Goal: Task Accomplishment & Management: Manage account settings

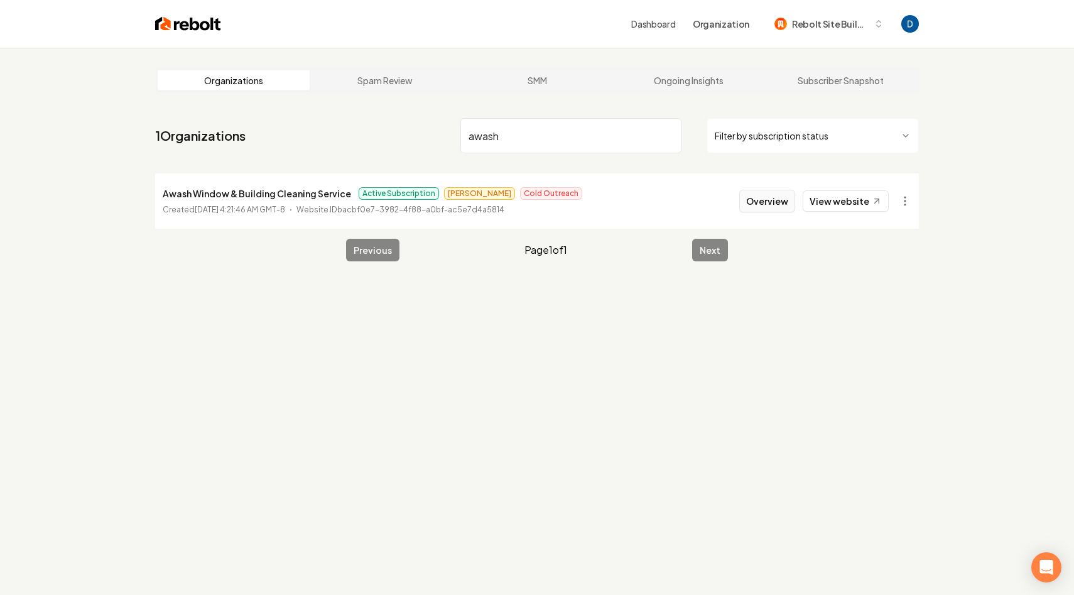
type input "awash"
click at [757, 203] on button "Overview" at bounding box center [767, 201] width 56 height 23
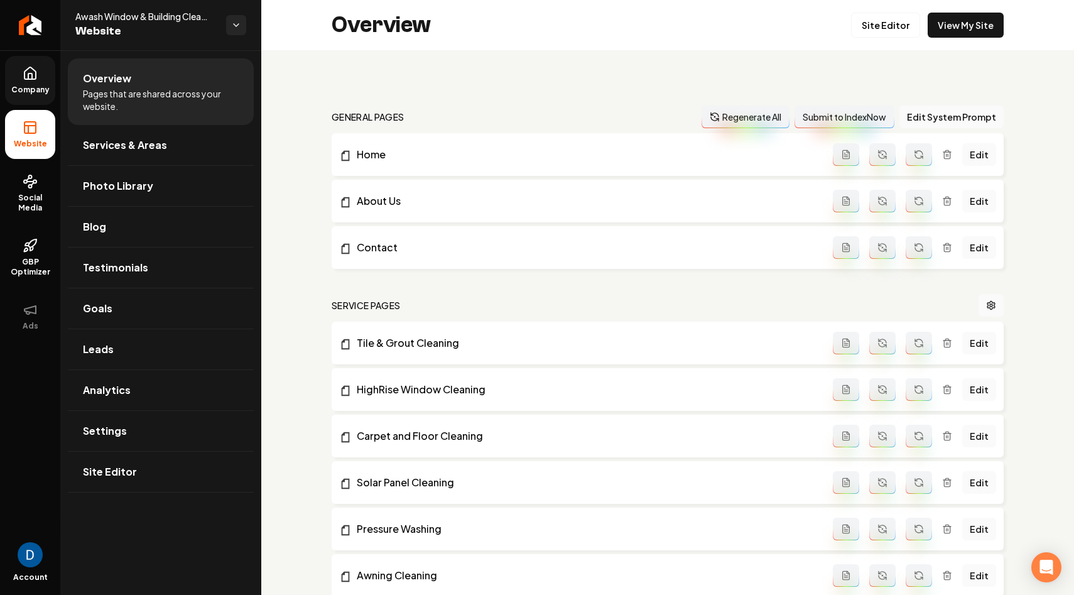
click at [40, 83] on link "Company" at bounding box center [30, 80] width 50 height 49
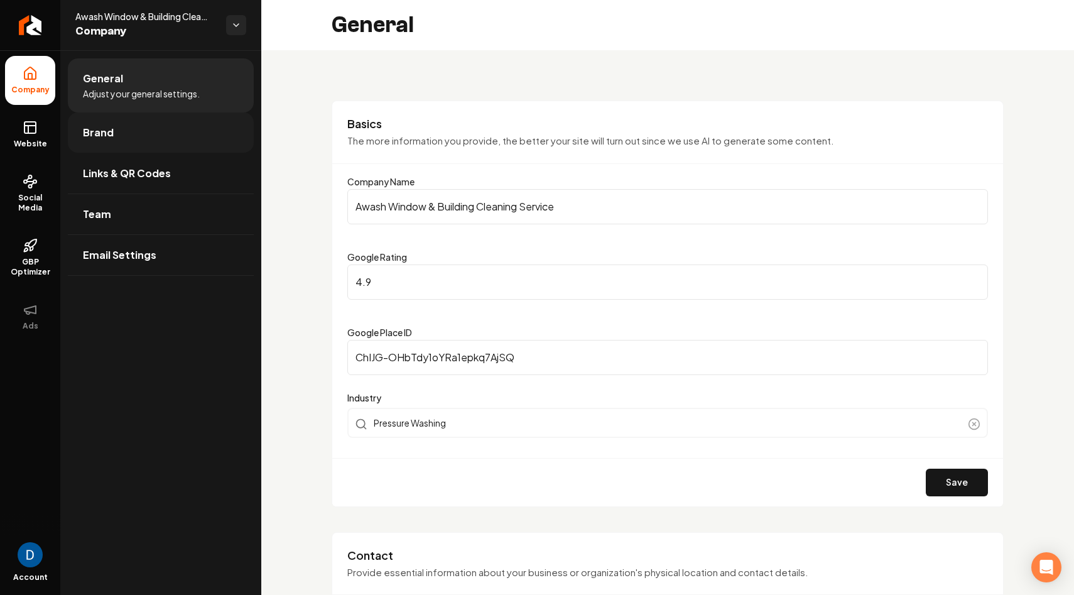
click at [152, 125] on link "Brand" at bounding box center [161, 132] width 186 height 40
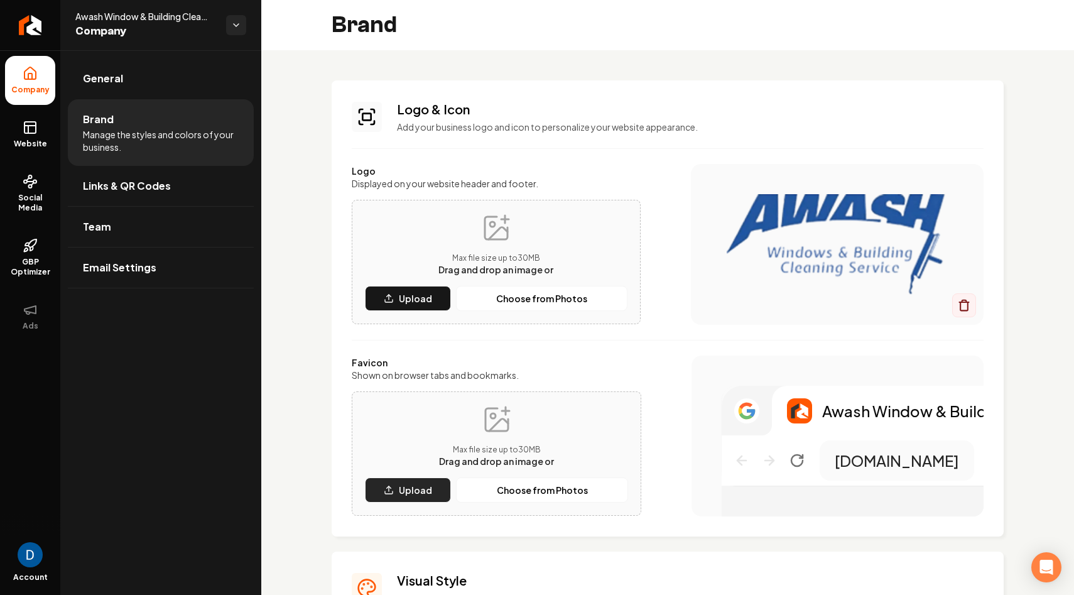
click at [406, 483] on p "Upload" at bounding box center [415, 489] width 33 height 13
click at [530, 496] on button "Choose from Photos" at bounding box center [542, 489] width 172 height 25
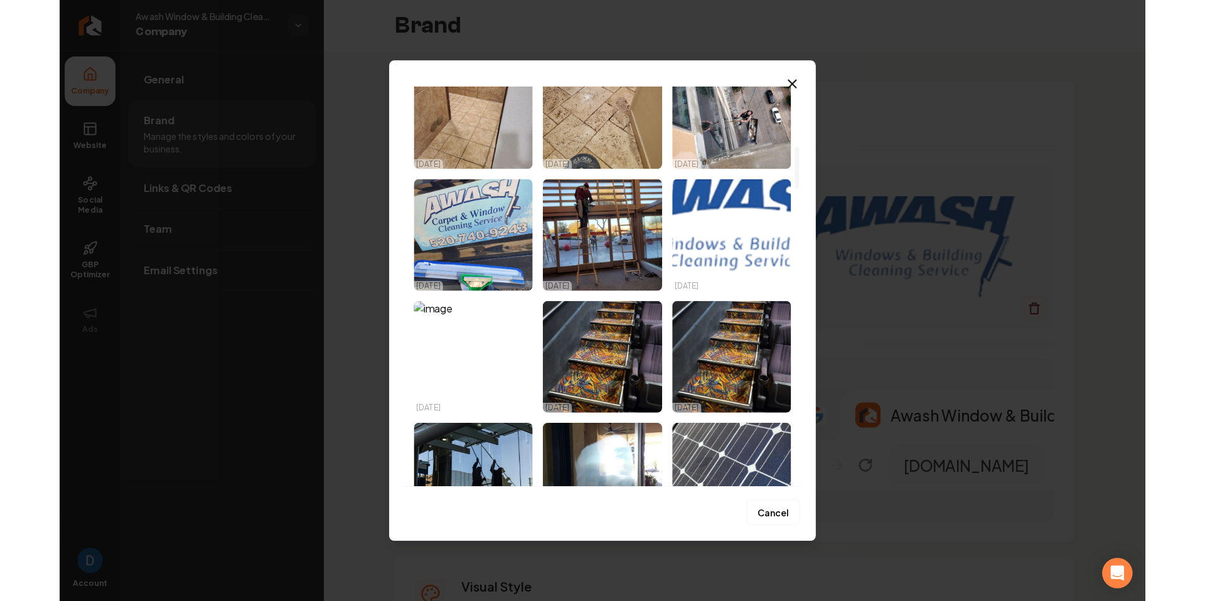
scroll to position [570, 0]
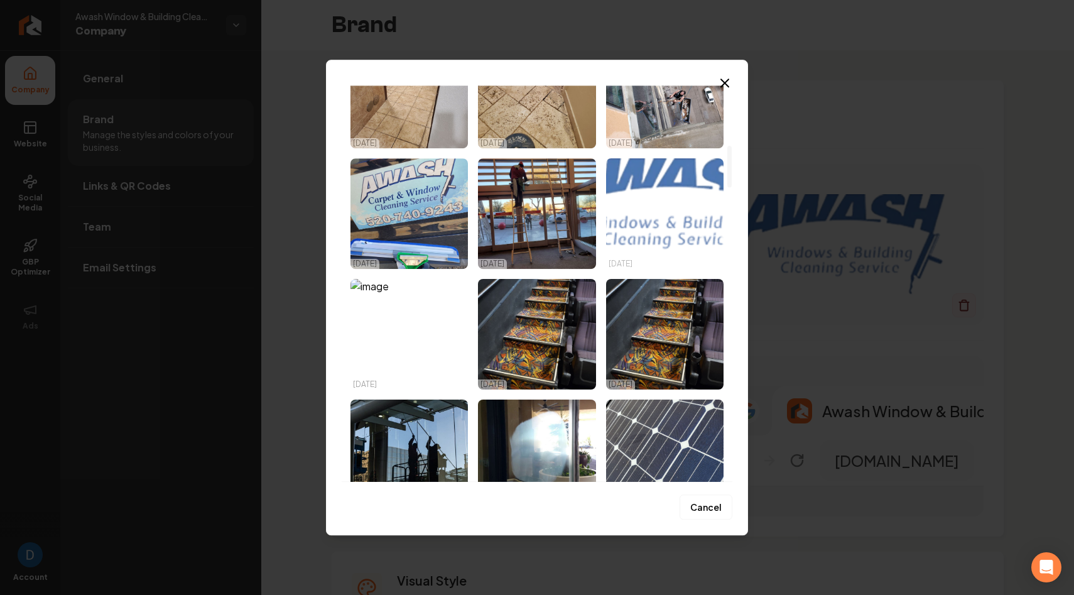
click at [634, 207] on img "Select image image_67a1004e432c476416a4cae7.png" at bounding box center [664, 213] width 117 height 110
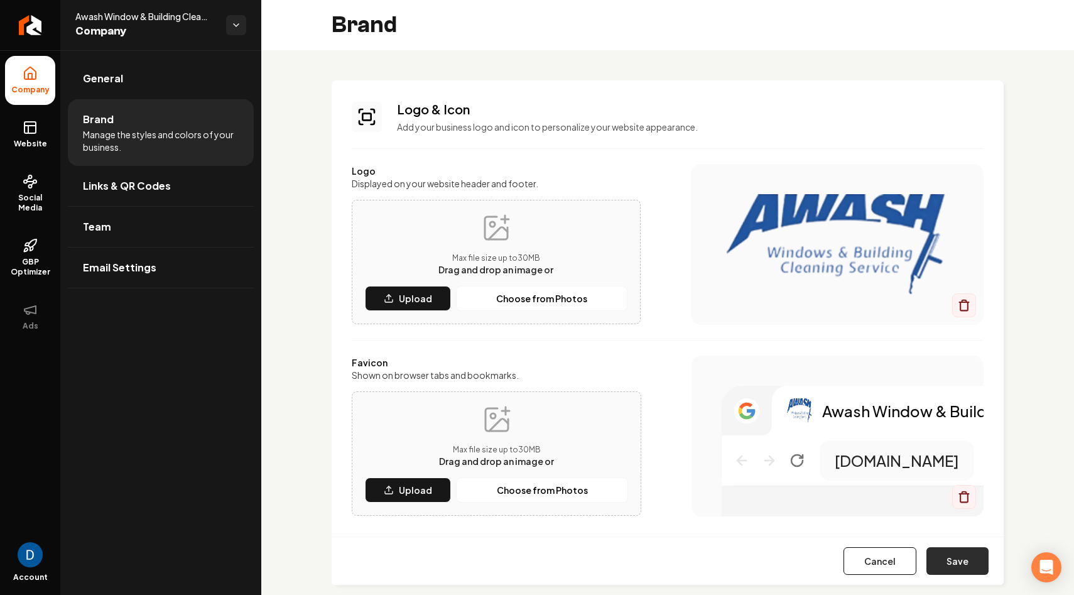
click at [955, 561] on button "Save" at bounding box center [957, 561] width 62 height 28
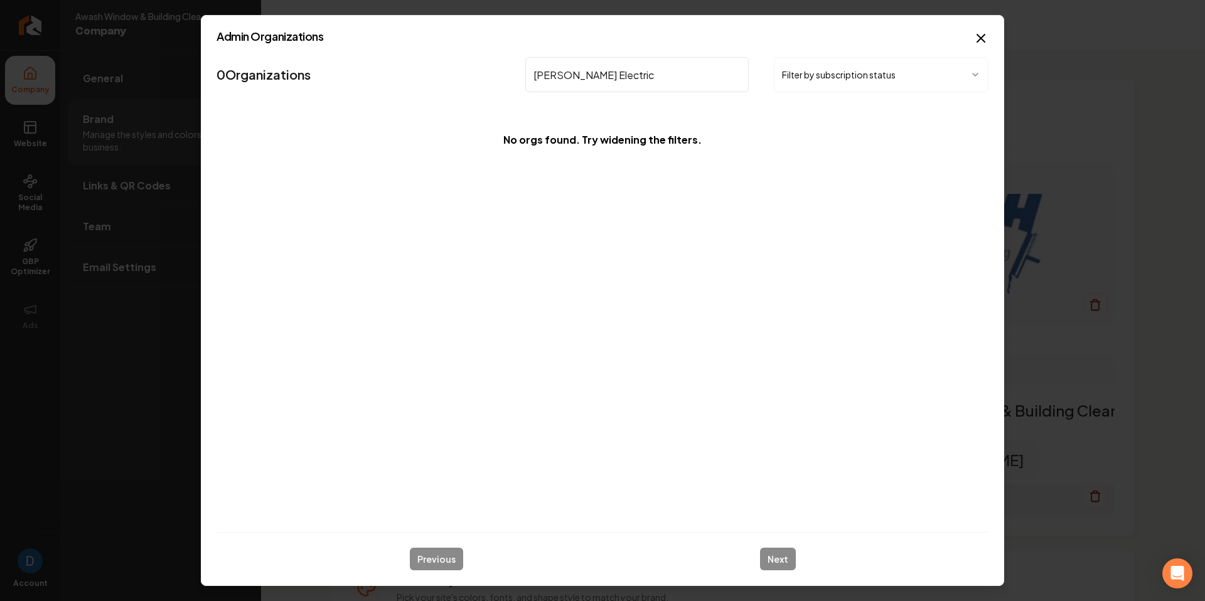
click at [592, 73] on input "Ruben Electric" at bounding box center [637, 74] width 224 height 35
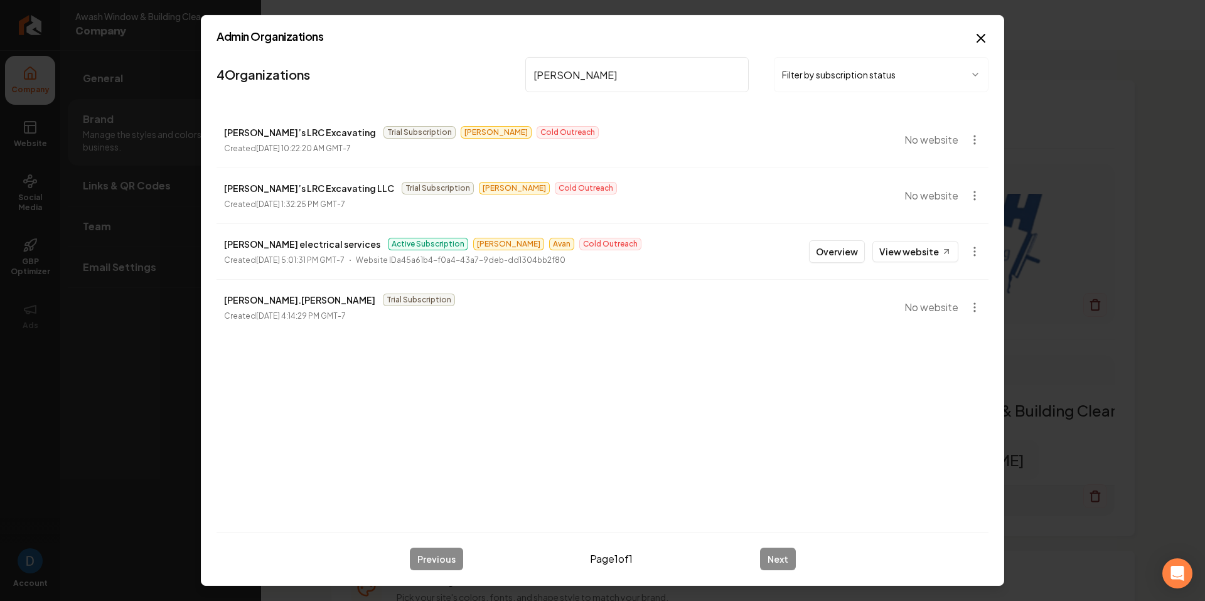
type input "Ruben"
click at [304, 249] on p "ruben aragon electrical services" at bounding box center [302, 244] width 156 height 15
copy p "ruben aragon electrical services"
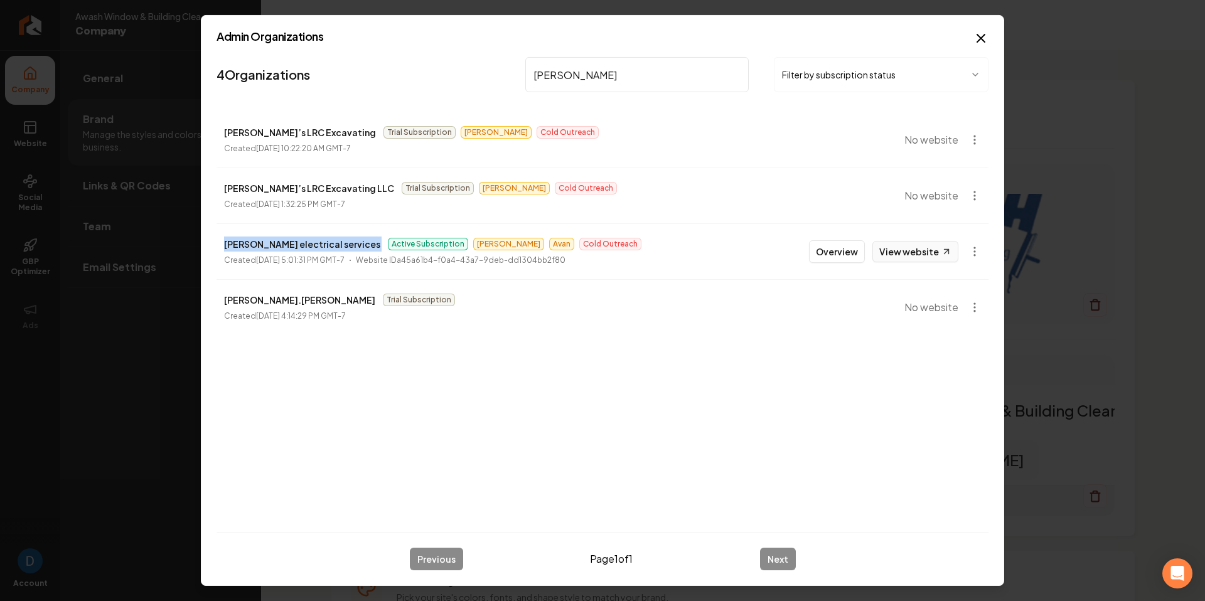
click at [938, 253] on link "View website" at bounding box center [916, 251] width 86 height 21
click at [838, 249] on button "Overview" at bounding box center [837, 251] width 56 height 23
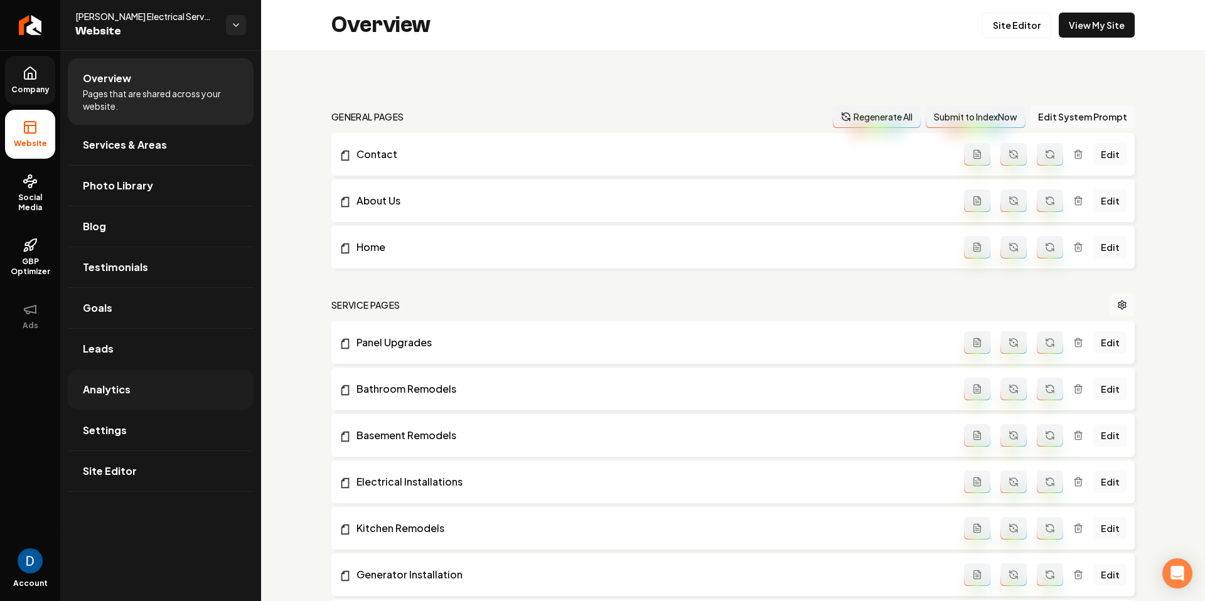
click at [173, 385] on link "Analytics" at bounding box center [161, 390] width 186 height 40
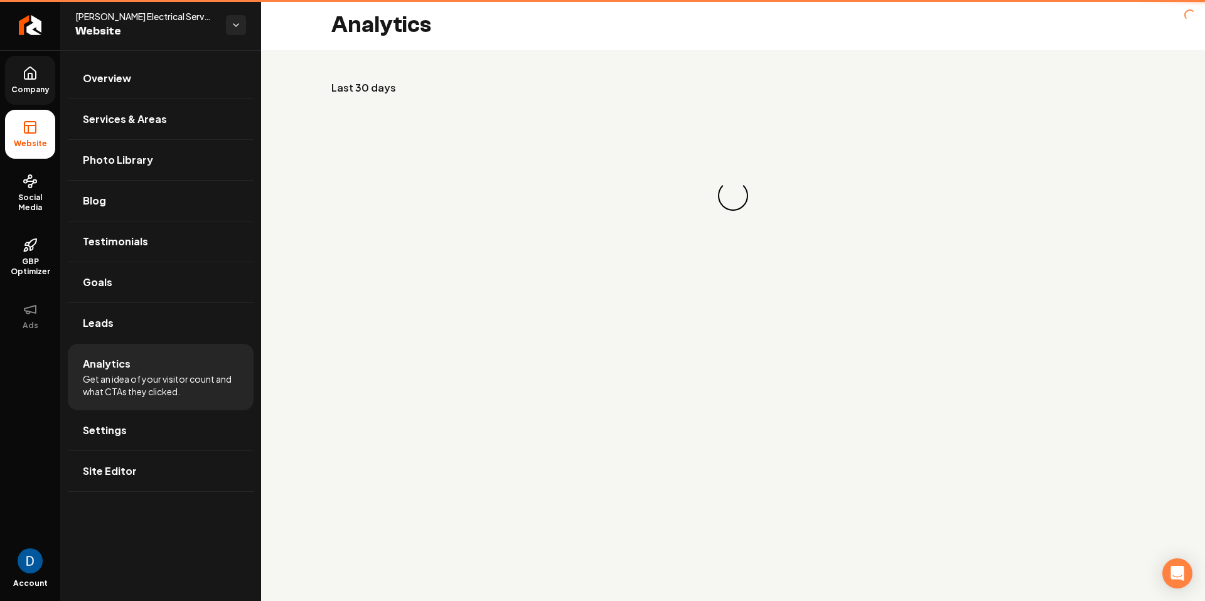
click at [165, 350] on li "Analytics Get an idea of your visitor count and what CTAs they clicked." at bounding box center [161, 377] width 186 height 67
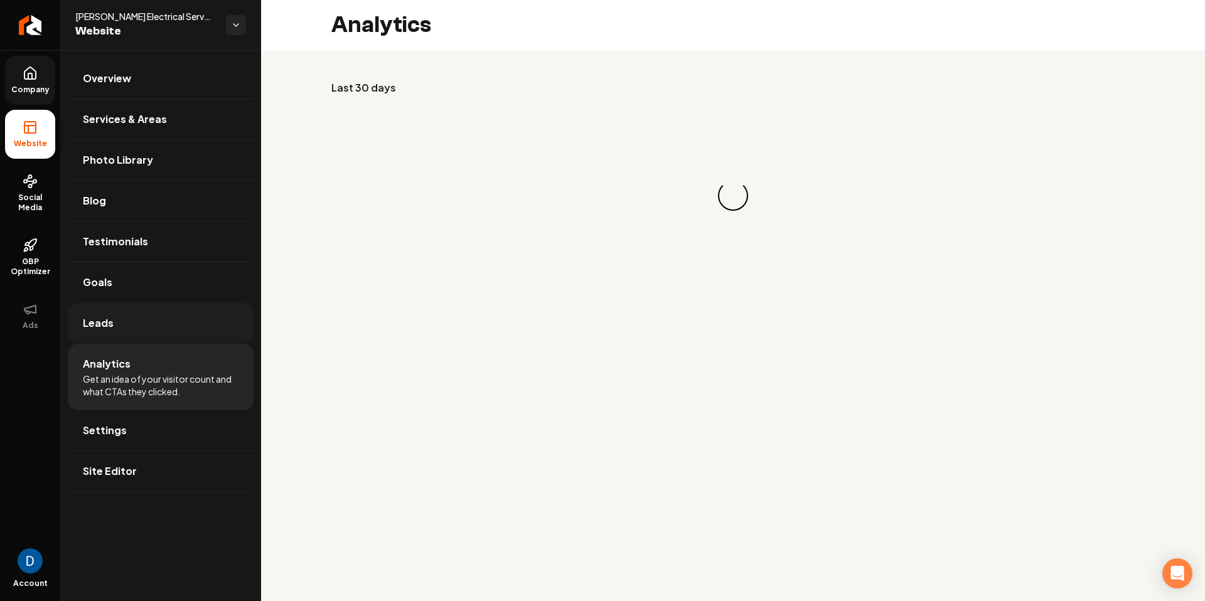
click at [168, 329] on link "Leads" at bounding box center [161, 323] width 186 height 40
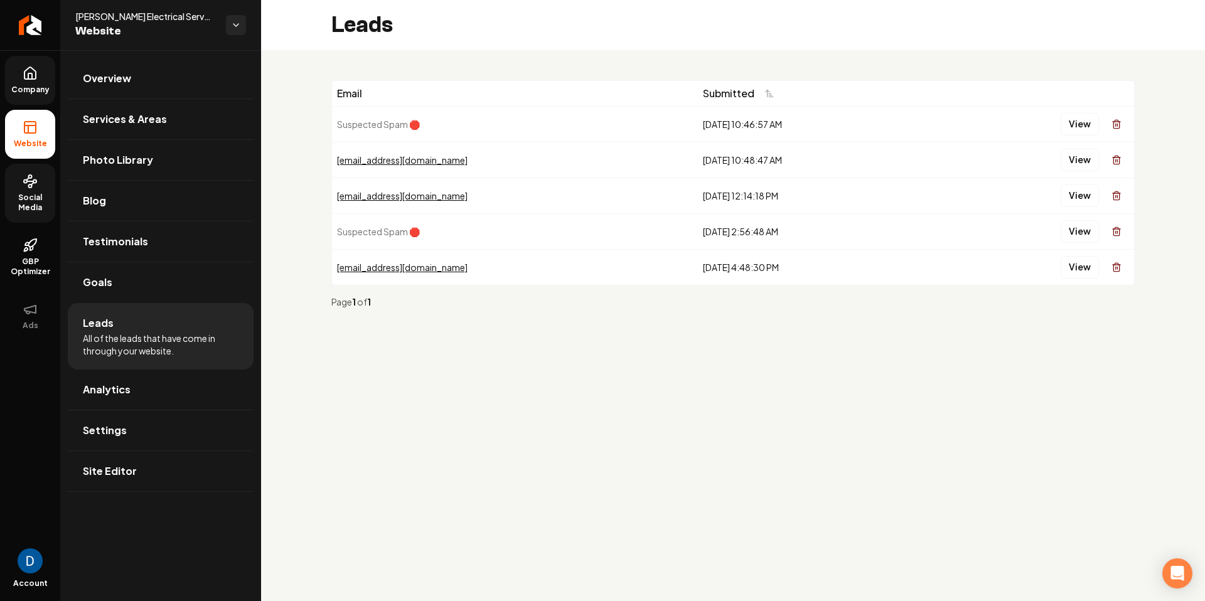
click at [24, 202] on span "Social Media" at bounding box center [30, 203] width 50 height 20
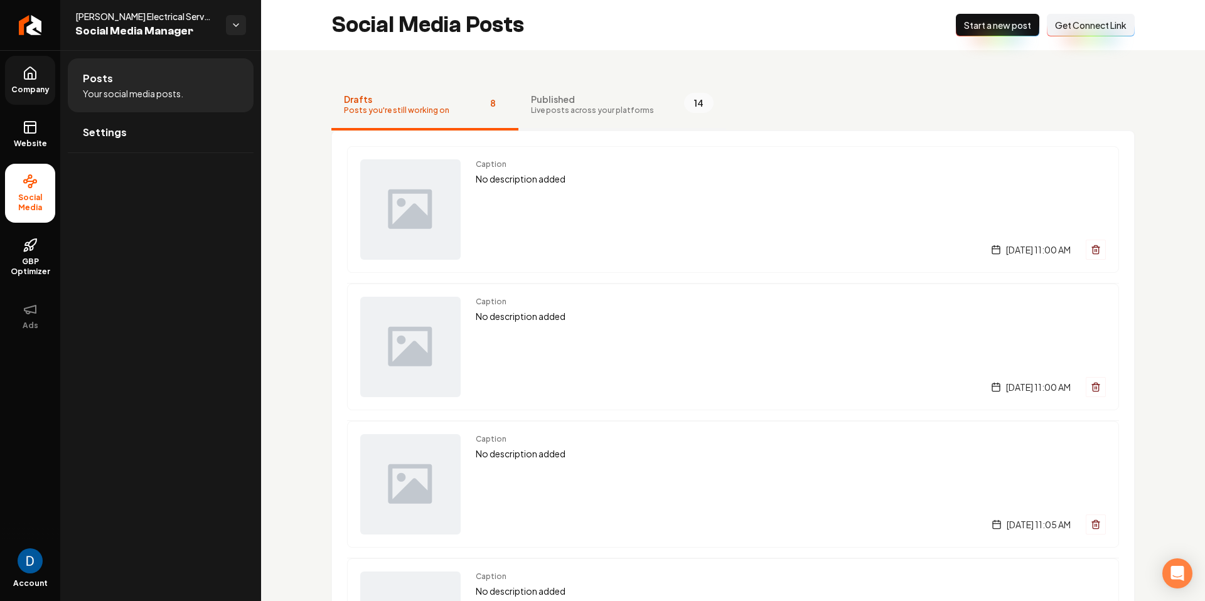
click at [539, 87] on button "Published Live posts across your platforms 14" at bounding box center [623, 105] width 208 height 50
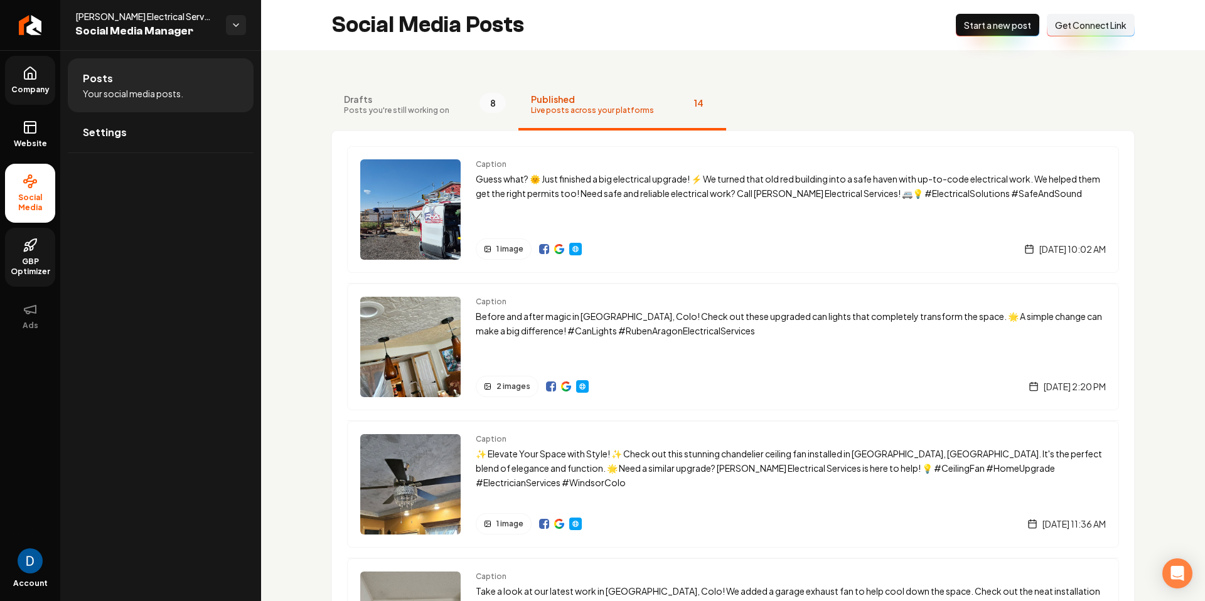
click at [43, 263] on span "GBP Optimizer" at bounding box center [30, 267] width 50 height 20
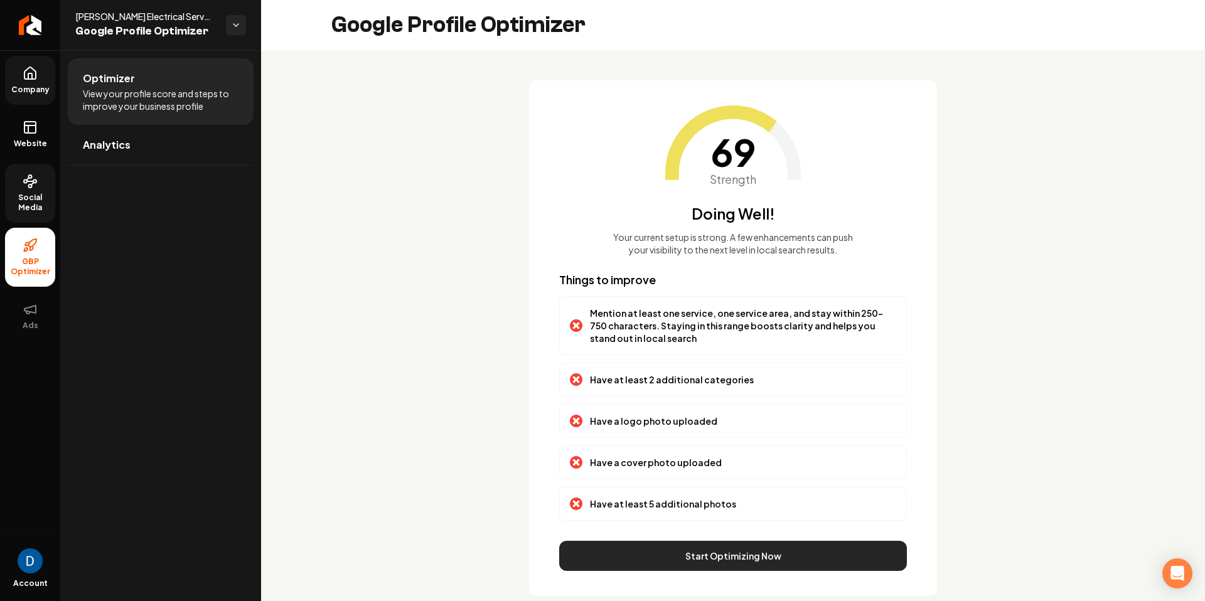
click at [708, 568] on button "Start Optimizing Now" at bounding box center [733, 556] width 348 height 30
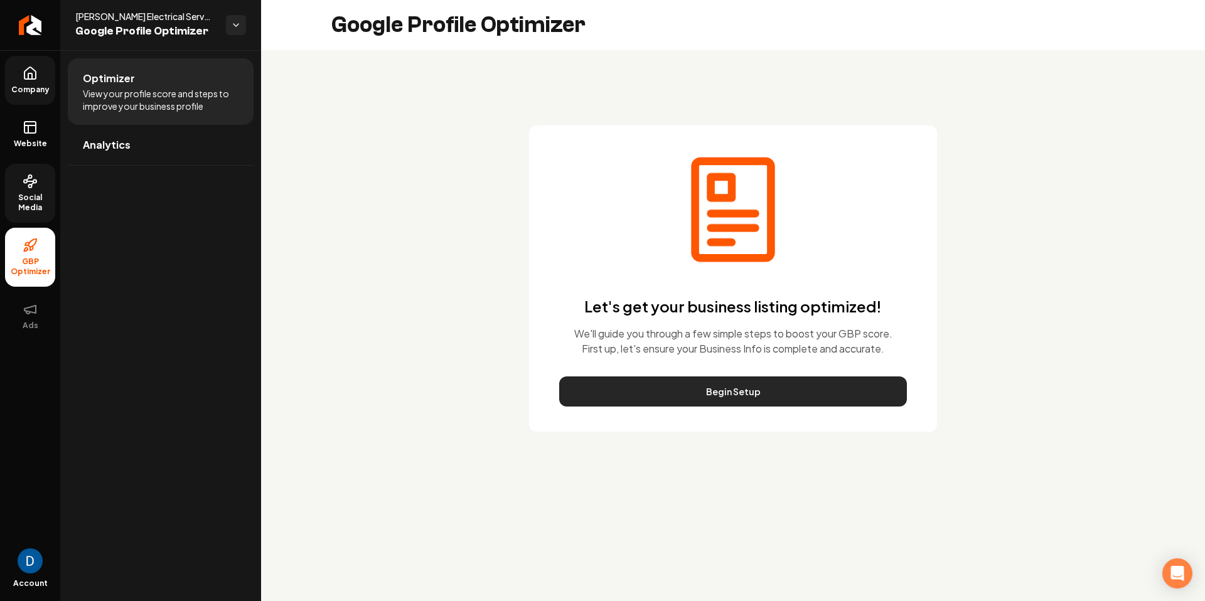
click at [691, 391] on button "Begin Setup" at bounding box center [733, 392] width 348 height 30
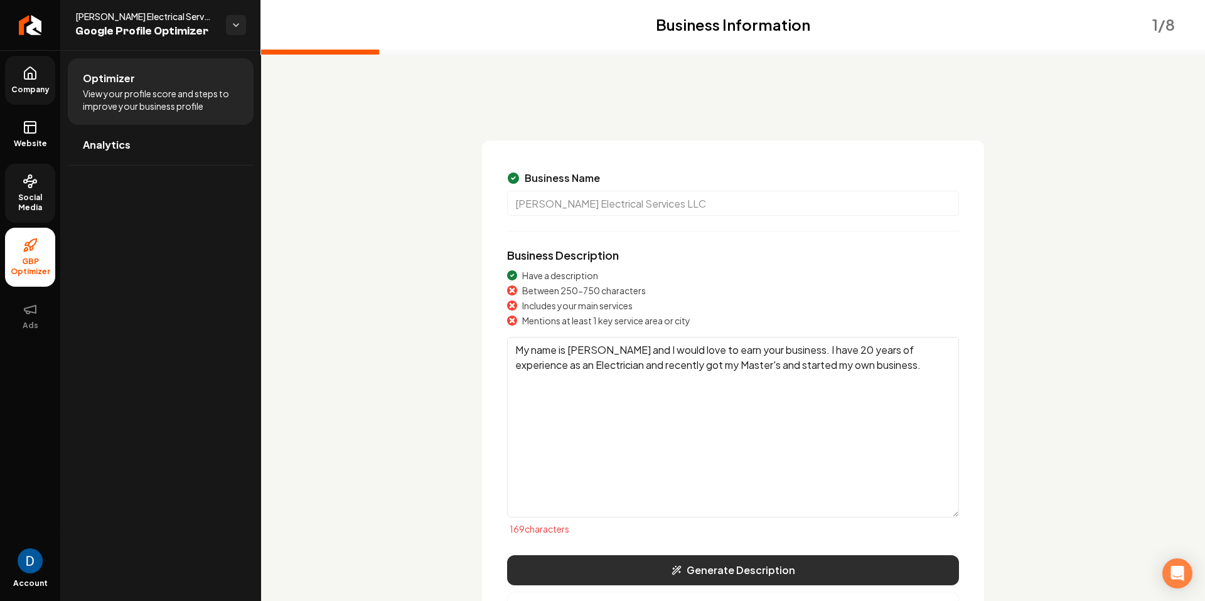
click at [730, 565] on button "Generate Description" at bounding box center [733, 571] width 452 height 30
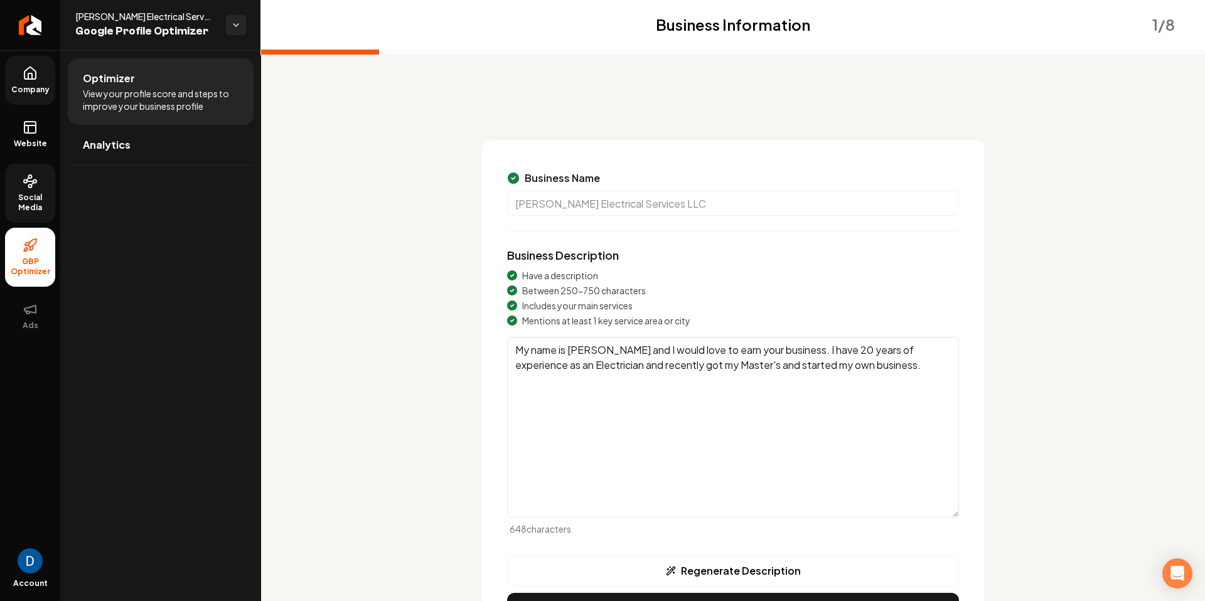
scroll to position [82, 0]
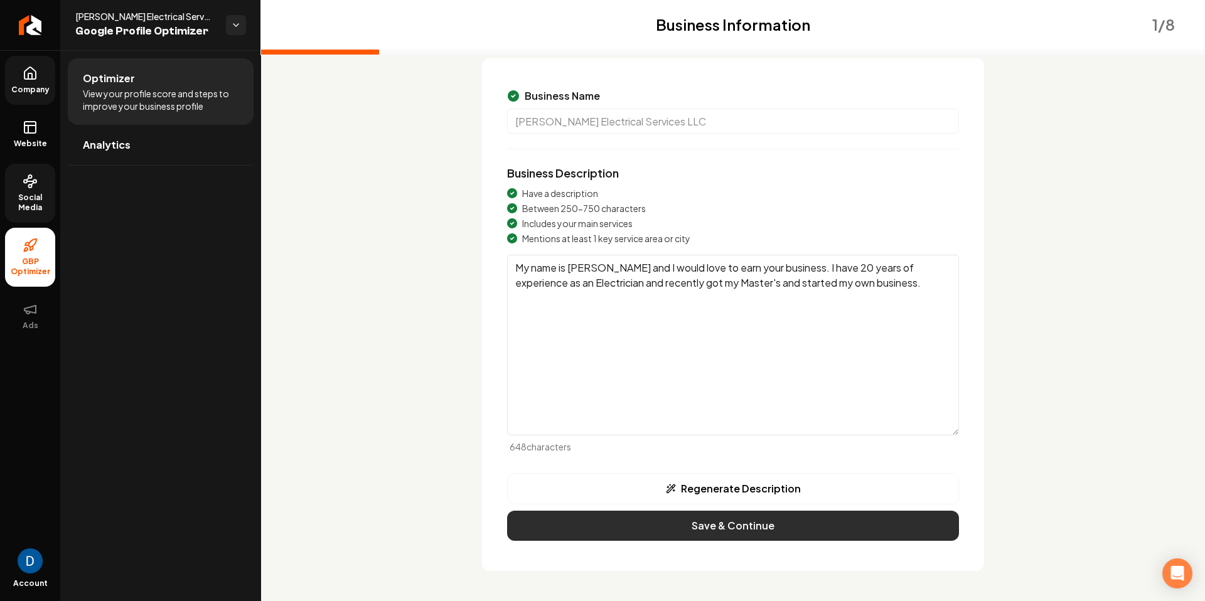
click at [731, 529] on button "Save & Continue" at bounding box center [733, 526] width 452 height 30
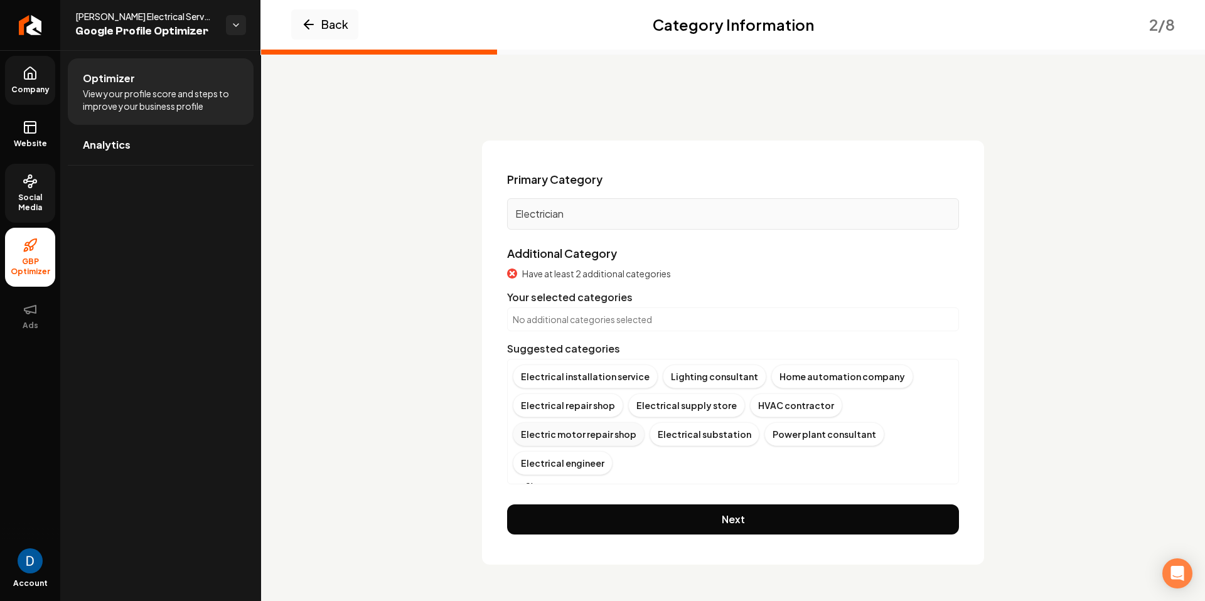
scroll to position [10, 0]
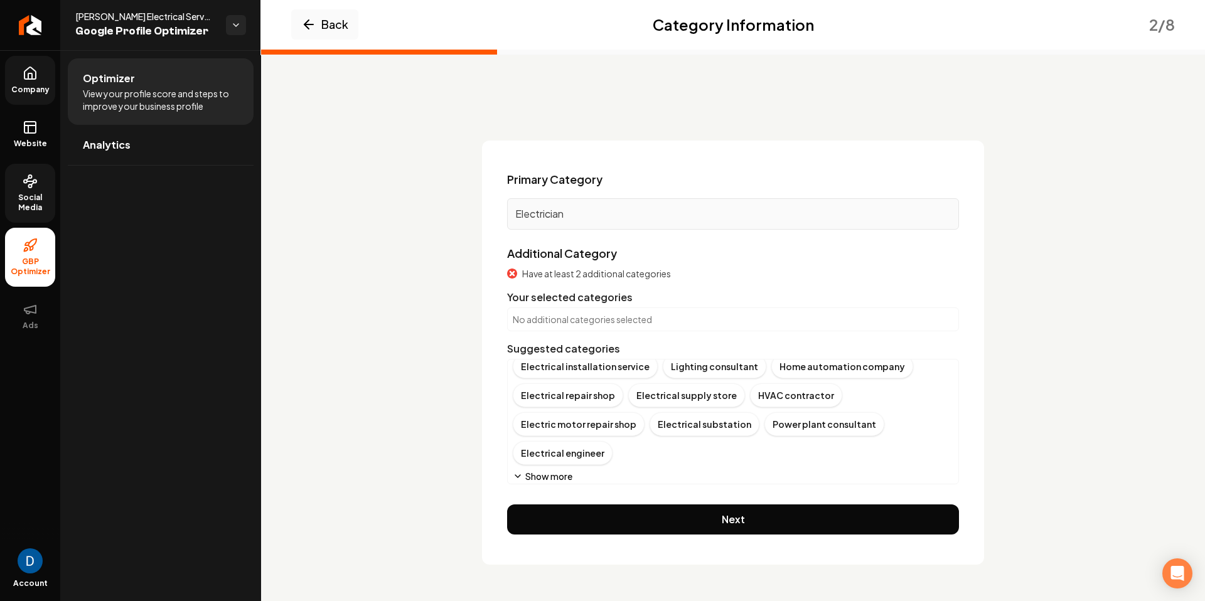
click at [546, 480] on button "Show more" at bounding box center [543, 476] width 60 height 13
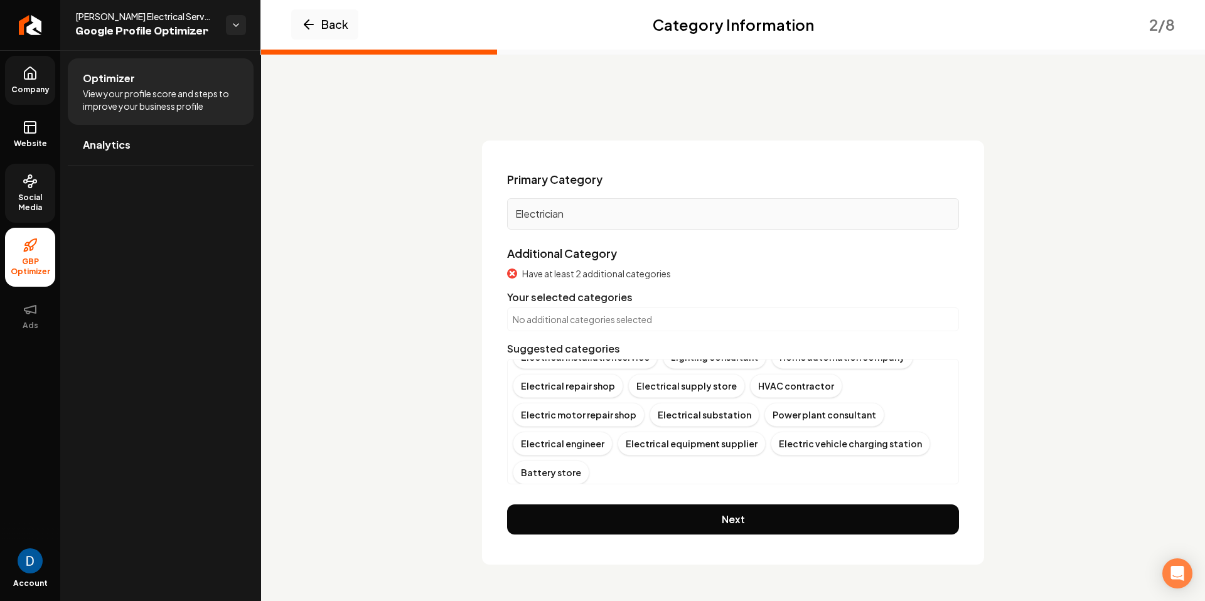
scroll to position [0, 0]
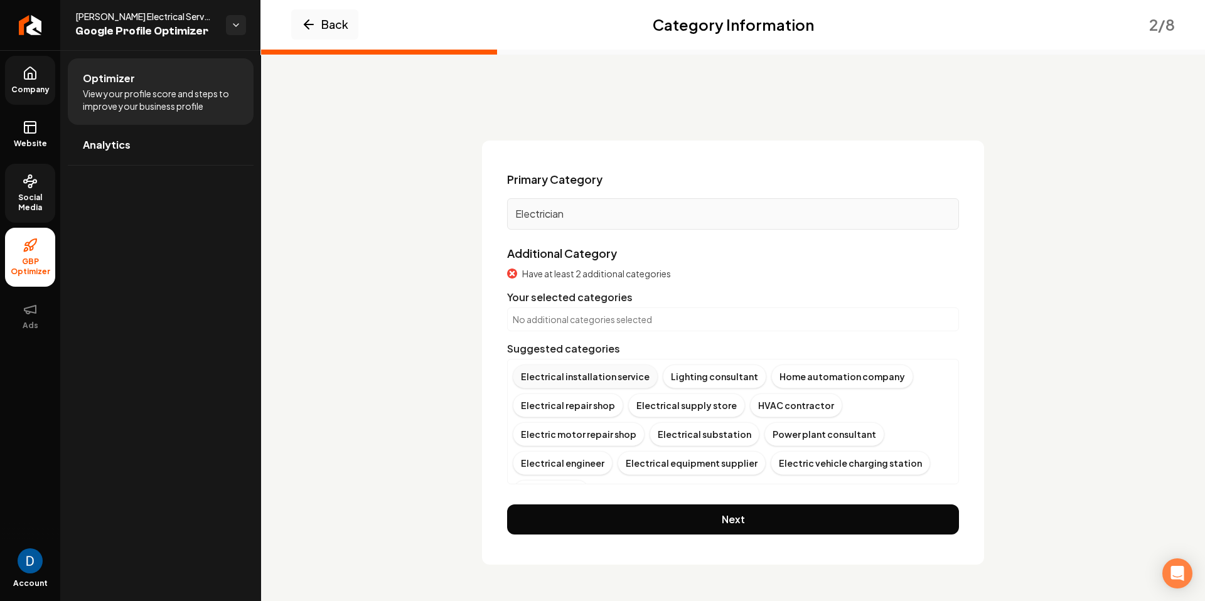
click at [586, 379] on div "Electrical installation service" at bounding box center [585, 377] width 145 height 24
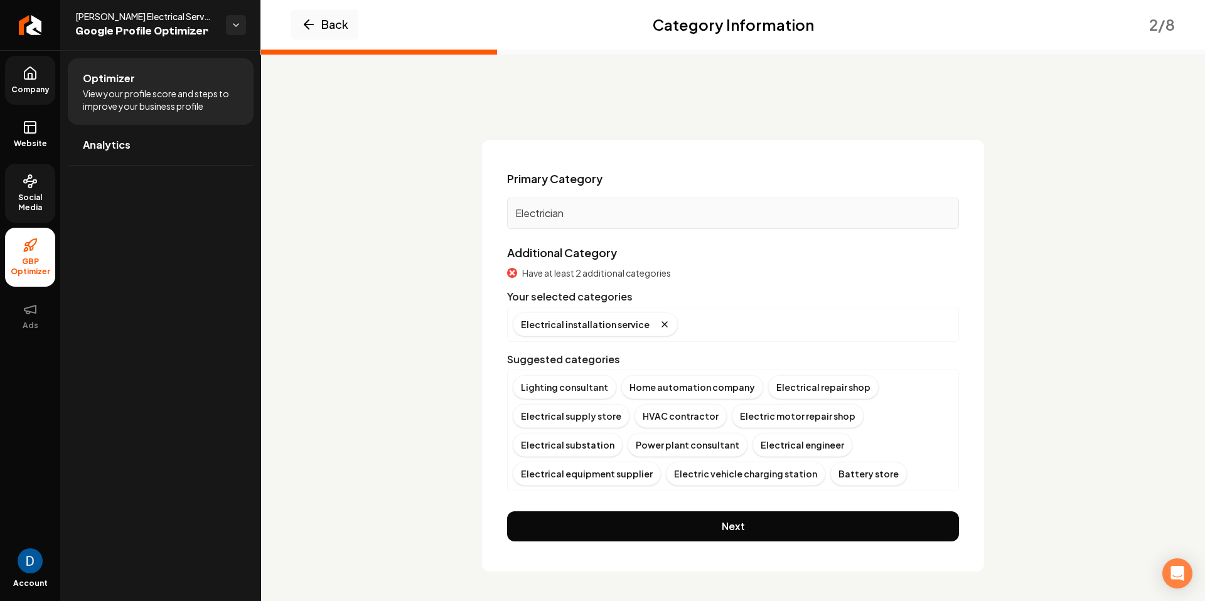
scroll to position [1, 0]
click at [600, 477] on div "Electrical equipment supplier" at bounding box center [587, 473] width 148 height 24
click at [721, 527] on button "Next" at bounding box center [733, 526] width 452 height 30
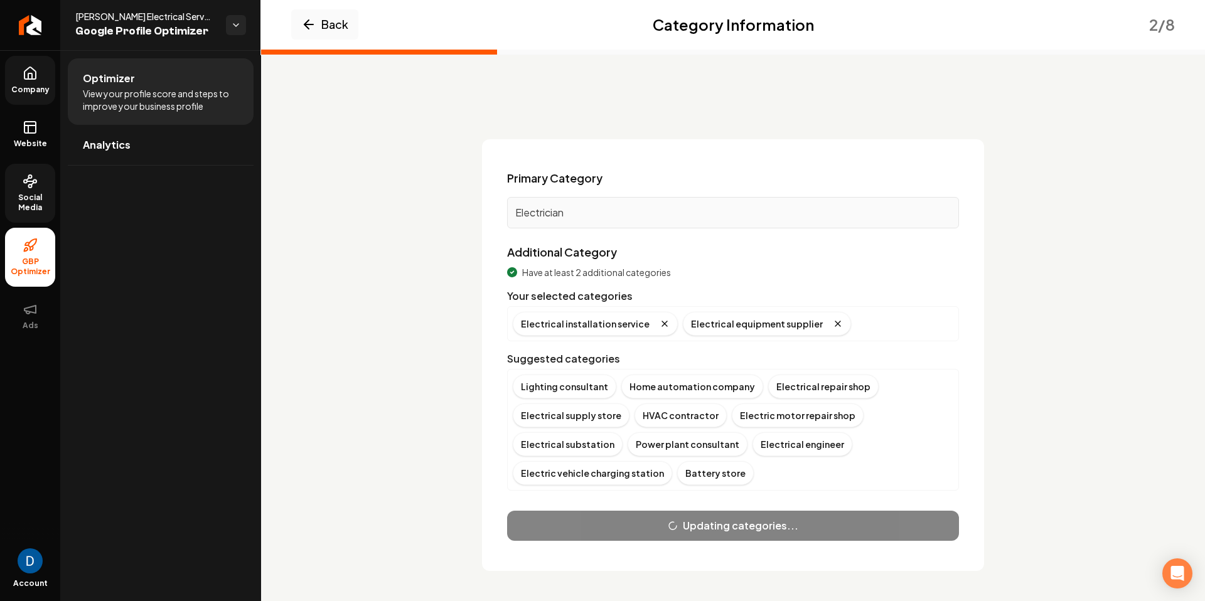
scroll to position [0, 0]
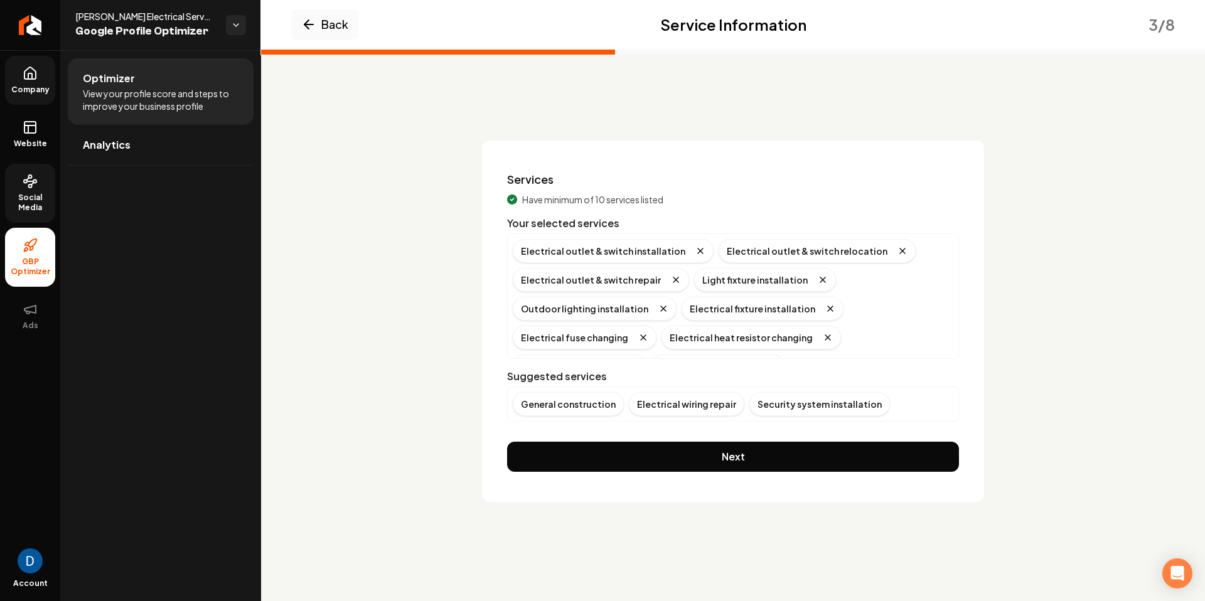
click at [641, 440] on div "Services Have minimum of 10 services listed Your selected services Electrical o…" at bounding box center [733, 322] width 502 height 362
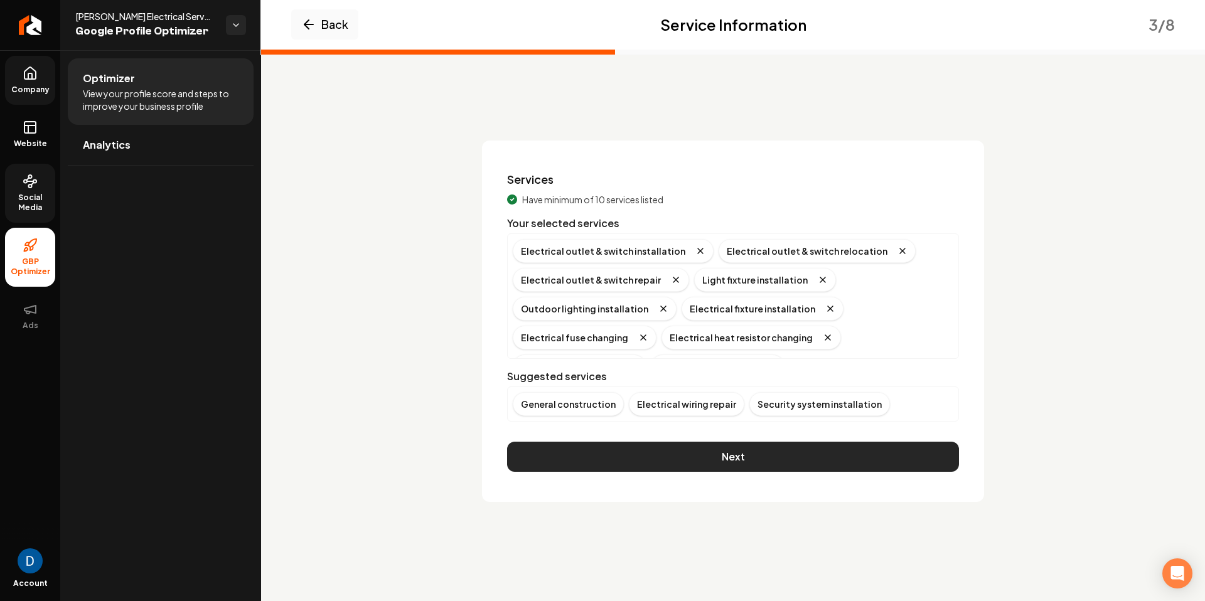
click at [640, 456] on button "Next" at bounding box center [733, 457] width 452 height 30
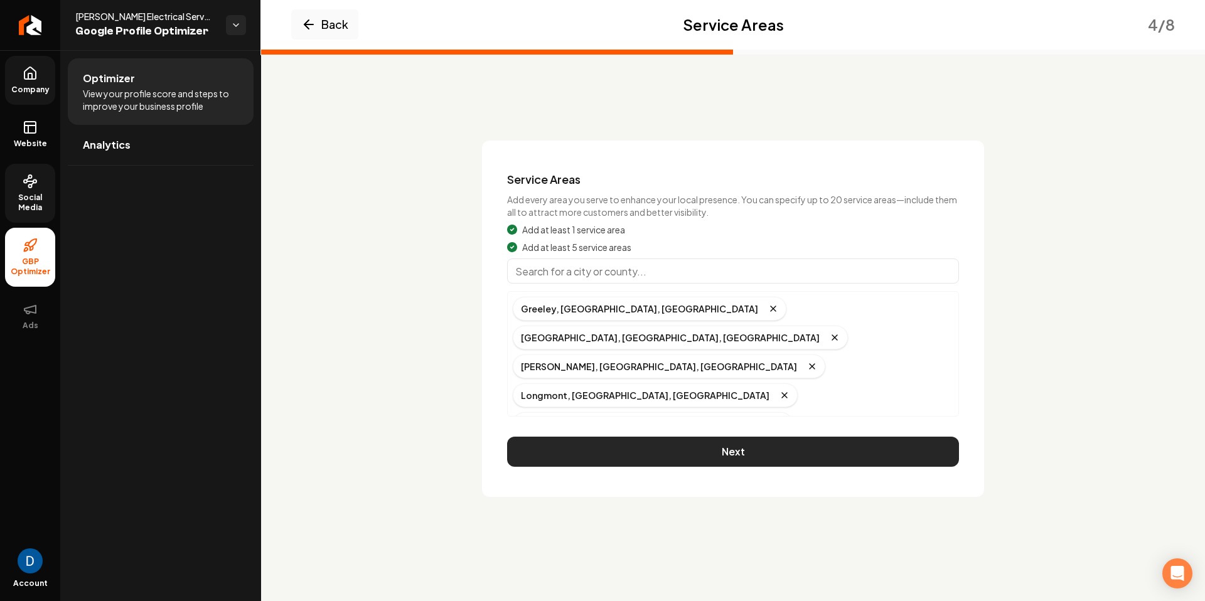
click at [658, 445] on button "Next" at bounding box center [733, 452] width 452 height 30
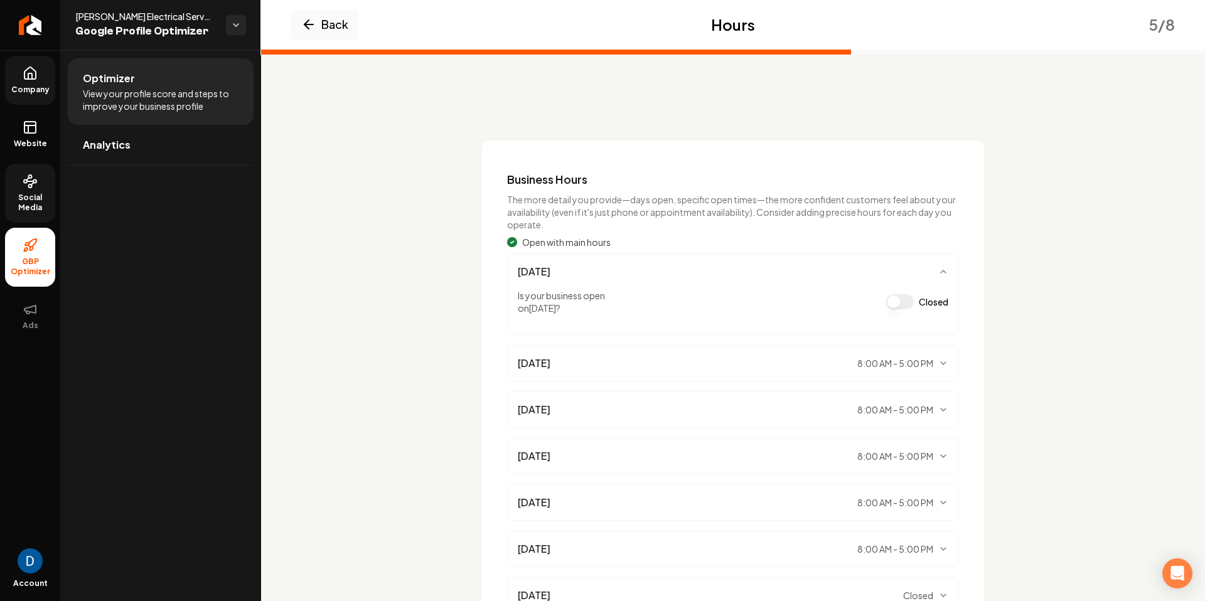
scroll to position [123, 0]
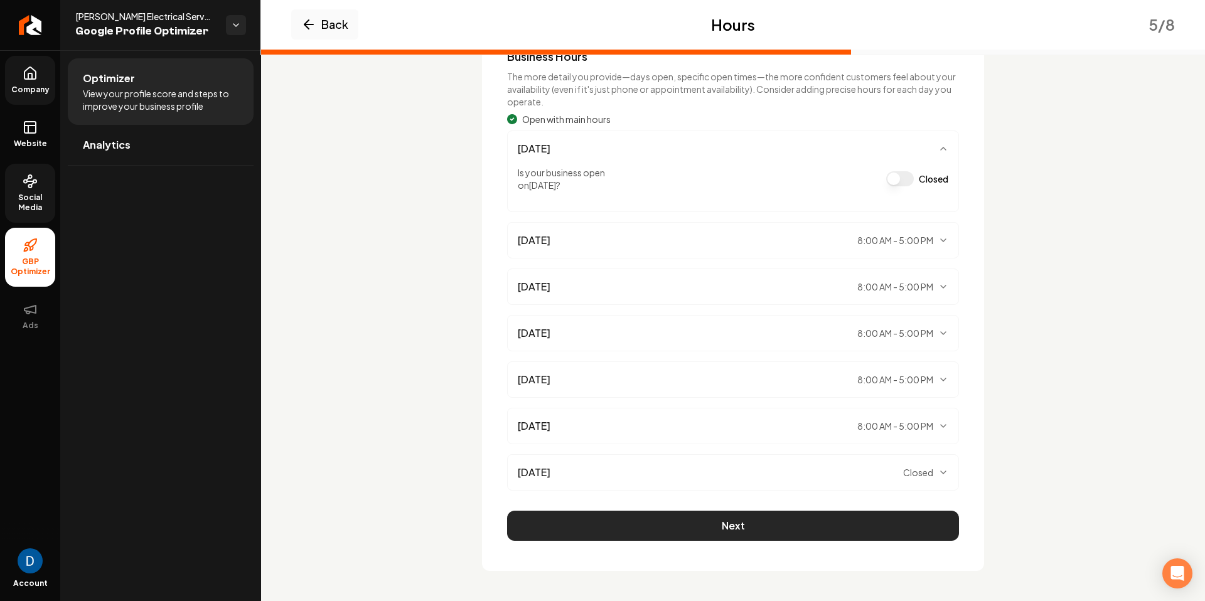
click at [731, 520] on button "Next" at bounding box center [733, 526] width 452 height 30
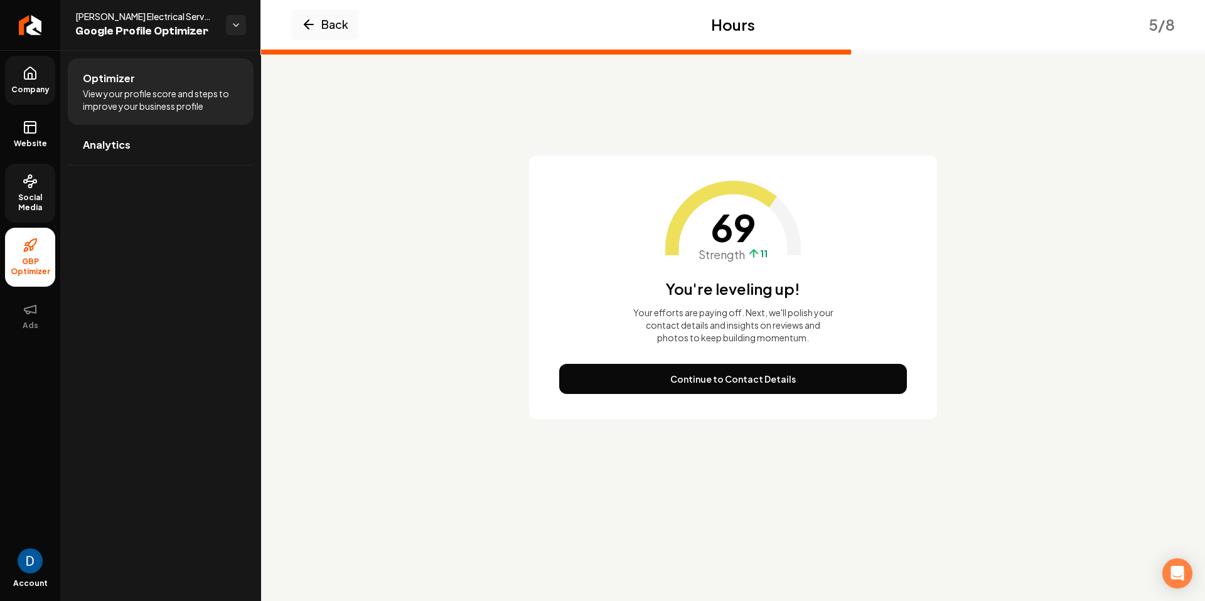
scroll to position [0, 0]
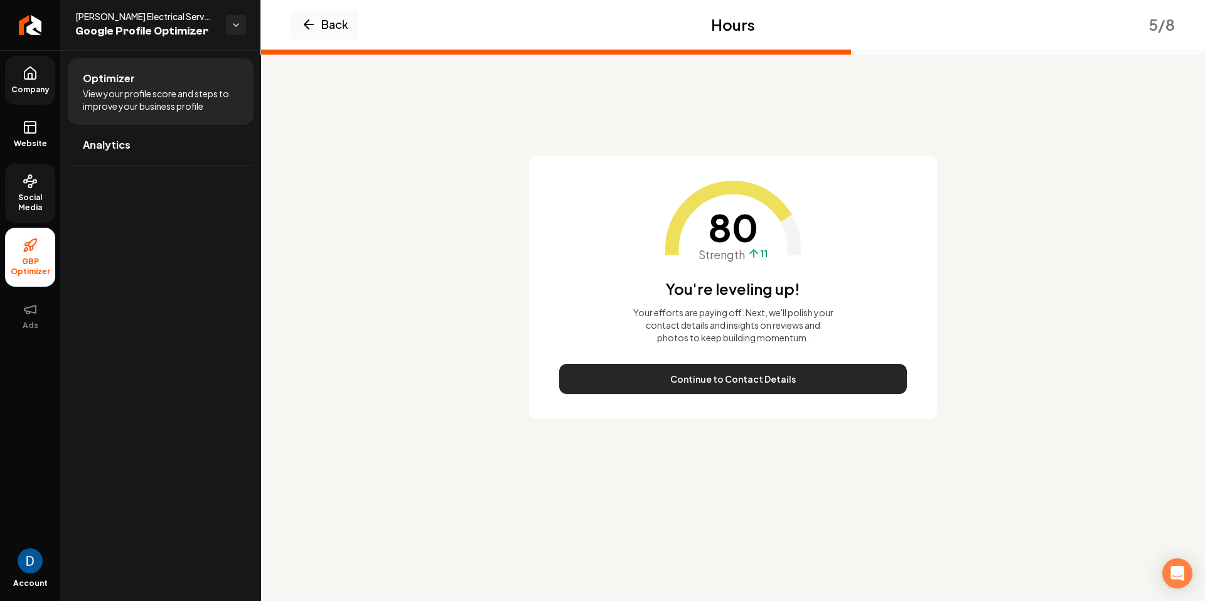
click at [742, 376] on button "Continue to Contact Details" at bounding box center [733, 379] width 348 height 30
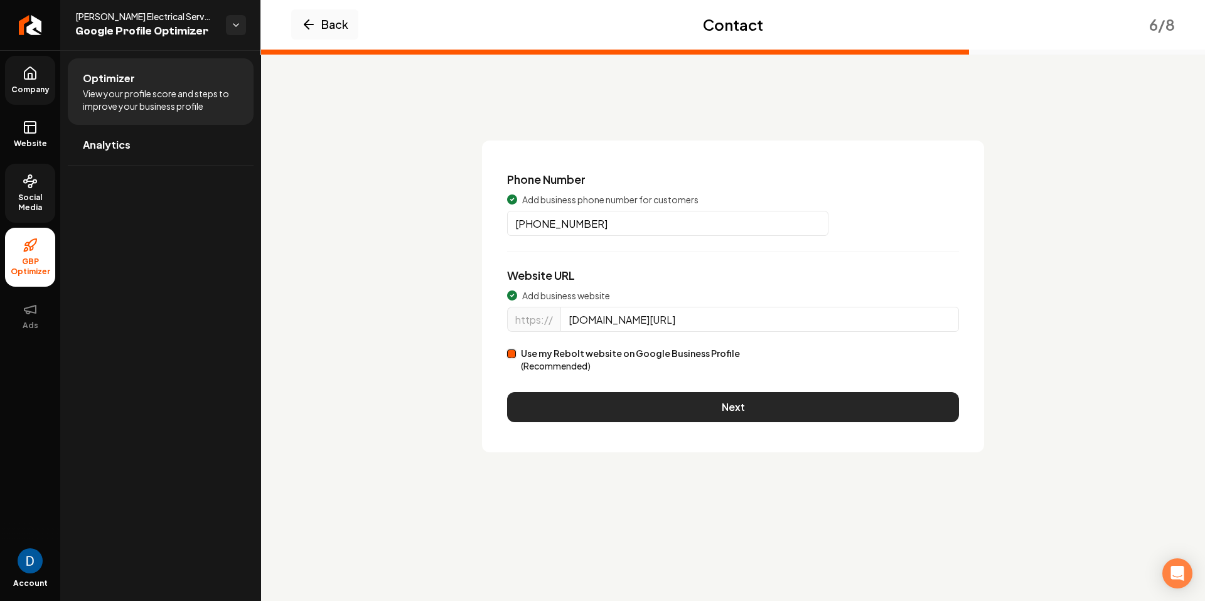
click at [601, 401] on button "Next" at bounding box center [733, 407] width 452 height 30
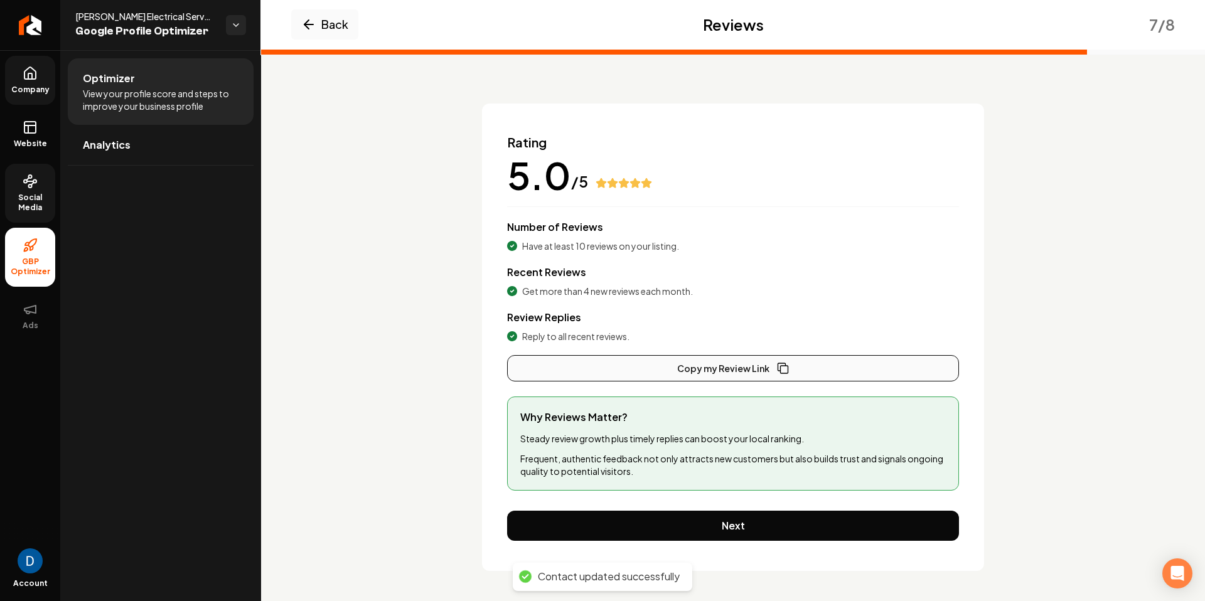
scroll to position [35, 0]
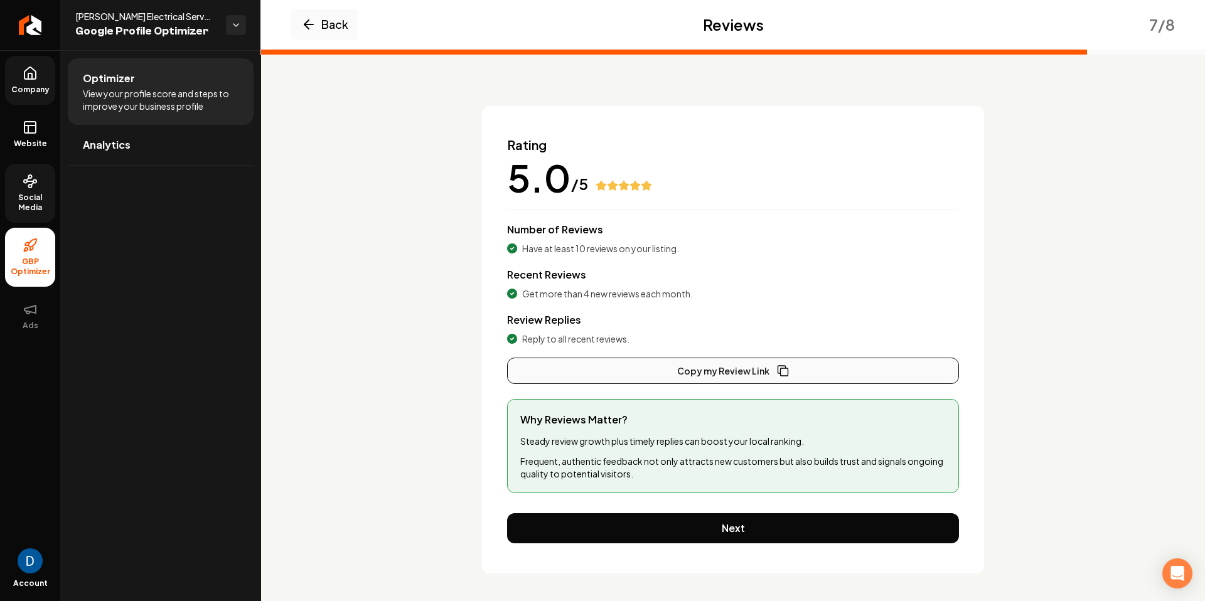
click at [767, 367] on button "Copy my Review Link" at bounding box center [733, 371] width 452 height 26
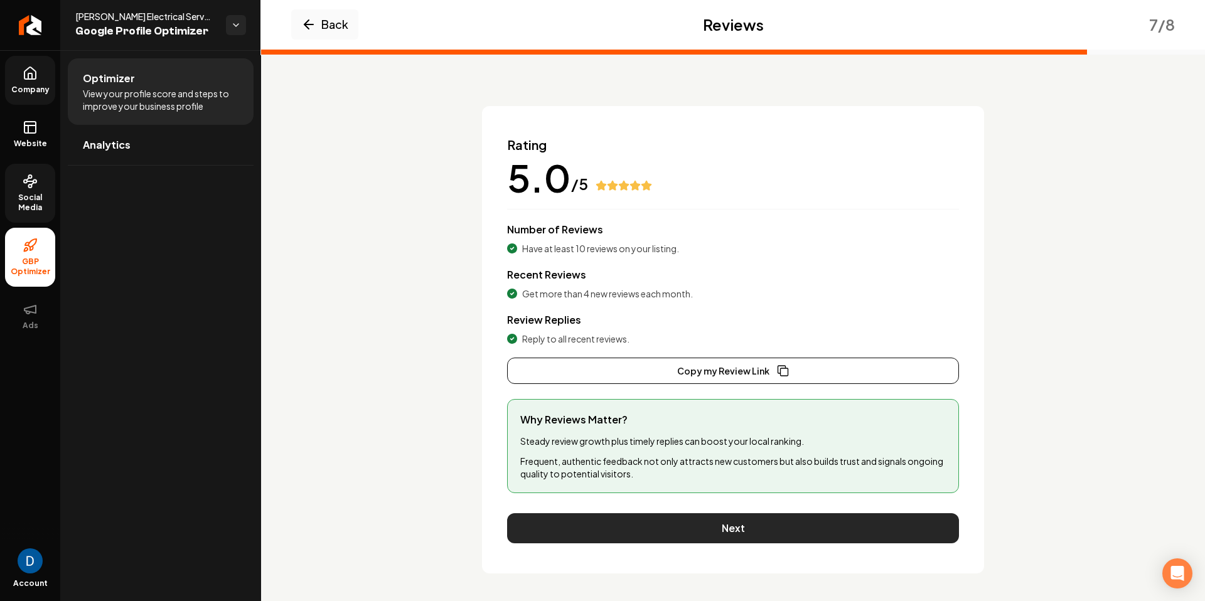
click at [795, 523] on button "Next" at bounding box center [733, 529] width 452 height 30
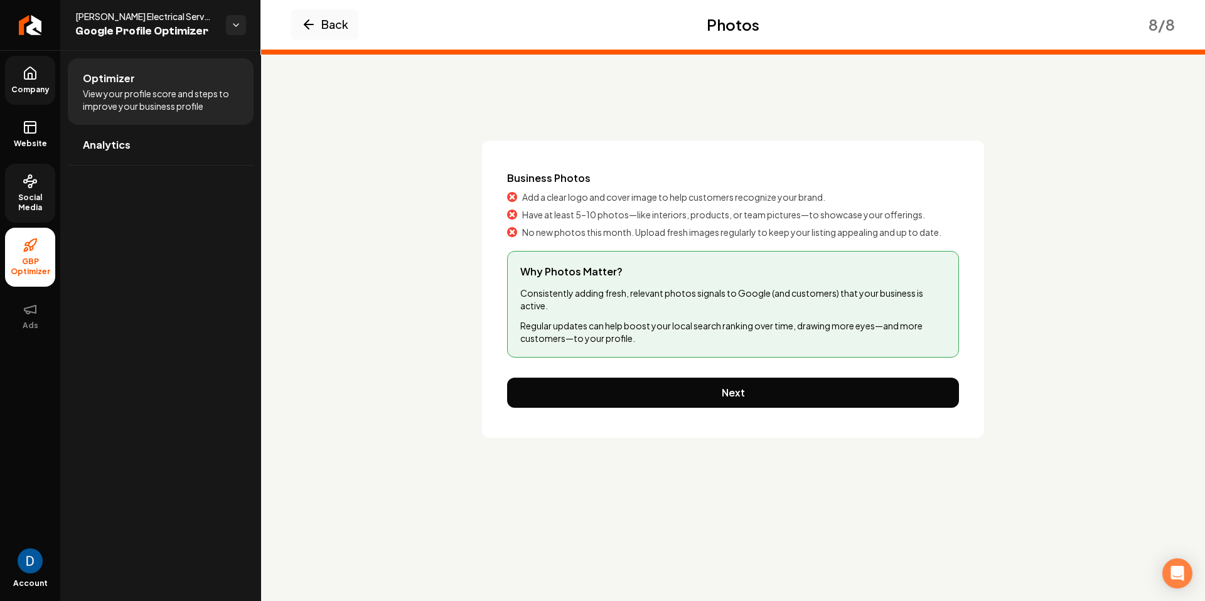
click at [569, 198] on span "Add a clear logo and cover image to help customers recognize your brand." at bounding box center [673, 197] width 303 height 13
click at [593, 231] on span "No new photos this month. Upload fresh images regularly to keep your listing ap…" at bounding box center [731, 232] width 419 height 13
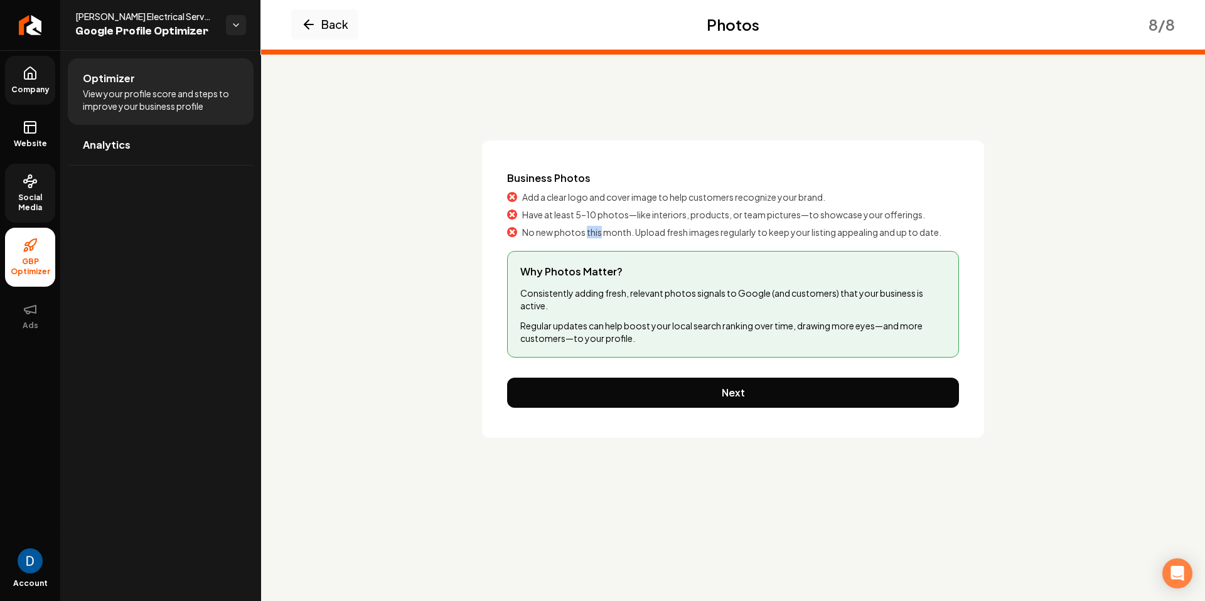
click at [580, 217] on span "Have at least 5–10 photos—like interiors, products, or team pictures—to showcas…" at bounding box center [723, 214] width 403 height 13
click at [574, 218] on span "Have at least 5–10 photos—like interiors, products, or team pictures—to showcas…" at bounding box center [723, 214] width 403 height 13
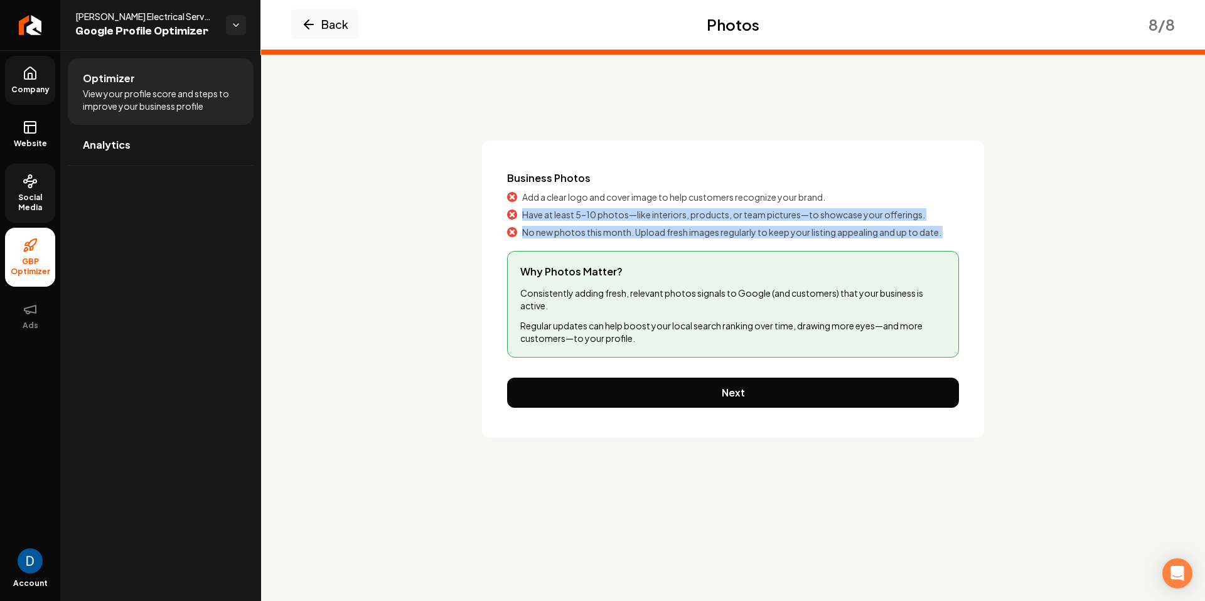
drag, startPoint x: 549, startPoint y: 227, endPoint x: 682, endPoint y: 243, distance: 134.6
click at [682, 243] on div "Business Photos Add a clear logo and cover image to help customers recognize yo…" at bounding box center [733, 290] width 502 height 298
click at [577, 217] on span "Have at least 5–10 photos—like interiors, products, or team pictures—to showcas…" at bounding box center [723, 214] width 403 height 13
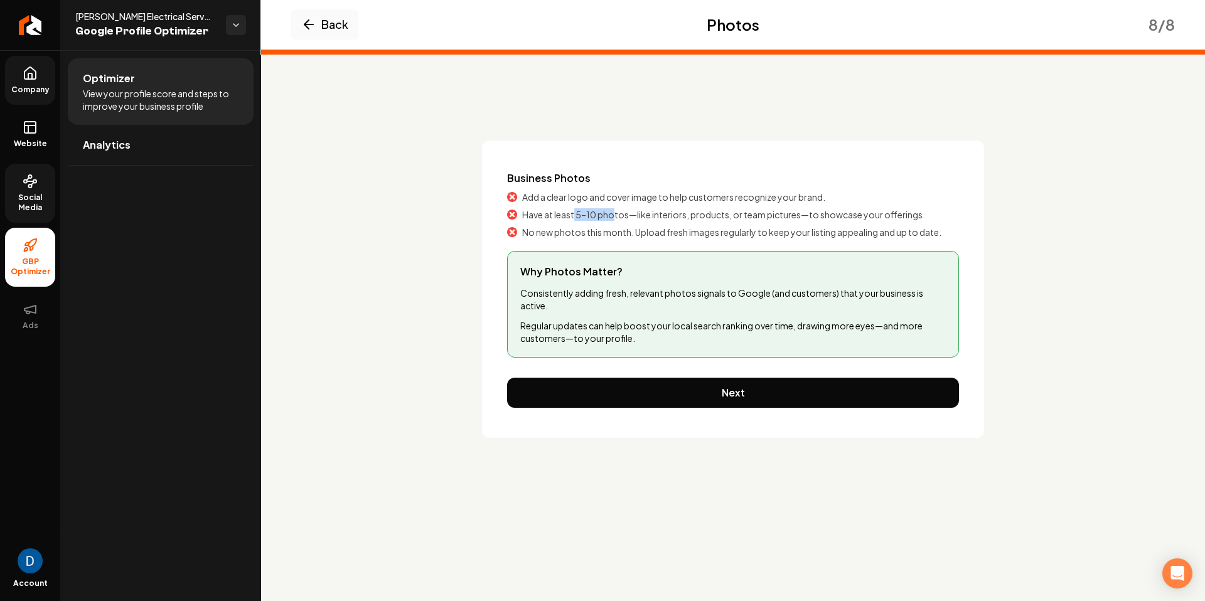
drag, startPoint x: 574, startPoint y: 218, endPoint x: 612, endPoint y: 218, distance: 38.3
click at [612, 218] on span "Have at least 5–10 photos—like interiors, products, or team pictures—to showcas…" at bounding box center [723, 214] width 403 height 13
click at [556, 199] on span "Add a clear logo and cover image to help customers recognize your brand." at bounding box center [673, 197] width 303 height 13
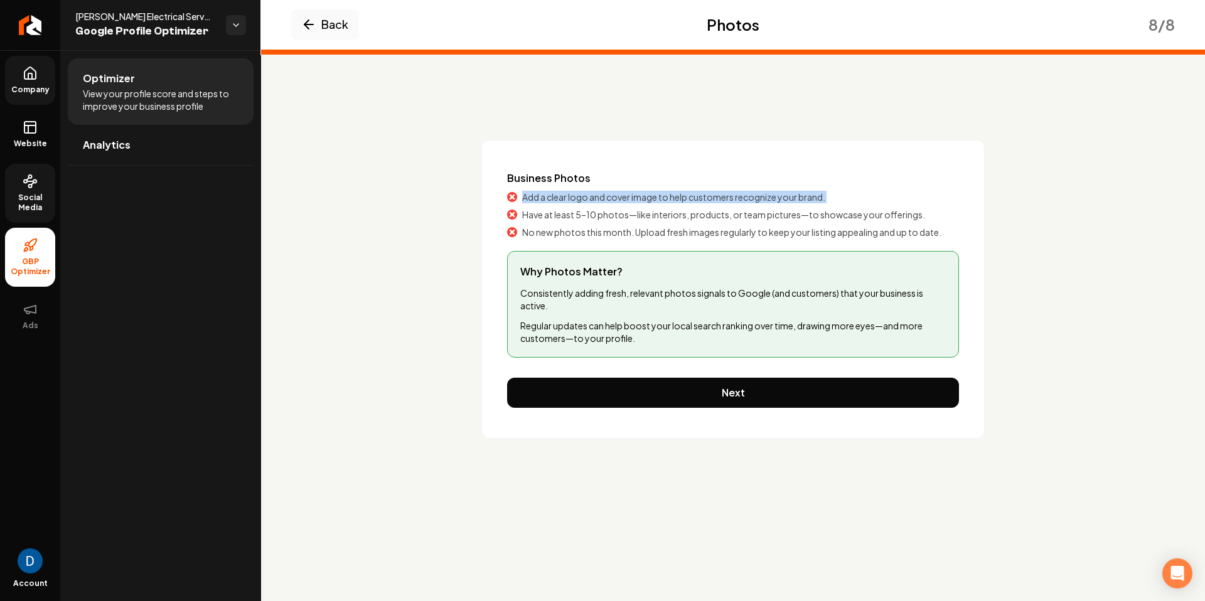
click at [630, 200] on span "Add a clear logo and cover image to help customers recognize your brand." at bounding box center [673, 197] width 303 height 13
click at [689, 198] on span "Add a clear logo and cover image to help customers recognize your brand." at bounding box center [673, 197] width 303 height 13
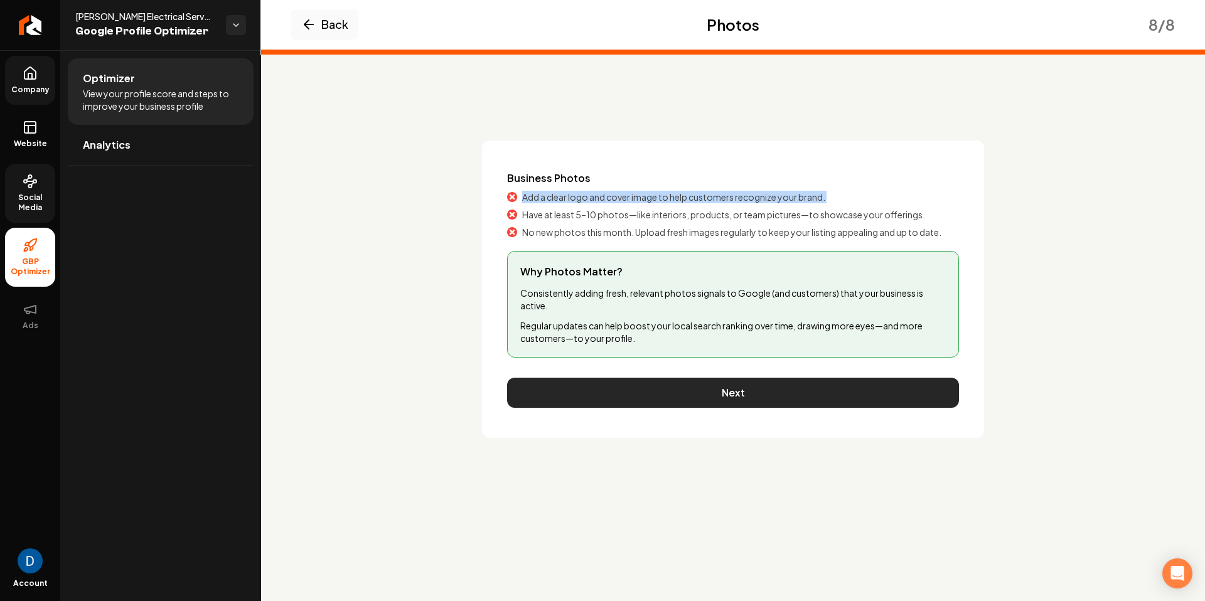
click at [693, 392] on button "Next" at bounding box center [733, 393] width 452 height 30
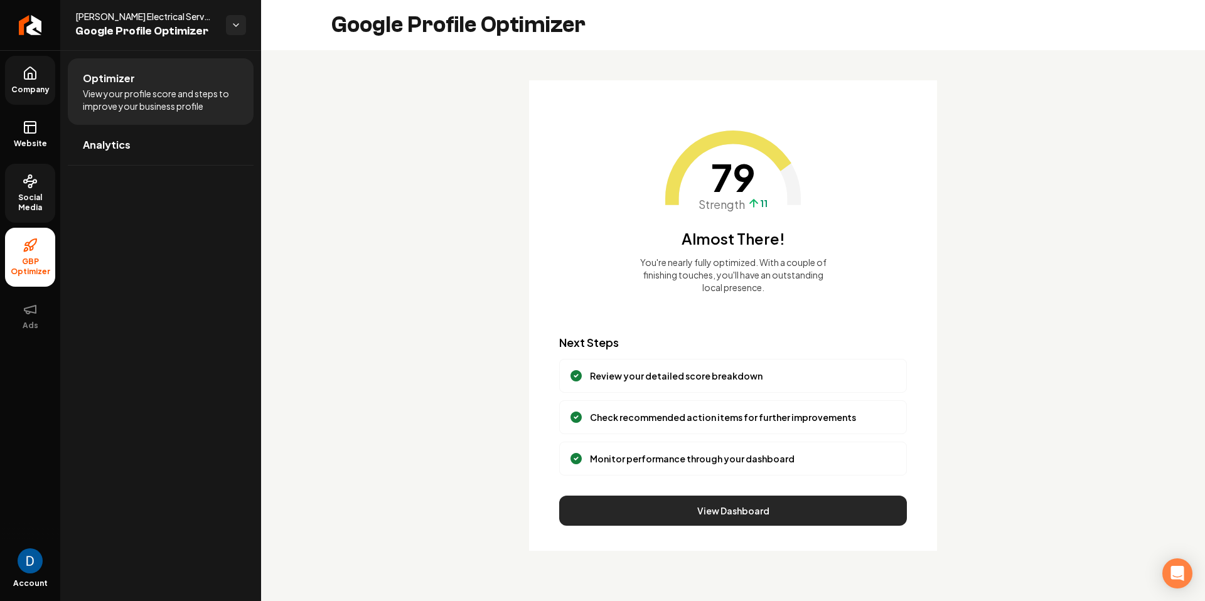
click at [668, 509] on button "View Dashboard" at bounding box center [733, 511] width 348 height 30
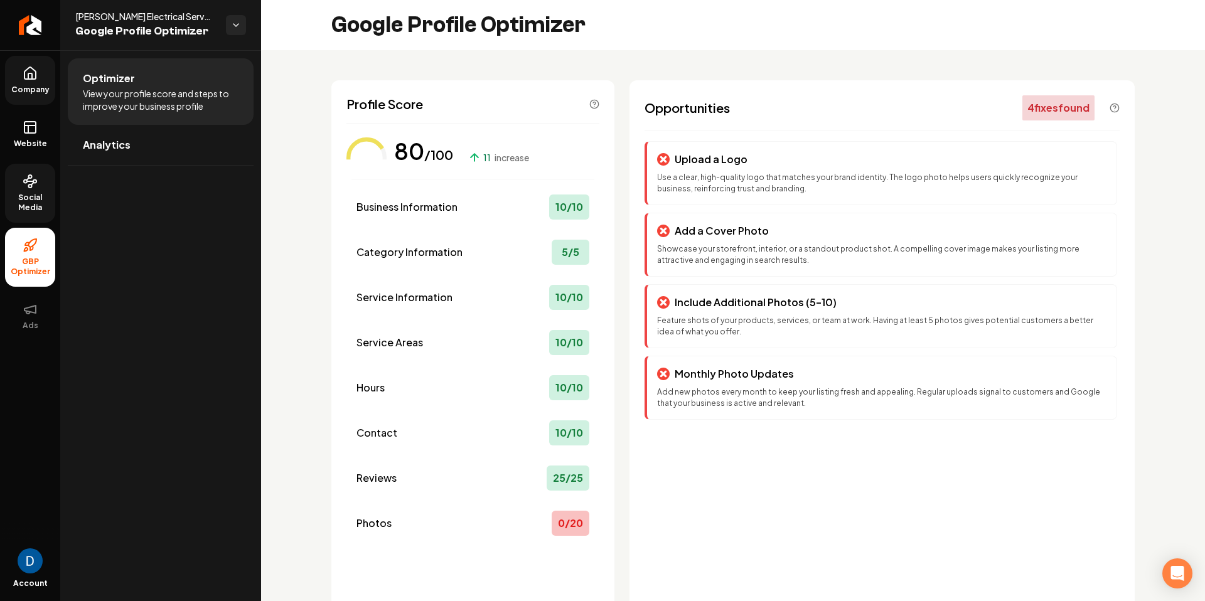
click at [27, 80] on icon at bounding box center [30, 73] width 15 height 15
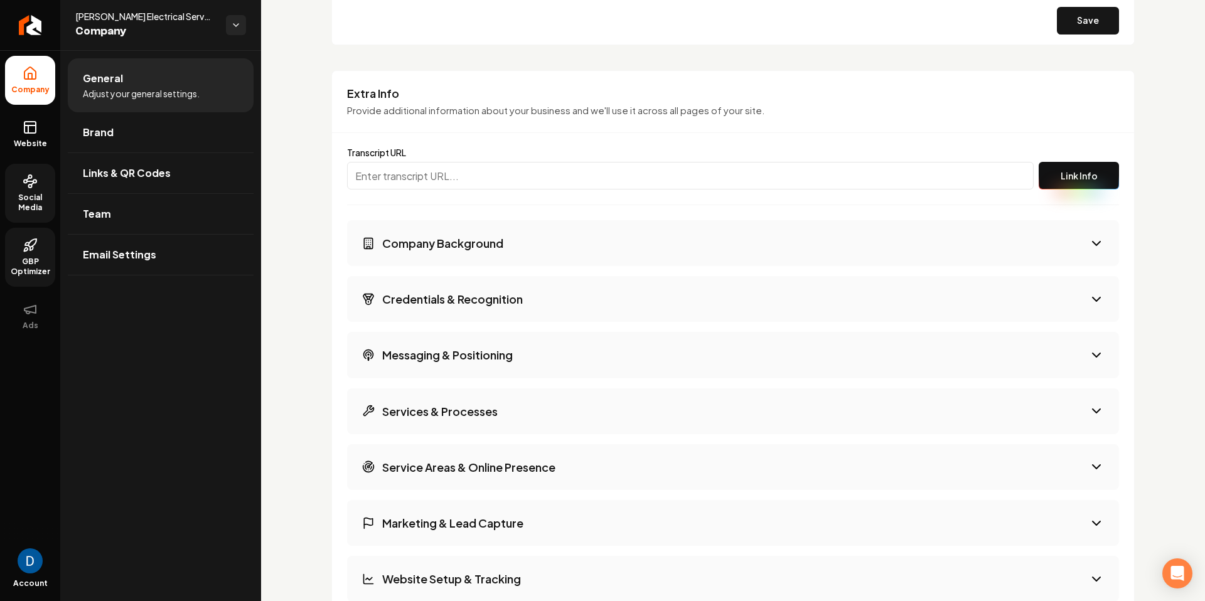
scroll to position [1637, 0]
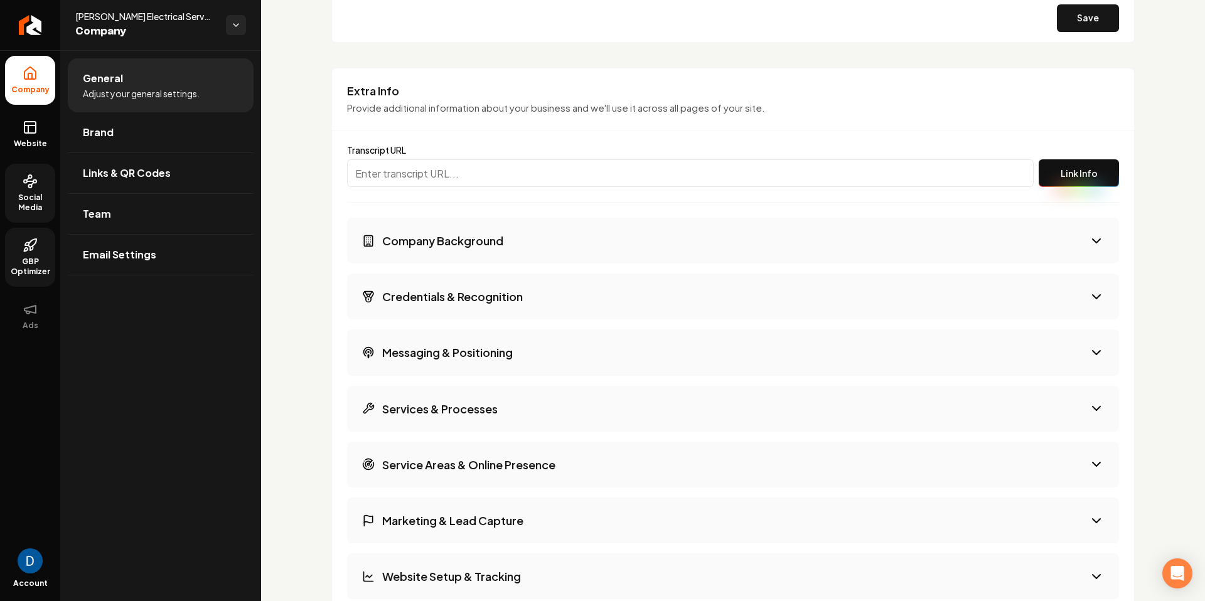
click at [482, 245] on h3 "Company Background" at bounding box center [442, 241] width 121 height 16
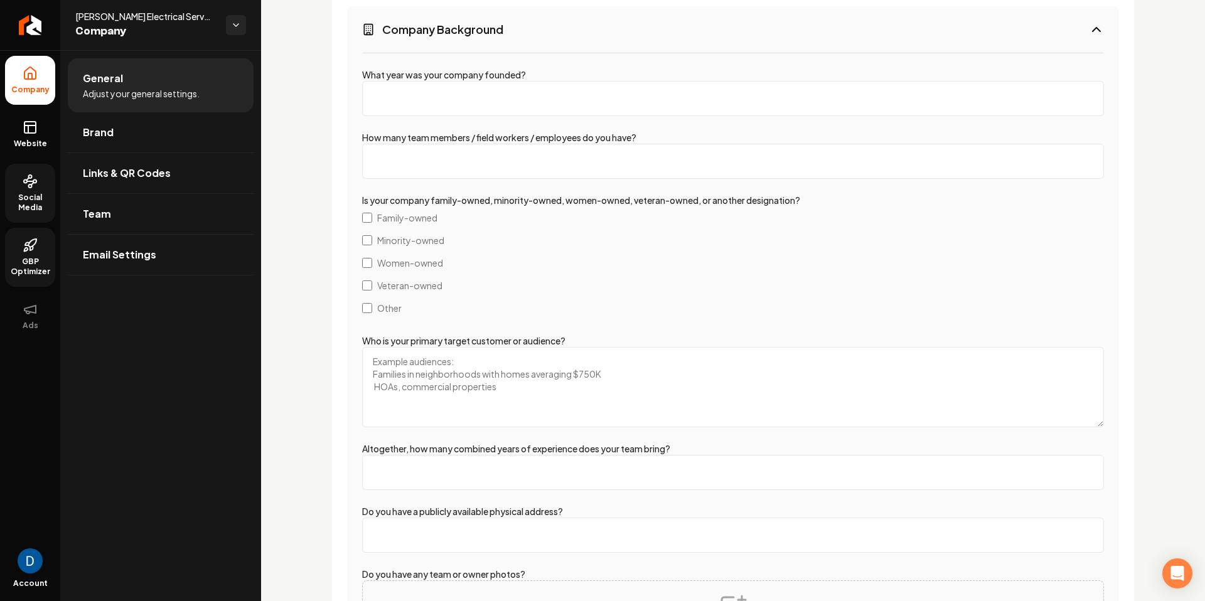
scroll to position [1748, 0]
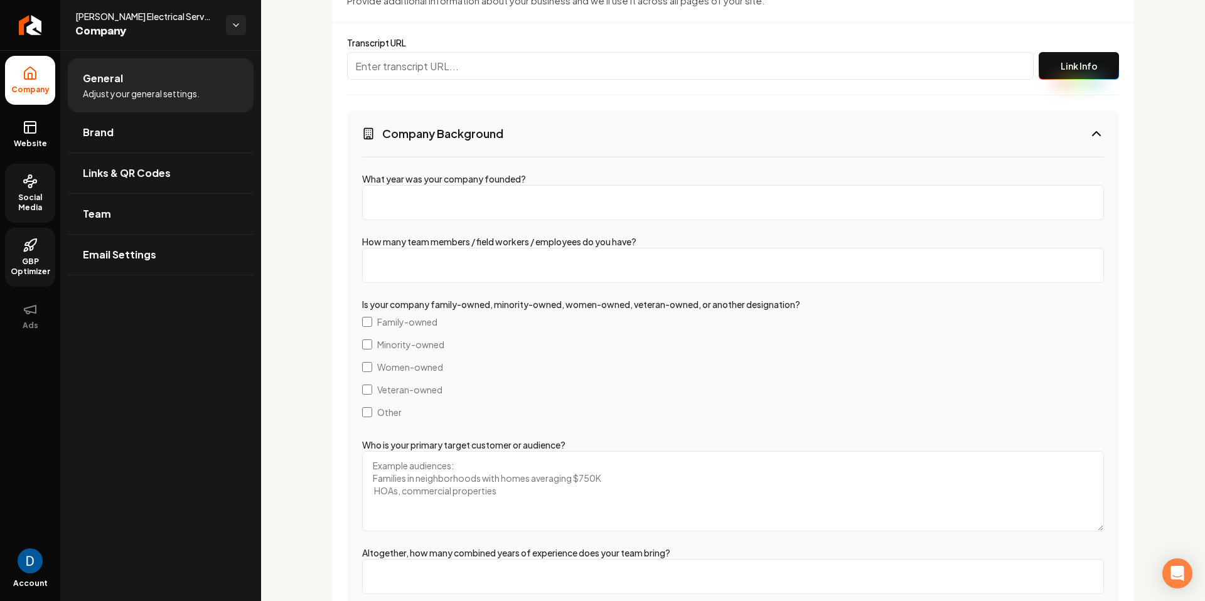
click at [449, 210] on input "What year was your company founded?" at bounding box center [733, 202] width 742 height 35
type input "2025"
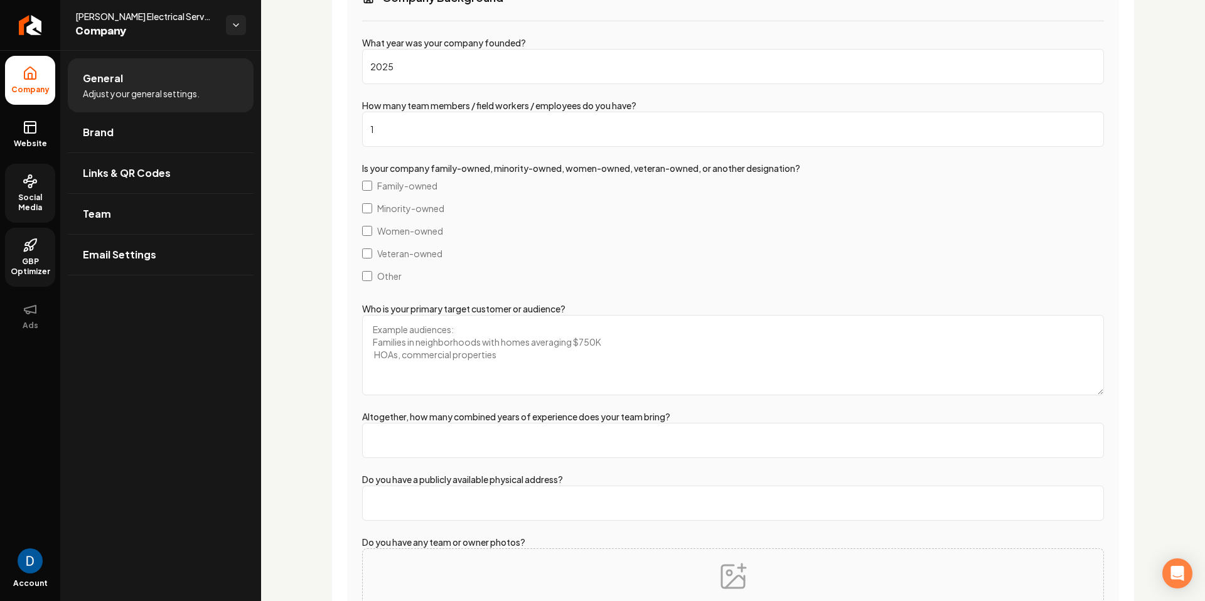
scroll to position [1885, 0]
type input "1"
click at [419, 185] on span "Family-owned" at bounding box center [407, 184] width 60 height 13
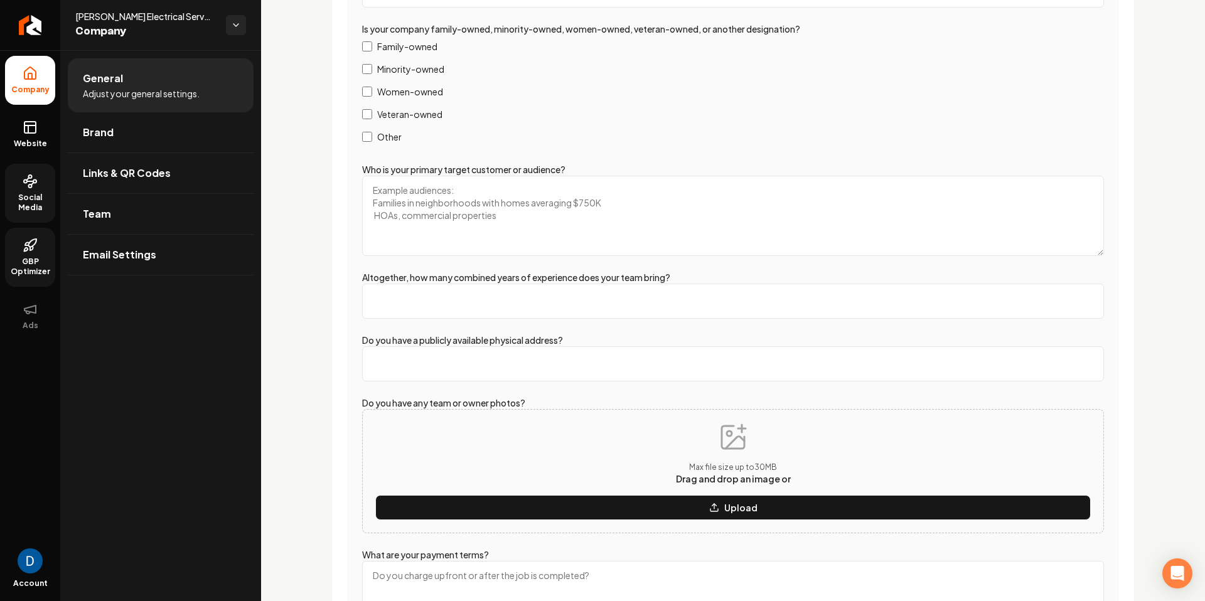
scroll to position [2032, 0]
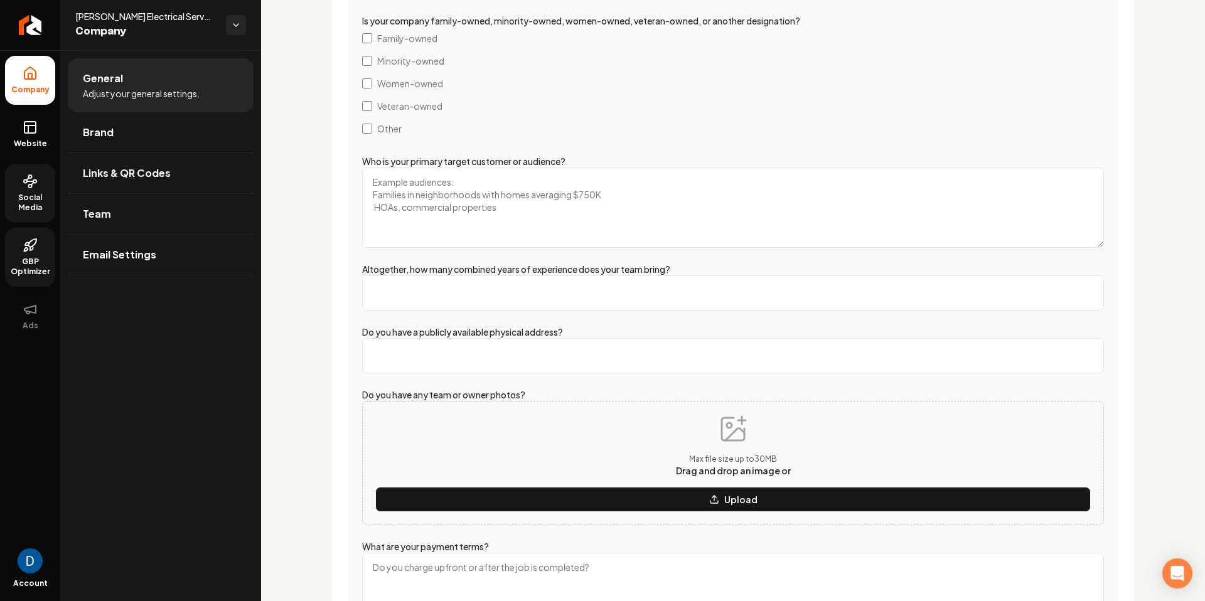
click at [435, 212] on textarea "Who is your primary target customer or audience?" at bounding box center [733, 208] width 742 height 80
type textarea "Commercial & residential"
click at [475, 291] on input "Altogether, how many combined years of experience does your team bring?" at bounding box center [733, 293] width 742 height 35
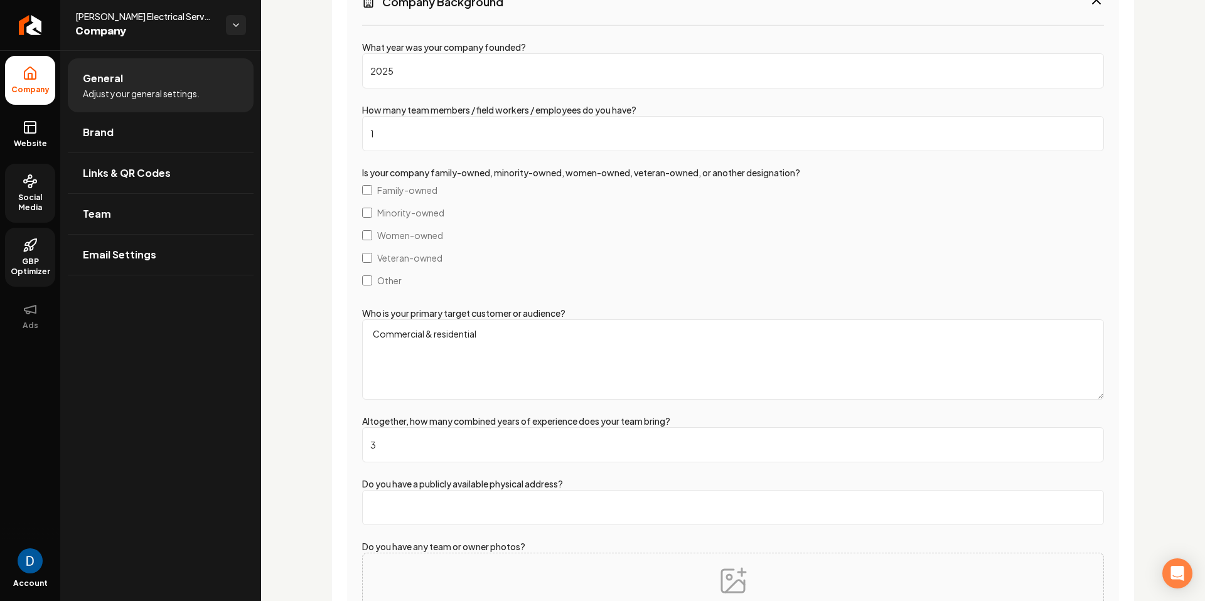
scroll to position [1918, 0]
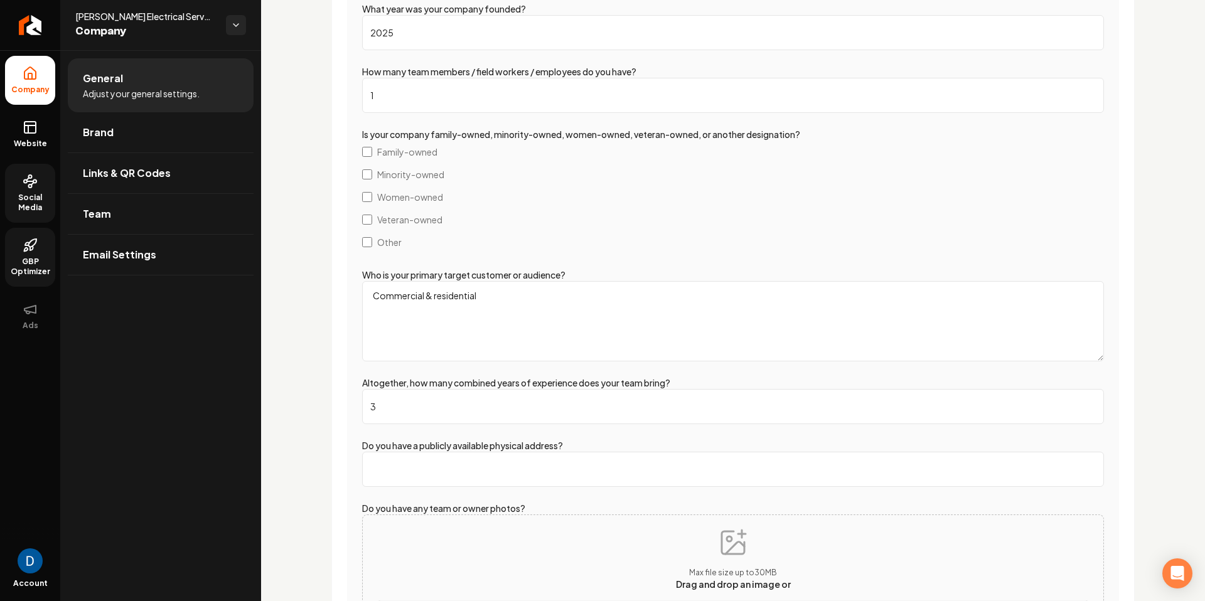
click at [396, 394] on input "3" at bounding box center [733, 406] width 742 height 35
click at [396, 395] on input "3" at bounding box center [733, 406] width 742 height 35
type input "0"
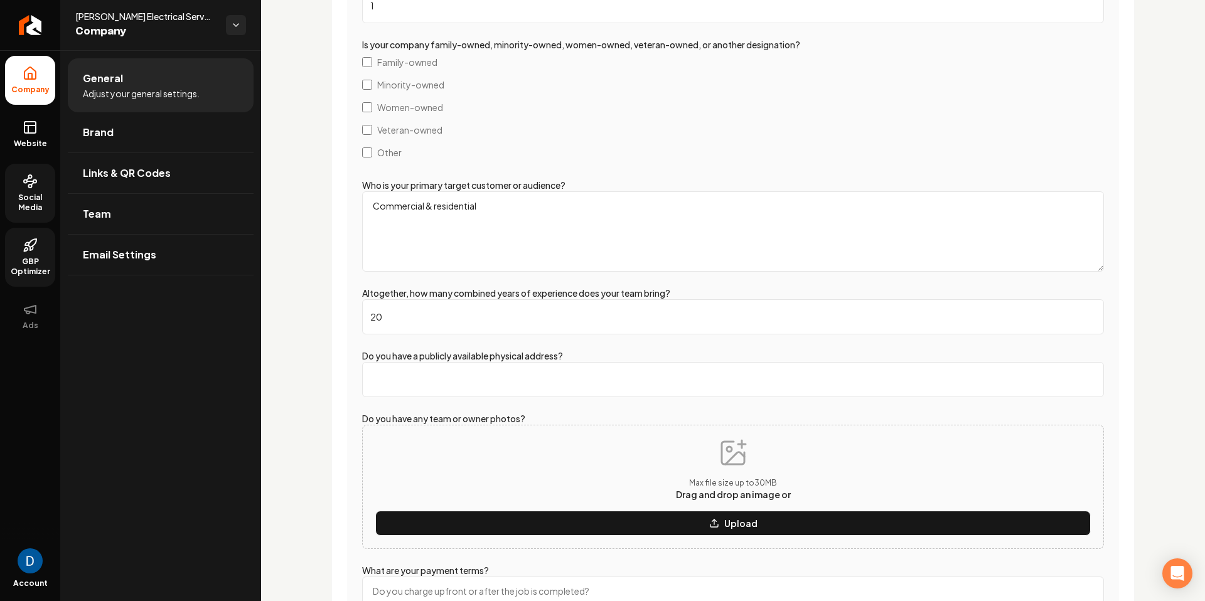
scroll to position [2039, 0]
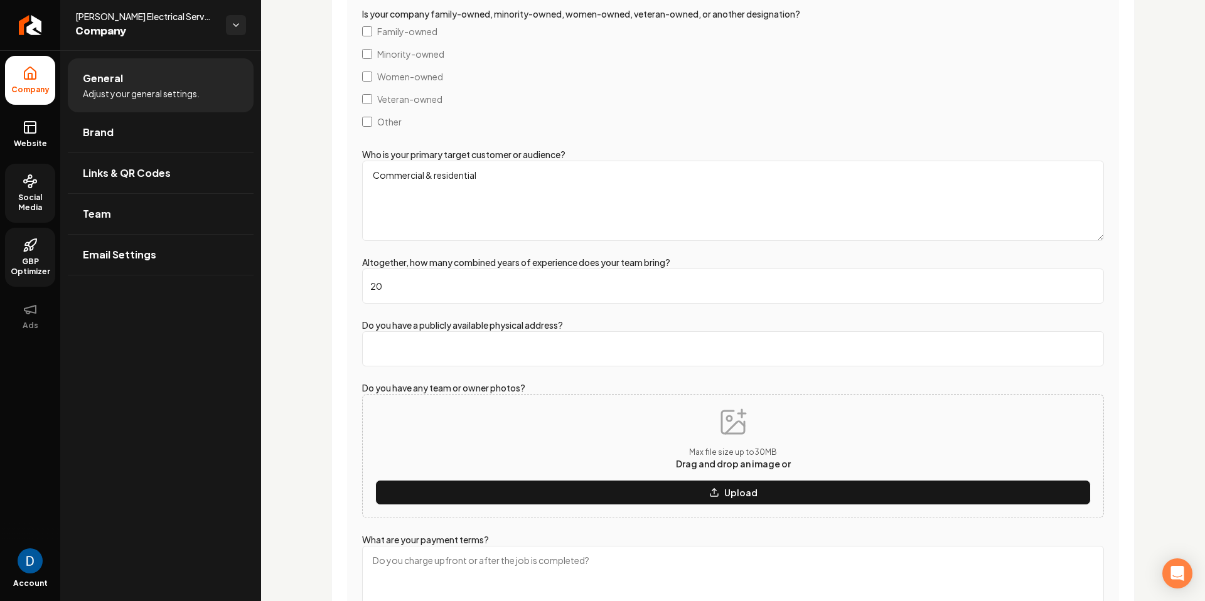
type input "20"
click at [509, 362] on input "Do you have a publicly available physical address?" at bounding box center [733, 348] width 742 height 35
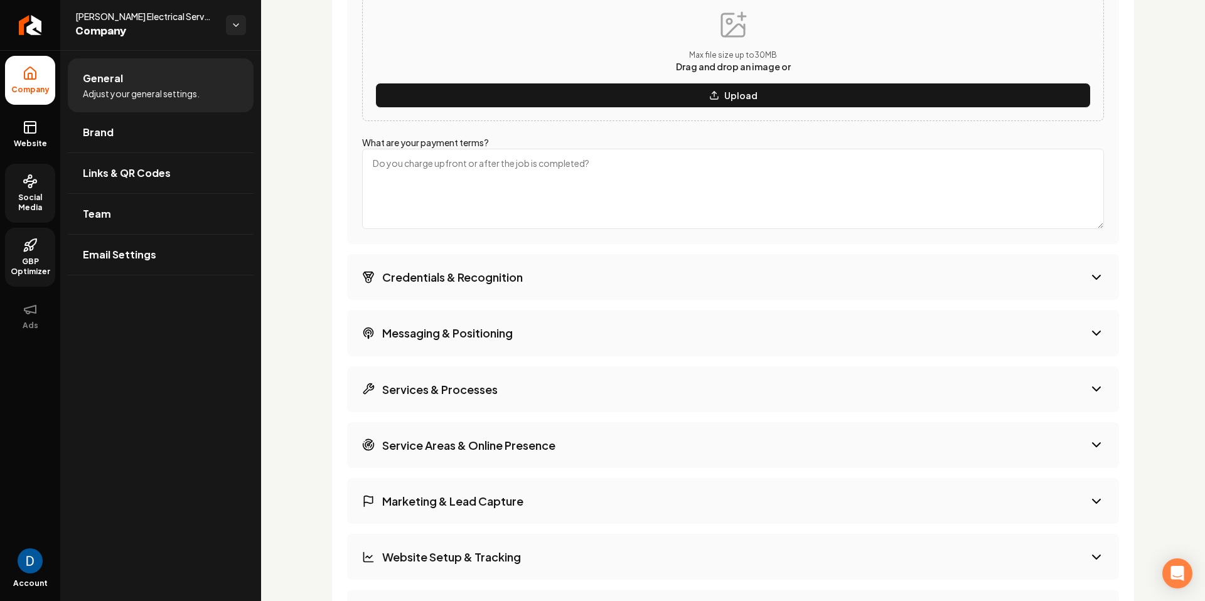
scroll to position [2526, 0]
click at [491, 175] on textarea "What are your payment terms?" at bounding box center [733, 189] width 742 height 80
type textarea "After the job is completed"
click at [564, 264] on button "Credentials & Recognition" at bounding box center [733, 278] width 772 height 46
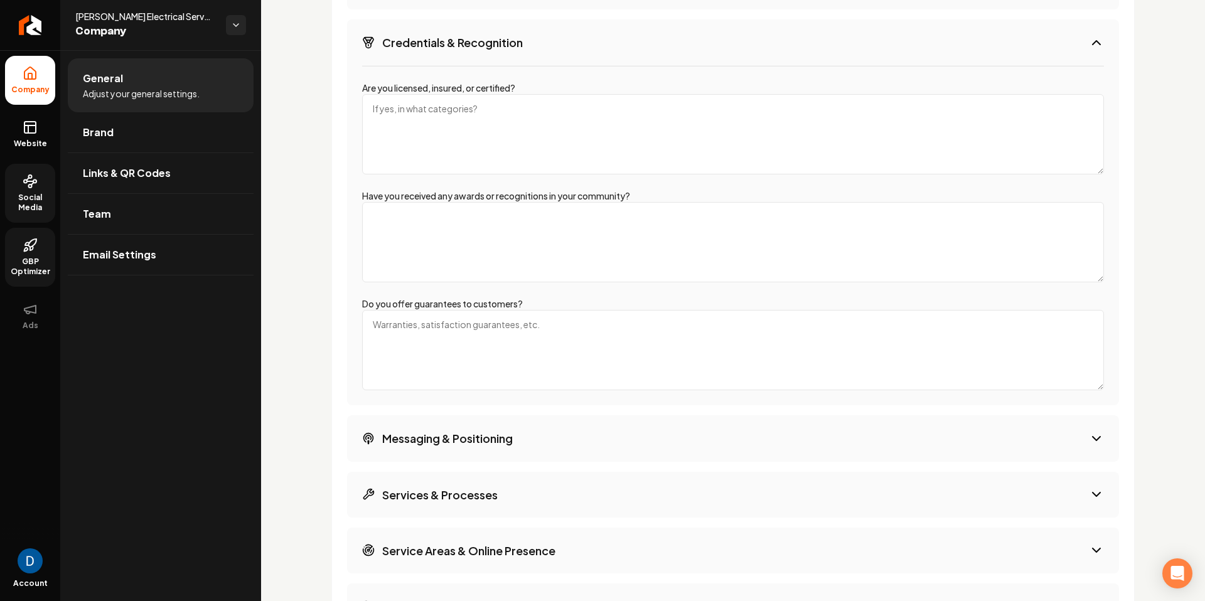
scroll to position [1886, 0]
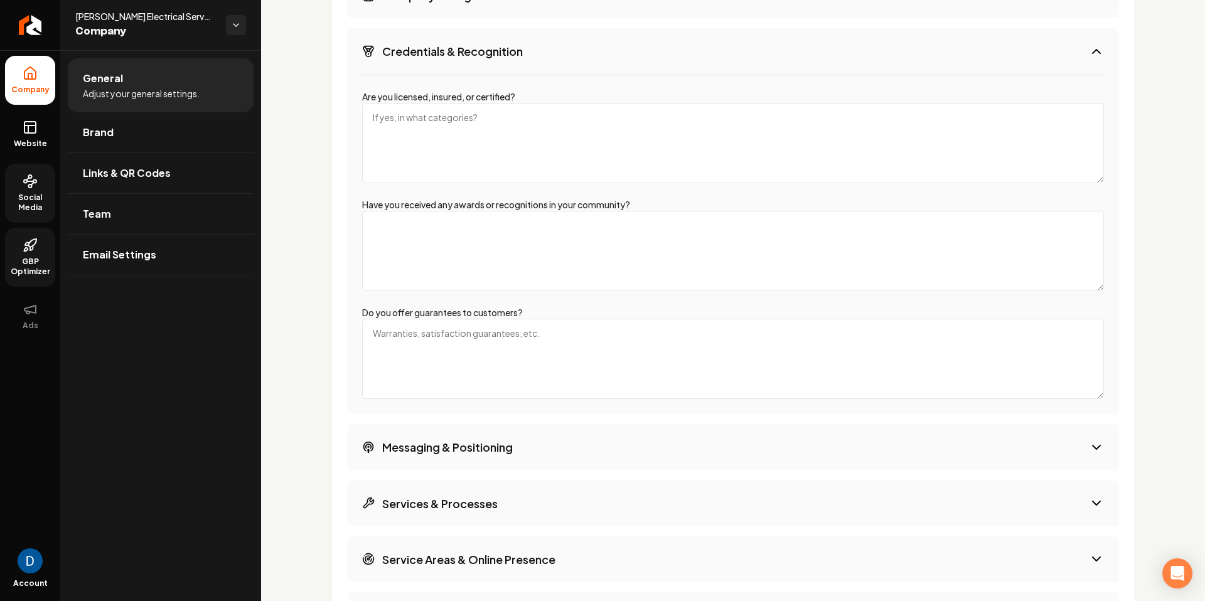
click at [502, 146] on textarea "Are you licensed, insured, or certified?" at bounding box center [733, 143] width 742 height 80
drag, startPoint x: 395, startPoint y: 97, endPoint x: 465, endPoint y: 96, distance: 70.3
click at [465, 96] on label "Are you licensed, insured, or certified?" at bounding box center [438, 96] width 153 height 11
copy label "licensed, insured"
click at [426, 132] on textarea "Are you licensed, insured, or certified?" at bounding box center [733, 143] width 742 height 80
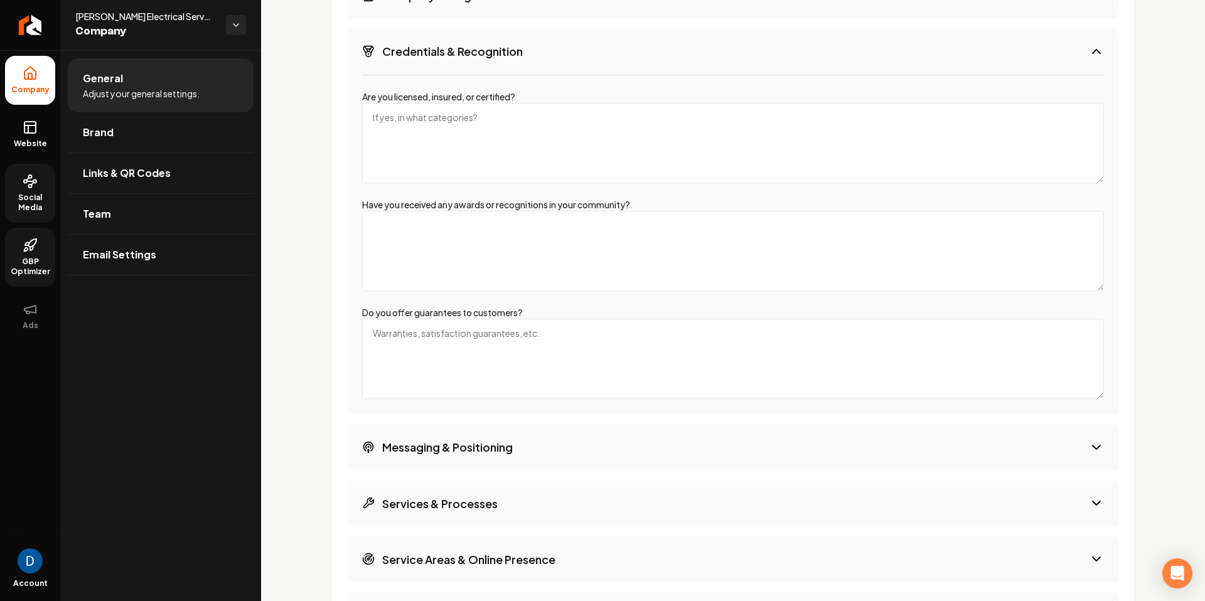
paste textarea "licensed, insured"
click at [411, 120] on textarea "licensed, insured" at bounding box center [733, 143] width 742 height 80
click at [495, 95] on label "Are you licensed, insured, or certified?" at bounding box center [438, 96] width 153 height 11
click at [495, 103] on textarea "licensed, insured," at bounding box center [733, 143] width 742 height 80
click at [495, 95] on label "Are you licensed, insured, or certified?" at bounding box center [438, 96] width 153 height 11
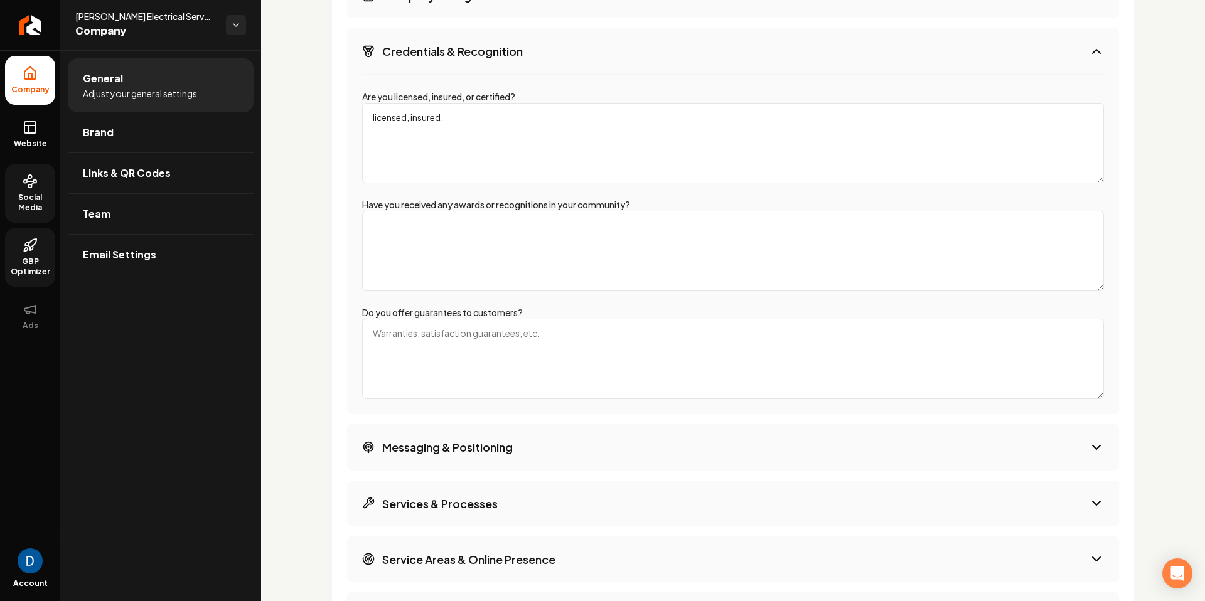
click at [495, 103] on textarea "licensed, insured," at bounding box center [733, 143] width 742 height 80
click at [500, 95] on label "Are you licensed, insured, or certified?" at bounding box center [438, 96] width 153 height 11
click at [500, 103] on textarea "licensed, insured," at bounding box center [733, 143] width 742 height 80
click at [405, 123] on textarea "licensed, insured" at bounding box center [733, 143] width 742 height 80
click at [407, 121] on textarea "licensed, insured" at bounding box center [733, 143] width 742 height 80
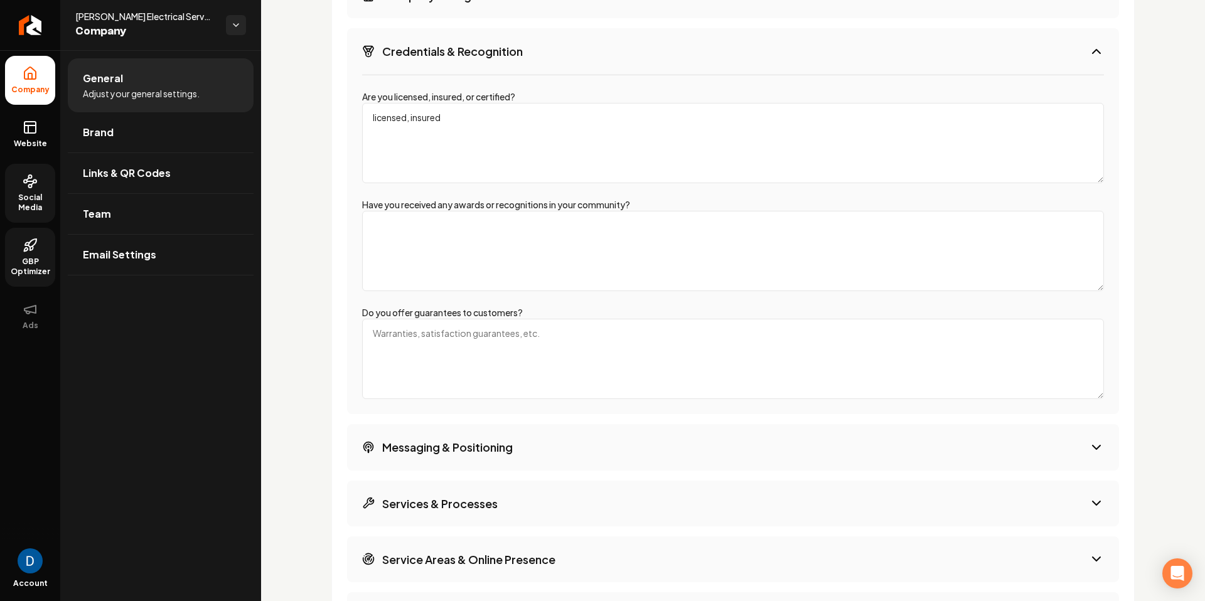
type textarea "licensed, insured"
click at [405, 265] on textarea "Have you received any awards or recognitions in your community?" at bounding box center [733, 251] width 742 height 80
click at [511, 374] on textarea "Do you offer guarantees to customers?" at bounding box center [733, 359] width 742 height 80
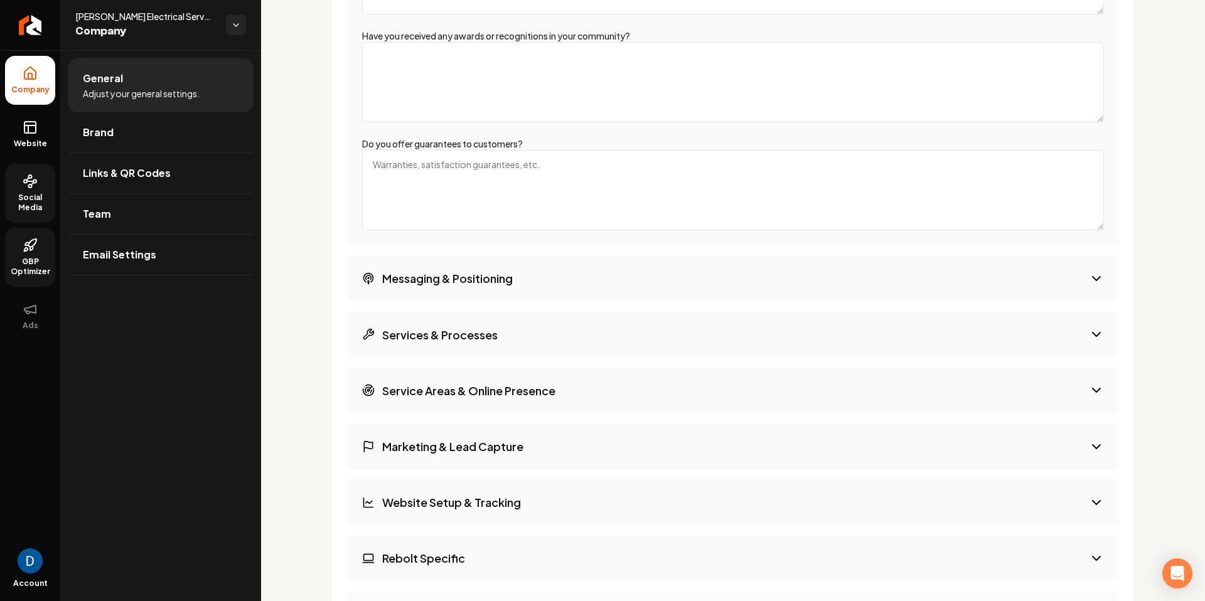
scroll to position [2056, 0]
click at [519, 167] on textarea "100% satisfaction guaranteed" at bounding box center [733, 189] width 742 height 80
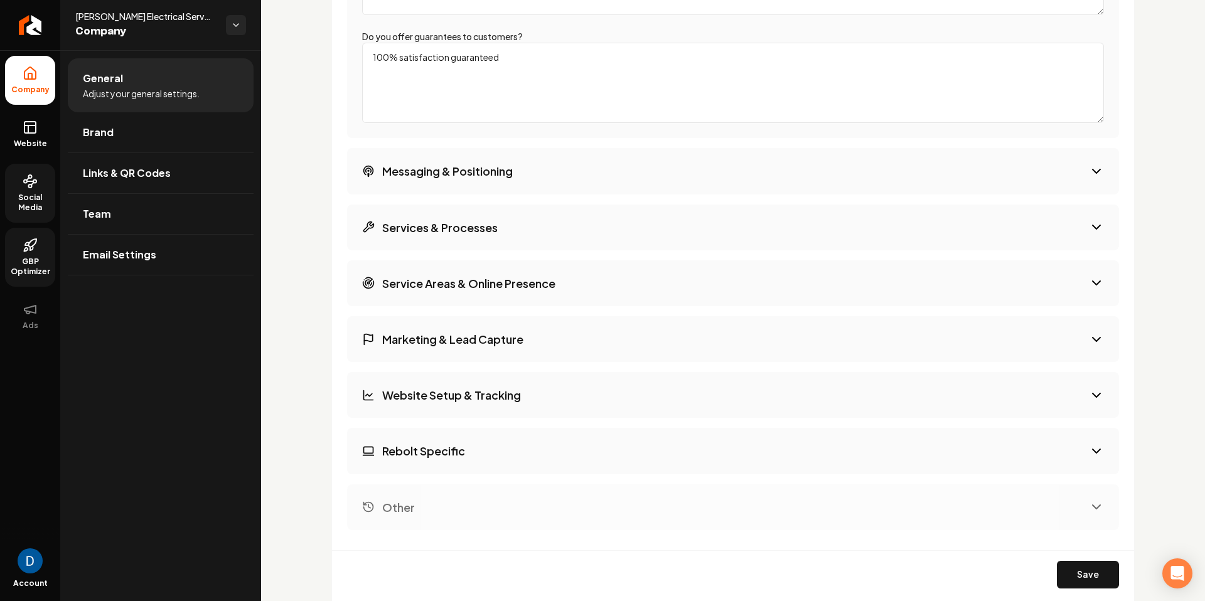
scroll to position [2162, 0]
type textarea "100% satisfaction guaranteed"
click at [455, 167] on h3 "Messaging & Positioning" at bounding box center [447, 171] width 131 height 16
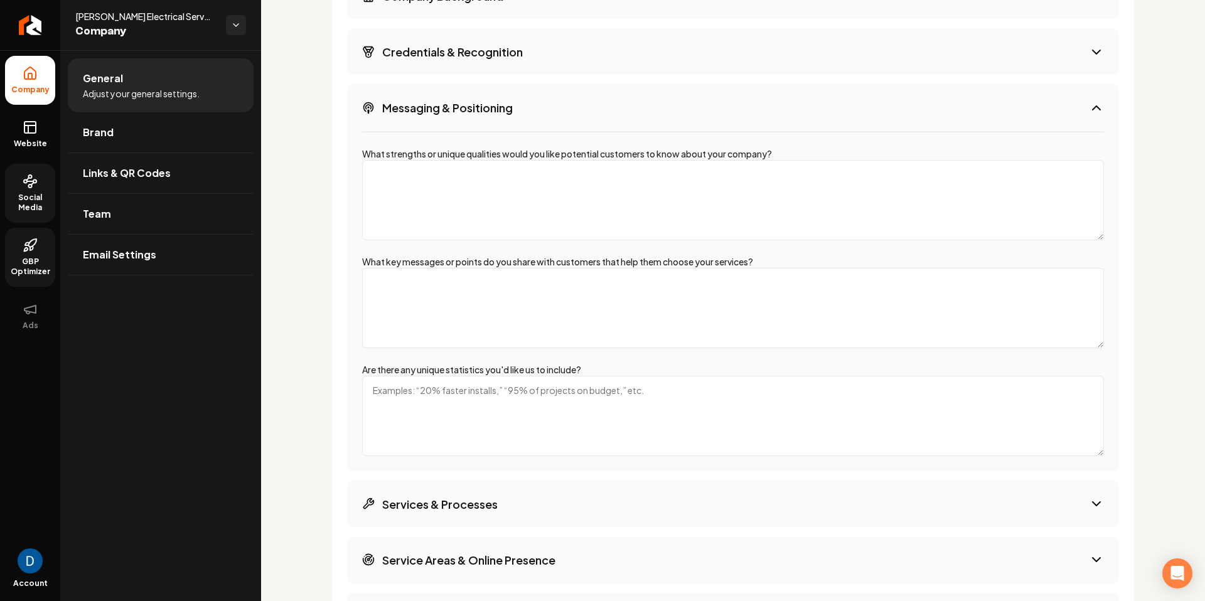
click at [441, 195] on textarea "What strengths or unique qualities would you like potential customers to know a…" at bounding box center [733, 200] width 742 height 80
type textarea "Reliable, efficient, reasonable pricing, 100% satisfaction guaranteed"
click at [418, 342] on textarea "What key messages or points do you share with customers that help them choose y…" at bounding box center [733, 308] width 742 height 80
click at [537, 178] on textarea "Reliable, efficient, reasonable pricing, 100% satisfaction guaranteed" at bounding box center [733, 200] width 742 height 80
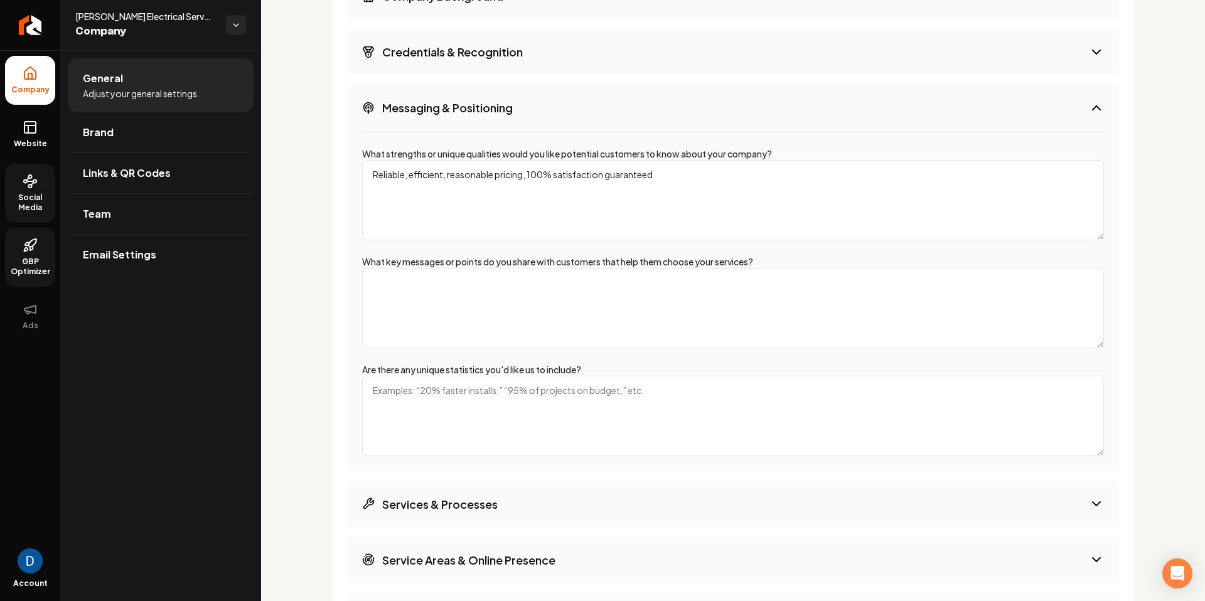
click at [537, 178] on textarea "Reliable, efficient, reasonable pricing, 100% satisfaction guaranteed" at bounding box center [733, 200] width 742 height 80
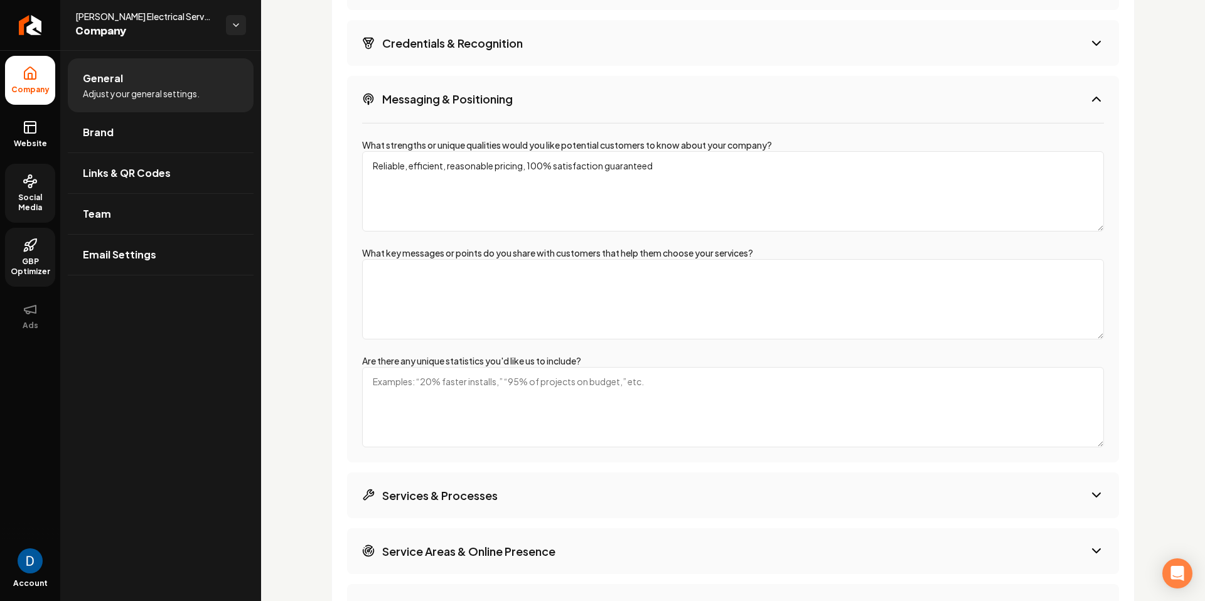
click at [431, 283] on textarea "What key messages or points do you share with customers that help them choose y…" at bounding box center [733, 299] width 742 height 80
type textarea "Competitive pricing!"
click at [466, 399] on textarea "Are there any unique statistics you'd like us to include?" at bounding box center [733, 409] width 742 height 80
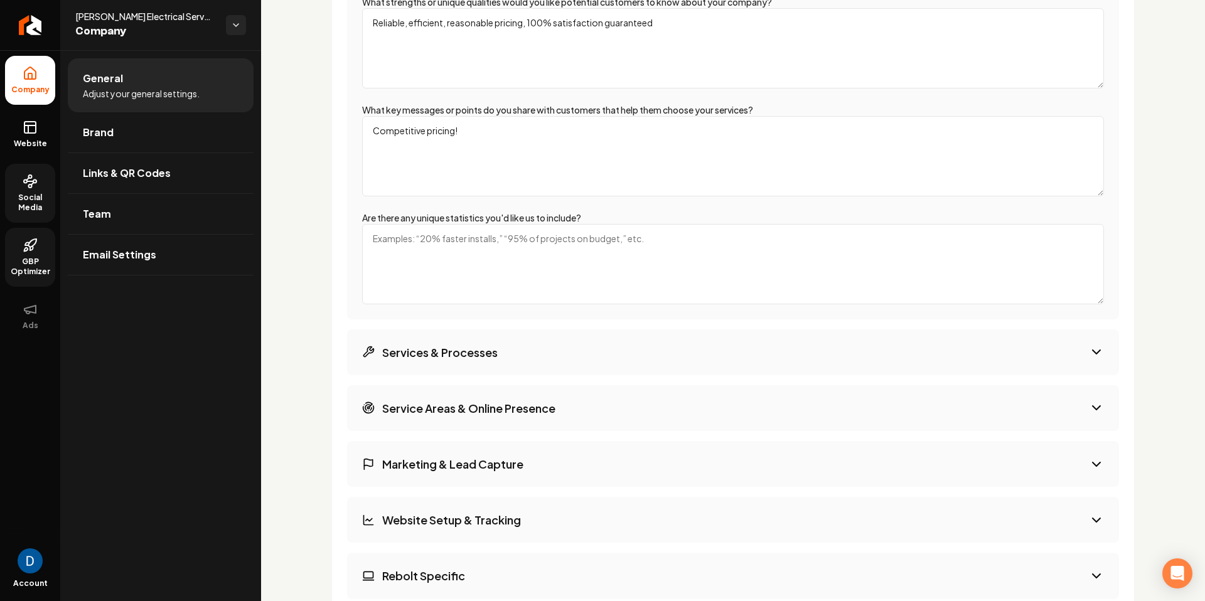
scroll to position [2039, 0]
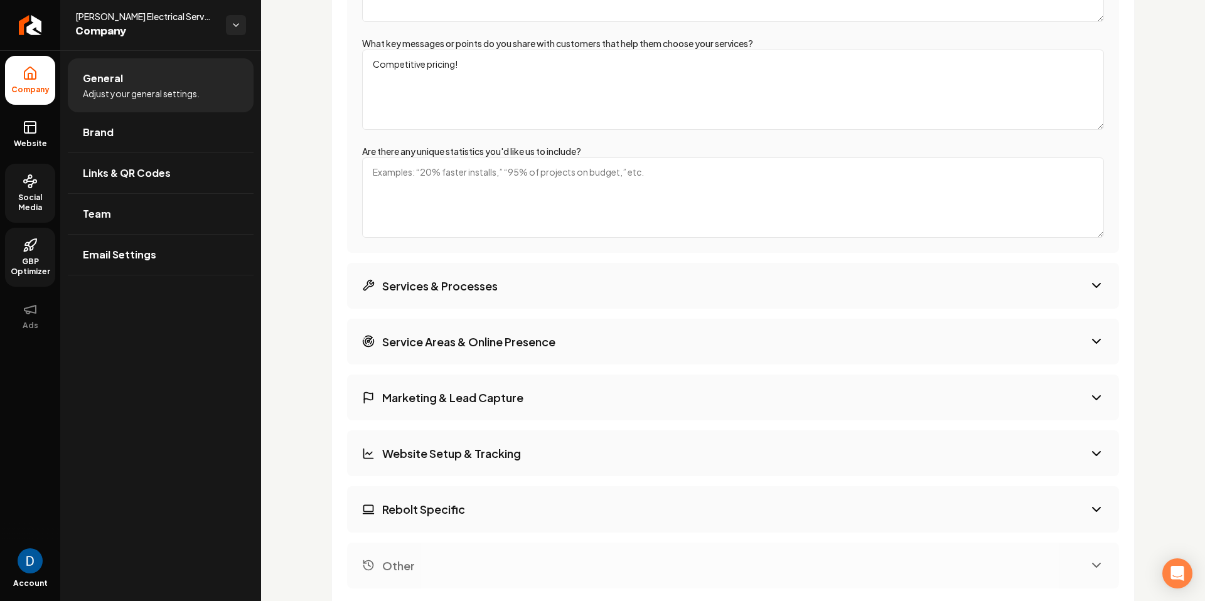
click at [473, 281] on h3 "Services & Processes" at bounding box center [440, 286] width 116 height 16
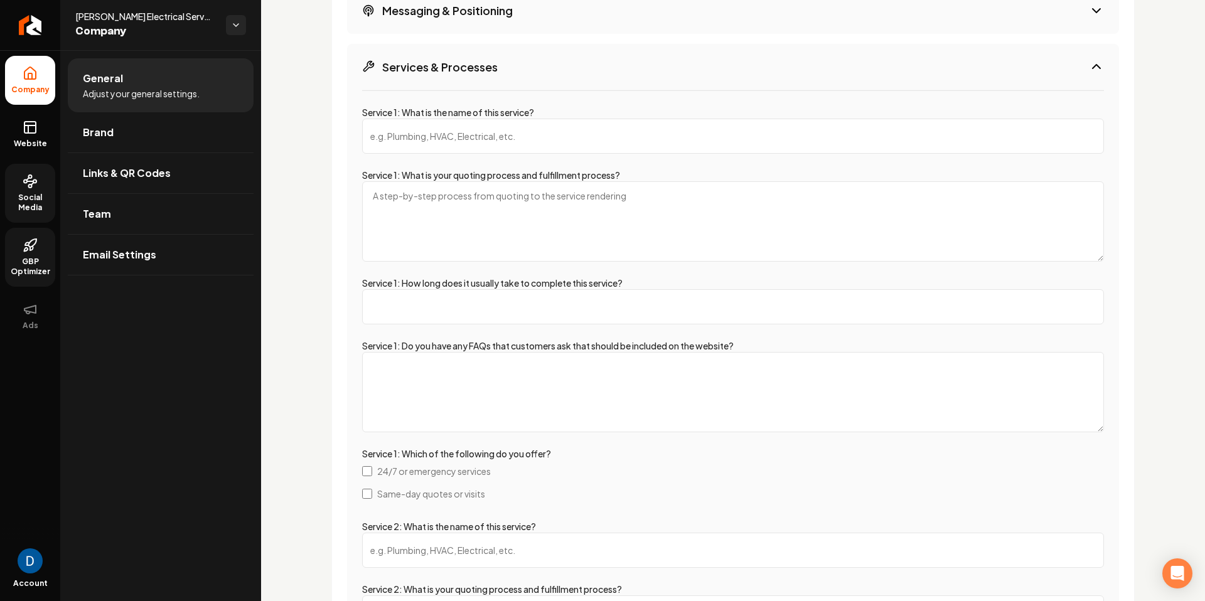
scroll to position [1980, 0]
click at [436, 154] on input "Service 1: What is the name of this service?" at bounding box center [733, 139] width 742 height 35
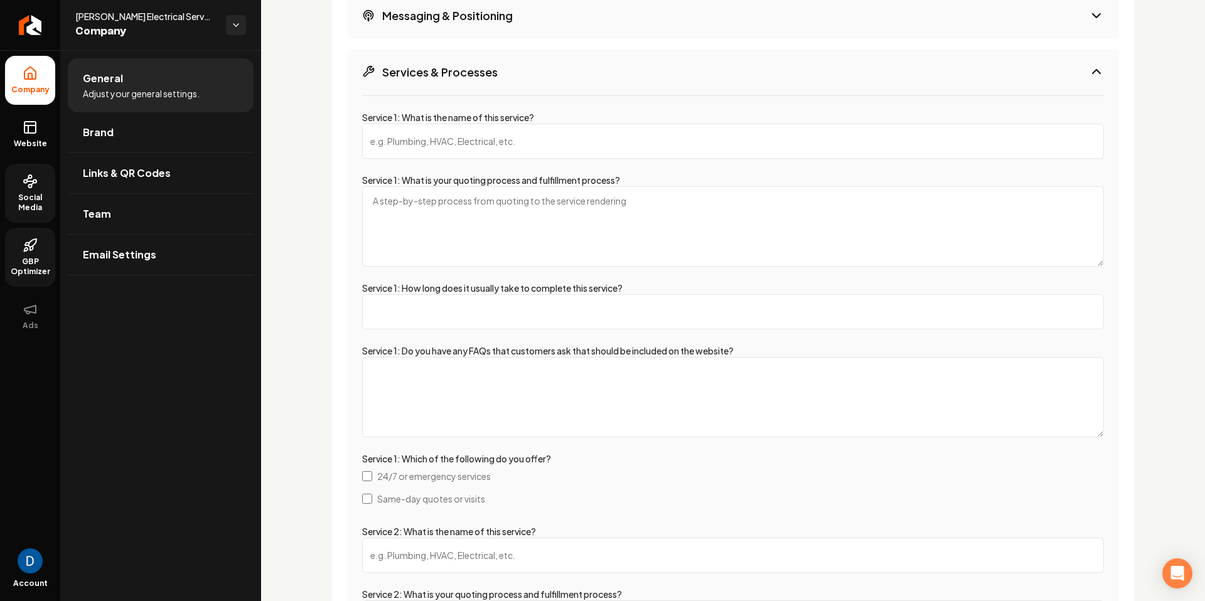
paste input "EV Charger Installation"
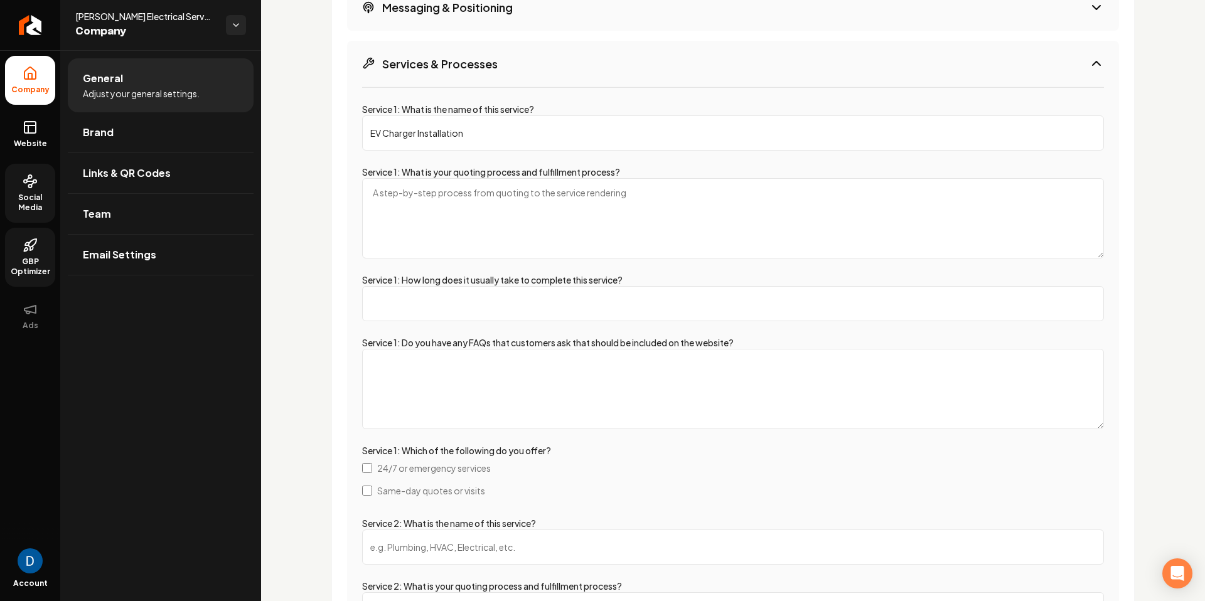
type input "EV Charger Installation"
click at [437, 213] on textarea "Service 1: What is your quoting process and fulfillment process?" at bounding box center [733, 221] width 742 height 80
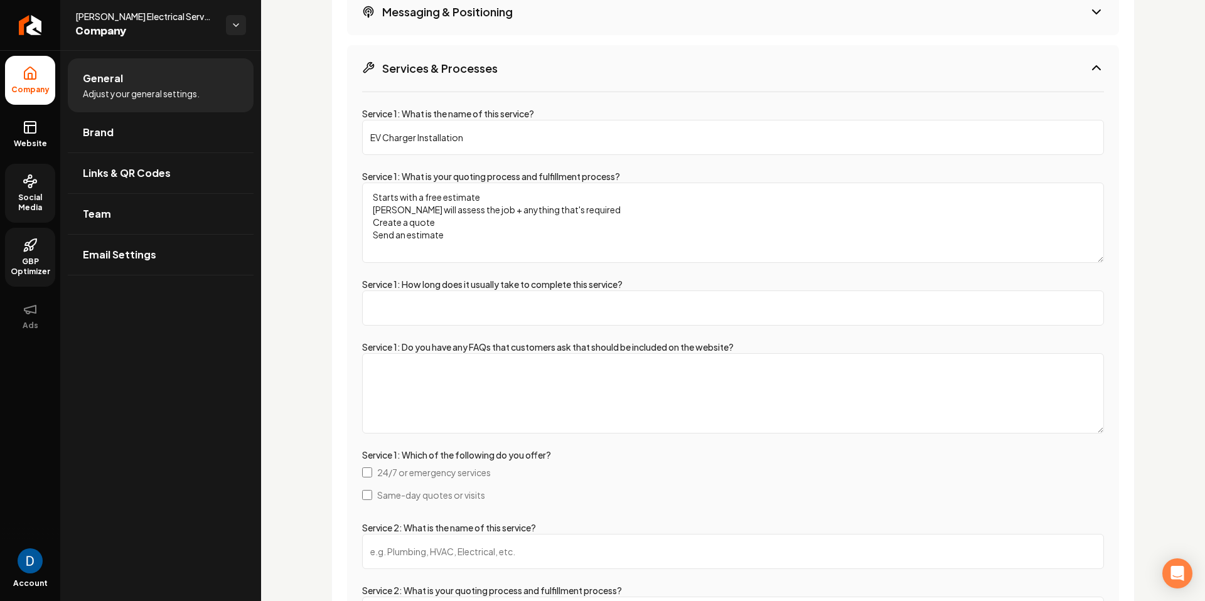
type textarea "Starts with a free estimate Ruben will assess the job + anything that's require…"
click at [463, 311] on input "Service 1: How long does it usually take to complete this service?" at bounding box center [733, 308] width 742 height 35
type input "1-2 days"
click at [504, 401] on textarea "Service 1: Do you have any FAQs that customers ask that should be included on t…" at bounding box center [733, 393] width 742 height 80
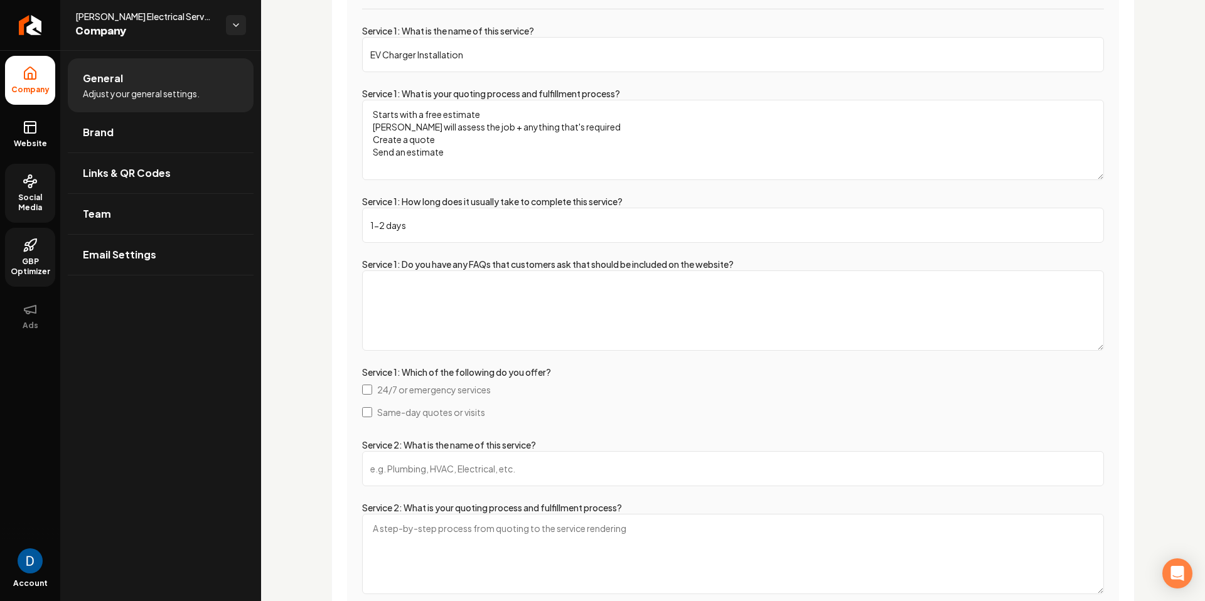
scroll to position [2064, 0]
type textarea "Q: A:"
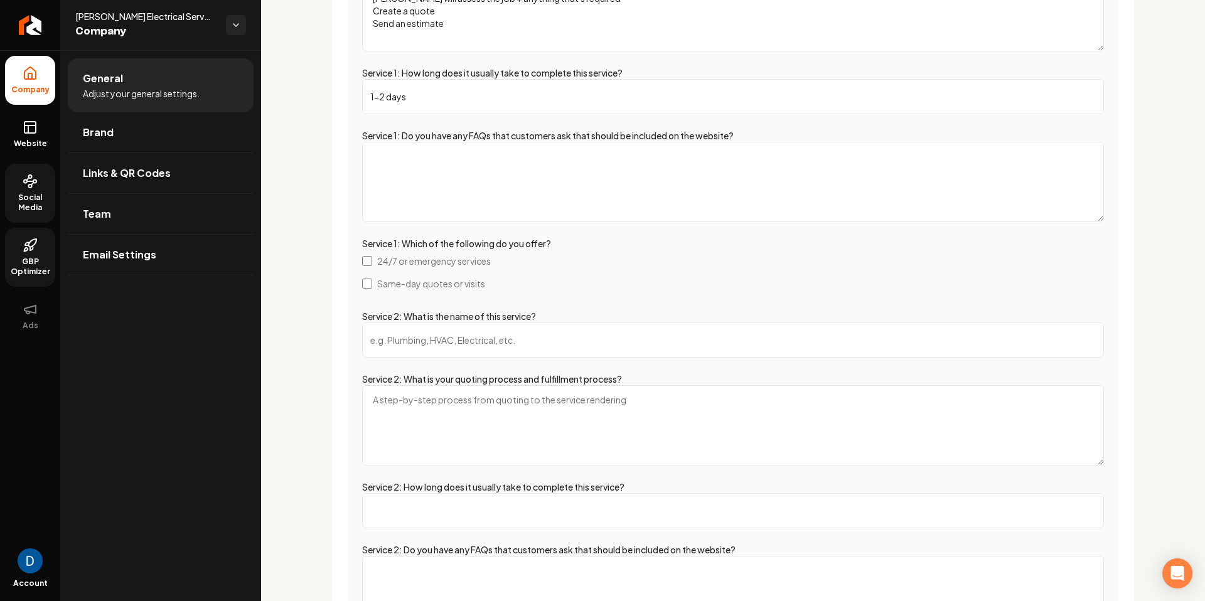
scroll to position [2195, 0]
click at [430, 279] on span "Same-day quotes or visits" at bounding box center [431, 281] width 108 height 13
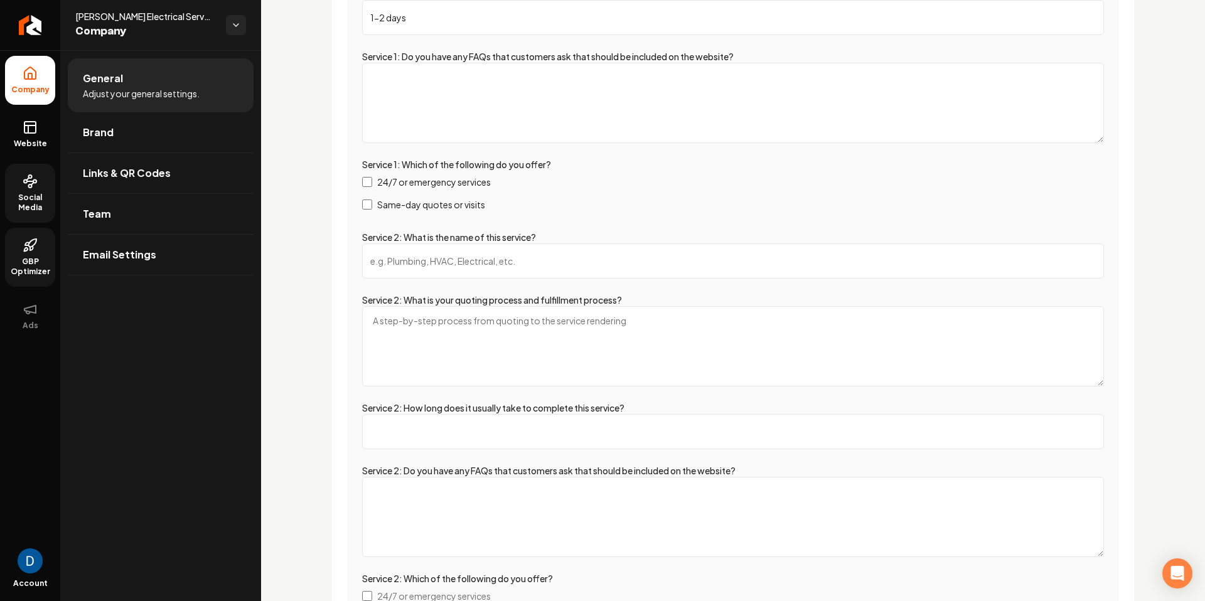
scroll to position [2275, 0]
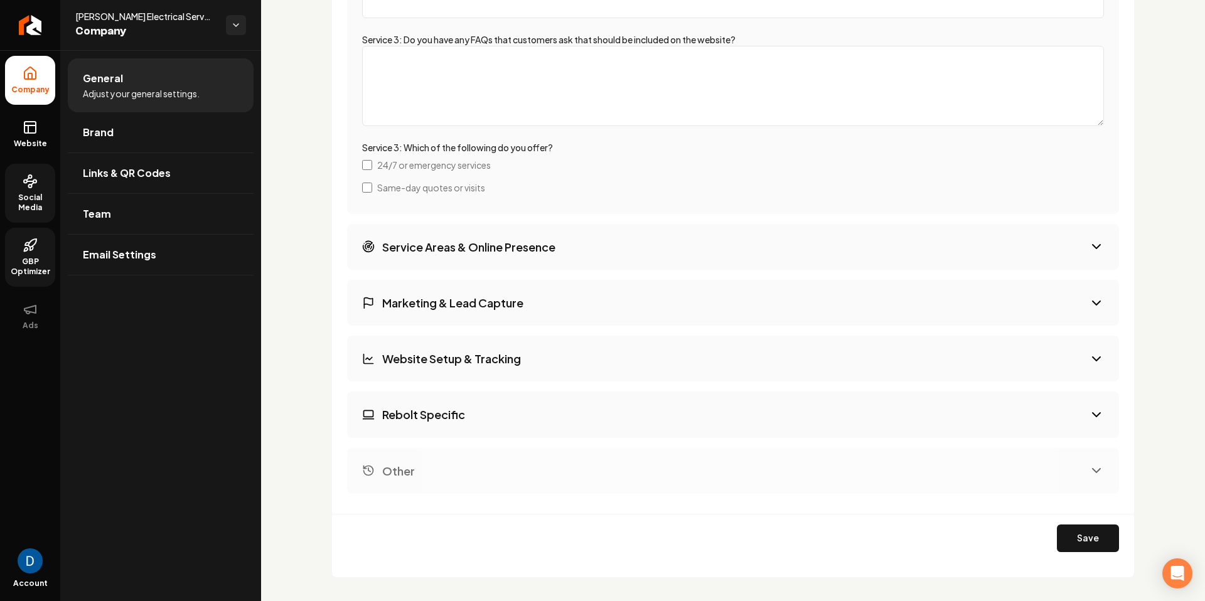
click at [521, 243] on h3 "Service Areas & Online Presence" at bounding box center [468, 247] width 173 height 16
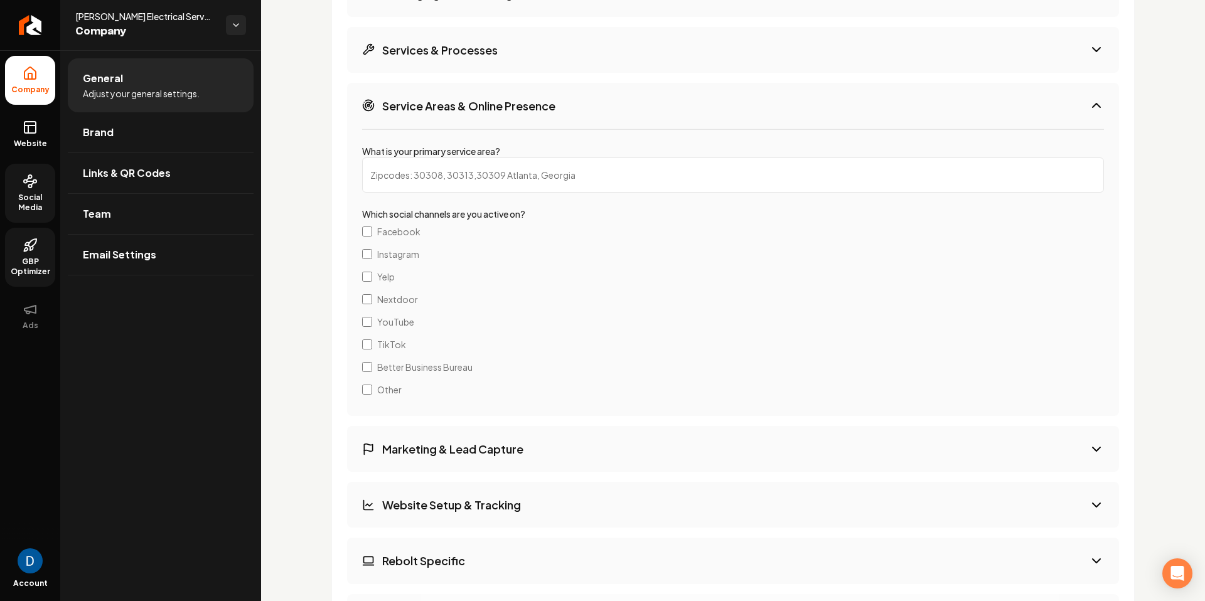
scroll to position [2000, 0]
click at [422, 173] on input "What is your primary service area?" at bounding box center [733, 174] width 742 height 35
paste input "Fort Collins, CO"
type input "Fort Collins, CO"
click at [375, 212] on label "Which social channels are you active on?" at bounding box center [443, 213] width 163 height 11
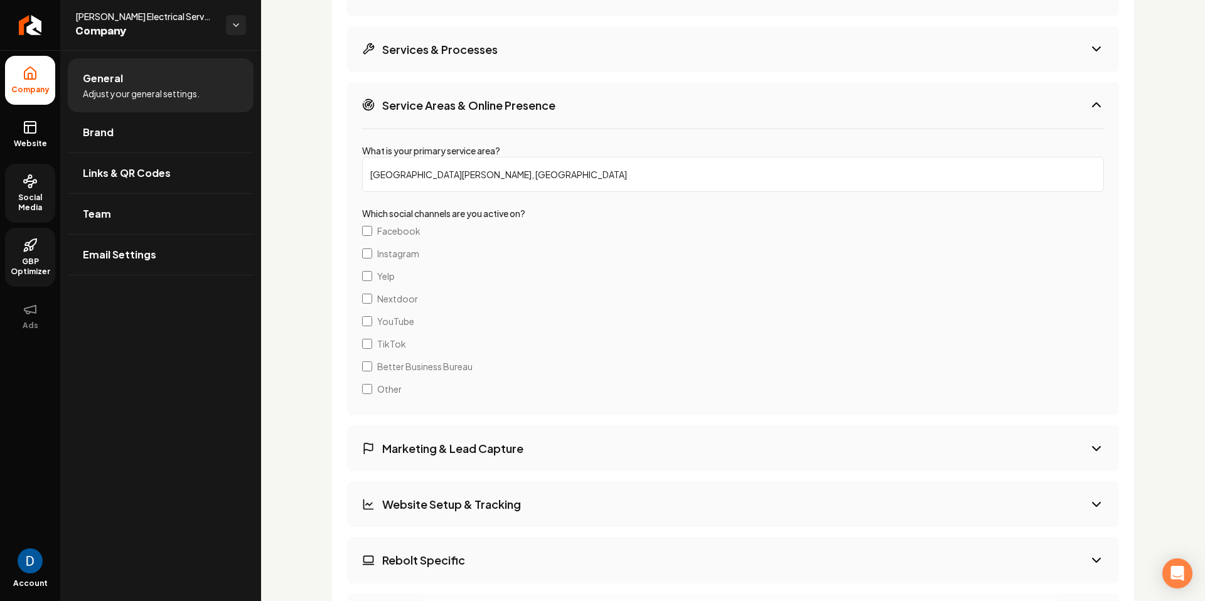
click at [375, 212] on label "Which social channels are you active on?" at bounding box center [443, 213] width 163 height 11
click at [413, 228] on span "Facebook" at bounding box center [398, 231] width 43 height 13
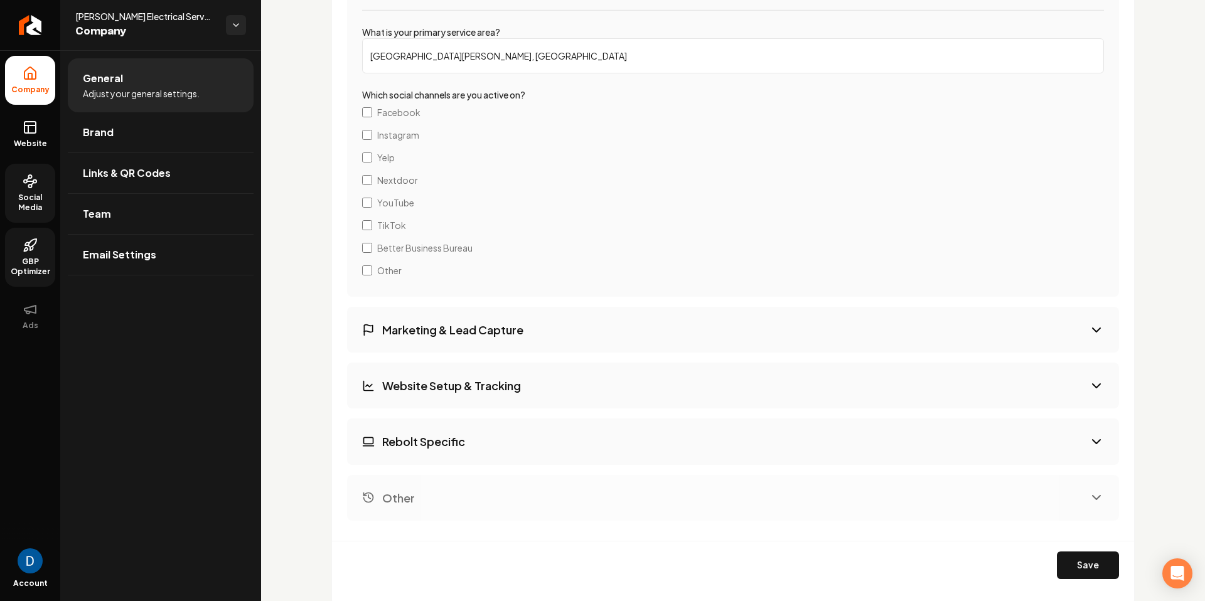
click at [570, 316] on button "Marketing & Lead Capture" at bounding box center [733, 330] width 772 height 46
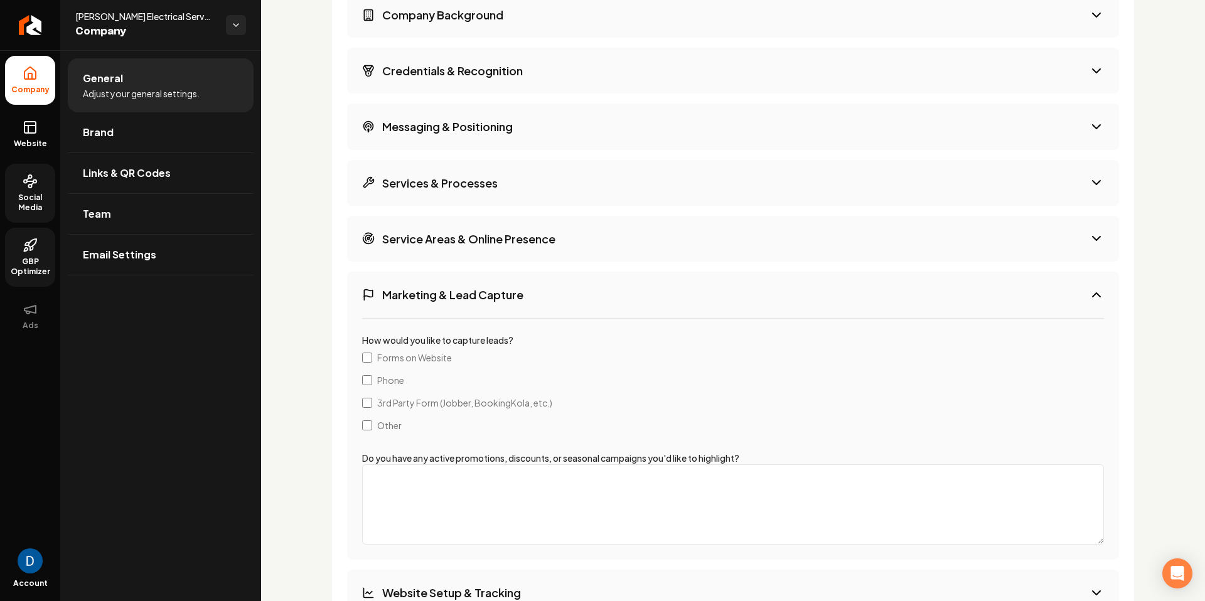
scroll to position [1834, 0]
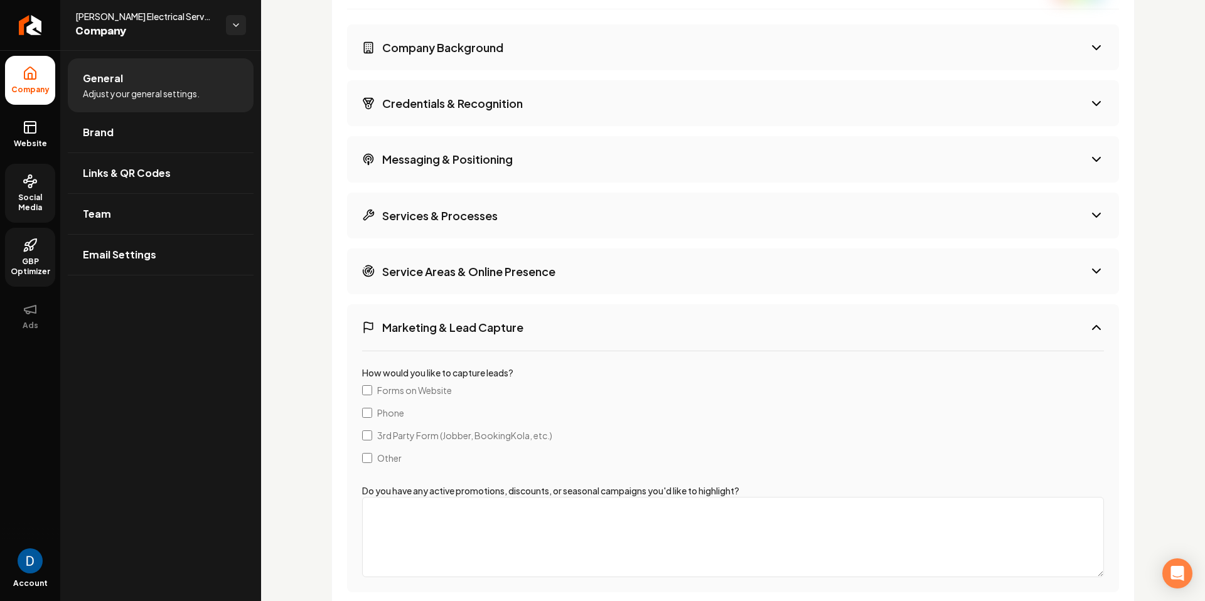
click at [466, 288] on button "Service Areas & Online Presence" at bounding box center [733, 272] width 772 height 46
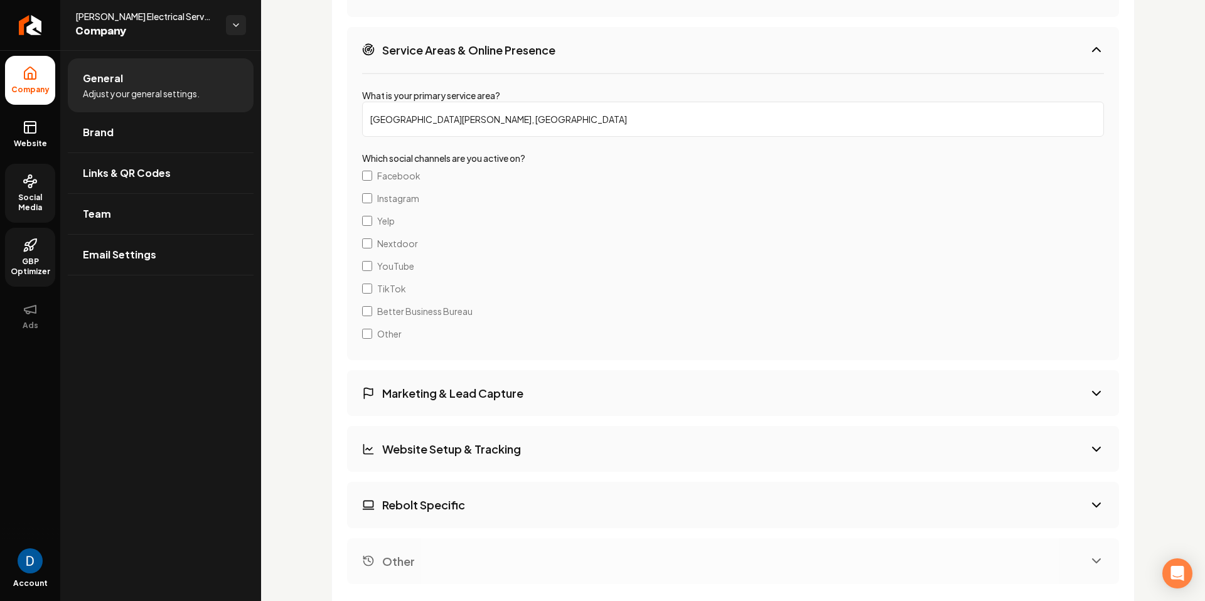
scroll to position [2086, 0]
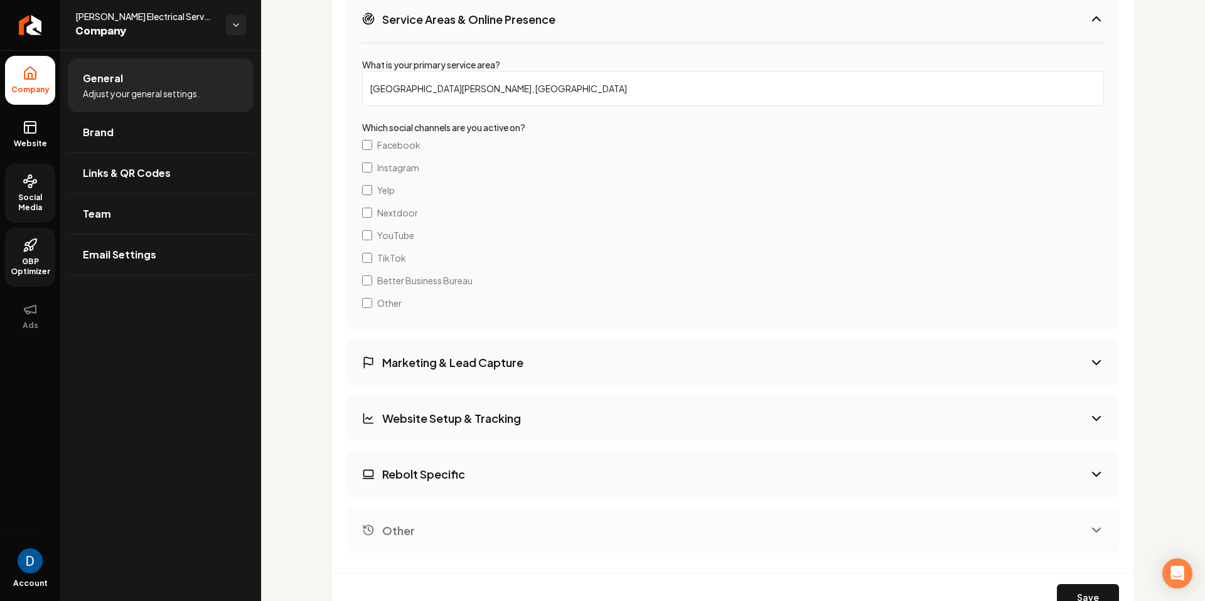
click at [389, 284] on span "Better Business Bureau" at bounding box center [424, 280] width 95 height 13
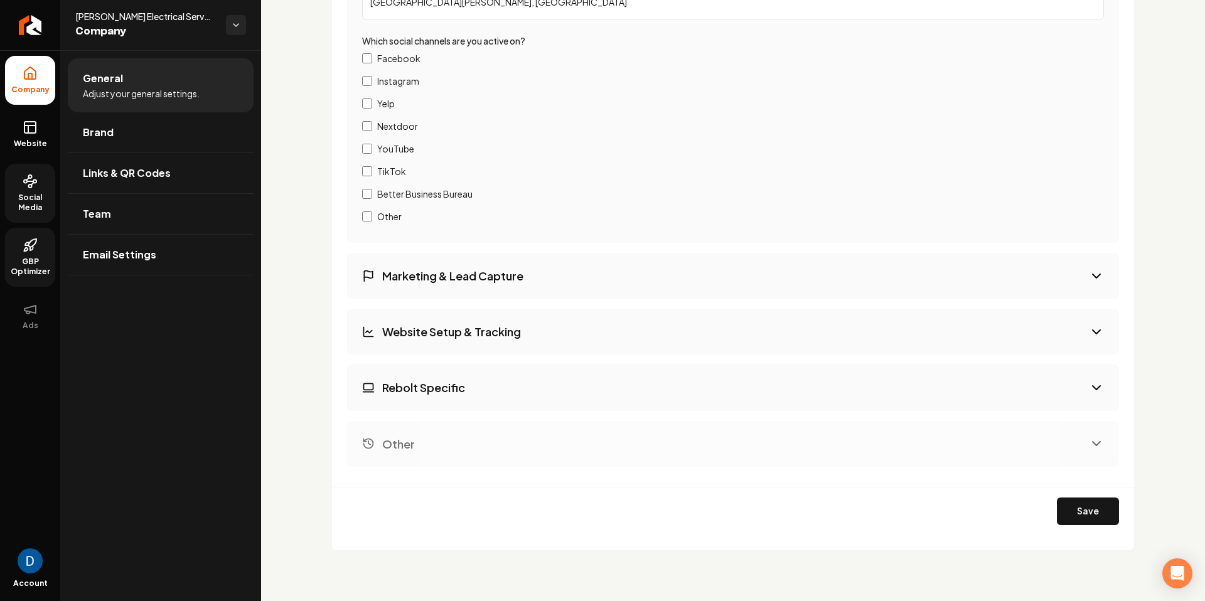
scroll to position [2170, 0]
click at [1073, 509] on button "Save" at bounding box center [1088, 514] width 62 height 28
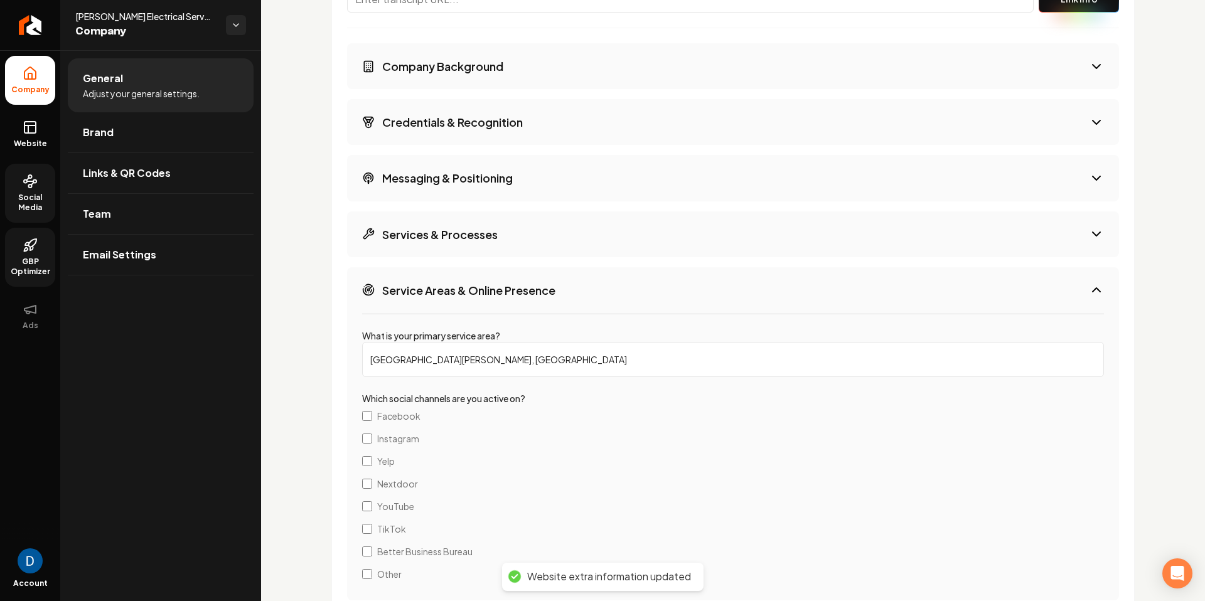
scroll to position [1814, 0]
click at [462, 252] on button "Services & Processes" at bounding box center [733, 236] width 772 height 46
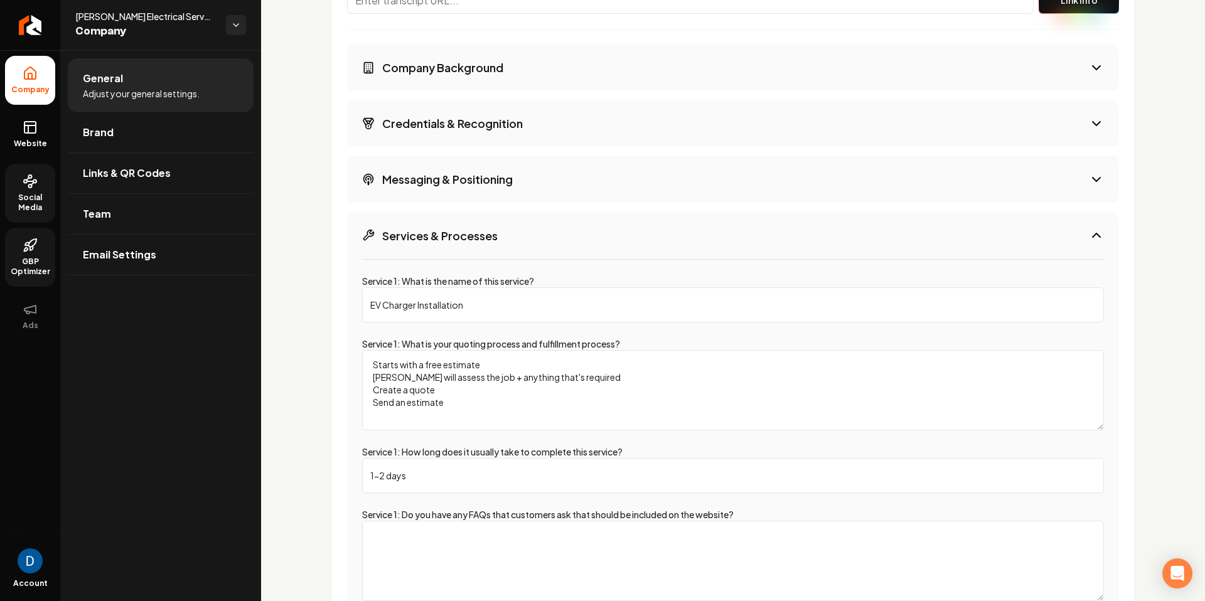
click at [474, 237] on h3 "Services & Processes" at bounding box center [440, 236] width 116 height 16
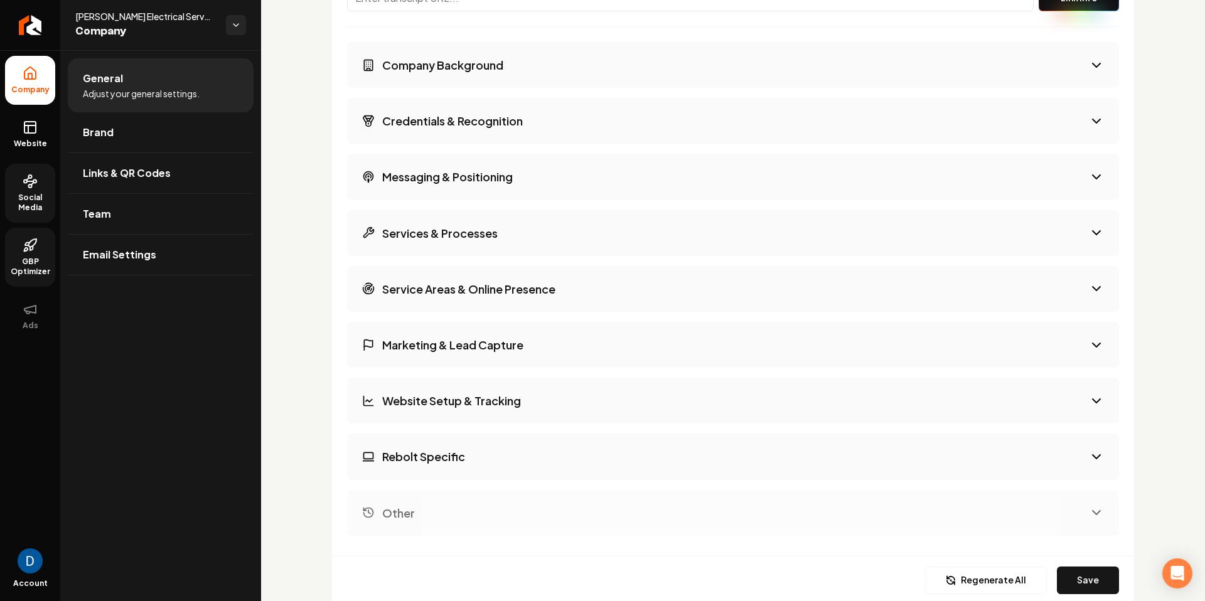
scroll to position [1885, 0]
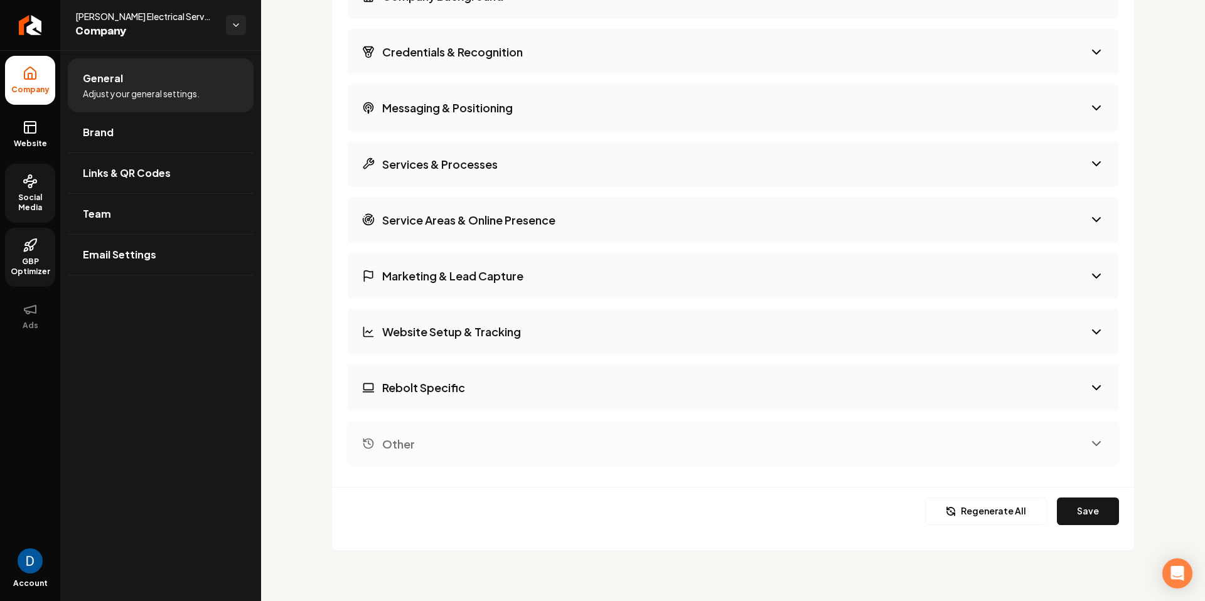
click at [492, 239] on button "Service Areas & Online Presence" at bounding box center [733, 220] width 772 height 46
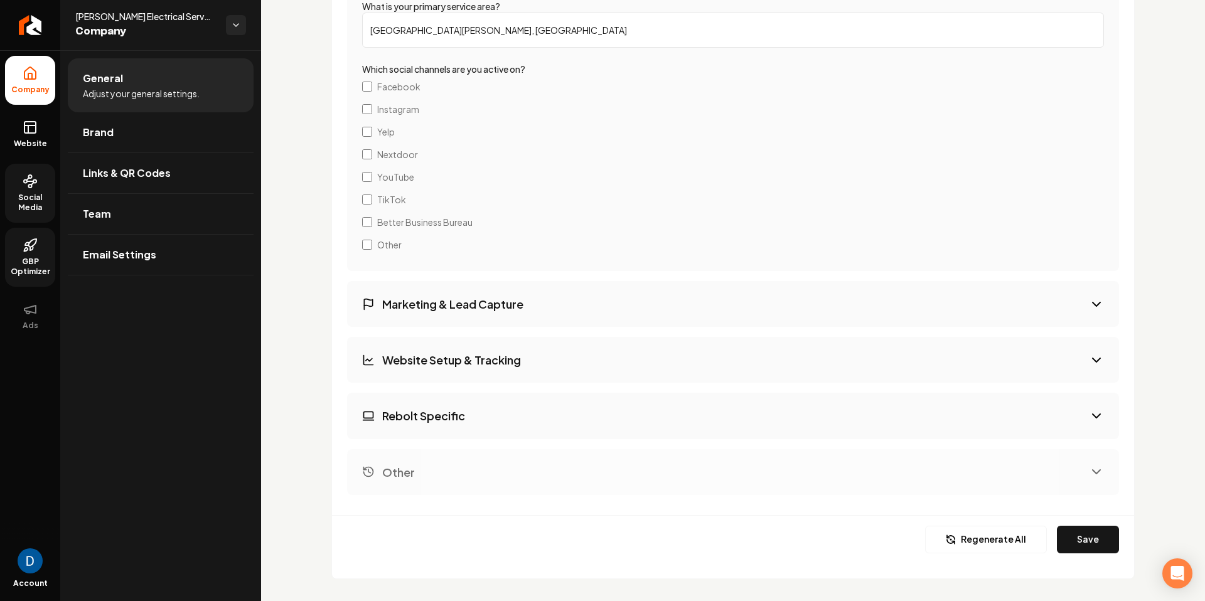
click at [462, 301] on h3 "Marketing & Lead Capture" at bounding box center [452, 304] width 141 height 16
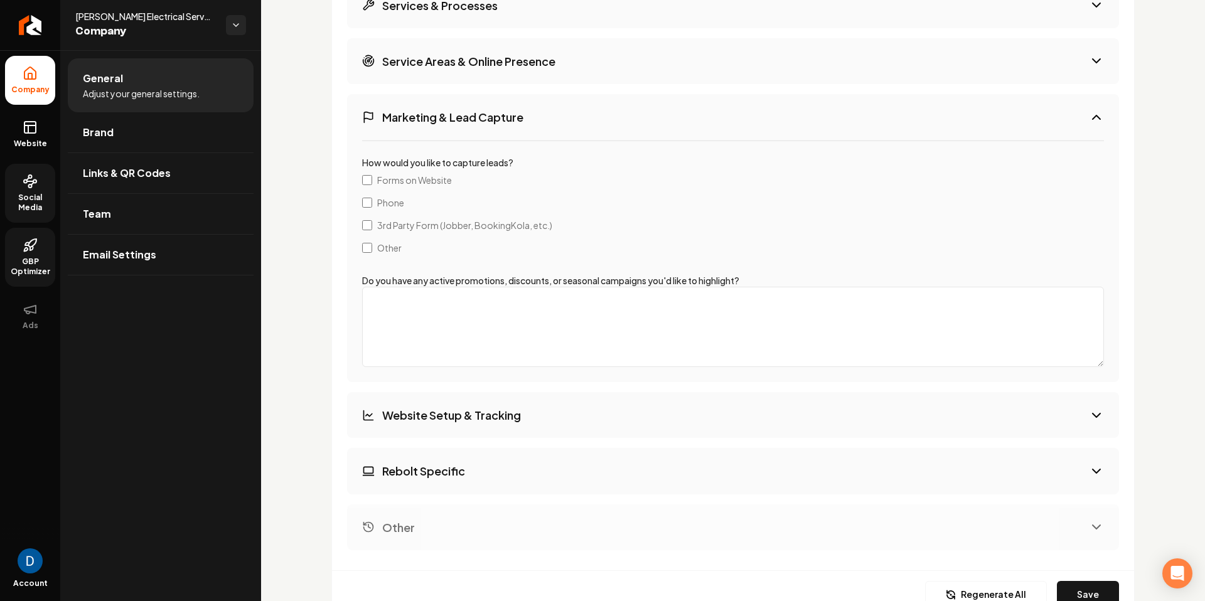
scroll to position [2058, 0]
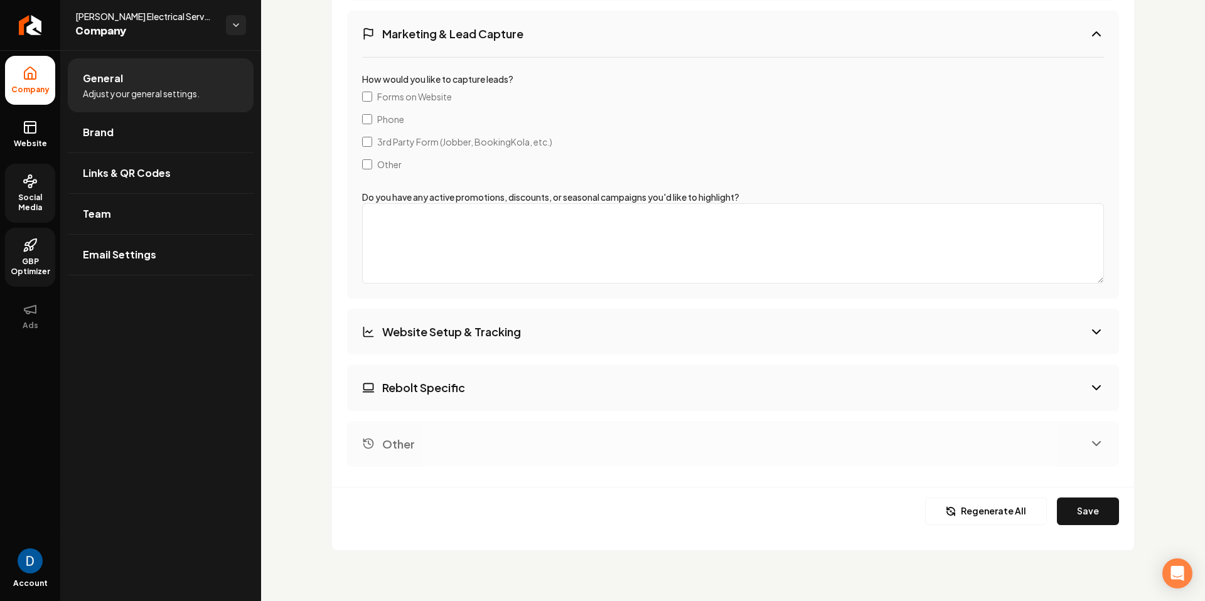
click at [467, 334] on h3 "Website Setup & Tracking" at bounding box center [451, 332] width 139 height 16
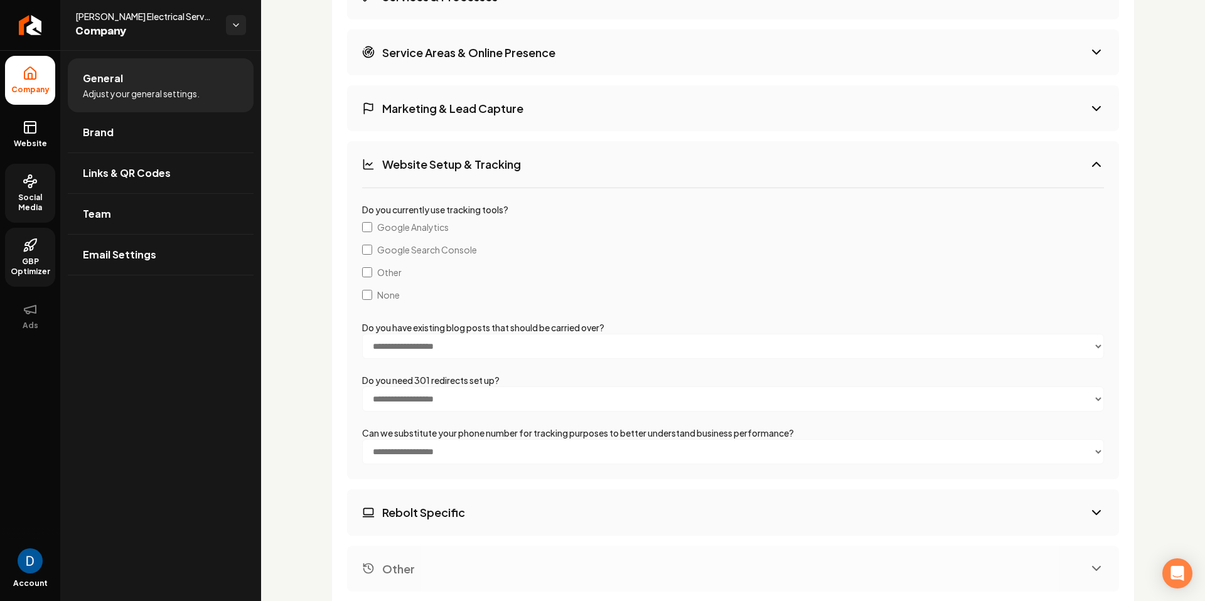
scroll to position [2178, 0]
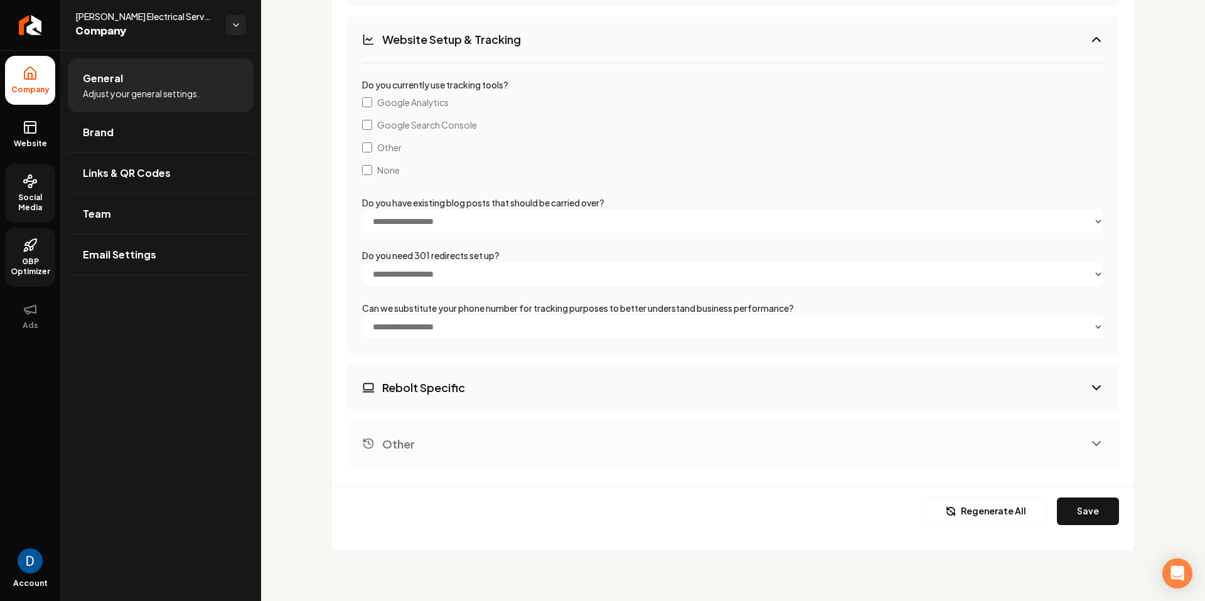
click at [464, 374] on button "Rebolt Specific" at bounding box center [733, 388] width 772 height 46
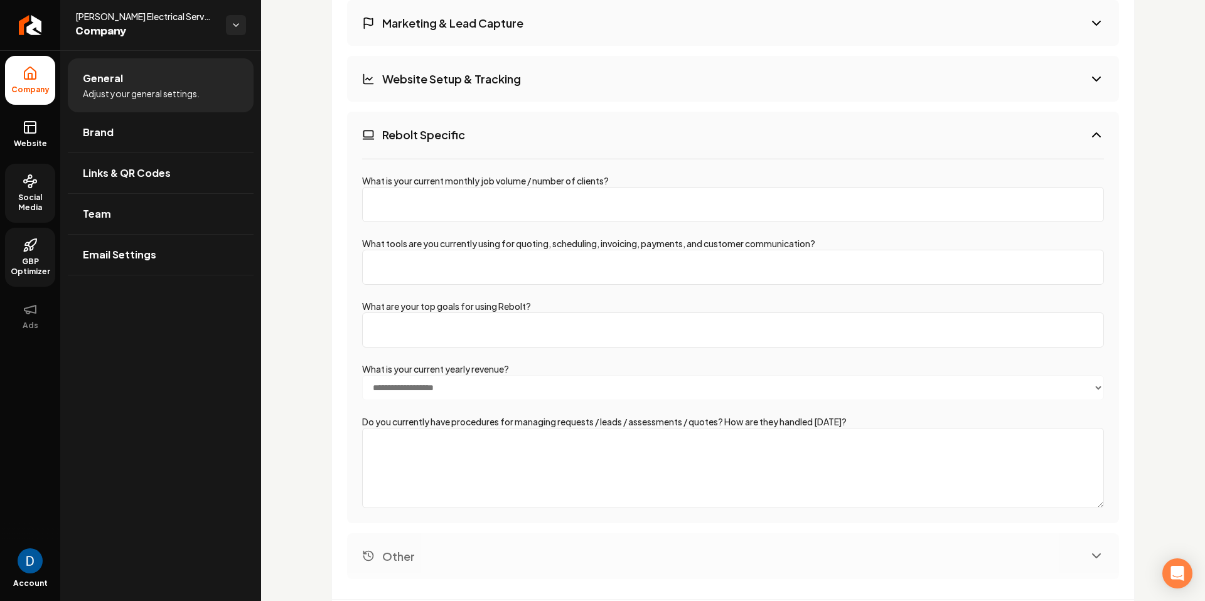
scroll to position [2251, 0]
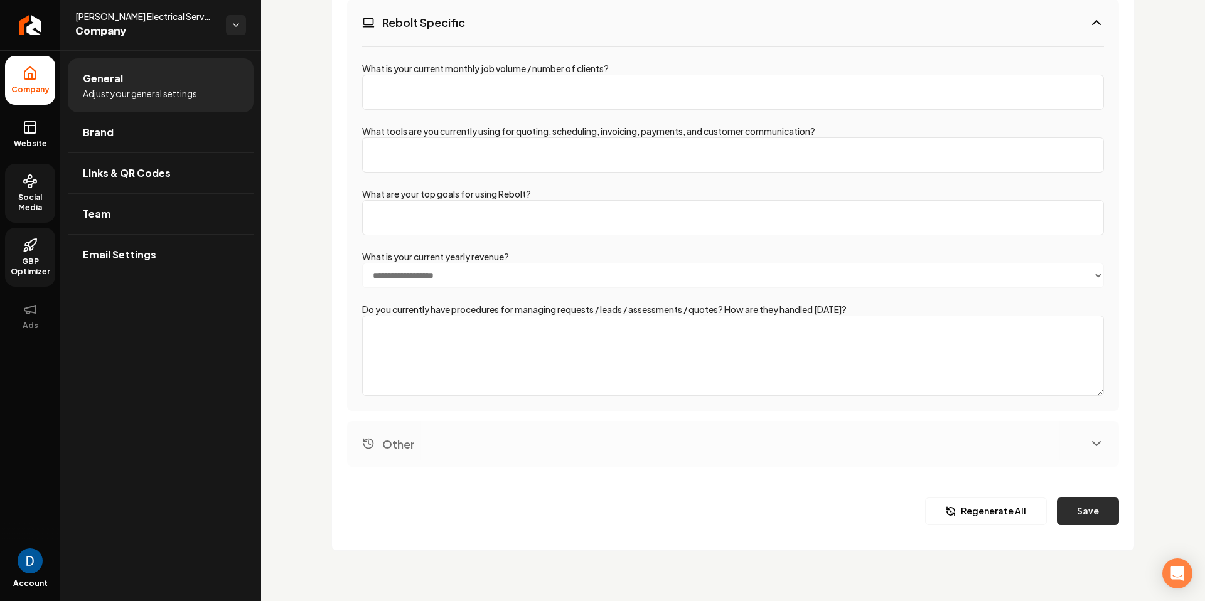
click at [1073, 498] on button "Save" at bounding box center [1088, 512] width 62 height 28
click at [14, 131] on link "Website" at bounding box center [30, 134] width 50 height 49
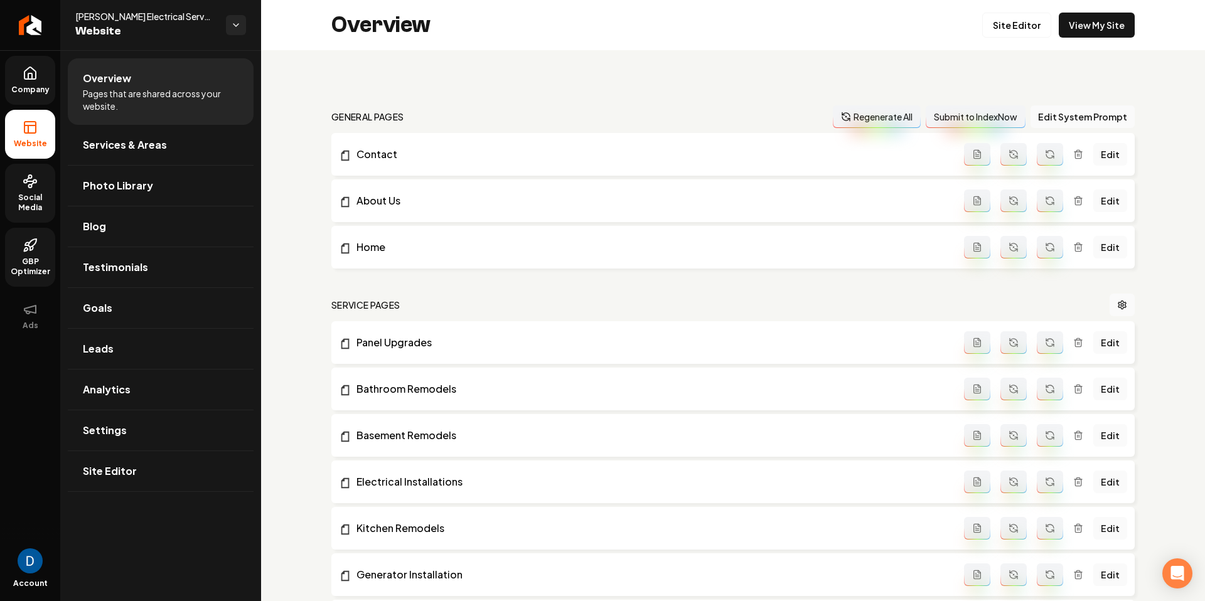
click at [883, 121] on button "Regenerate All" at bounding box center [877, 116] width 88 height 23
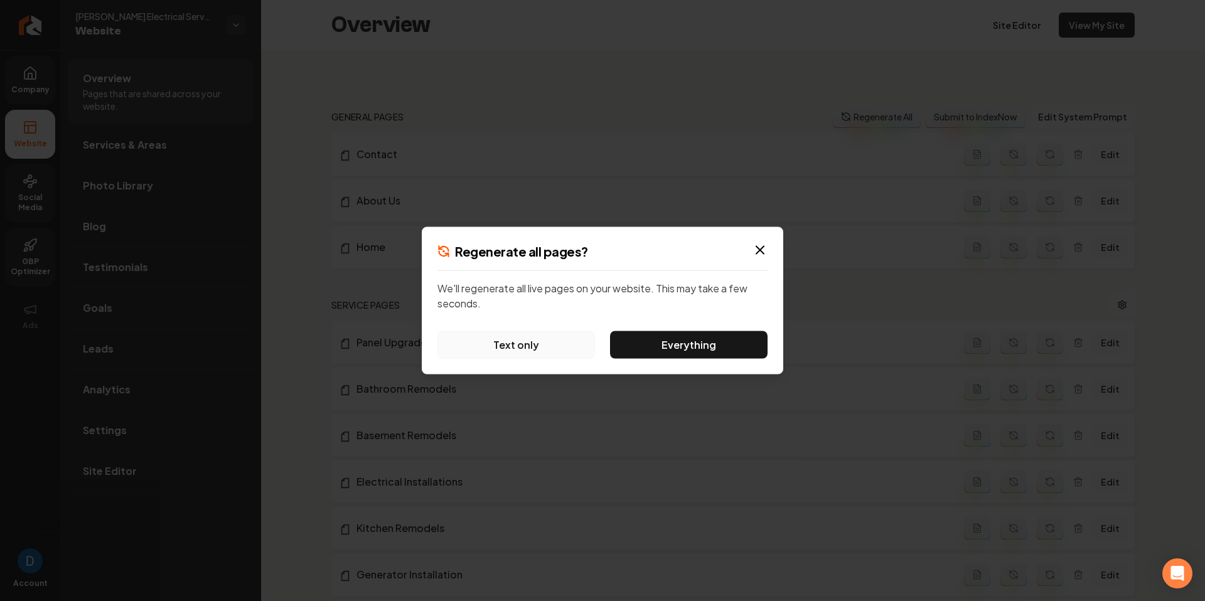
click at [500, 345] on button "Text only" at bounding box center [517, 345] width 158 height 28
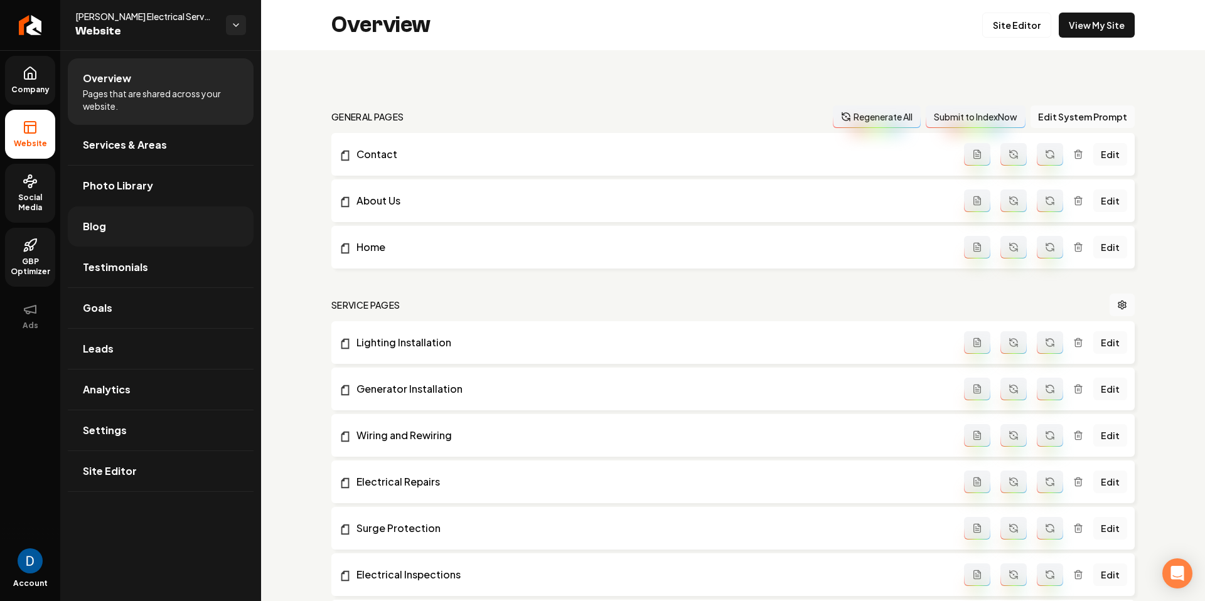
click at [135, 220] on link "Blog" at bounding box center [161, 227] width 186 height 40
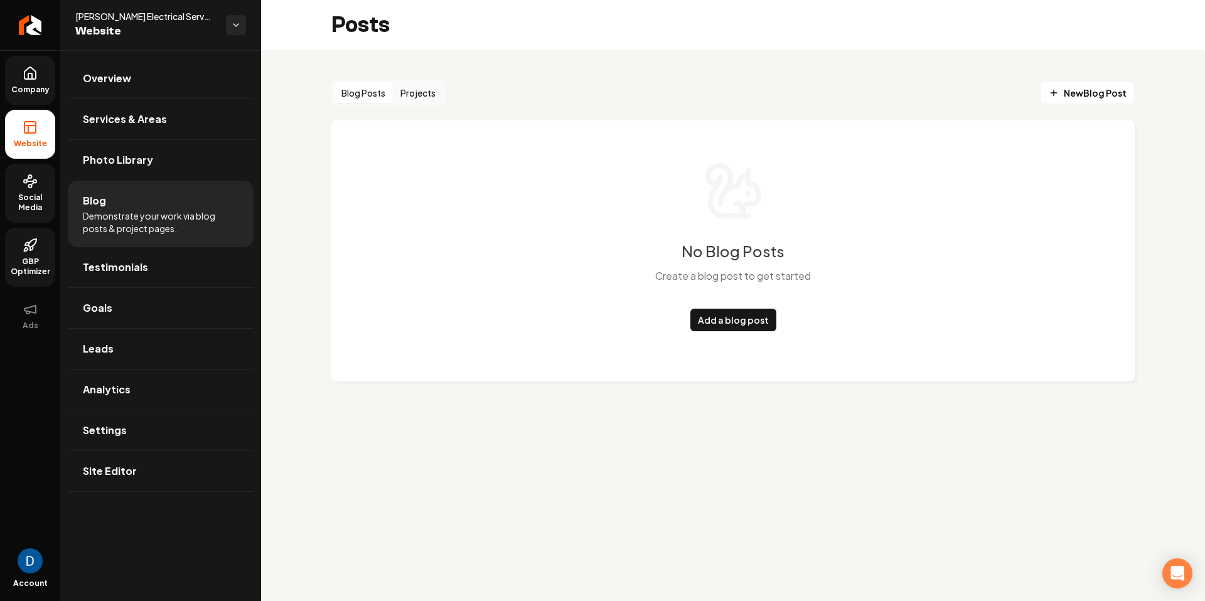
click at [415, 97] on button "Projects" at bounding box center [418, 93] width 50 height 20
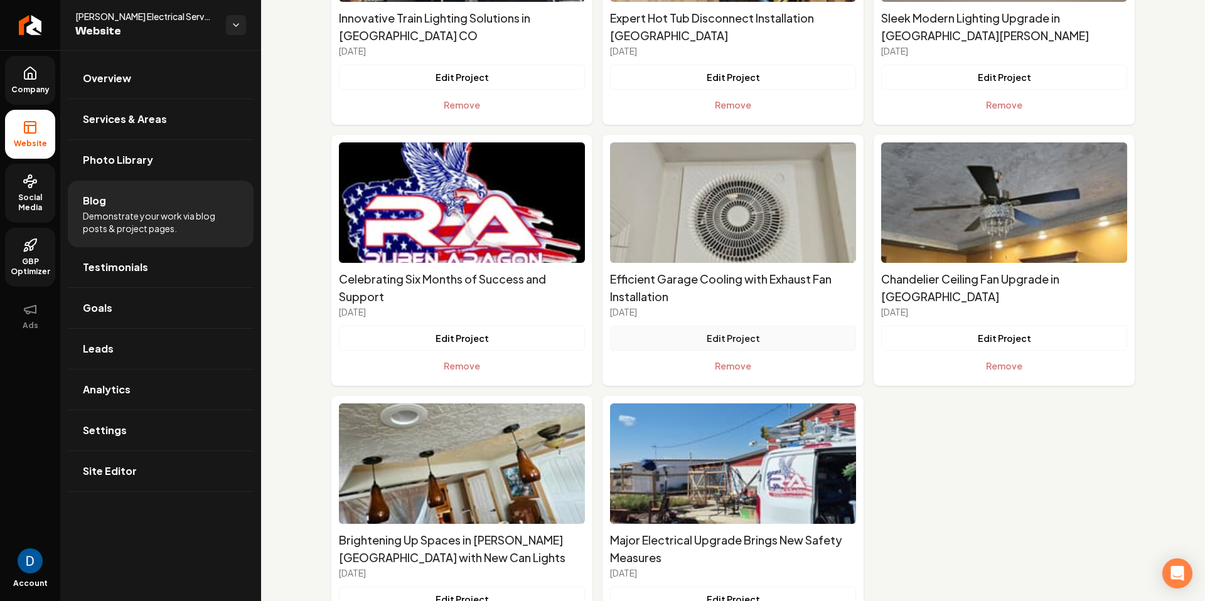
scroll to position [827, 0]
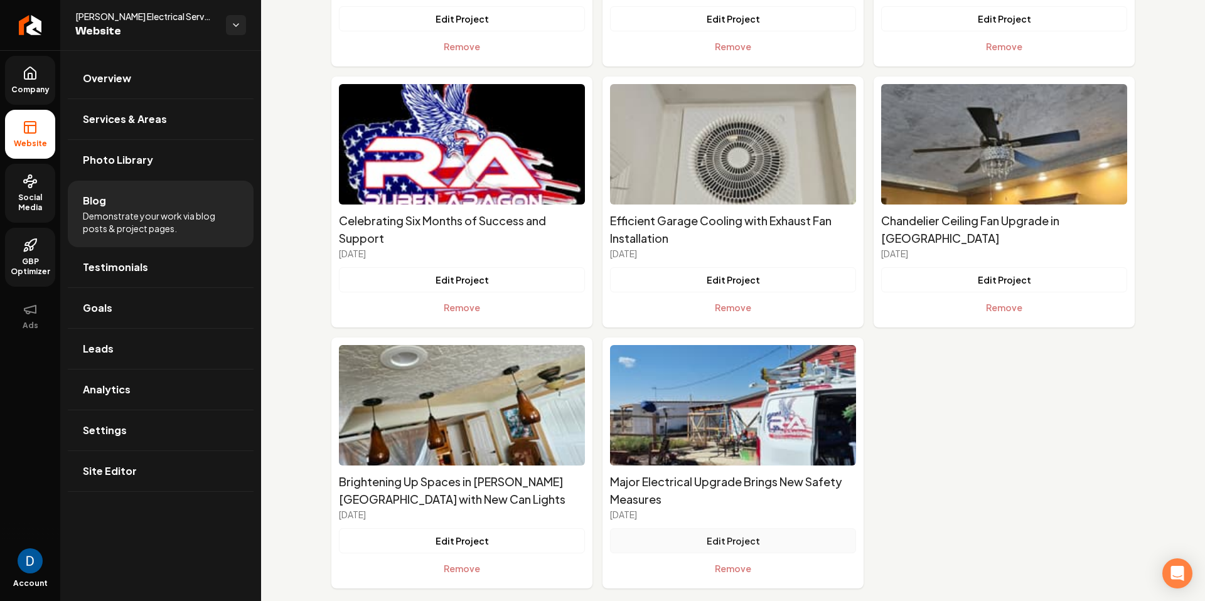
click at [718, 529] on button "Edit Project" at bounding box center [733, 541] width 246 height 25
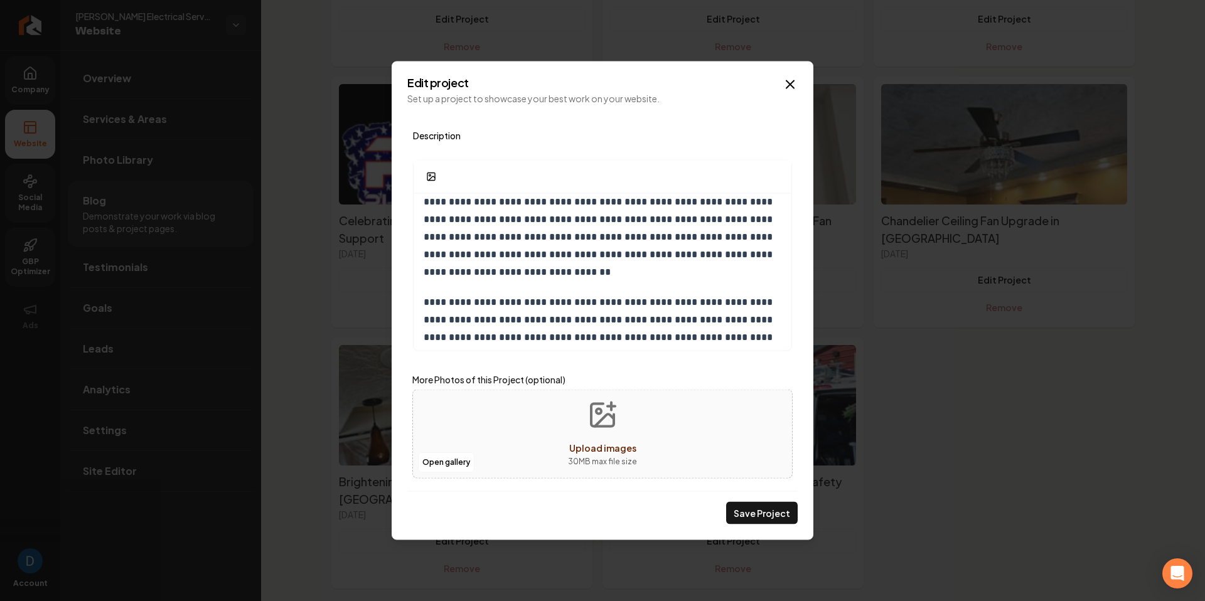
scroll to position [174, 0]
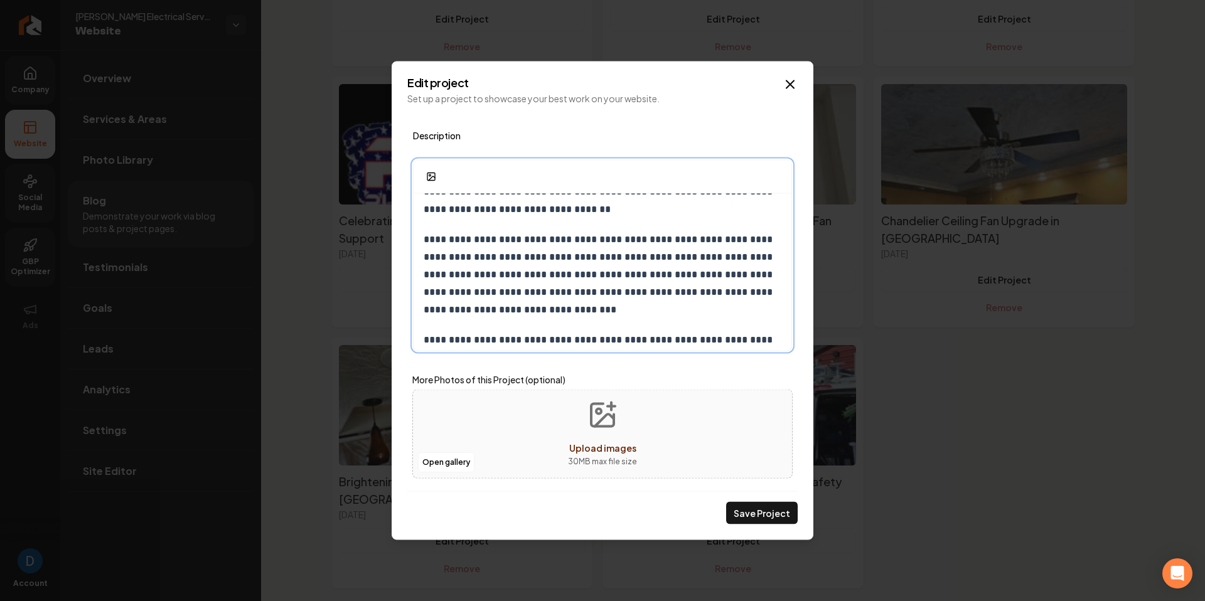
click at [466, 240] on p "**********" at bounding box center [603, 275] width 358 height 88
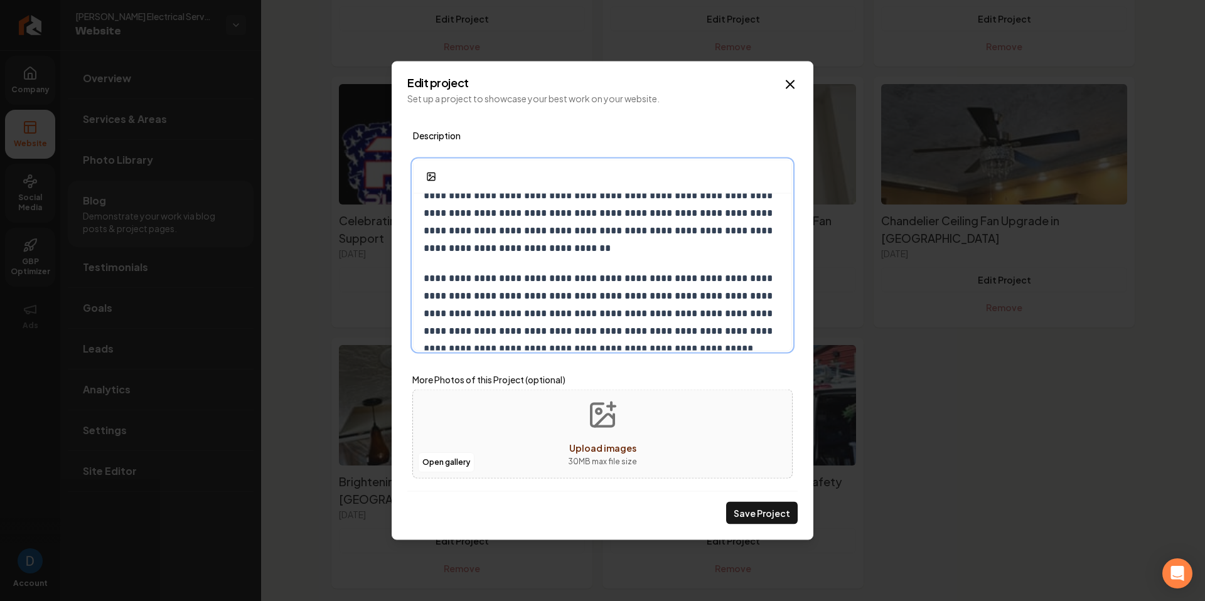
scroll to position [134, 0]
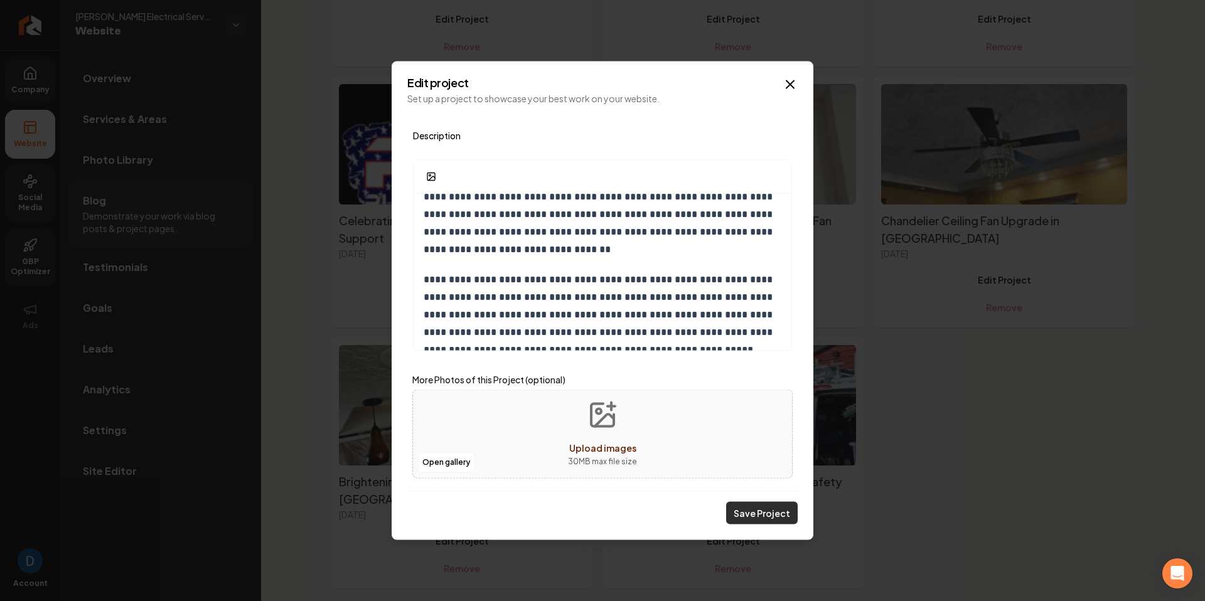
click at [765, 517] on button "Save Project" at bounding box center [762, 513] width 72 height 23
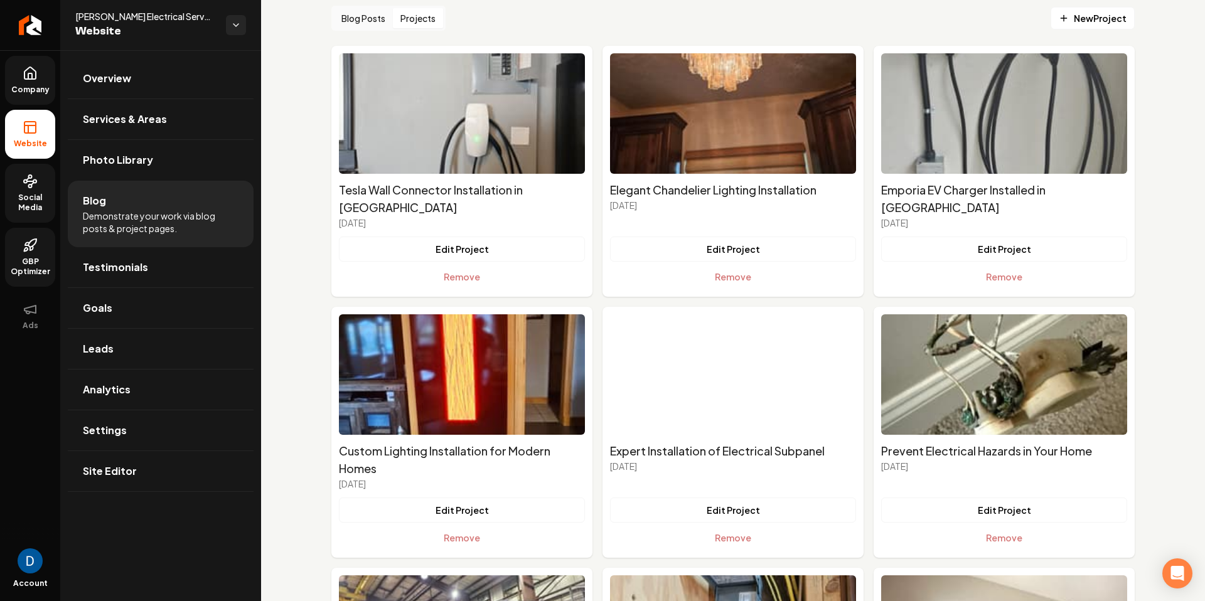
scroll to position [0, 0]
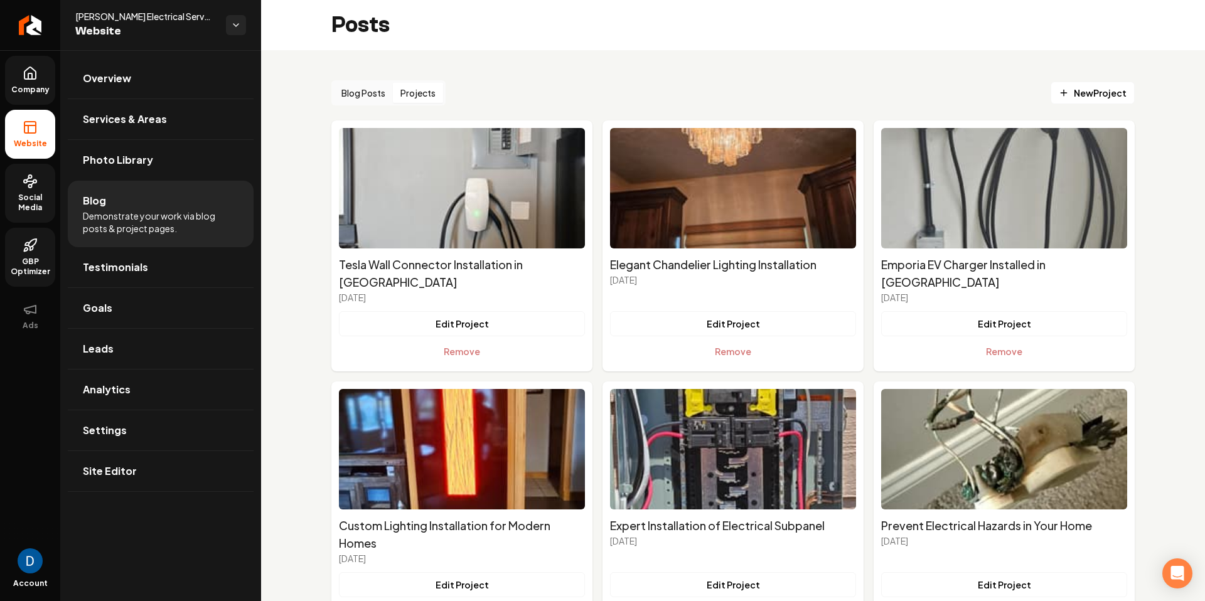
click at [23, 256] on link "GBP Optimizer" at bounding box center [30, 257] width 50 height 59
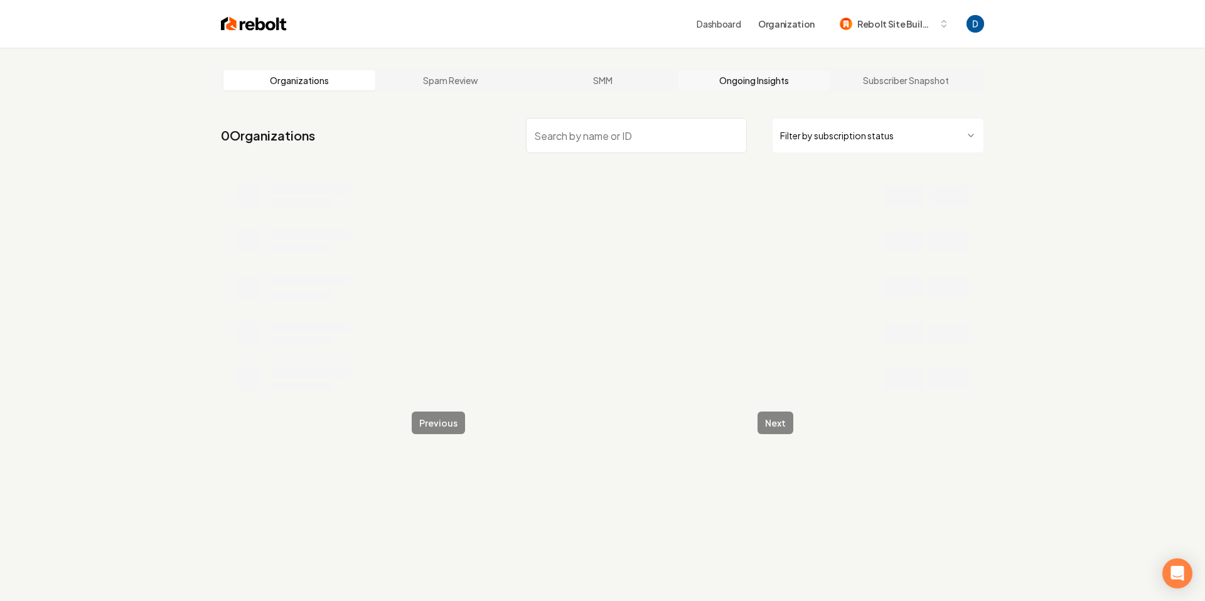
click at [760, 84] on link "Ongoing Insights" at bounding box center [755, 80] width 152 height 20
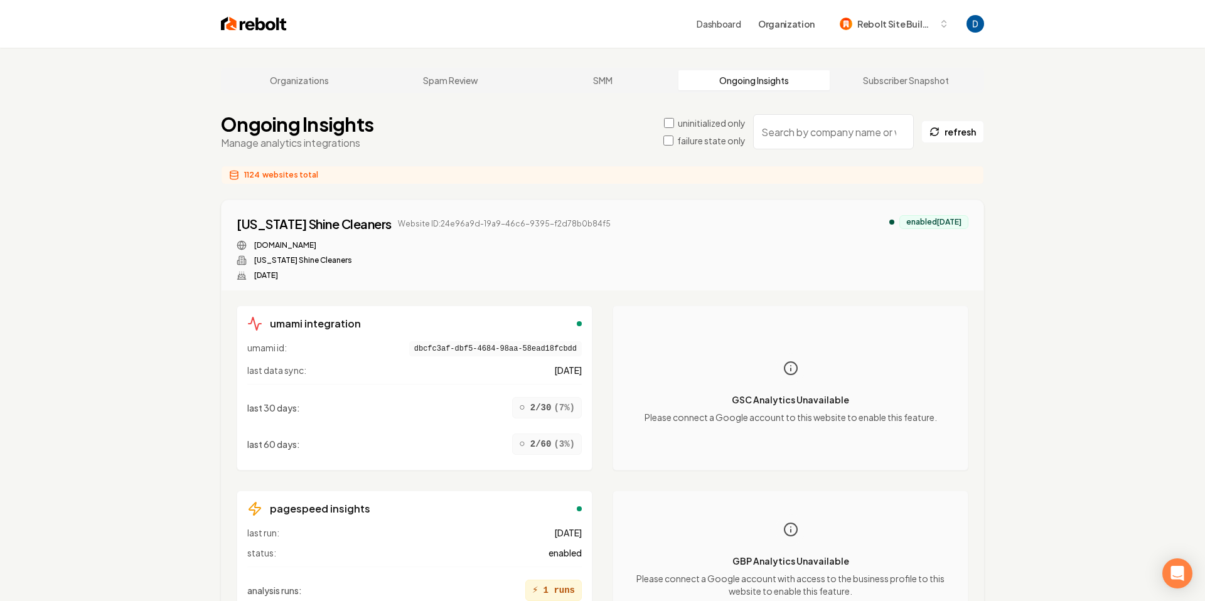
click at [809, 137] on input "search" at bounding box center [833, 131] width 161 height 35
paste input "[PERSON_NAME] electrical services"
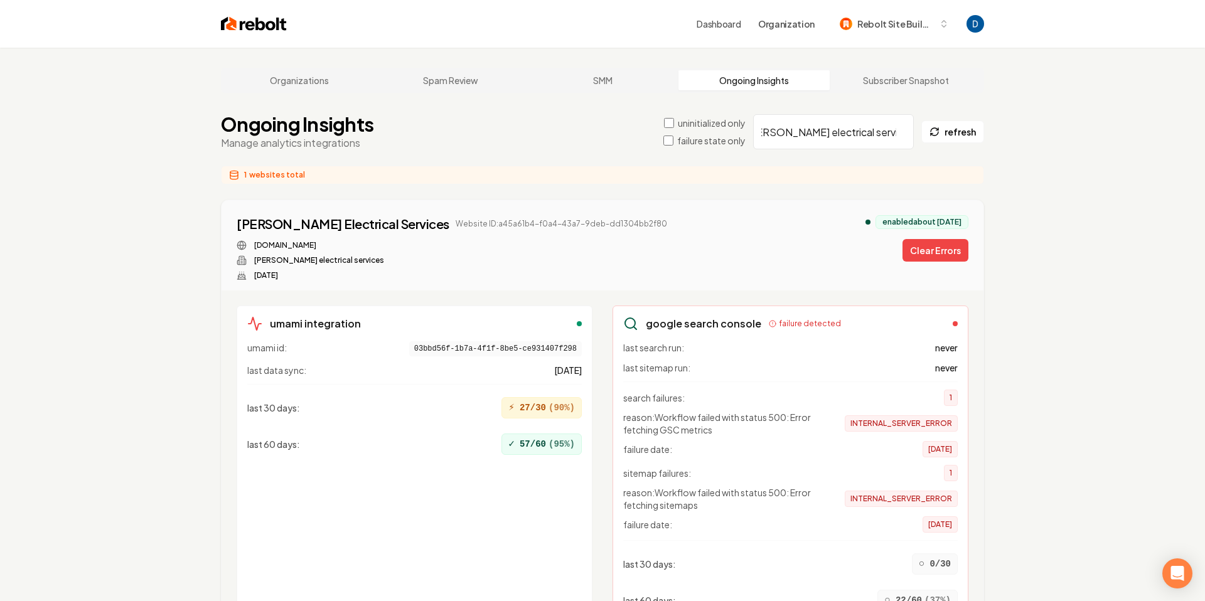
type input "[PERSON_NAME] electrical services"
click at [917, 247] on button "Clear Errors" at bounding box center [936, 250] width 66 height 23
click at [289, 225] on div "[PERSON_NAME] Electrical Services" at bounding box center [343, 224] width 213 height 18
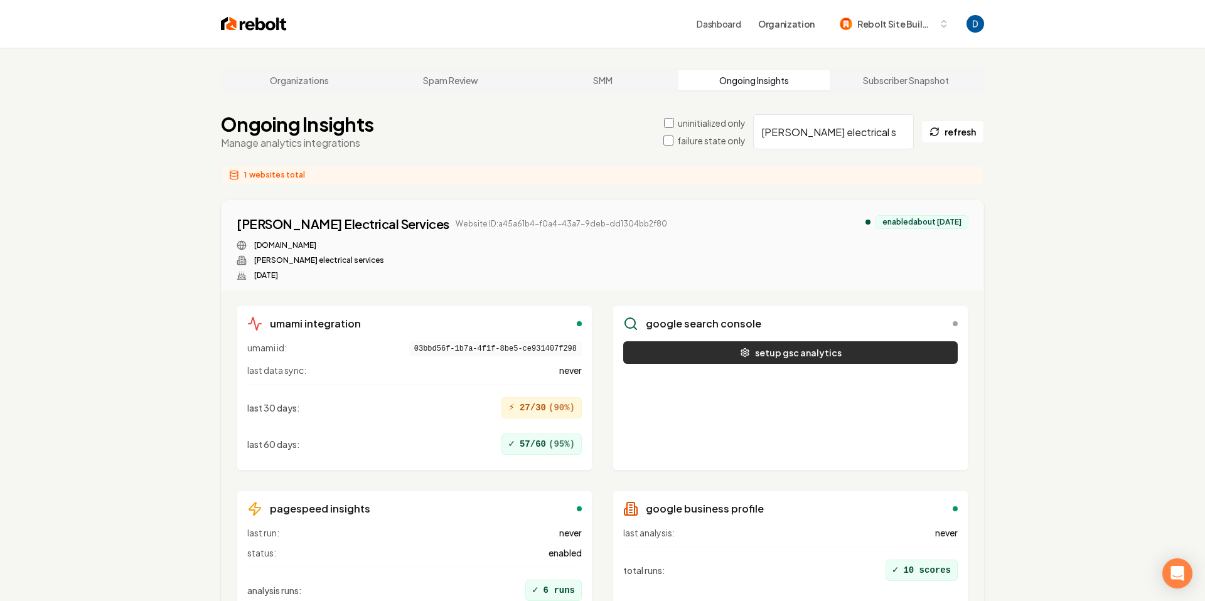
click at [733, 349] on button "setup gsc analytics" at bounding box center [790, 353] width 335 height 23
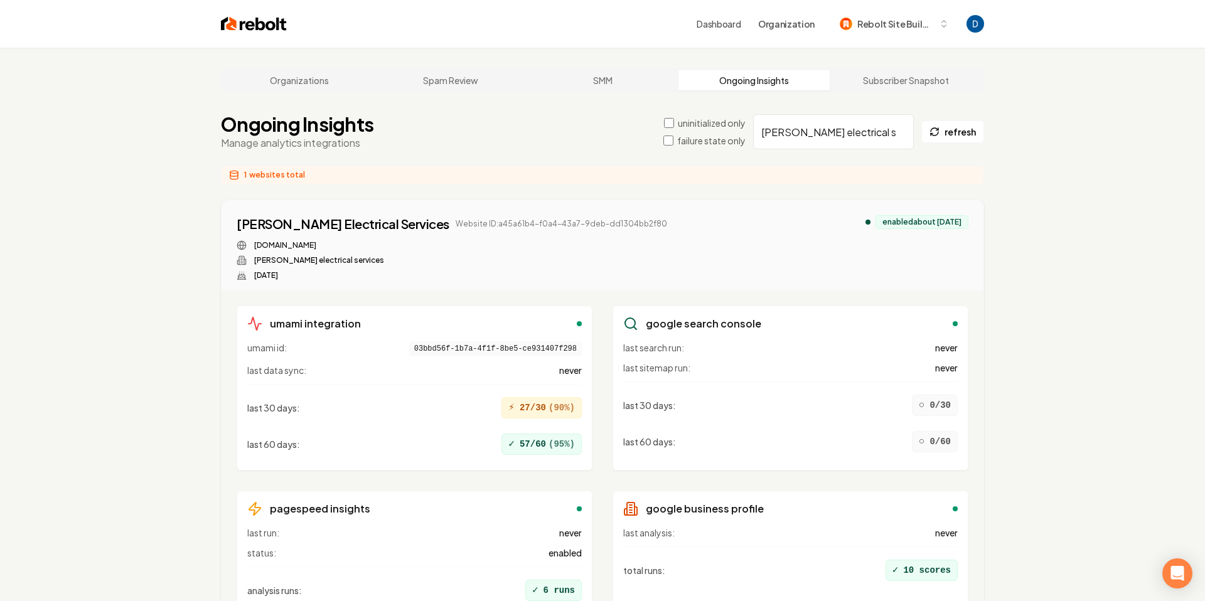
click at [851, 270] on div "Ruben Aragon Electrical Services Website ID: a45a61b4-f0a4-43a7-9deb-dd1304bb2f…" at bounding box center [603, 247] width 732 height 65
click at [849, 134] on input "ruben aragon electrical services" at bounding box center [833, 131] width 161 height 35
click at [947, 132] on button "refresh" at bounding box center [953, 132] width 63 height 23
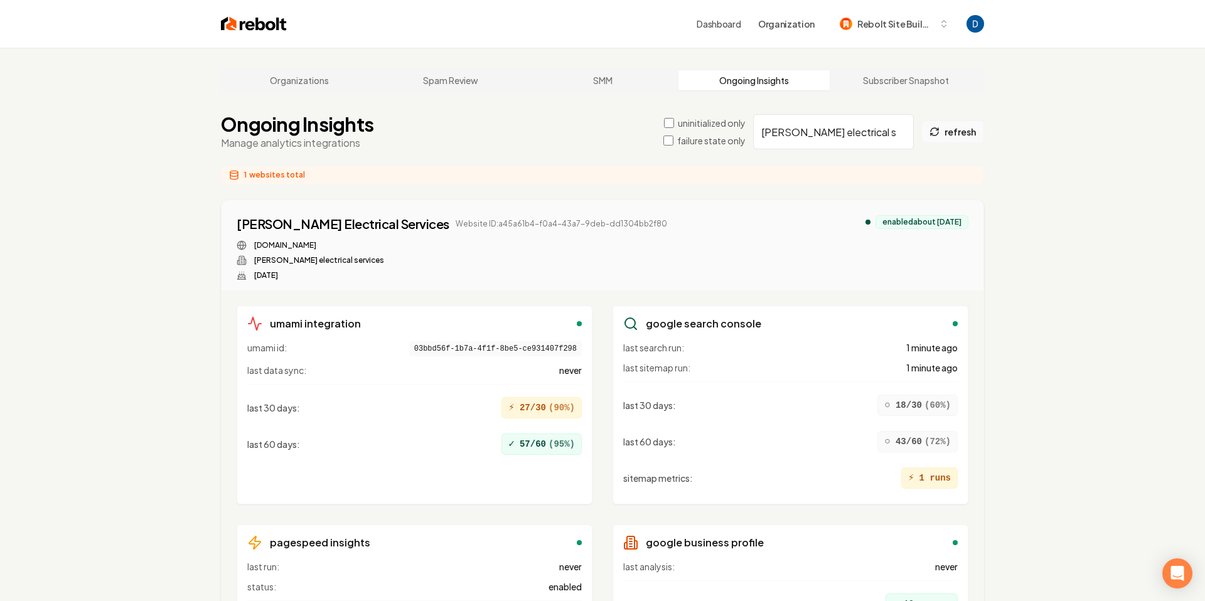
click at [949, 128] on button "refresh" at bounding box center [953, 132] width 63 height 23
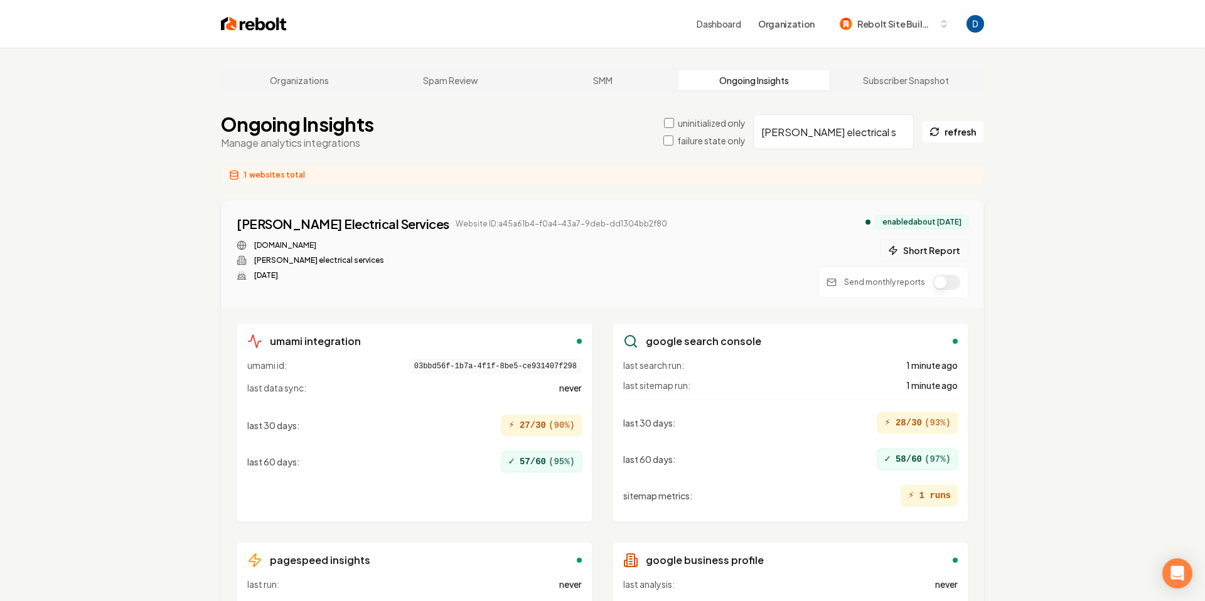
click at [949, 253] on button "Short Report" at bounding box center [924, 250] width 89 height 23
click at [672, 224] on button "1 report" at bounding box center [695, 224] width 46 height 15
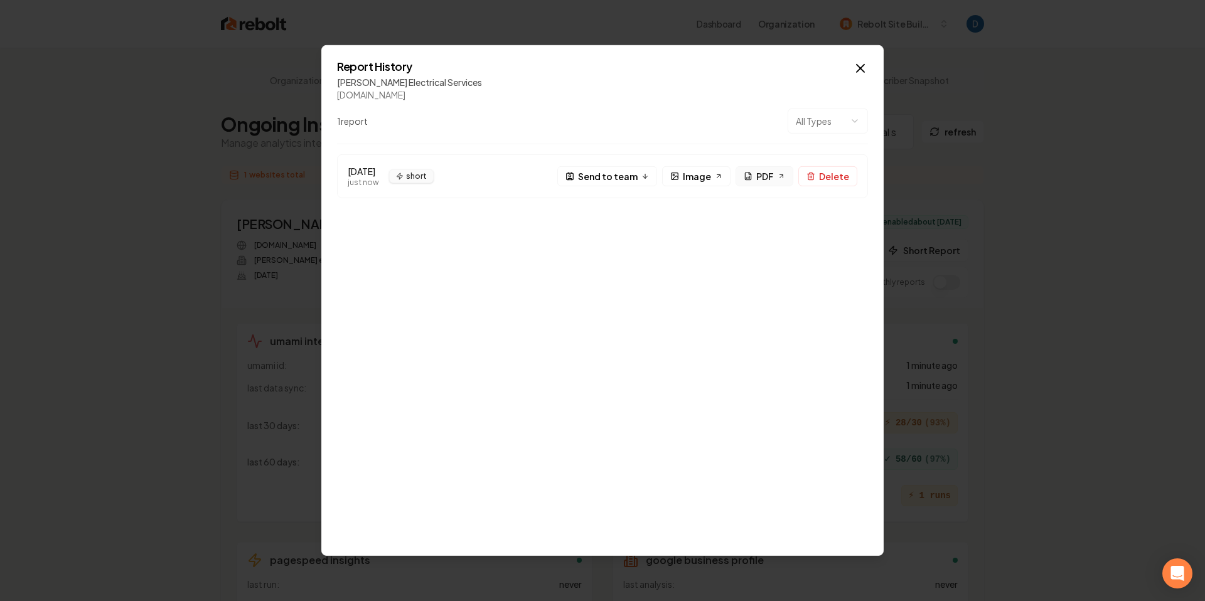
click at [748, 173] on icon at bounding box center [748, 177] width 6 height 8
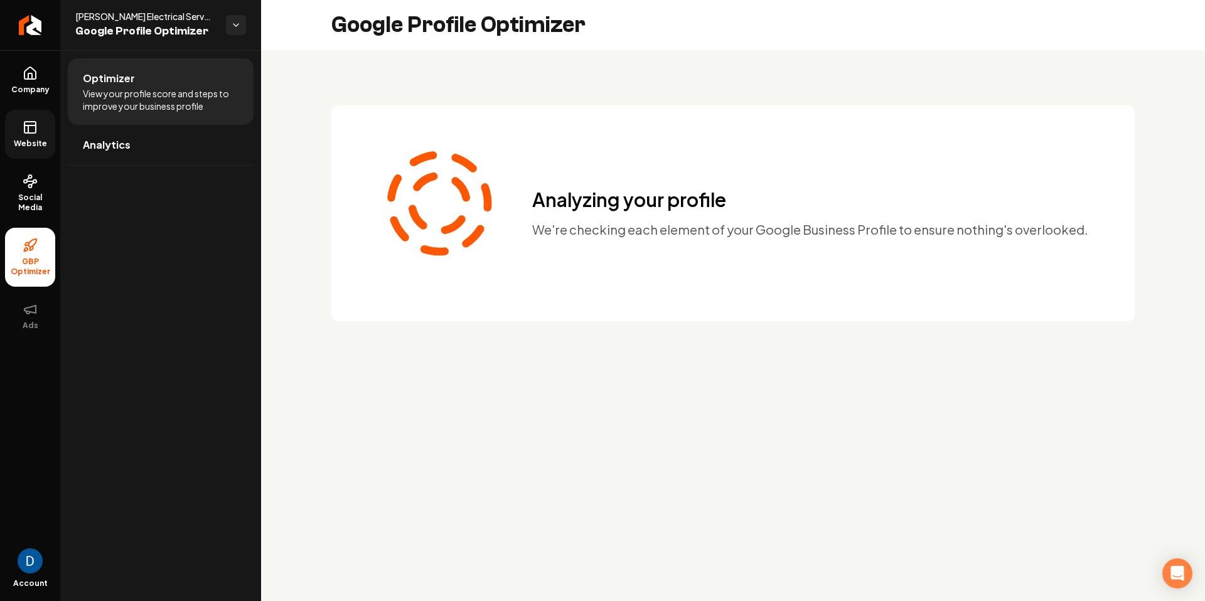
click at [40, 137] on link "Website" at bounding box center [30, 134] width 50 height 49
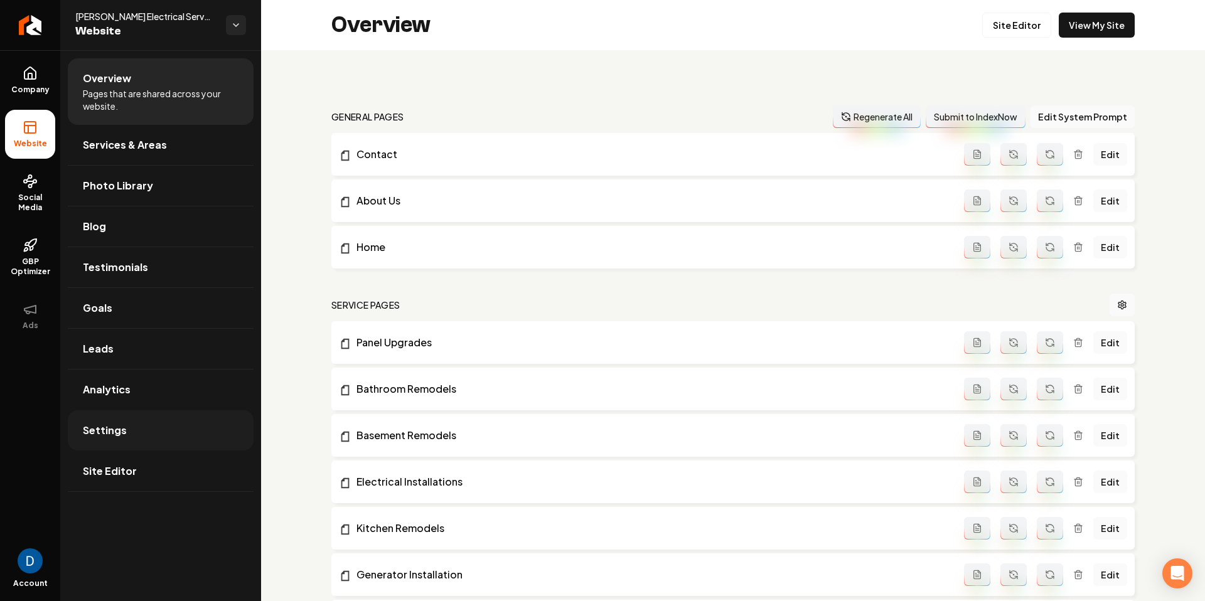
click at [122, 434] on span "Settings" at bounding box center [105, 430] width 44 height 15
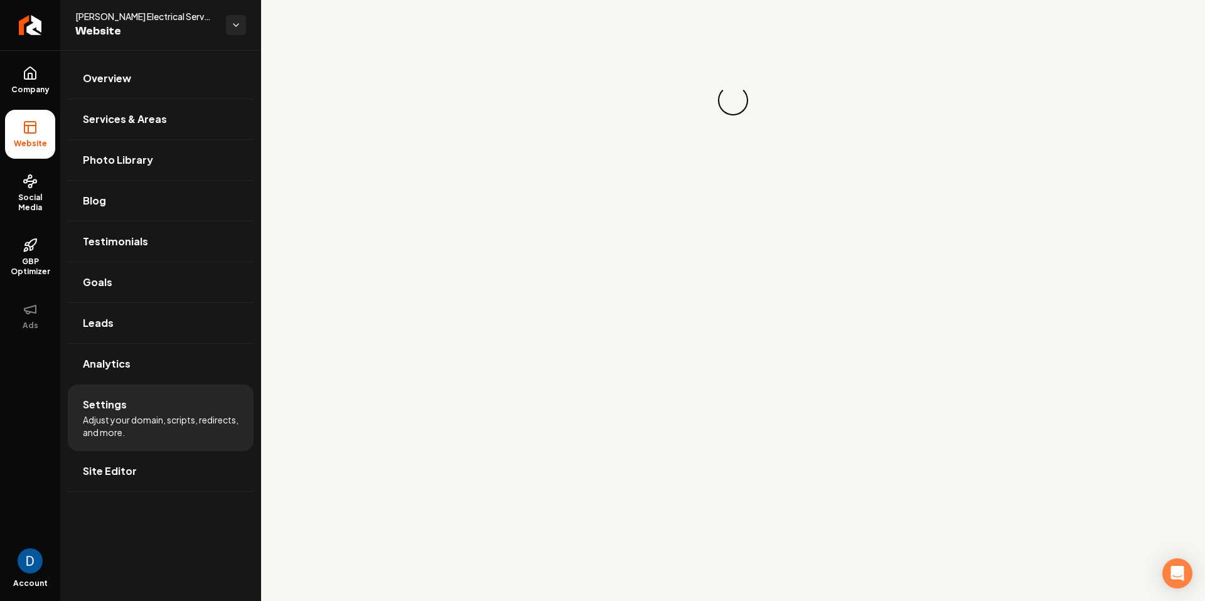
click at [134, 425] on span "Adjust your domain, scripts, redirects, and more." at bounding box center [161, 426] width 156 height 25
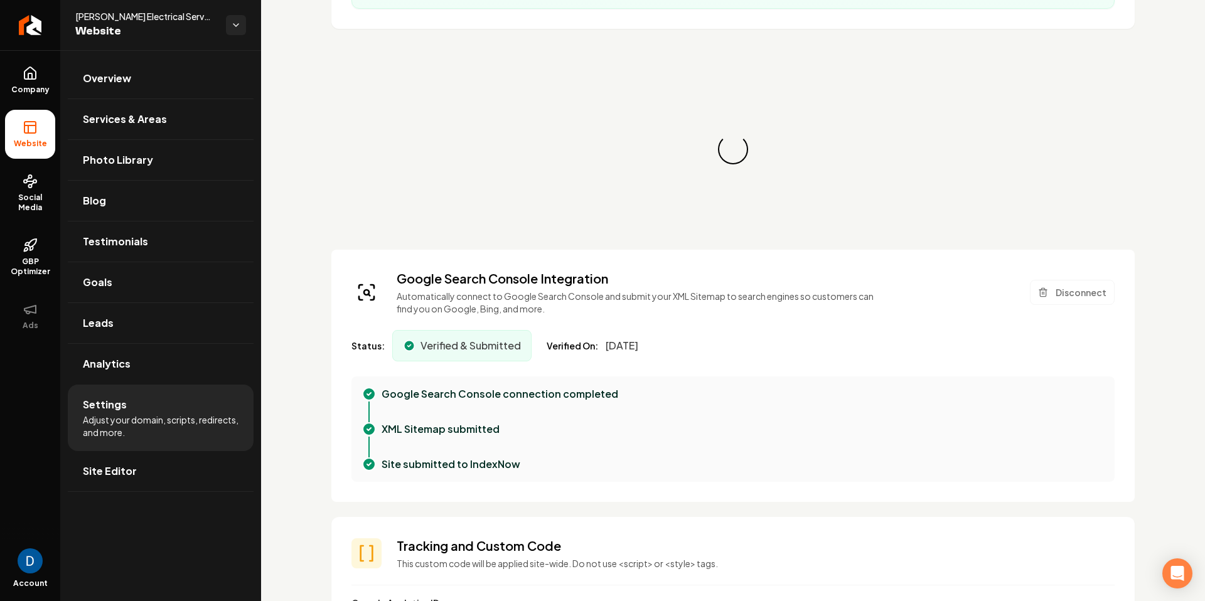
scroll to position [107, 0]
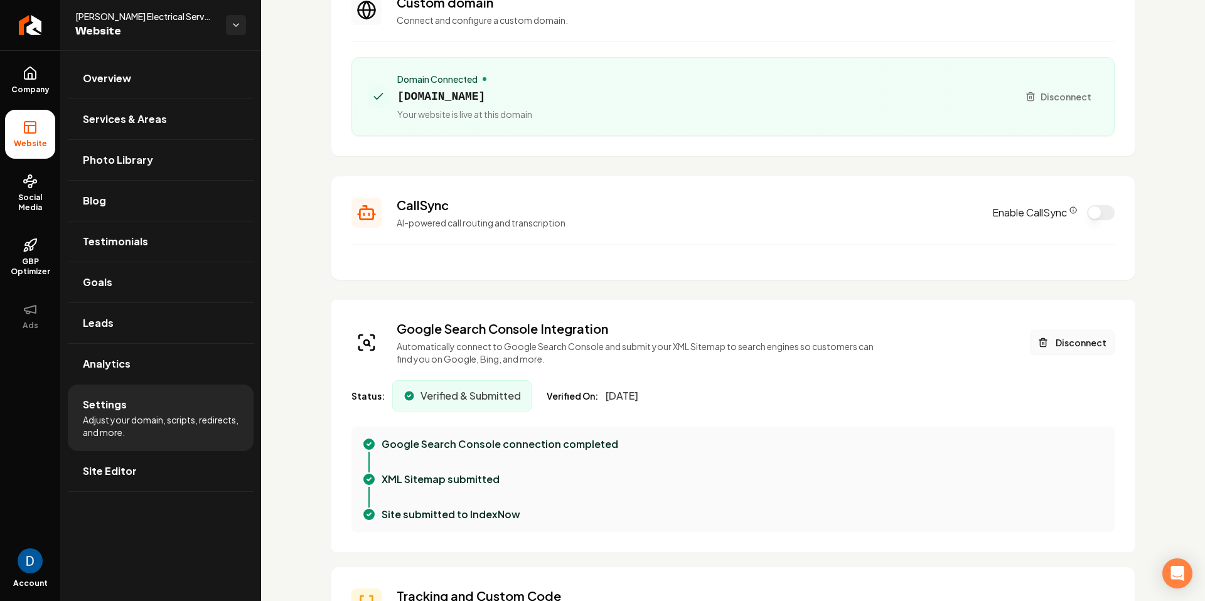
click at [1052, 344] on button "Disconnect" at bounding box center [1072, 342] width 85 height 25
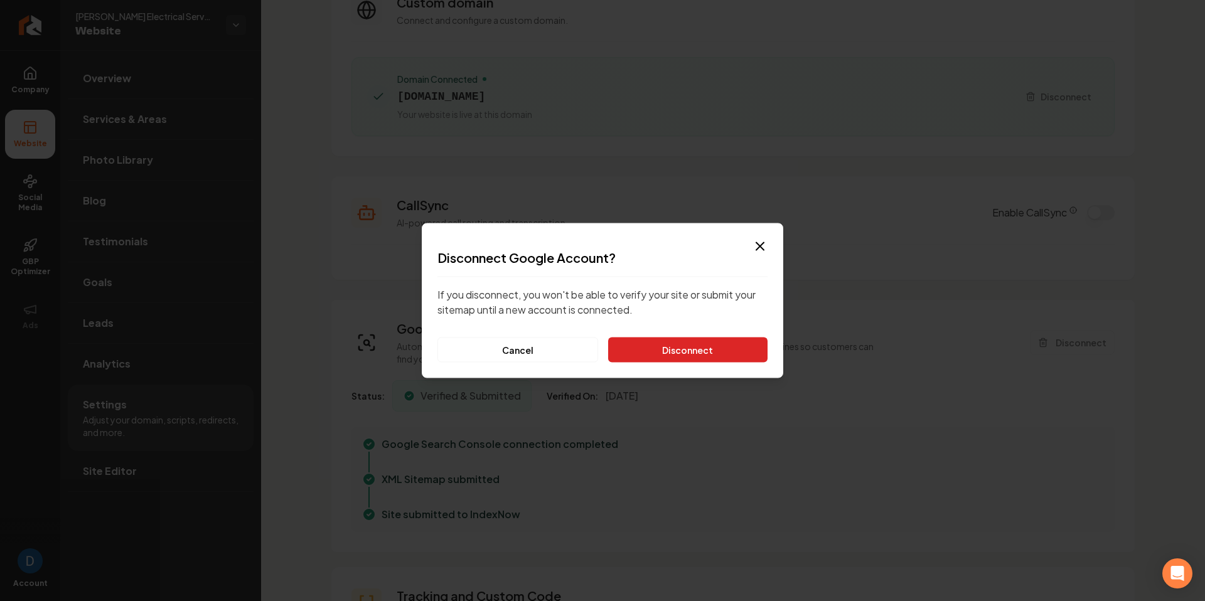
click at [706, 351] on button "Disconnect" at bounding box center [687, 350] width 159 height 25
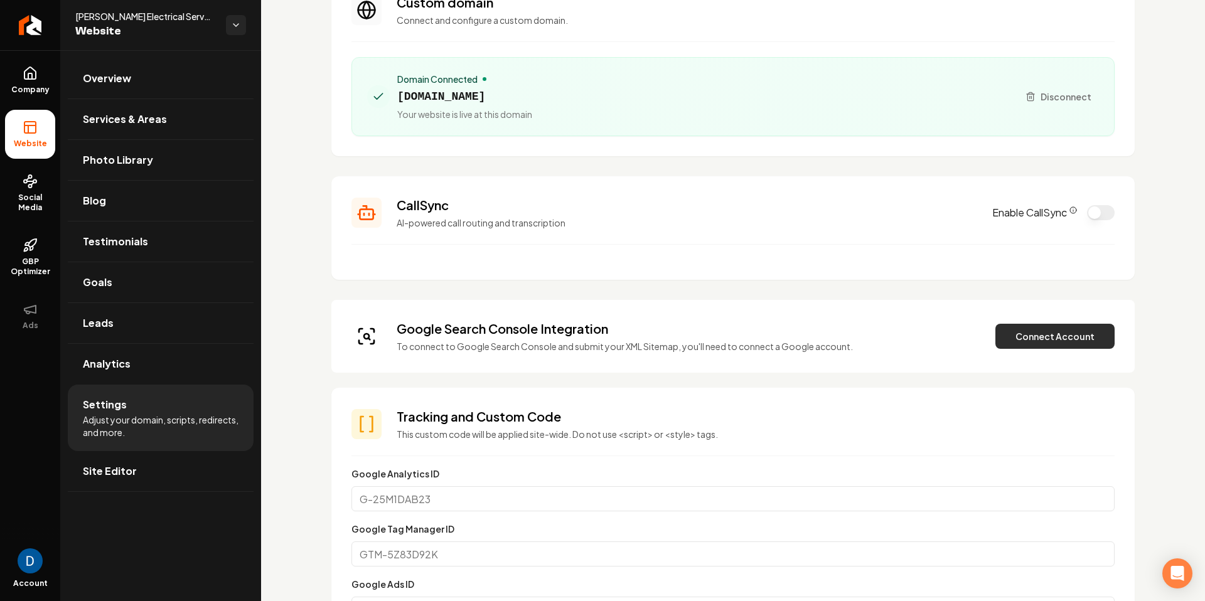
click at [1034, 333] on button "Connect Account" at bounding box center [1055, 336] width 119 height 25
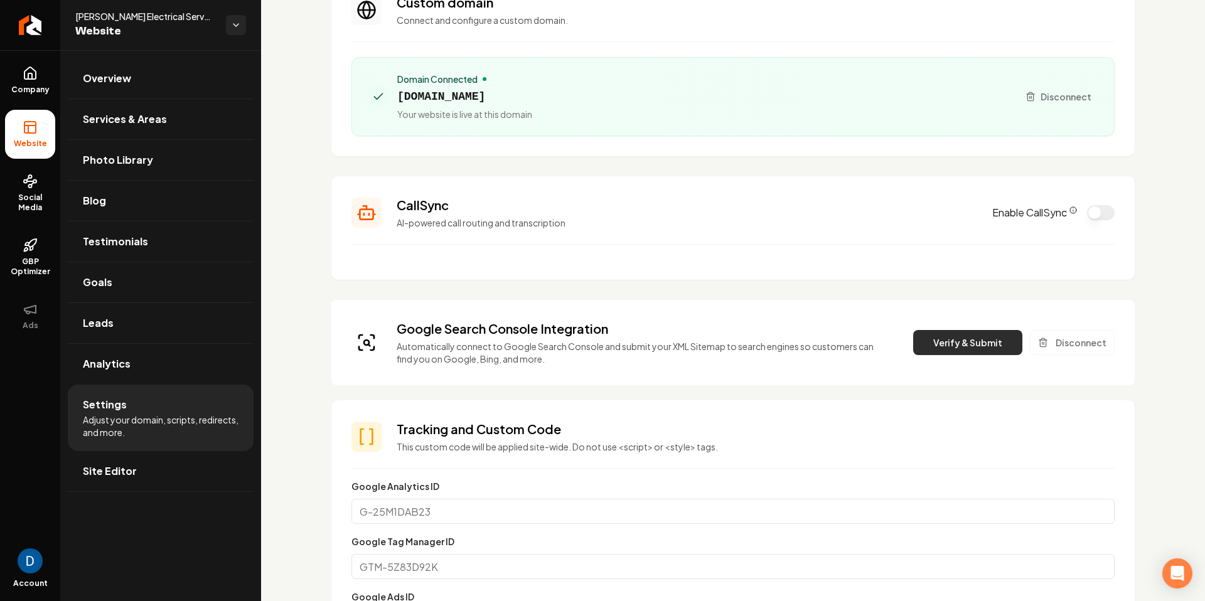
click at [967, 340] on button "Verify & Submit" at bounding box center [967, 342] width 109 height 25
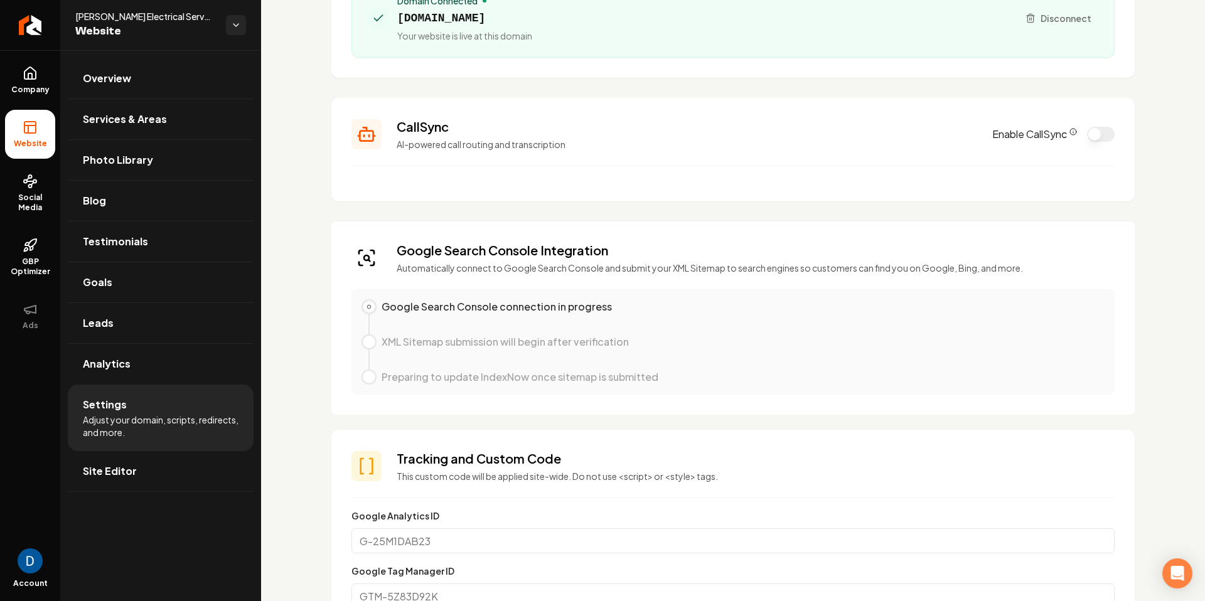
scroll to position [0, 0]
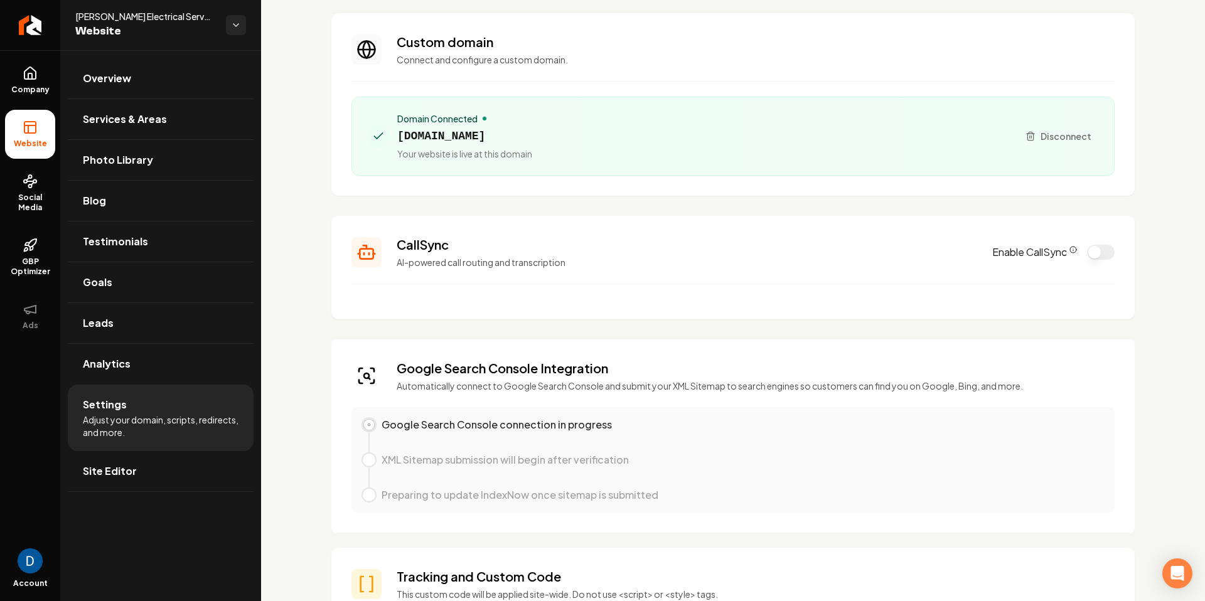
click at [502, 352] on div "Google Search Console Integration Automatically connect to Google Search Consol…" at bounding box center [733, 436] width 804 height 193
click at [419, 368] on h3 "Google Search Console Integration" at bounding box center [710, 370] width 627 height 18
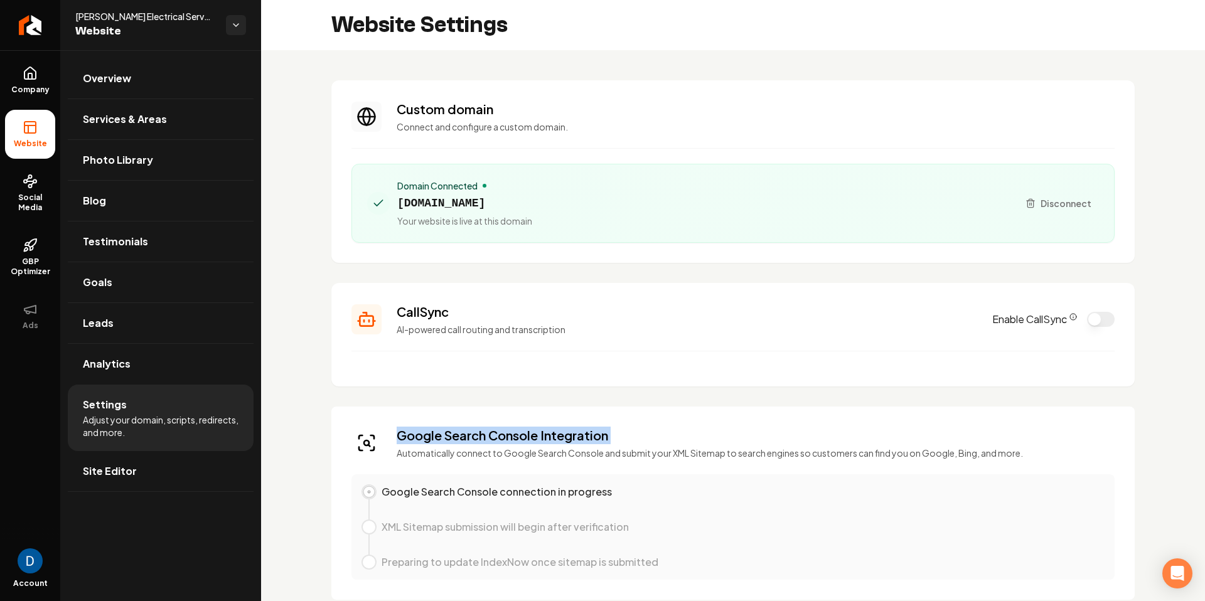
click at [1074, 315] on icon "CallSync Info" at bounding box center [1074, 317] width 8 height 8
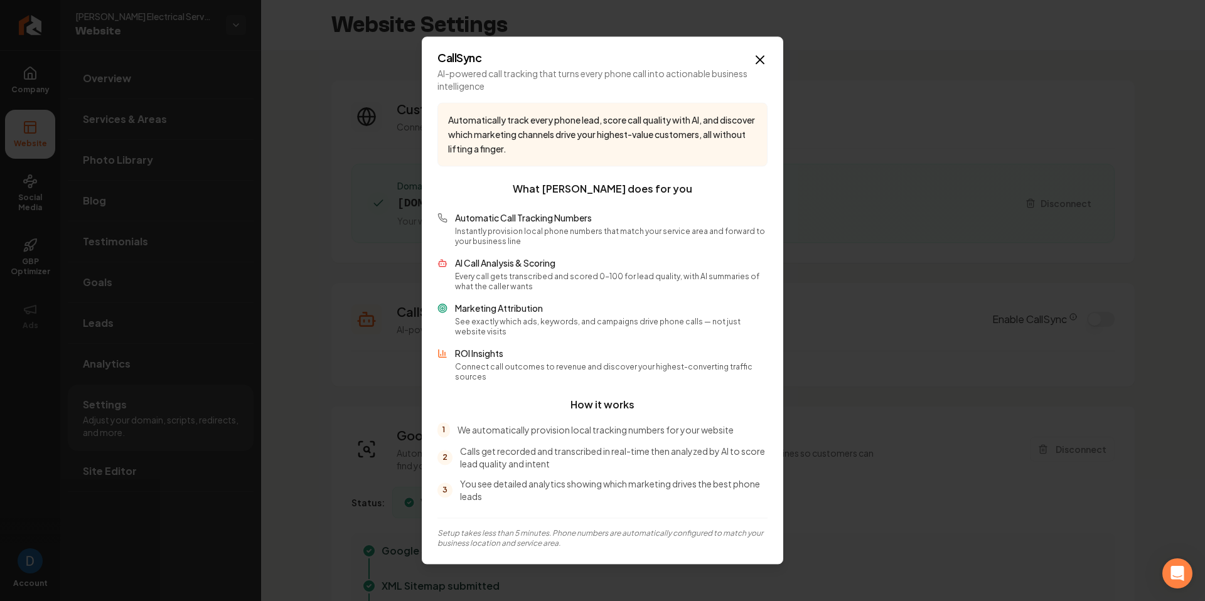
click at [512, 308] on p "Marketing Attribution" at bounding box center [611, 309] width 313 height 13
click at [479, 355] on p "ROI Insights" at bounding box center [611, 354] width 313 height 13
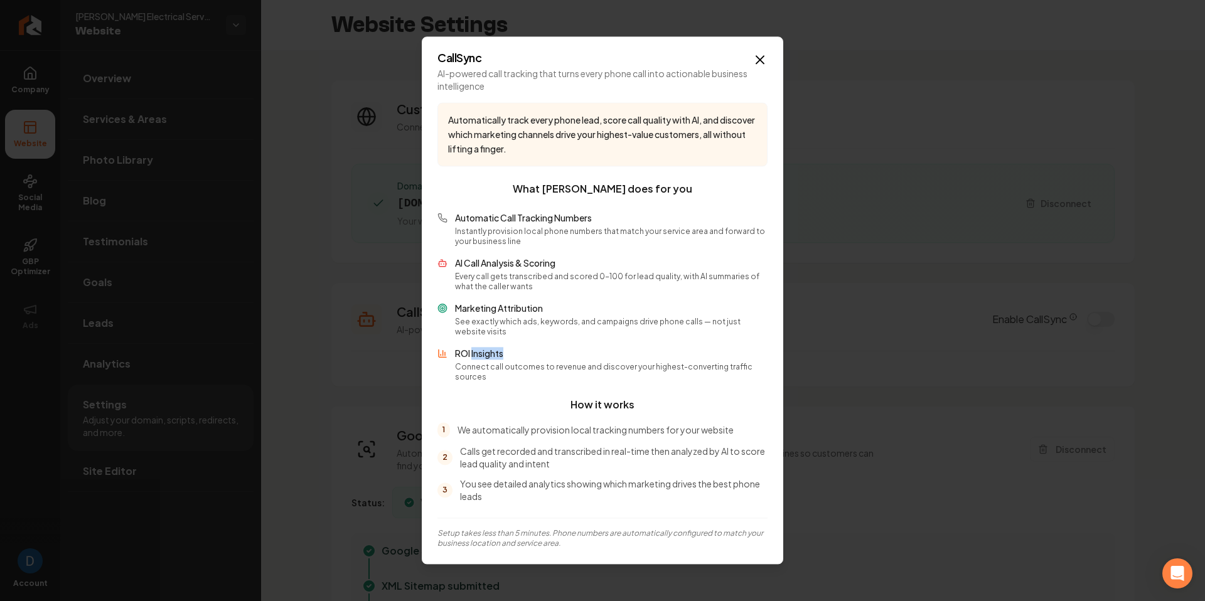
click at [479, 355] on p "ROI Insights" at bounding box center [611, 354] width 313 height 13
click at [691, 303] on div "Automatic Call Tracking Numbers Instantly provision local phone numbers that ma…" at bounding box center [603, 297] width 330 height 171
click at [758, 67] on icon "button" at bounding box center [760, 59] width 15 height 15
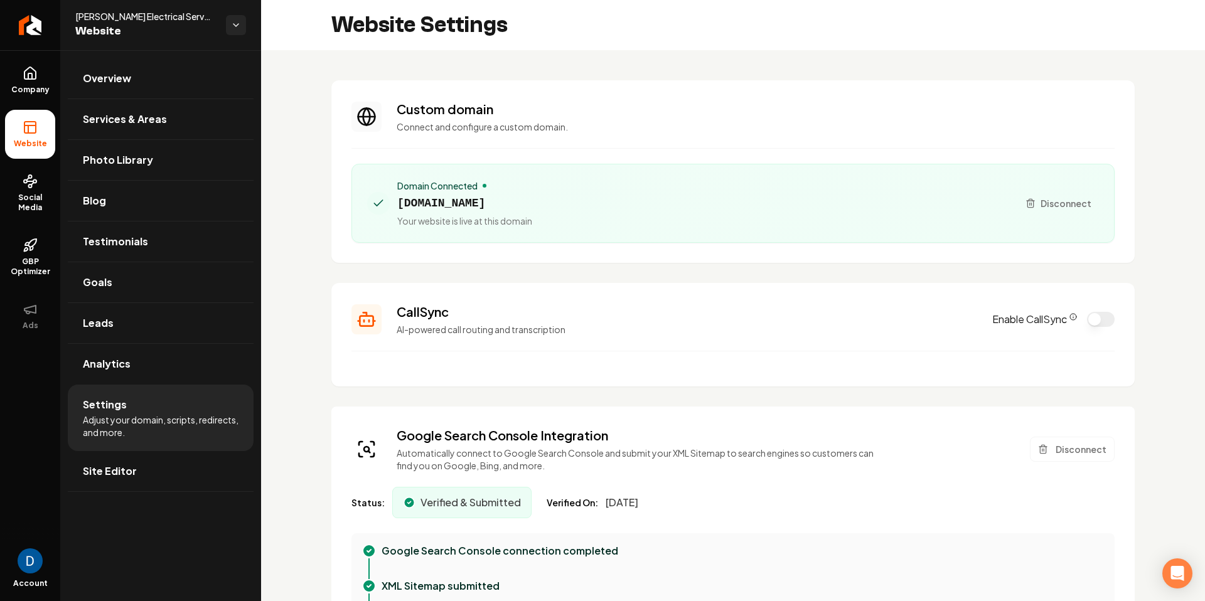
click at [1102, 315] on button "Enable CallSync" at bounding box center [1101, 319] width 28 height 15
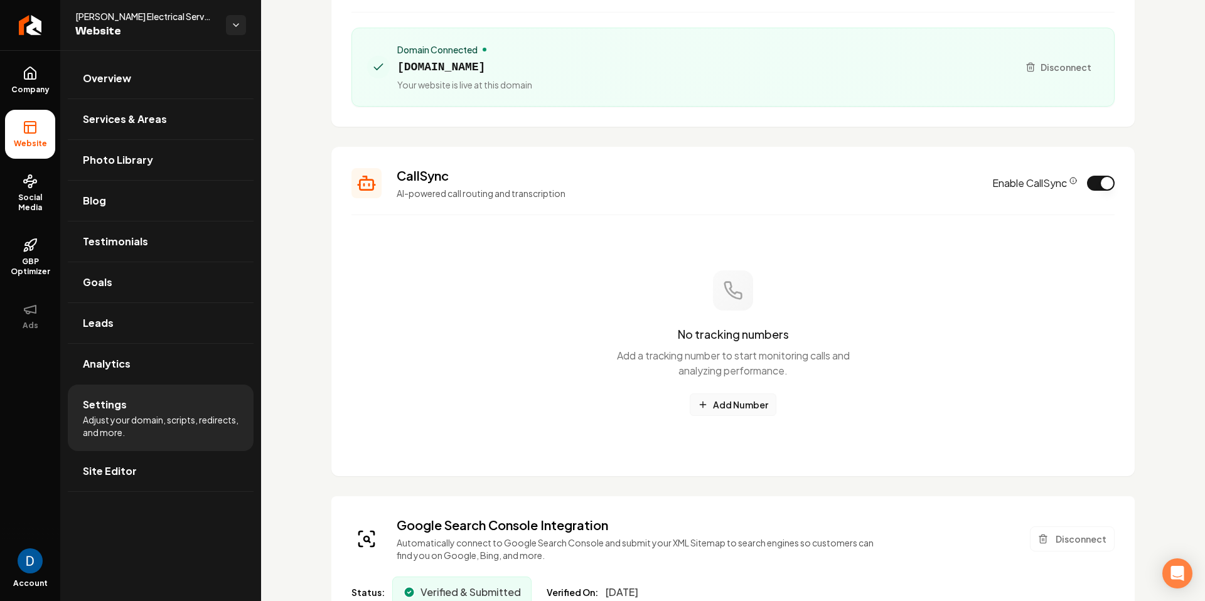
click at [758, 409] on button "Add Number" at bounding box center [733, 405] width 87 height 23
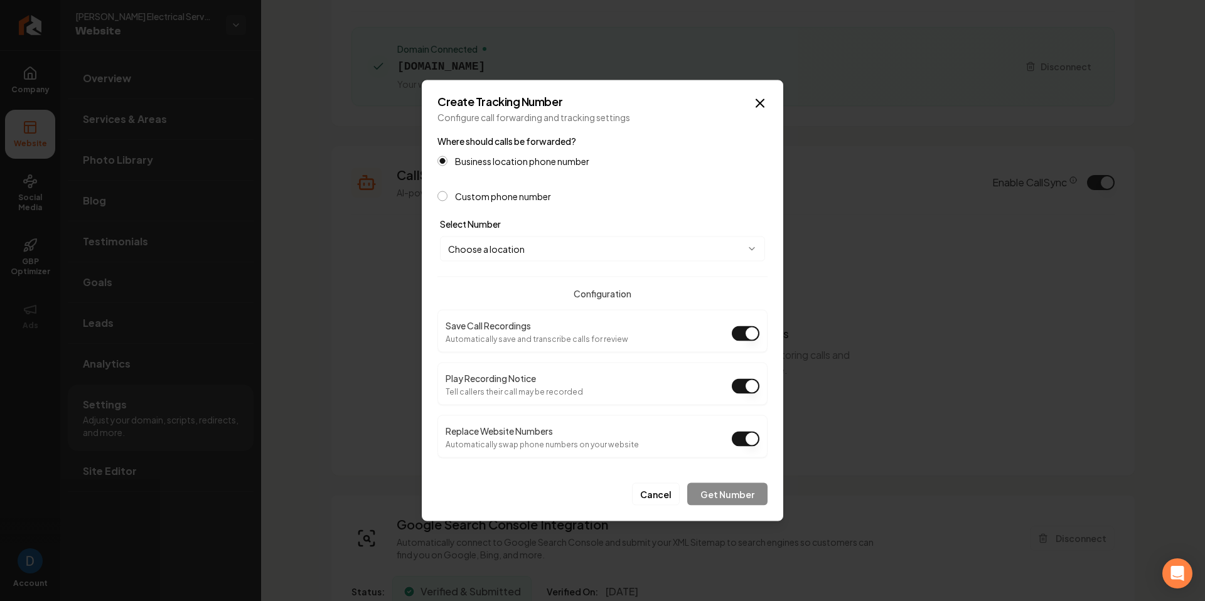
click at [480, 230] on div "**********" at bounding box center [603, 239] width 330 height 45
click at [482, 244] on body "Company Website Social Media GBP Optimizer Ads Account Ruben Aragon Electrical …" at bounding box center [602, 300] width 1205 height 601
select select "**********"
click at [653, 383] on div "Play Recording Notice Tell callers their call may be recorded" at bounding box center [603, 384] width 330 height 43
click at [750, 385] on button "Play Recording Notice" at bounding box center [746, 386] width 28 height 15
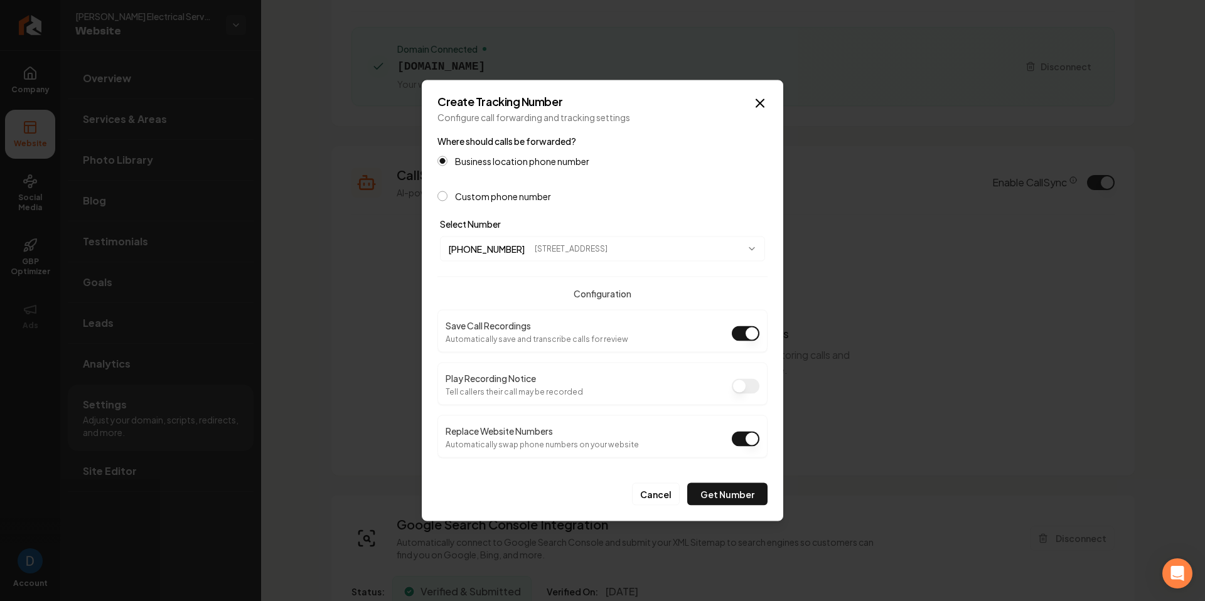
click at [735, 473] on div "Cancel Get Number" at bounding box center [603, 489] width 330 height 33
click at [724, 499] on button "Get Number" at bounding box center [727, 494] width 80 height 23
click at [738, 482] on div "Cancel" at bounding box center [603, 489] width 330 height 33
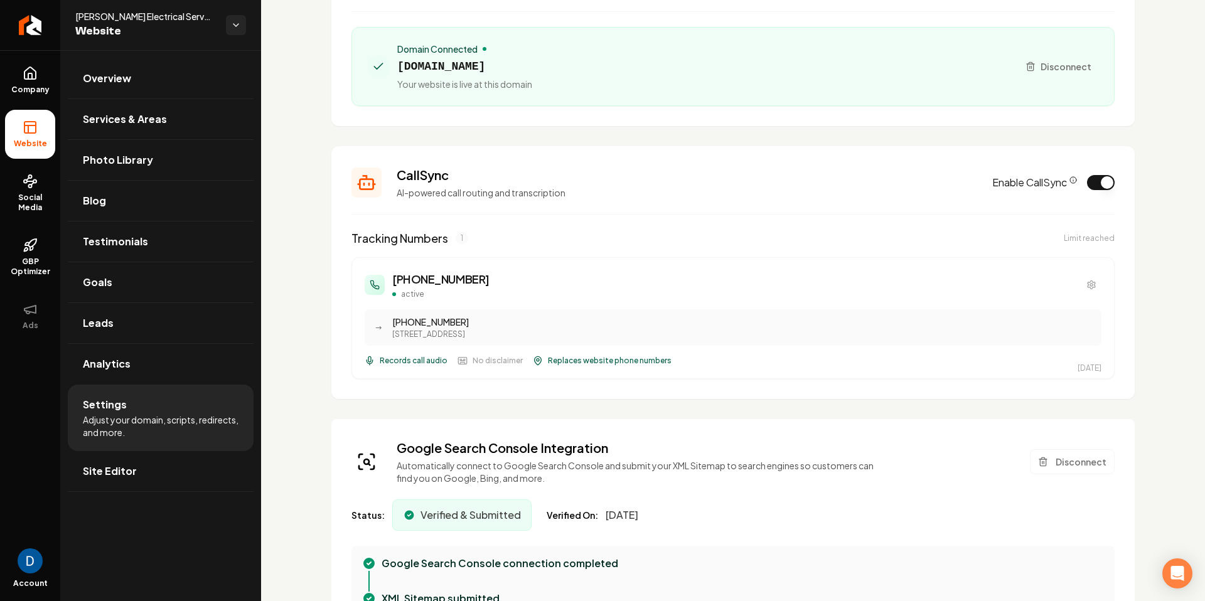
click at [413, 283] on h3 "(970) 296-1866" at bounding box center [440, 280] width 97 height 18
click at [423, 279] on h3 "(970) 296-1866" at bounding box center [440, 280] width 97 height 18
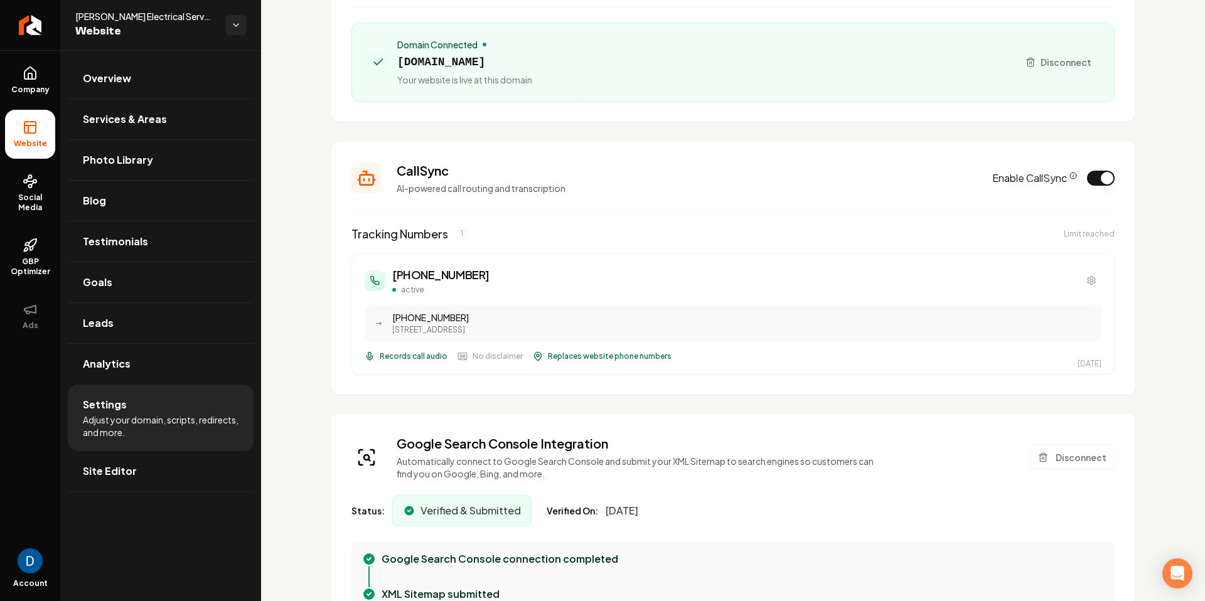
click at [412, 274] on h3 "(970) 296-1866" at bounding box center [440, 275] width 97 height 18
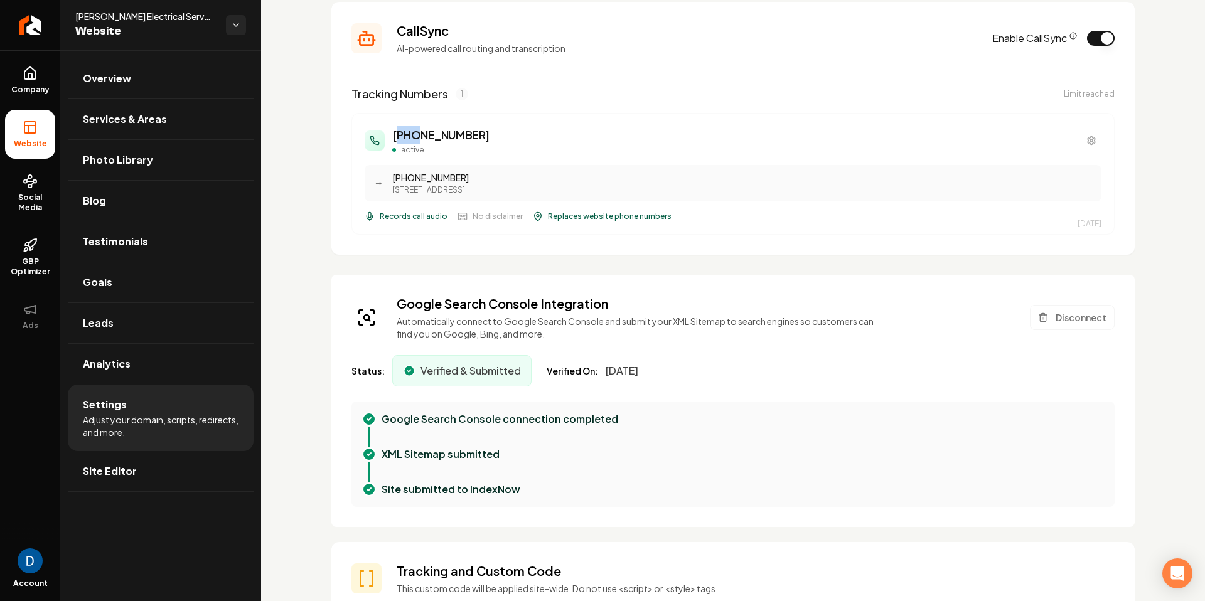
scroll to position [262, 0]
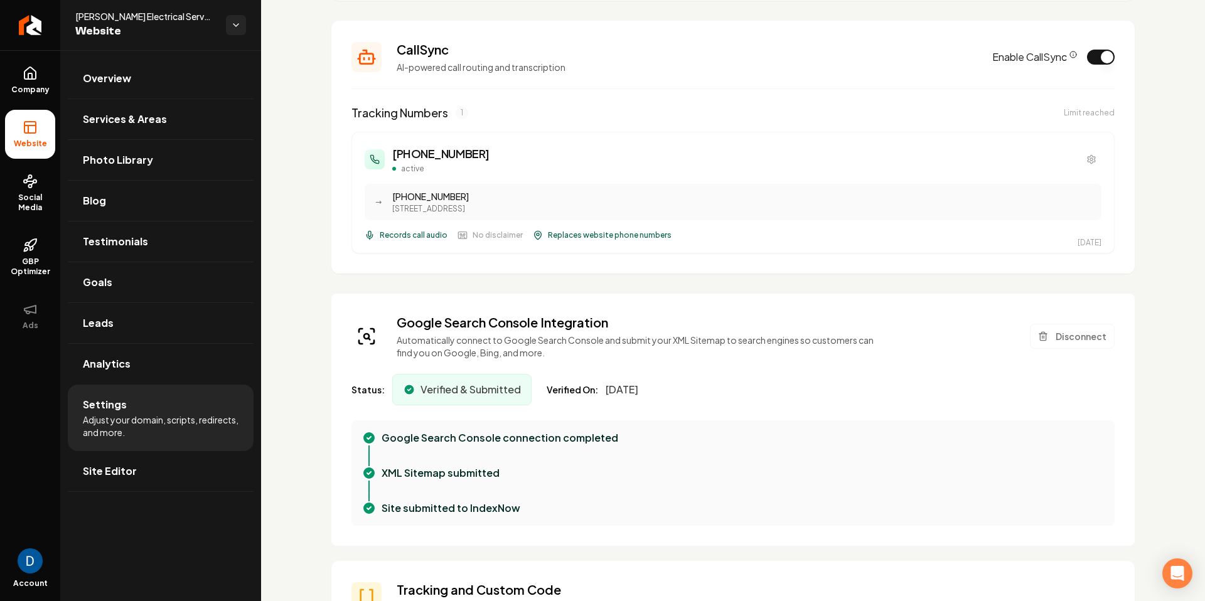
click at [416, 195] on div "(970) 231-4543" at bounding box center [743, 196] width 702 height 13
click at [399, 148] on h3 "(970) 296-1866" at bounding box center [440, 154] width 97 height 18
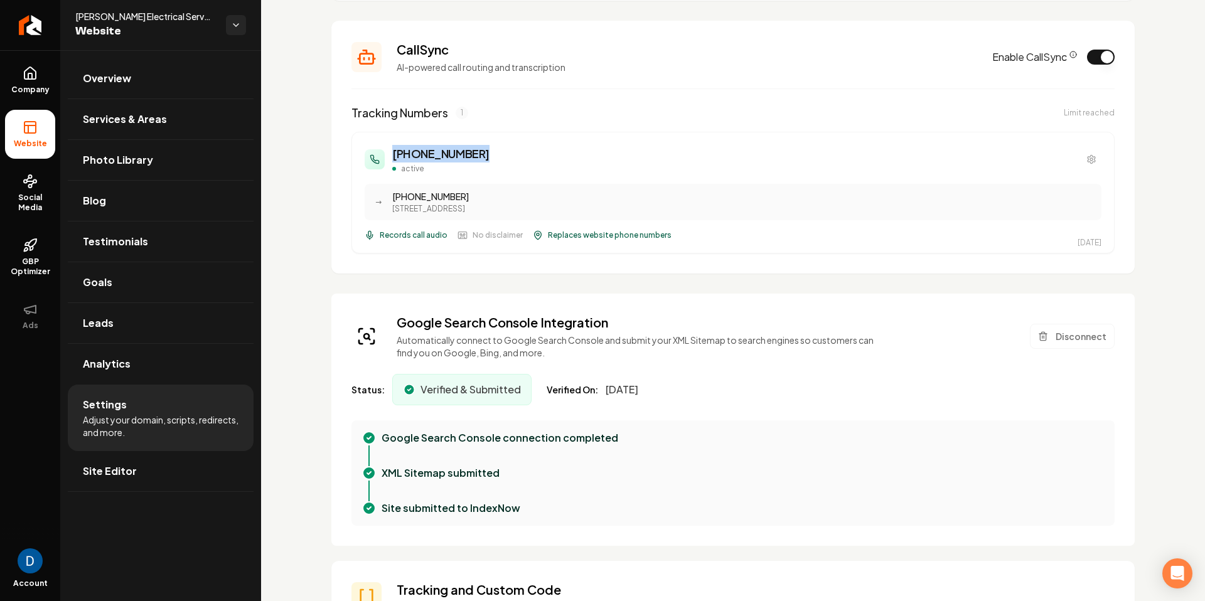
click at [399, 148] on h3 "(970) 296-1866" at bounding box center [440, 154] width 97 height 18
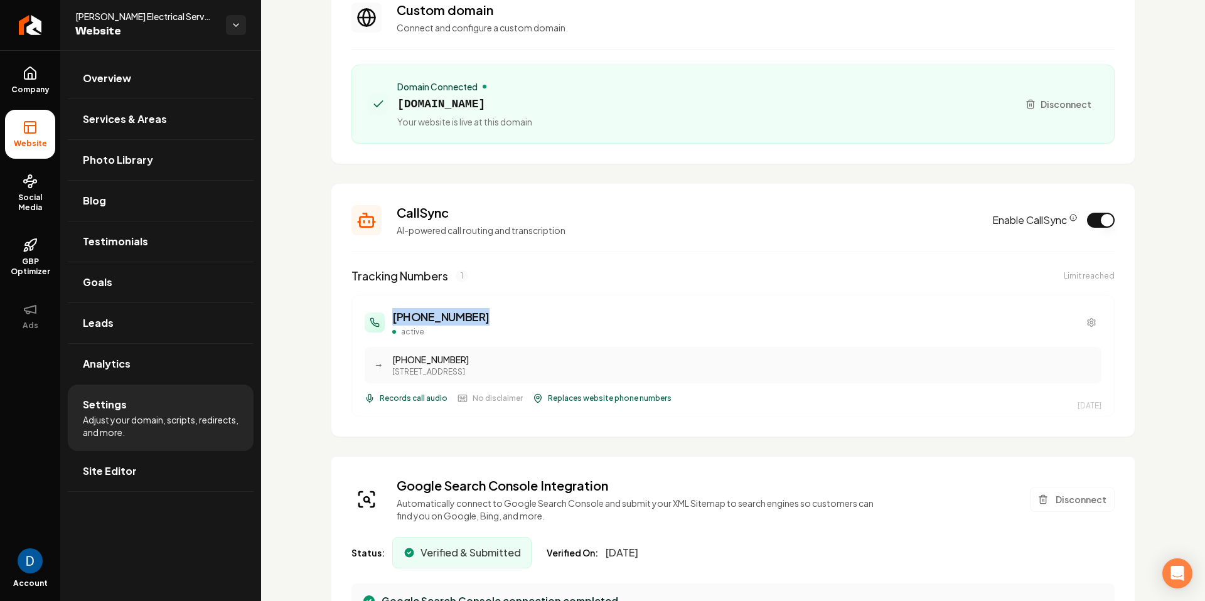
scroll to position [0, 0]
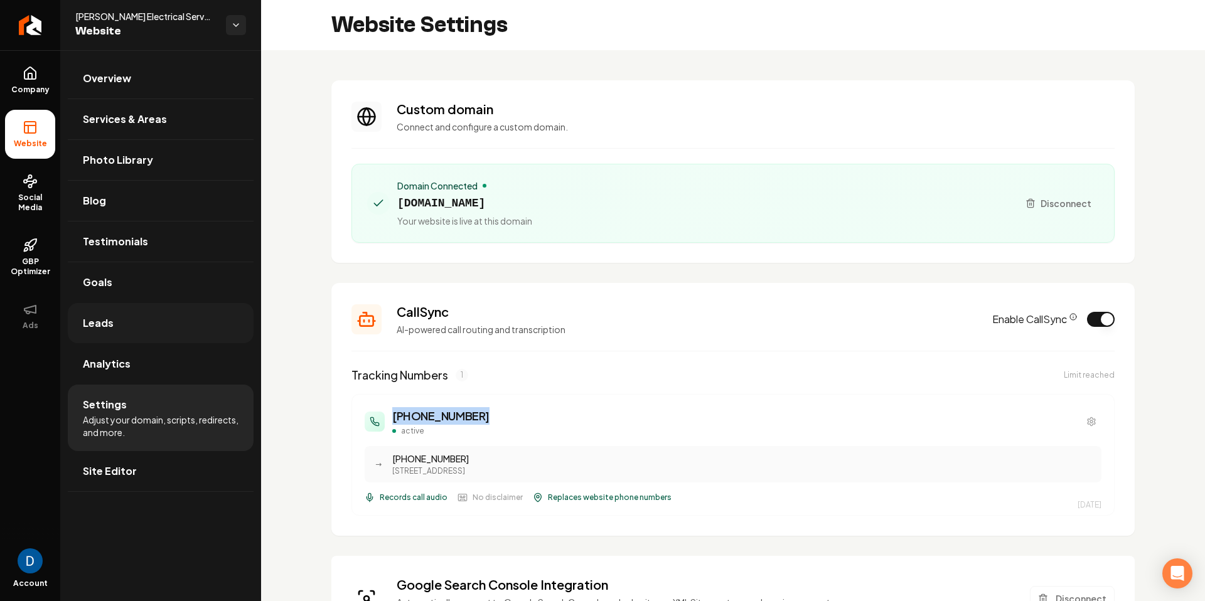
click at [149, 313] on link "Leads" at bounding box center [161, 323] width 186 height 40
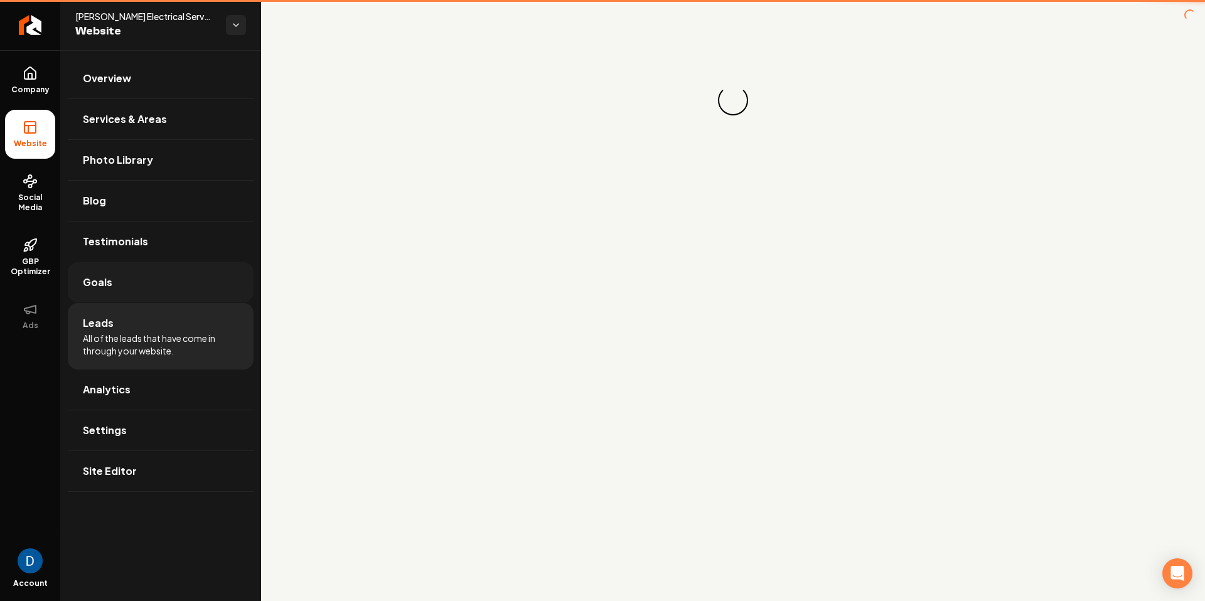
click at [149, 281] on link "Goals" at bounding box center [161, 282] width 186 height 40
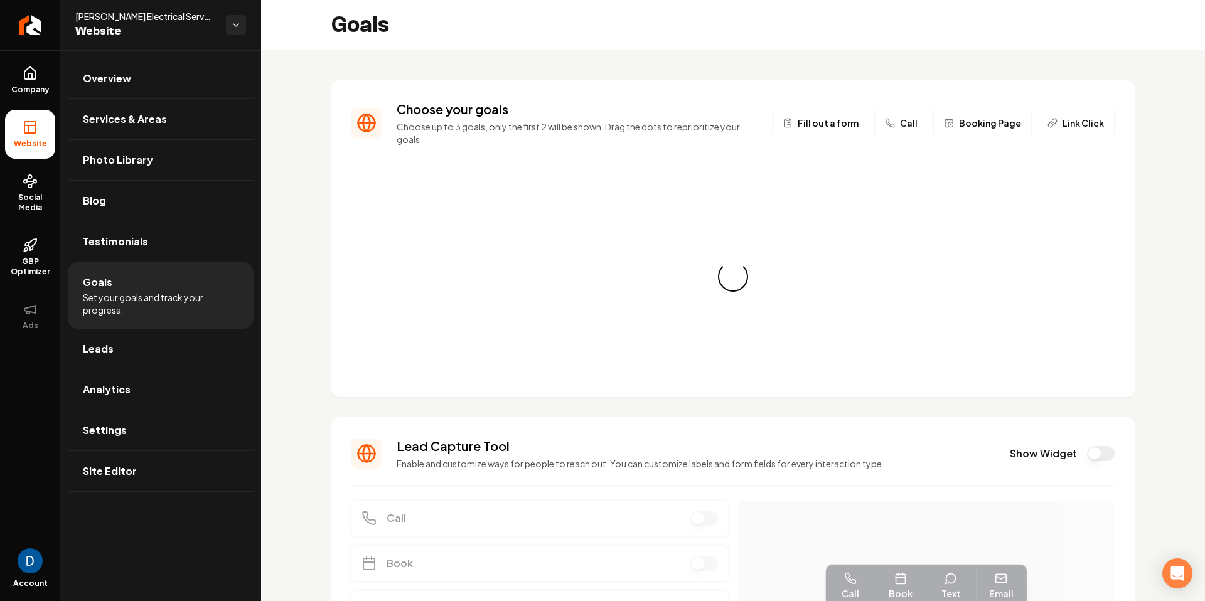
scroll to position [20, 0]
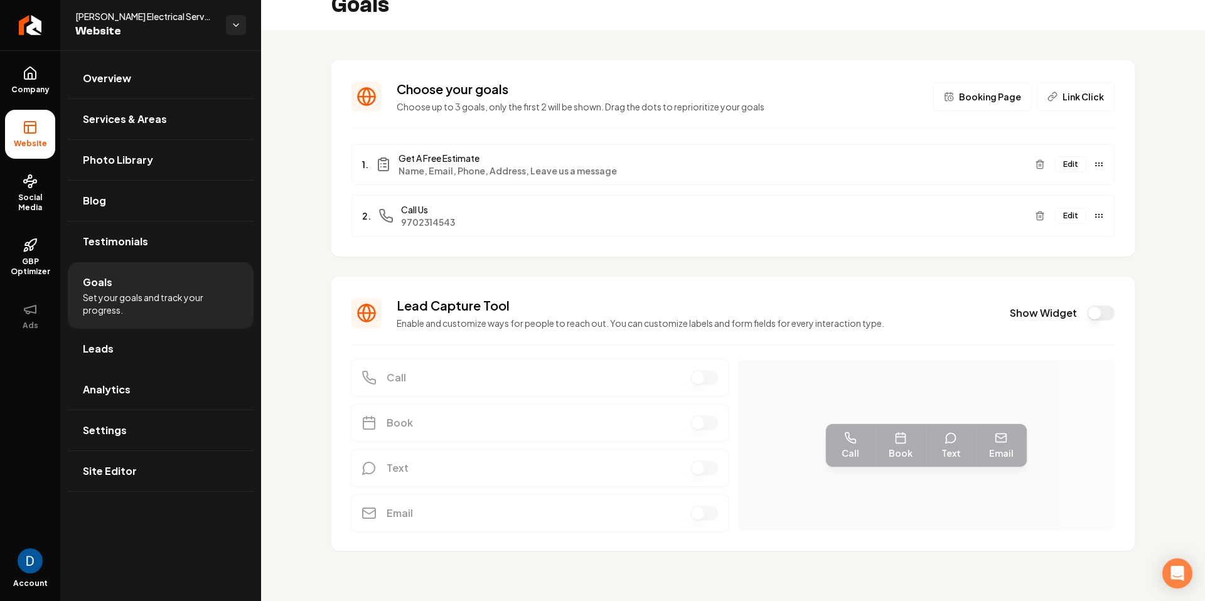
click at [1097, 312] on button "Show Widget" at bounding box center [1101, 313] width 28 height 15
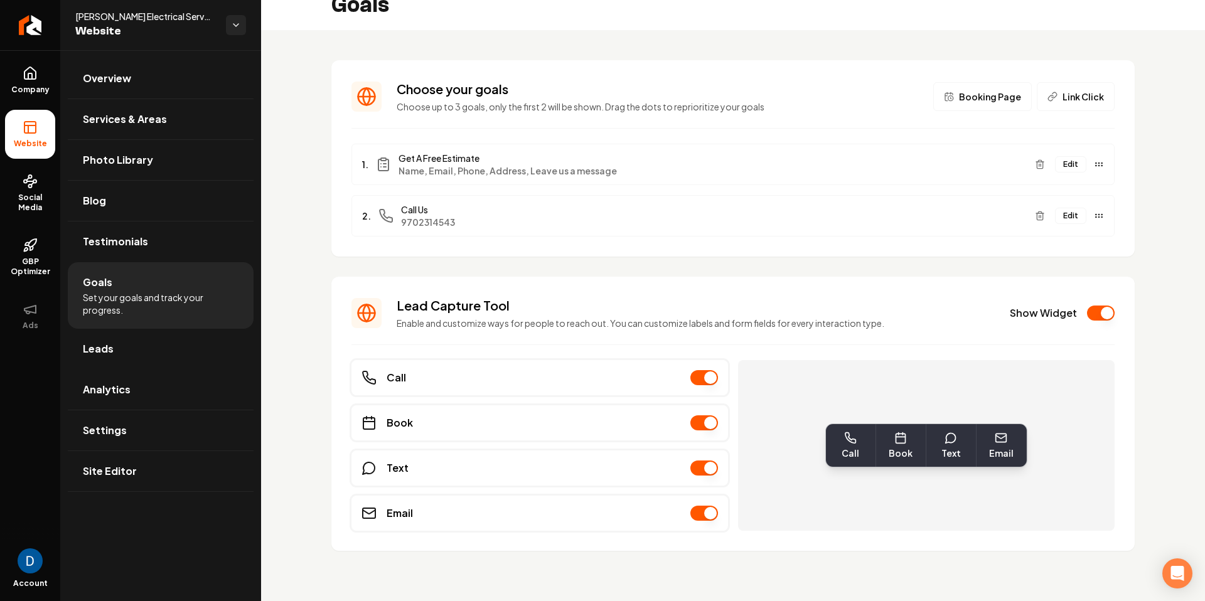
scroll to position [19, 0]
click at [615, 284] on section "Lead Capture Tool Enable and customize ways for people to reach out. You can cu…" at bounding box center [733, 415] width 804 height 274
click at [708, 87] on h3 "Choose your goals" at bounding box center [658, 91] width 522 height 18
click at [146, 467] on link "Site Editor" at bounding box center [161, 471] width 186 height 40
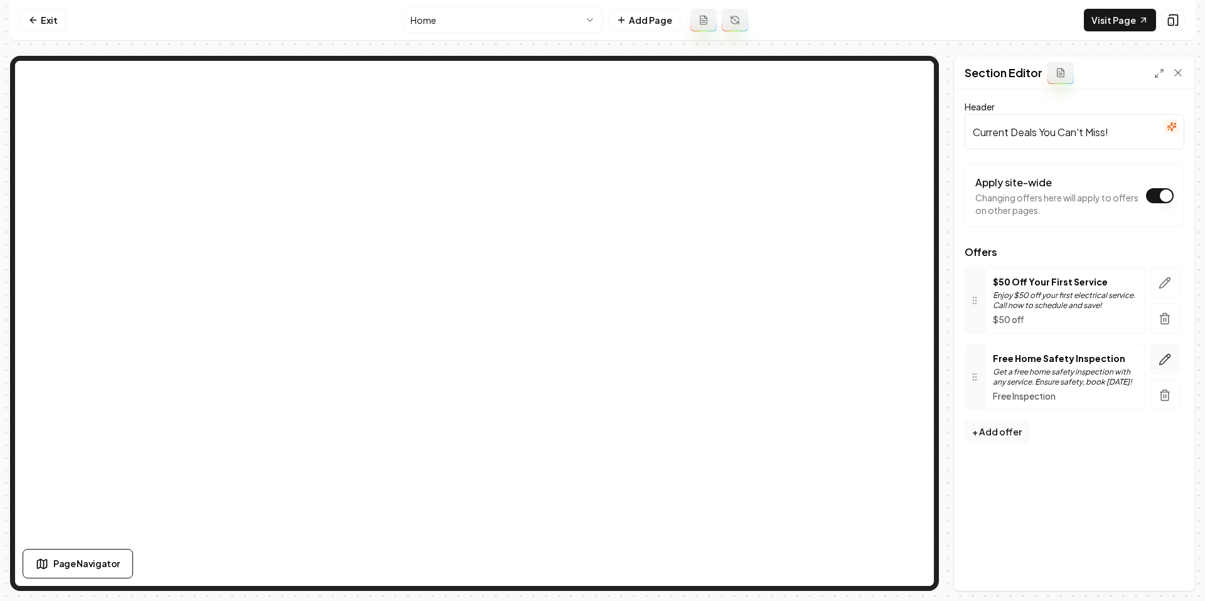
click at [1166, 357] on icon "button" at bounding box center [1165, 359] width 13 height 13
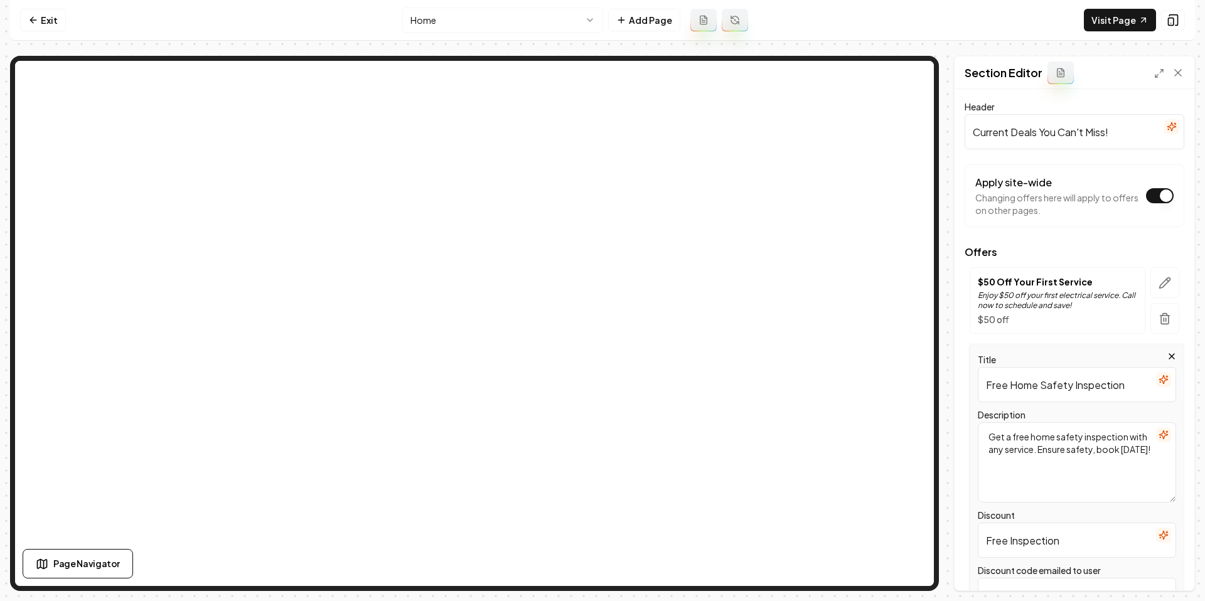
click at [1107, 389] on input "Free Home Safety Inspection" at bounding box center [1077, 384] width 198 height 35
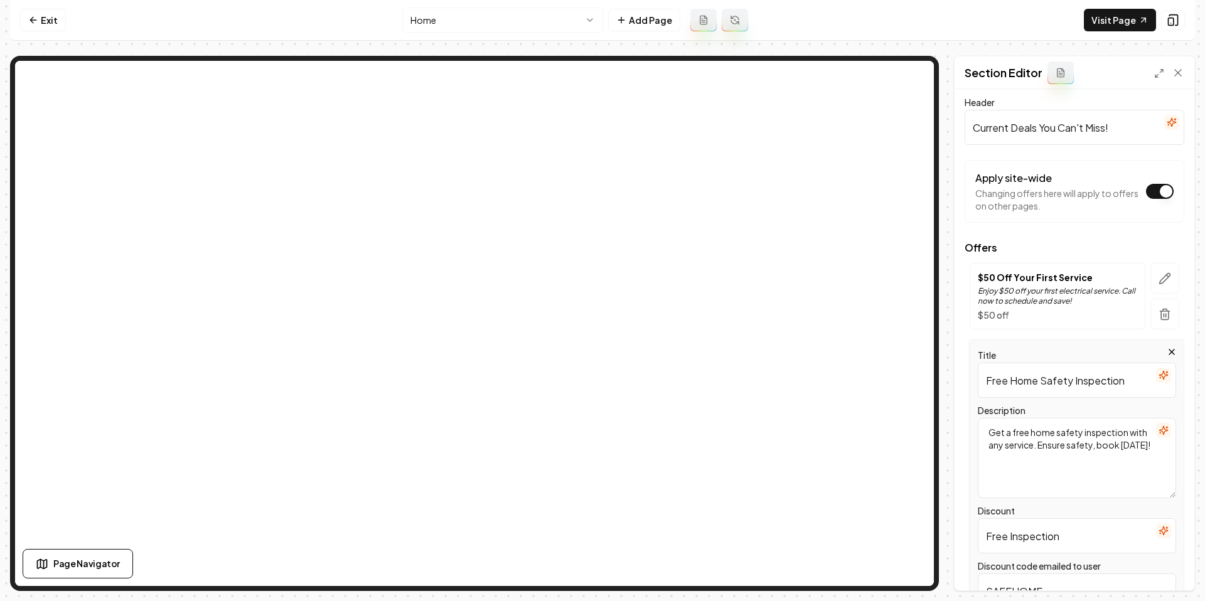
click at [1013, 385] on input "Free Home Safety Inspection" at bounding box center [1077, 380] width 198 height 35
type input "Free Estimate"
click at [1057, 433] on textarea "Get a free home safety inspection with any service. Ensure safety, book today!" at bounding box center [1077, 458] width 198 height 80
drag, startPoint x: 1058, startPoint y: 433, endPoint x: 1129, endPoint y: 431, distance: 71.0
click at [1129, 431] on textarea "Get a free home safety inspection with any service. Ensure safety, book today!" at bounding box center [1077, 458] width 198 height 80
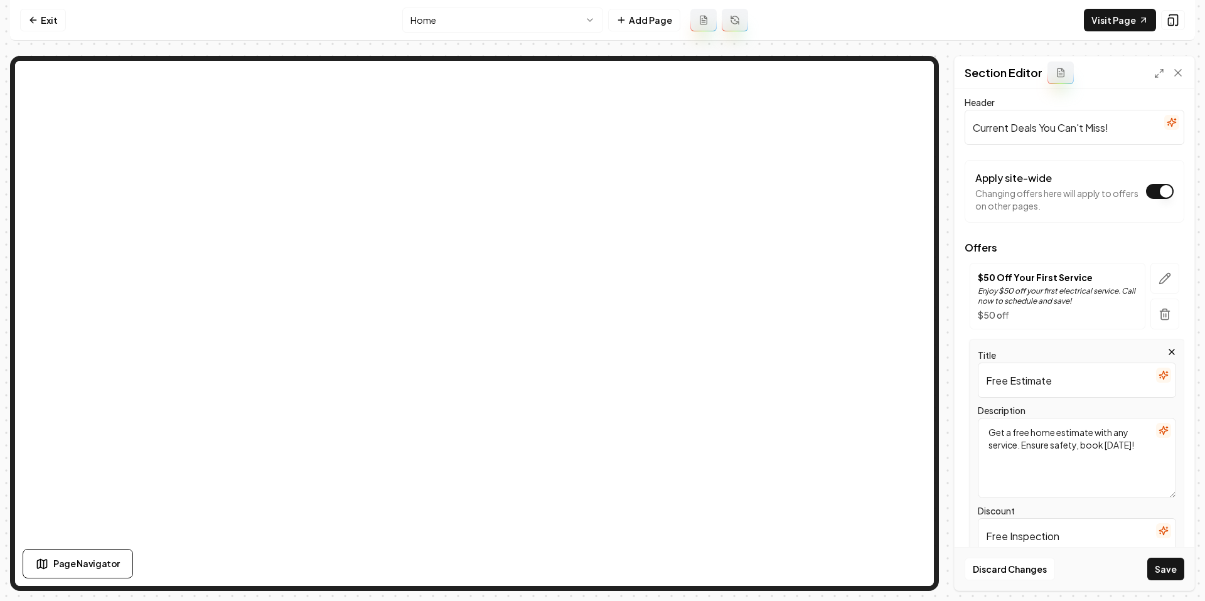
click at [1033, 444] on textarea "Get a free home estimate with any service. Ensure safety, book today!" at bounding box center [1077, 458] width 198 height 80
click at [1107, 459] on textarea "Get a free home estimate with any service. Ensure safety, book today!" at bounding box center [1077, 458] width 198 height 80
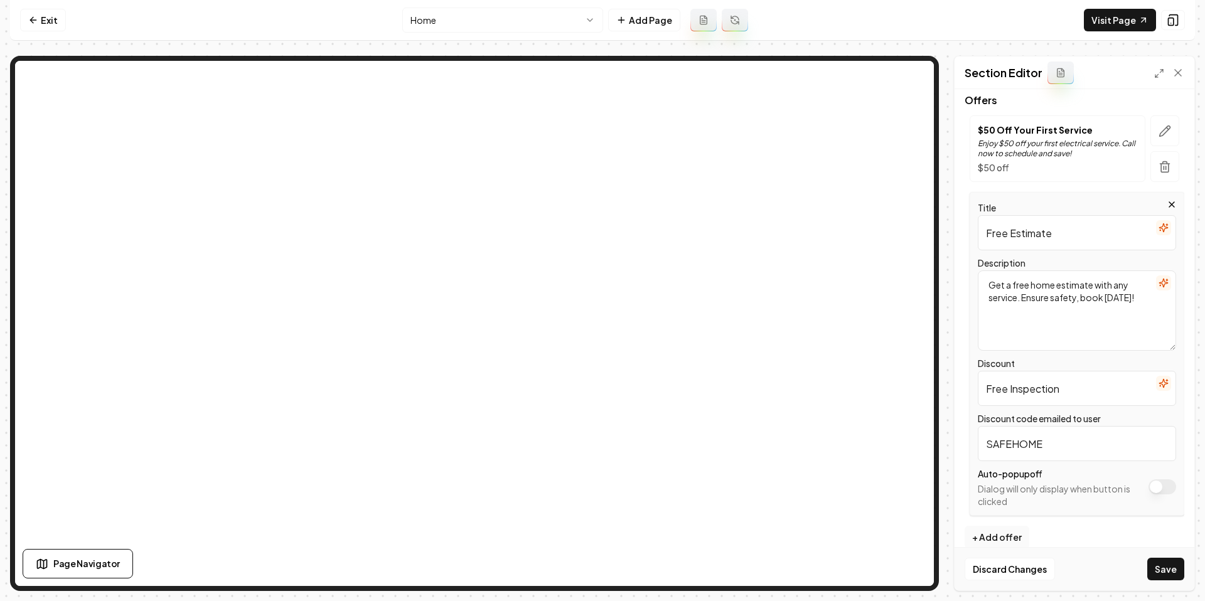
scroll to position [165, 0]
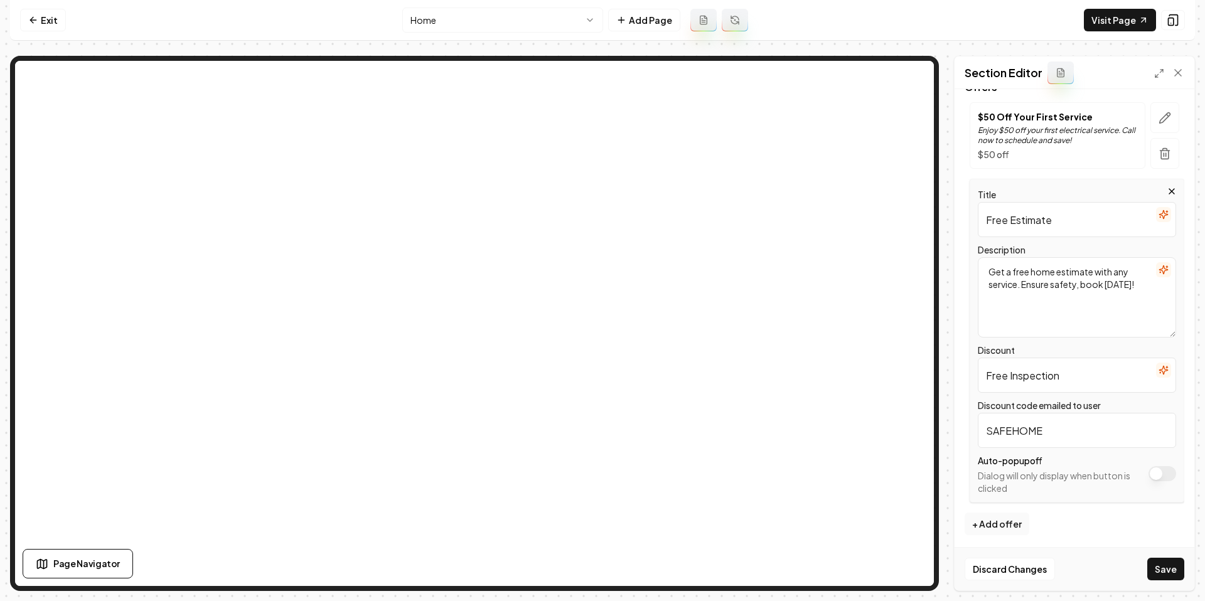
type textarea "Get a free home estimate with any service. Ensure safety, book today!"
click at [1027, 370] on input "Free Inspection" at bounding box center [1077, 375] width 198 height 35
click at [1028, 375] on input "Free Inspection" at bounding box center [1077, 375] width 198 height 35
click at [1021, 384] on input "Free Estimate" at bounding box center [1077, 375] width 198 height 35
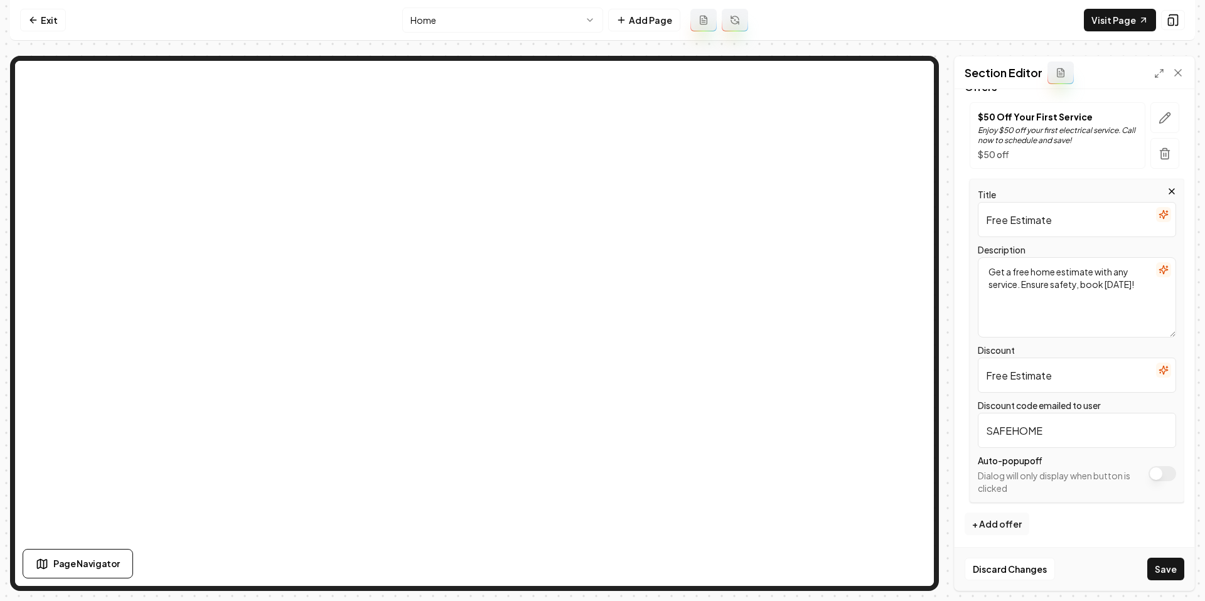
click at [1021, 384] on input "Free Estimate" at bounding box center [1077, 375] width 198 height 35
type input "Free Estimate"
click at [1030, 441] on input "SAFEHOME" at bounding box center [1077, 430] width 198 height 35
click at [1020, 425] on input "SAFEHOME" at bounding box center [1077, 430] width 198 height 35
click at [1042, 427] on input "SAFEHOME" at bounding box center [1077, 430] width 198 height 35
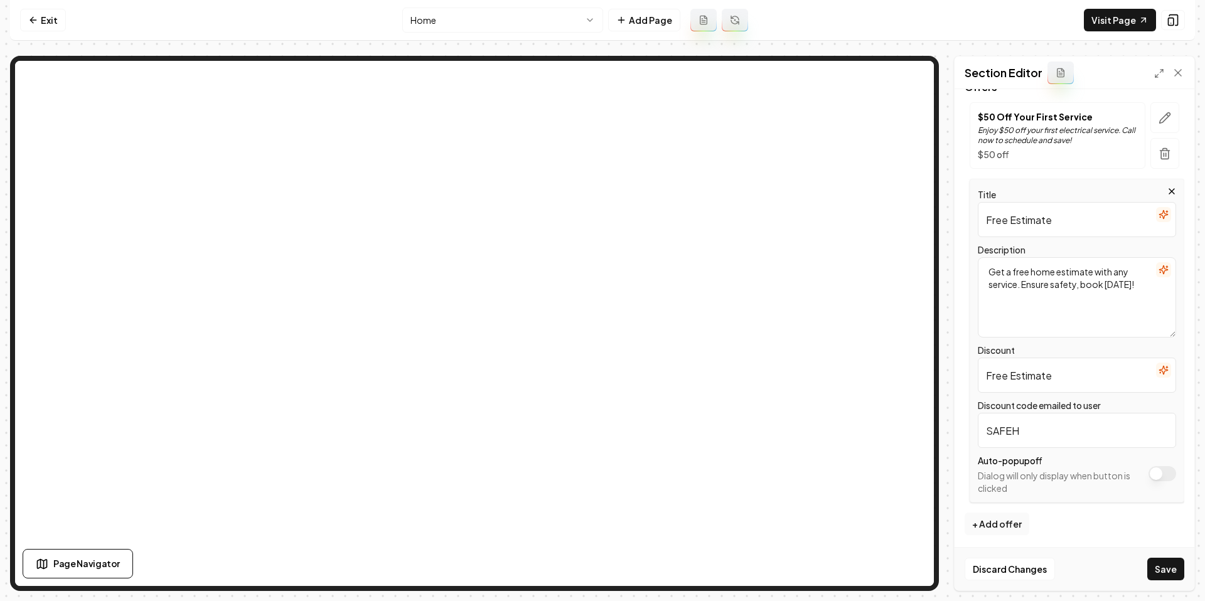
type input "SAFEHOME"
click at [1133, 444] on input "SAFEHOME" at bounding box center [1077, 430] width 198 height 35
click at [1157, 471] on button "Apply site-wide" at bounding box center [1163, 473] width 28 height 15
click at [1163, 566] on button "Save" at bounding box center [1166, 569] width 37 height 23
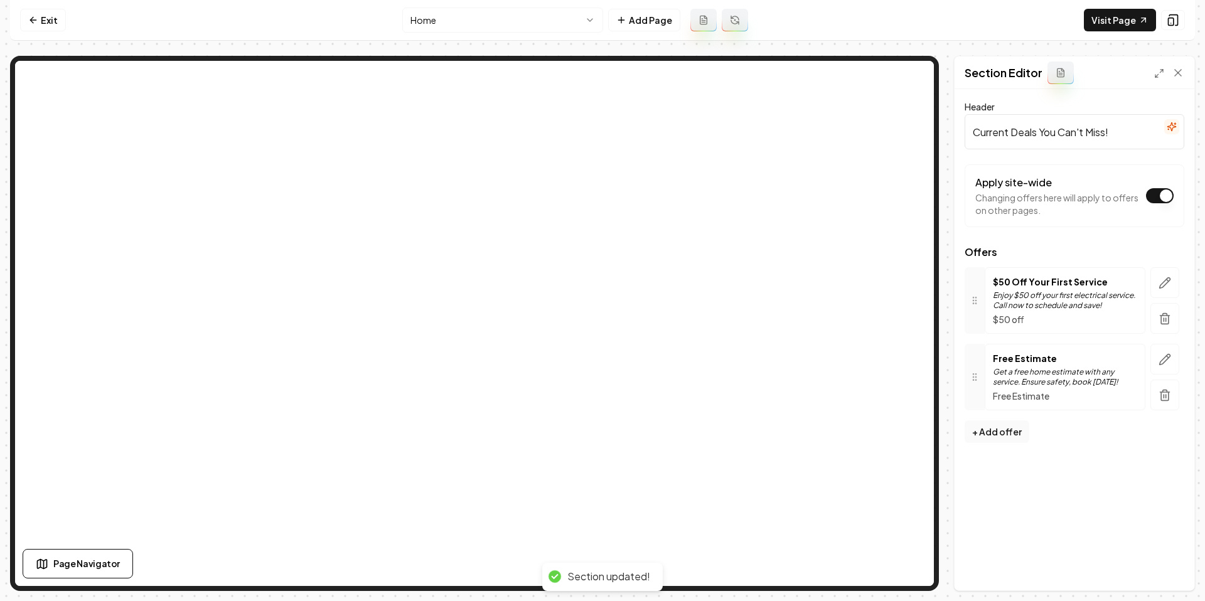
scroll to position [0, 0]
click at [1120, 16] on link "Visit Page" at bounding box center [1120, 20] width 72 height 23
click at [57, 18] on link "Exit" at bounding box center [43, 20] width 46 height 23
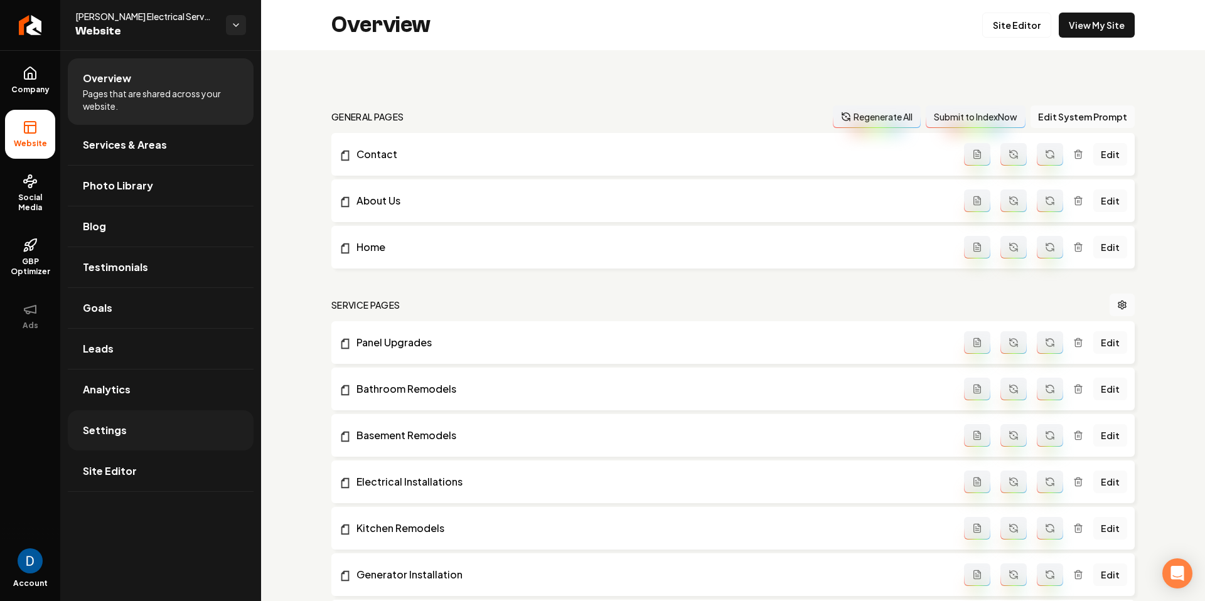
click at [122, 429] on span "Settings" at bounding box center [105, 430] width 44 height 15
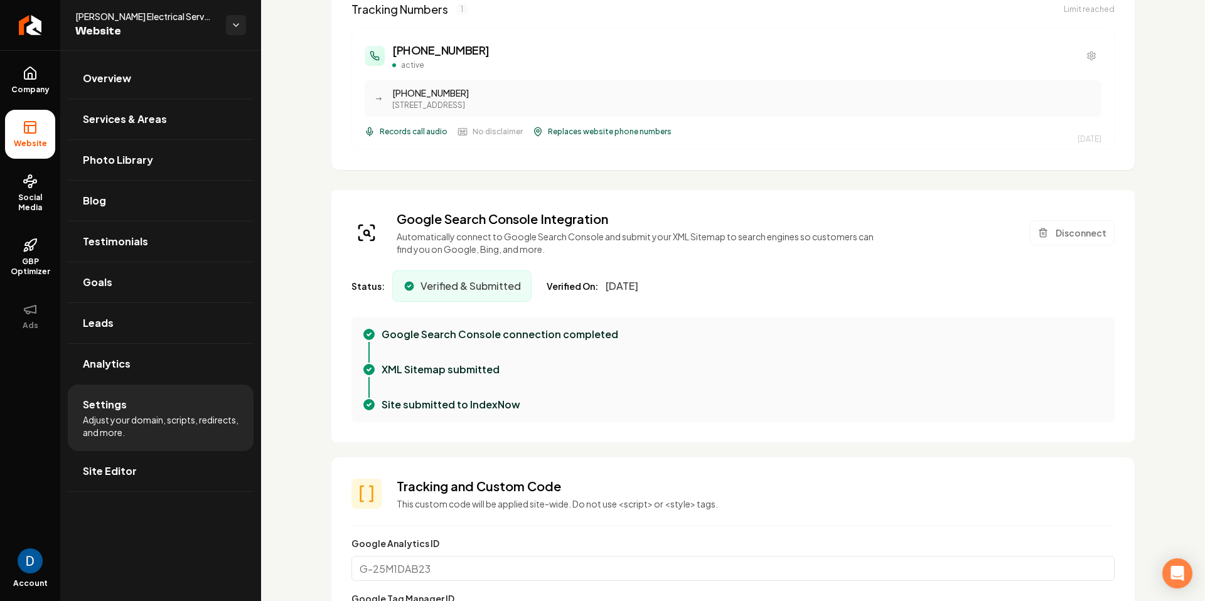
scroll to position [456, 0]
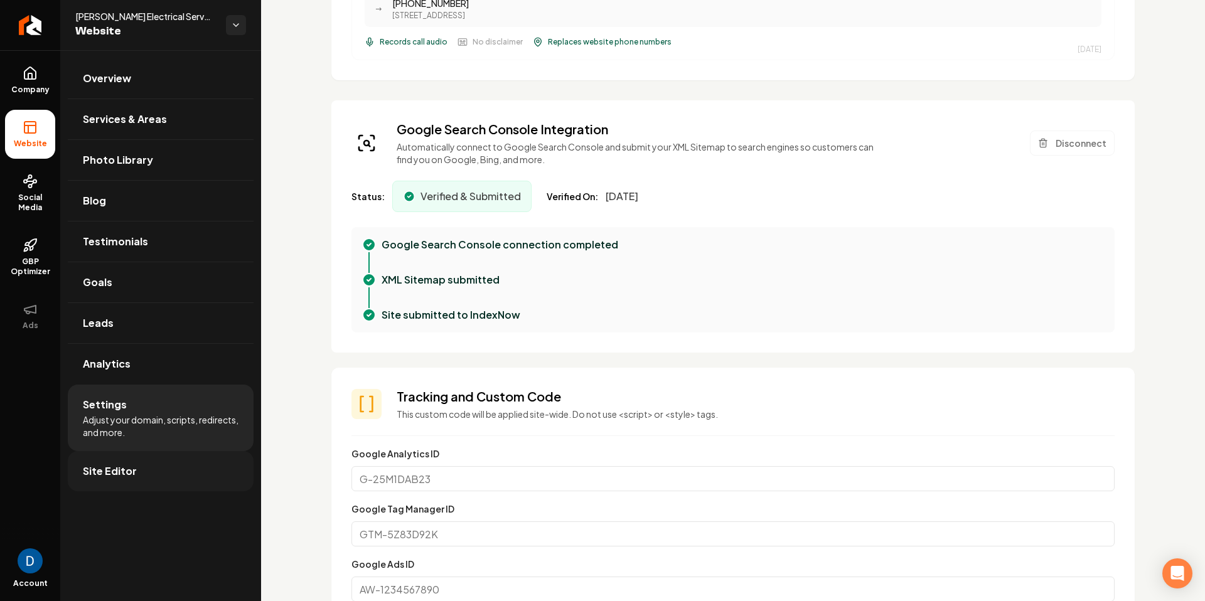
click at [163, 460] on link "Site Editor" at bounding box center [161, 471] width 186 height 40
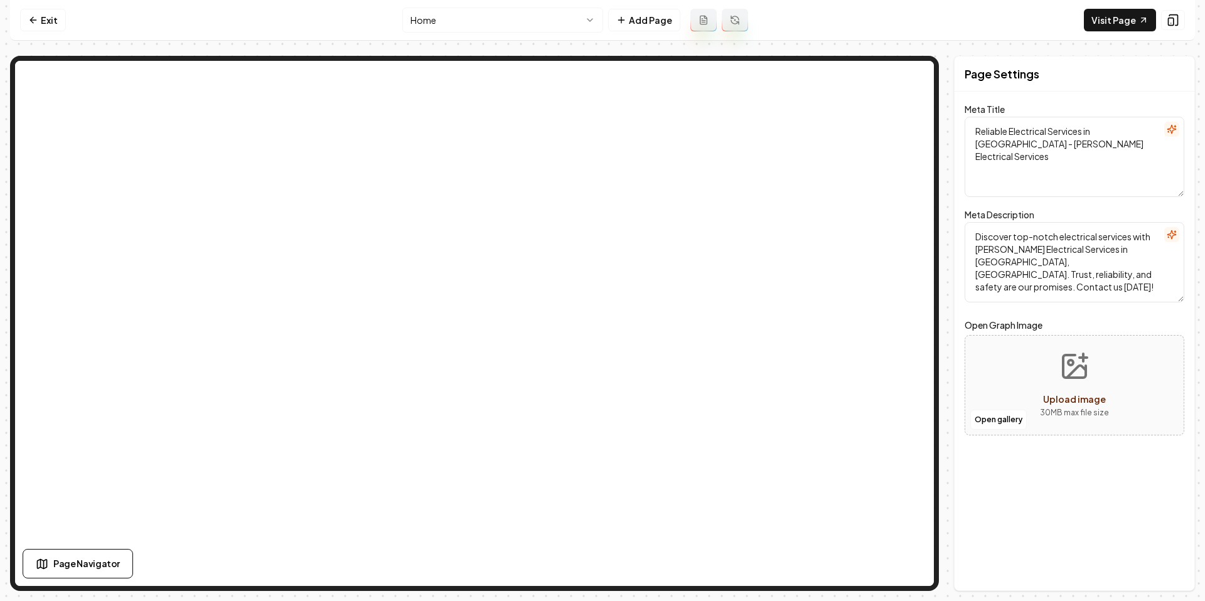
click at [495, 16] on html "Computer Required This feature is only available on a computer. Please switch t…" at bounding box center [602, 300] width 1205 height 601
click at [475, 23] on html "Computer Required This feature is only available on a computer. Please switch t…" at bounding box center [602, 300] width 1205 height 601
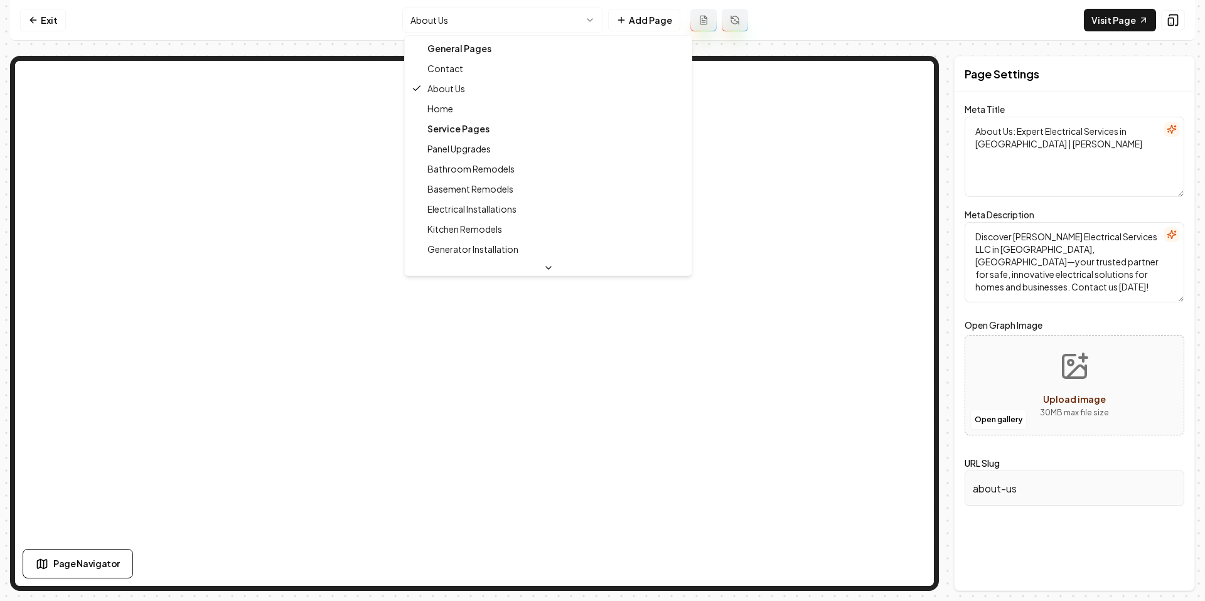
click at [440, 24] on html "Computer Required This feature is only available on a computer. Please switch t…" at bounding box center [602, 300] width 1205 height 601
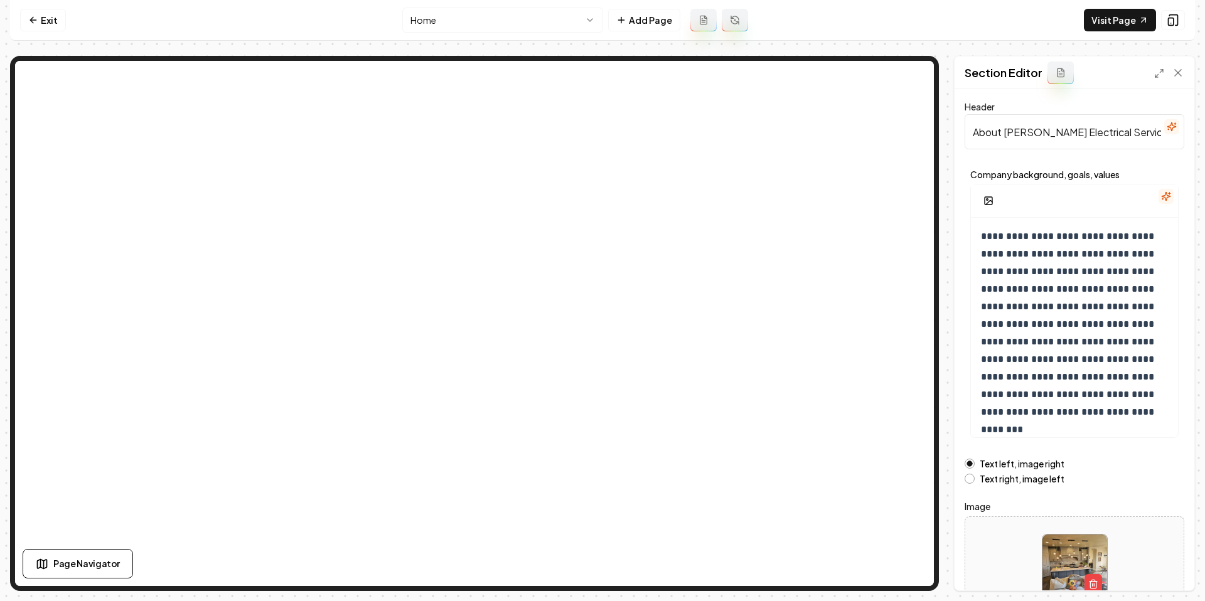
scroll to position [77, 0]
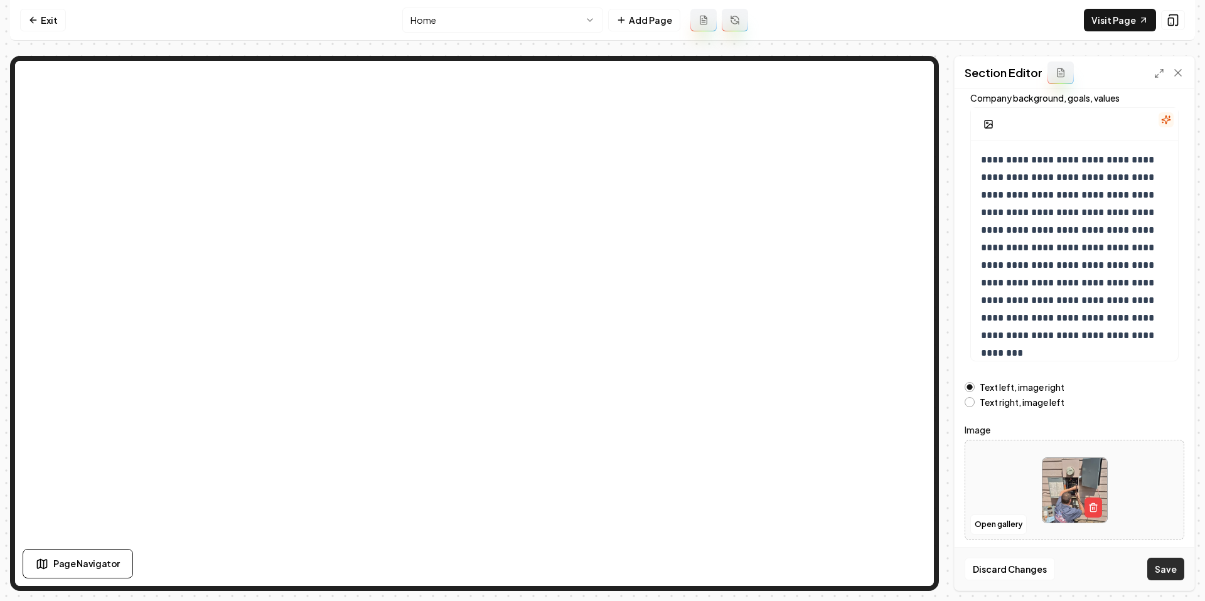
click at [1178, 576] on button "Save" at bounding box center [1166, 569] width 37 height 23
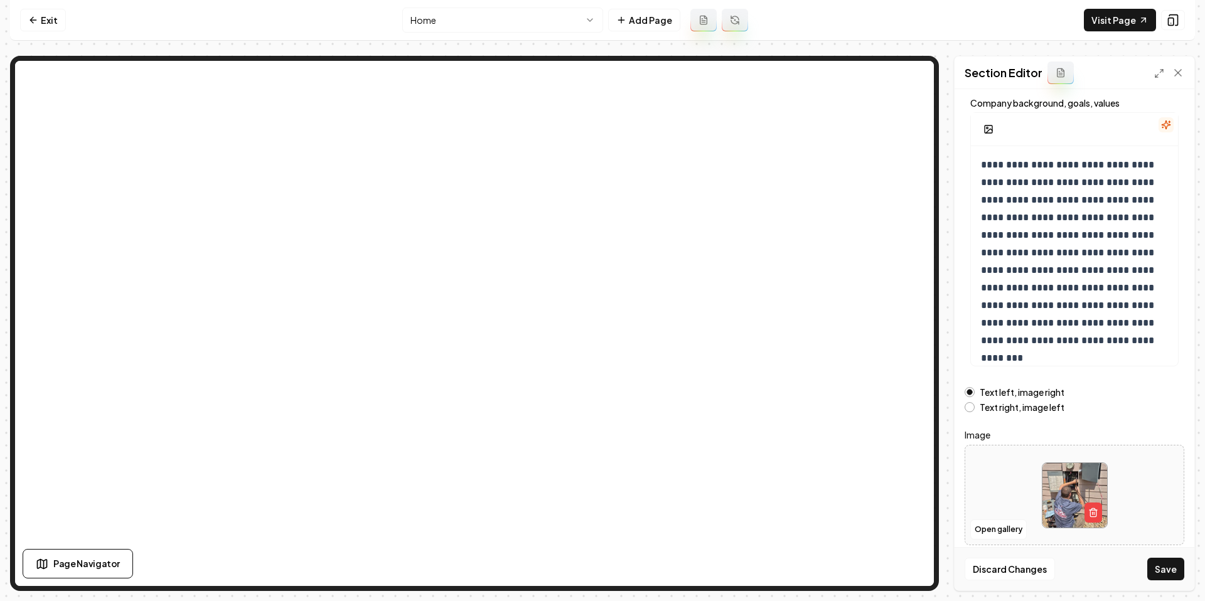
scroll to position [75, 0]
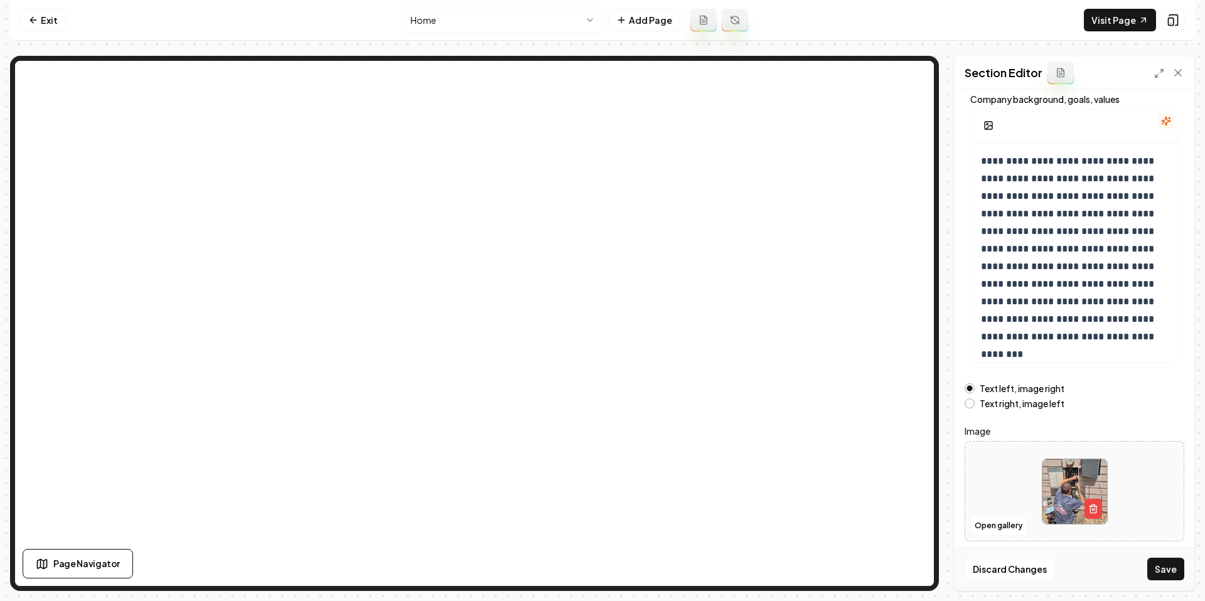
click at [1176, 582] on div "Discard Changes Save" at bounding box center [1075, 568] width 240 height 43
click at [1170, 575] on button "Save" at bounding box center [1166, 569] width 37 height 23
click at [40, 10] on link "Exit" at bounding box center [43, 20] width 46 height 23
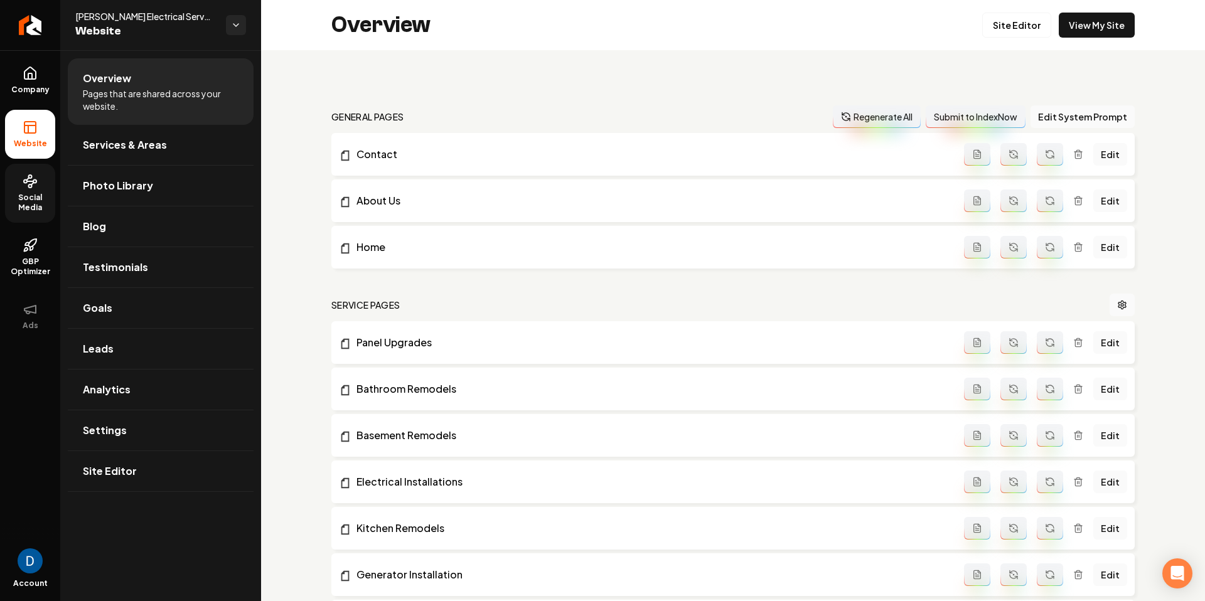
click at [43, 200] on span "Social Media" at bounding box center [30, 203] width 50 height 20
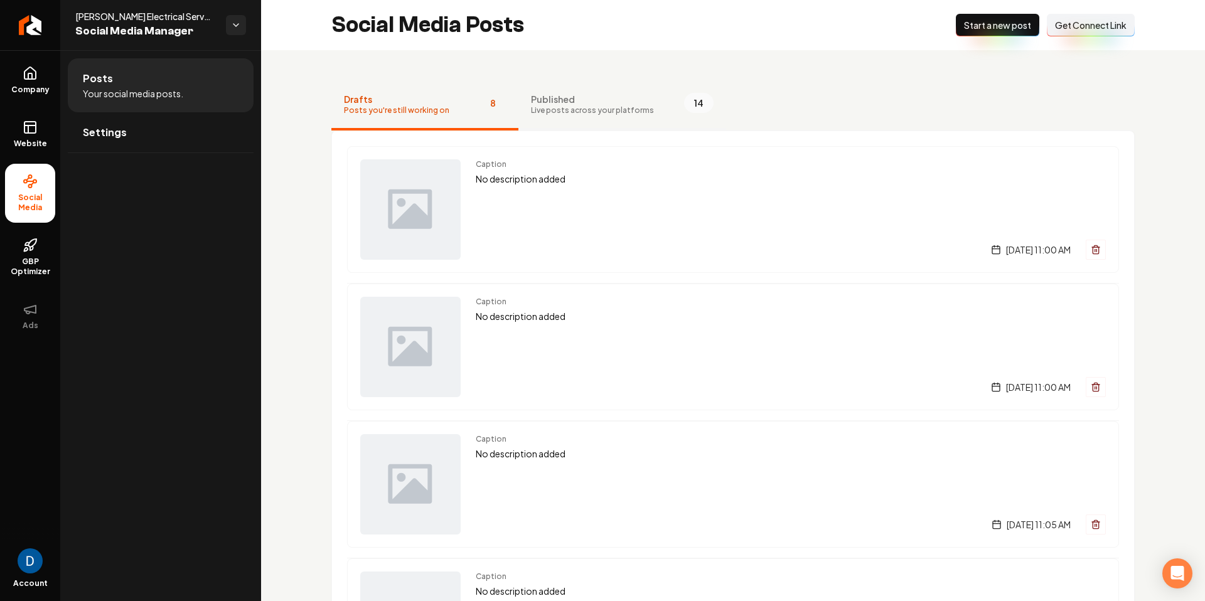
click at [554, 108] on span "Live posts across your platforms" at bounding box center [592, 110] width 123 height 10
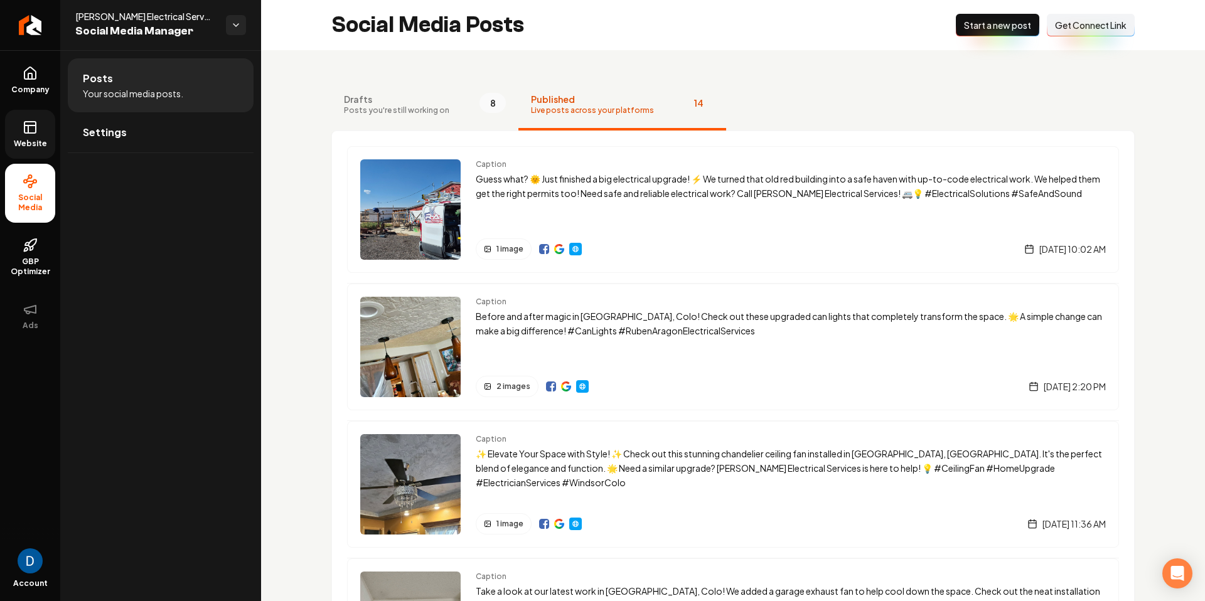
click at [33, 130] on icon at bounding box center [30, 127] width 15 height 15
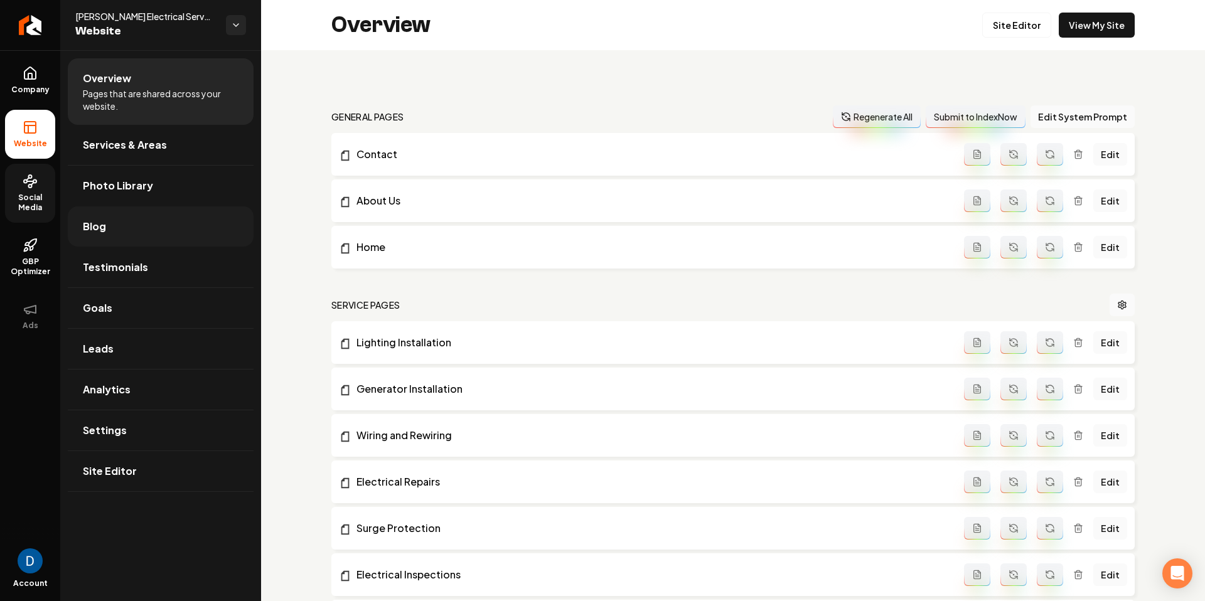
click at [196, 234] on link "Blog" at bounding box center [161, 227] width 186 height 40
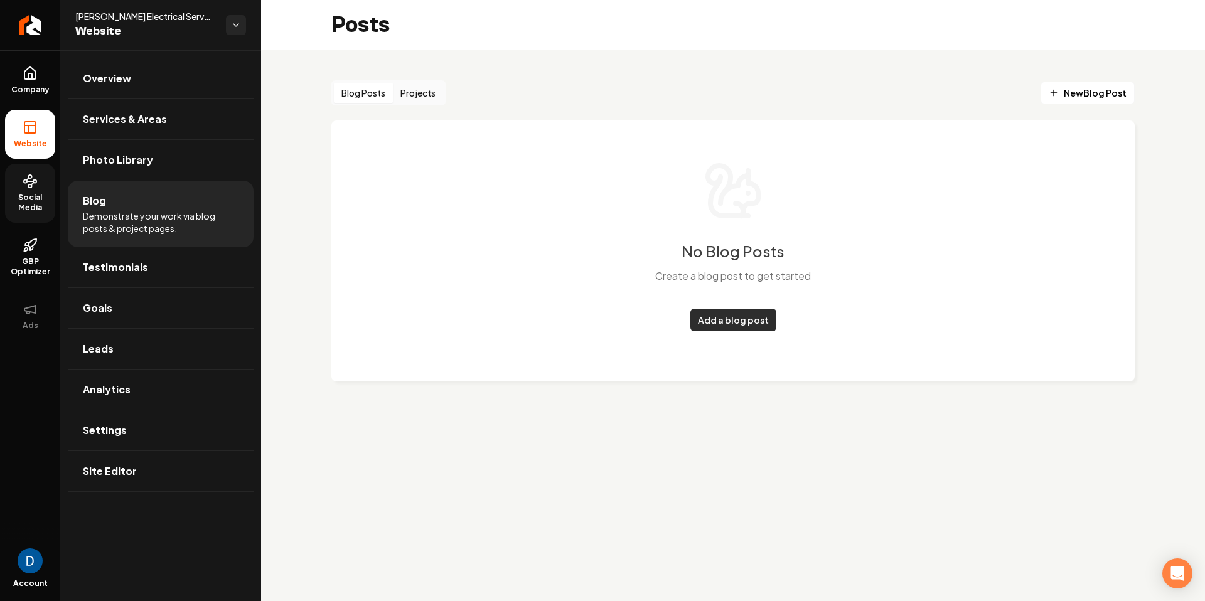
click at [714, 321] on link "Add a blog post" at bounding box center [734, 320] width 86 height 23
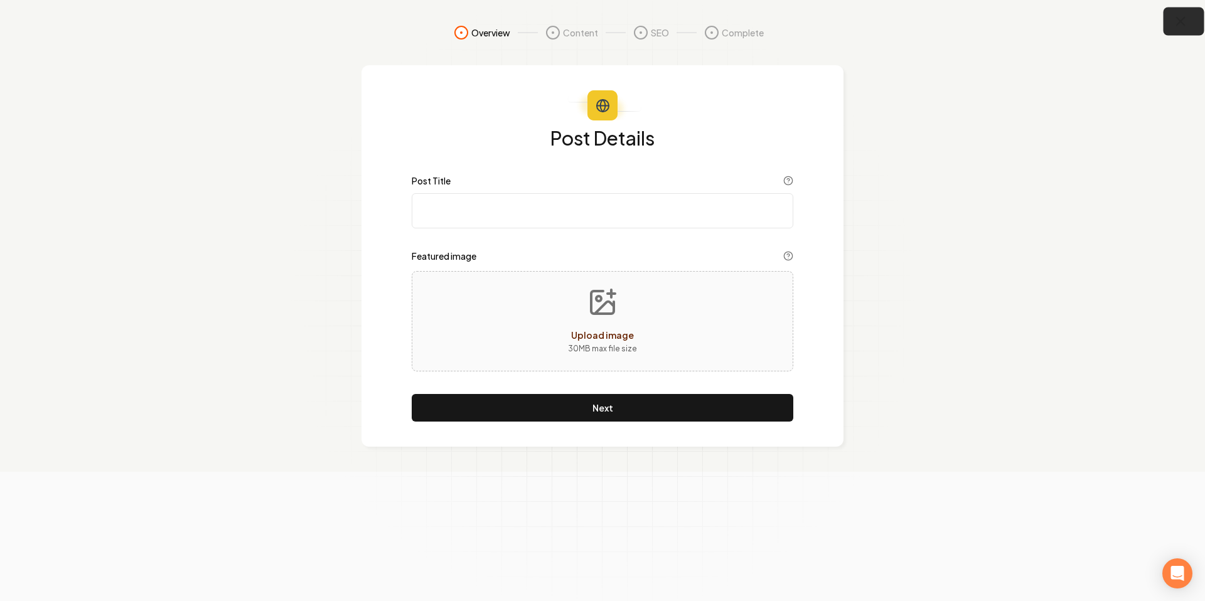
click at [1195, 19] on button "button" at bounding box center [1184, 22] width 41 height 28
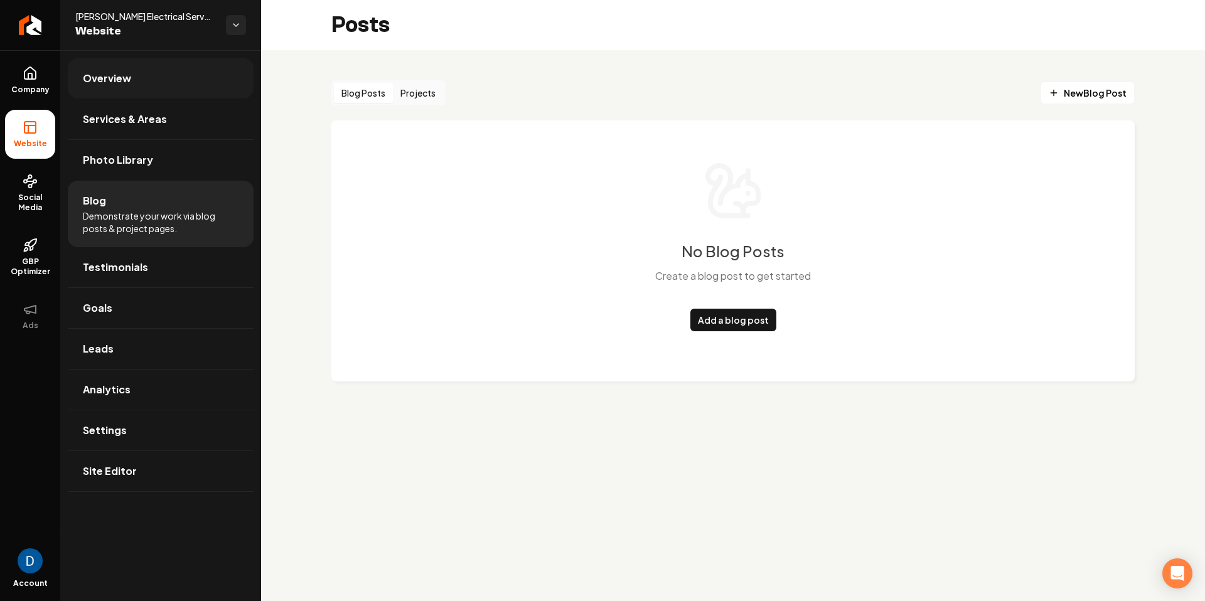
click at [152, 81] on link "Overview" at bounding box center [161, 78] width 186 height 40
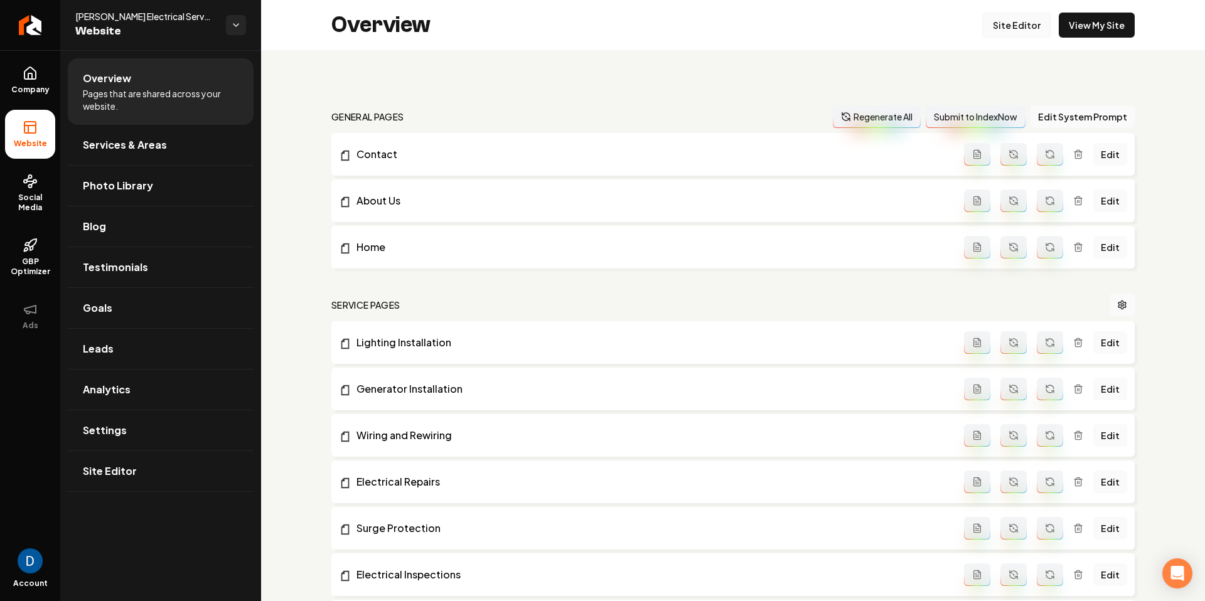
click at [1021, 24] on link "Site Editor" at bounding box center [1017, 25] width 69 height 25
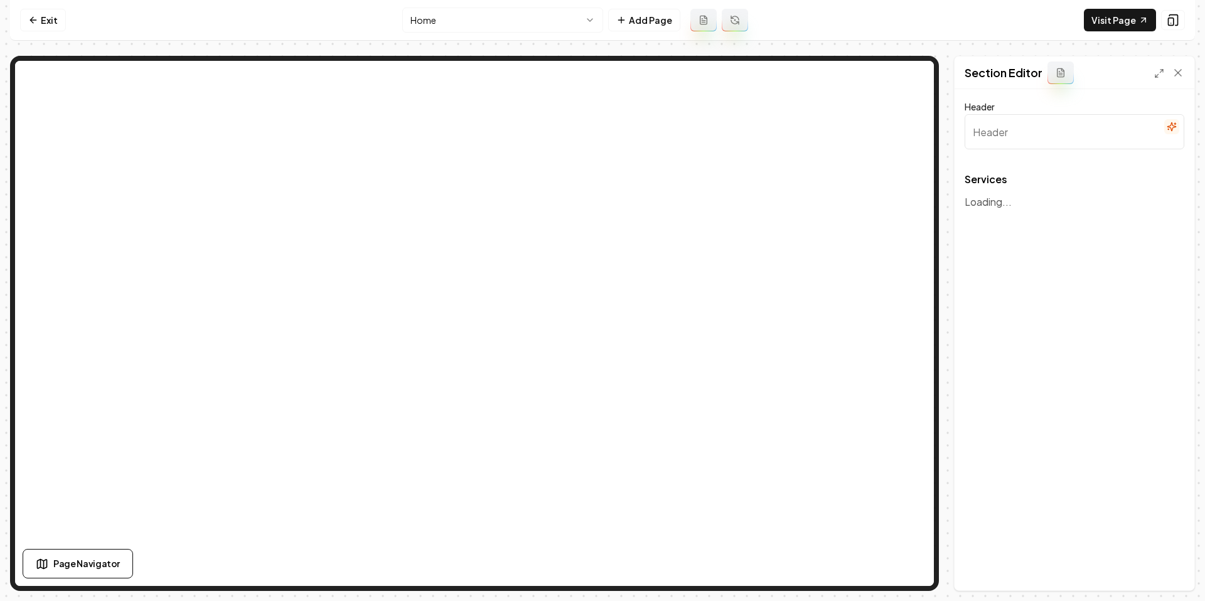
type input "Our Electrical Services"
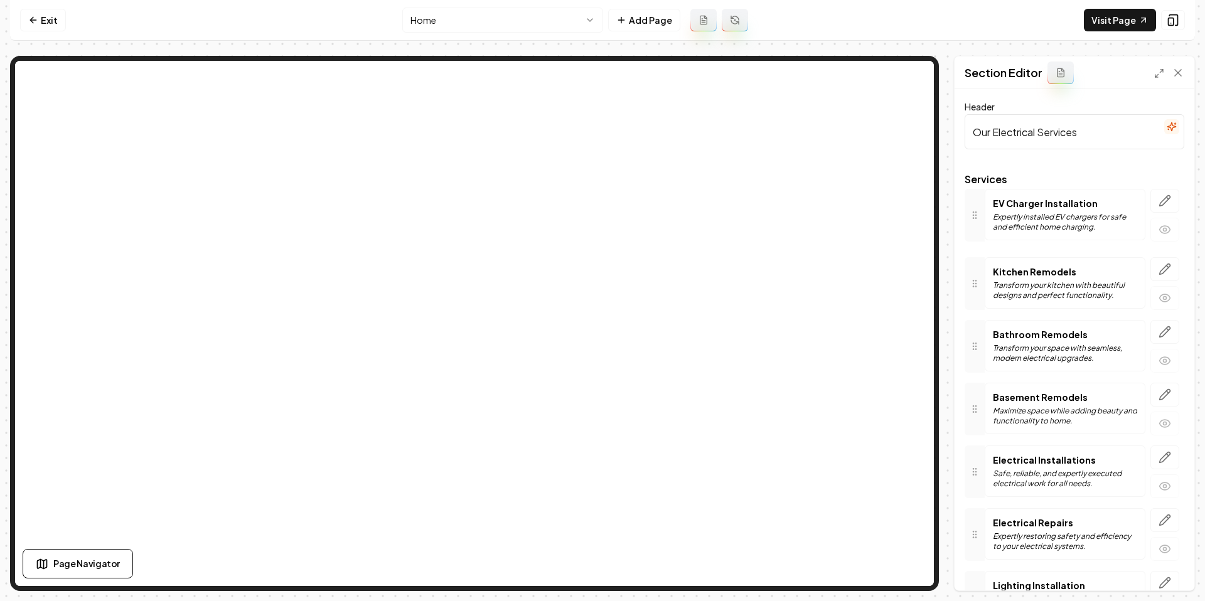
drag, startPoint x: 974, startPoint y: 451, endPoint x: 985, endPoint y: 218, distance: 233.8
click at [1160, 569] on button "Save" at bounding box center [1166, 569] width 37 height 23
click at [1165, 201] on icon "button" at bounding box center [1165, 206] width 13 height 13
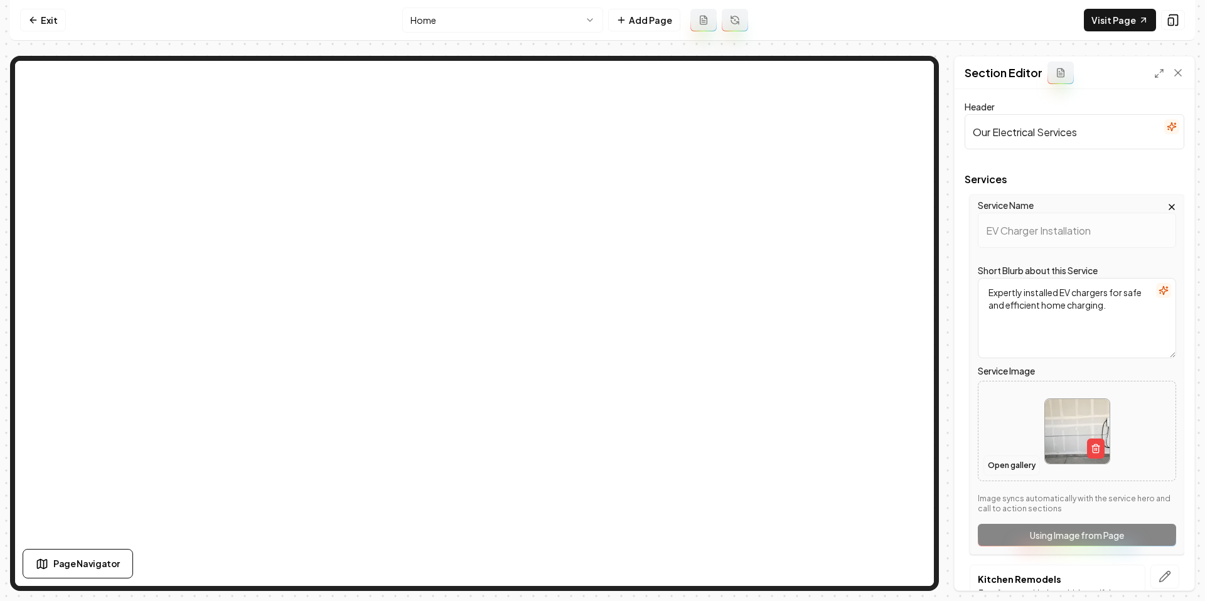
click at [1009, 468] on button "Open gallery" at bounding box center [1012, 466] width 57 height 20
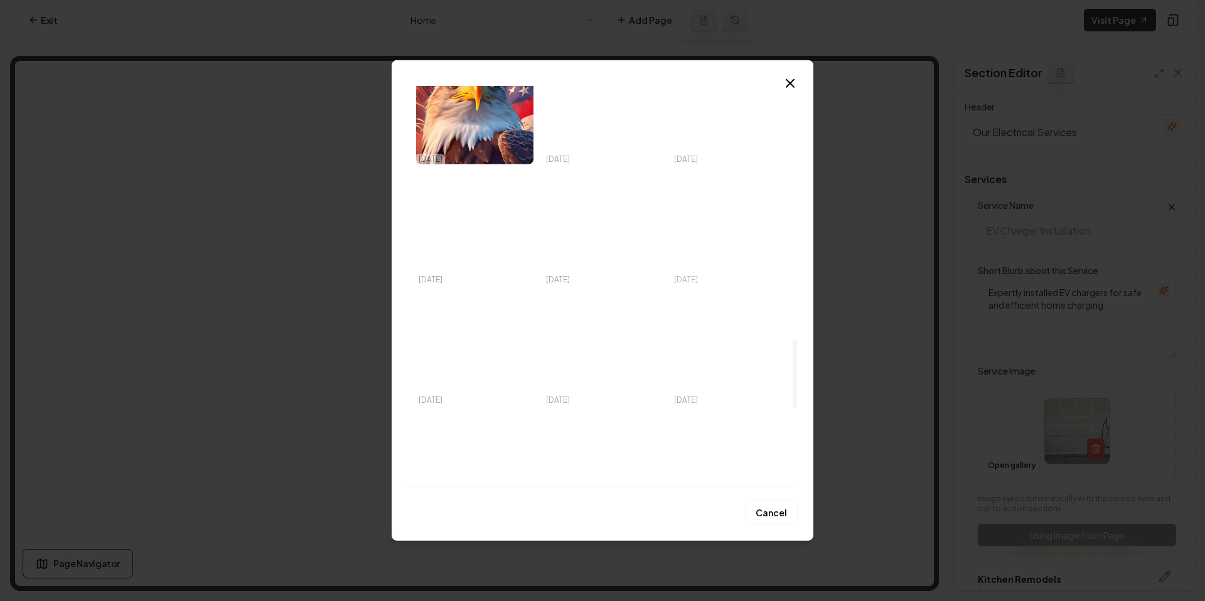
scroll to position [1458, 0]
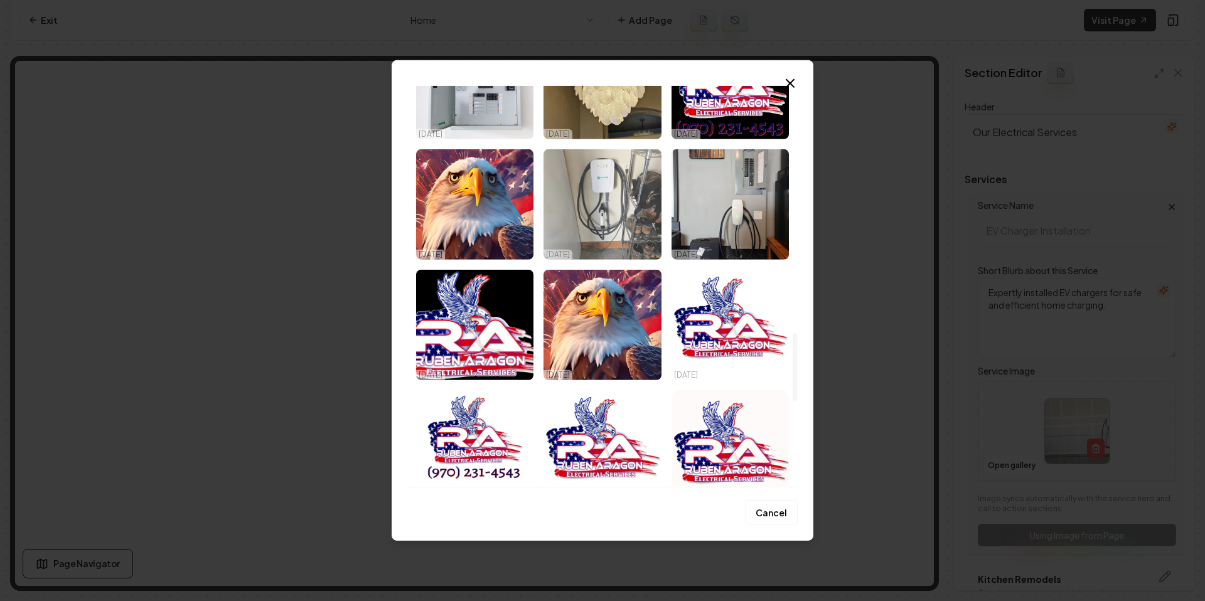
click at [637, 205] on img "Select image image_6883e1885c7cd75eb8ba5f16.jpeg" at bounding box center [602, 204] width 117 height 110
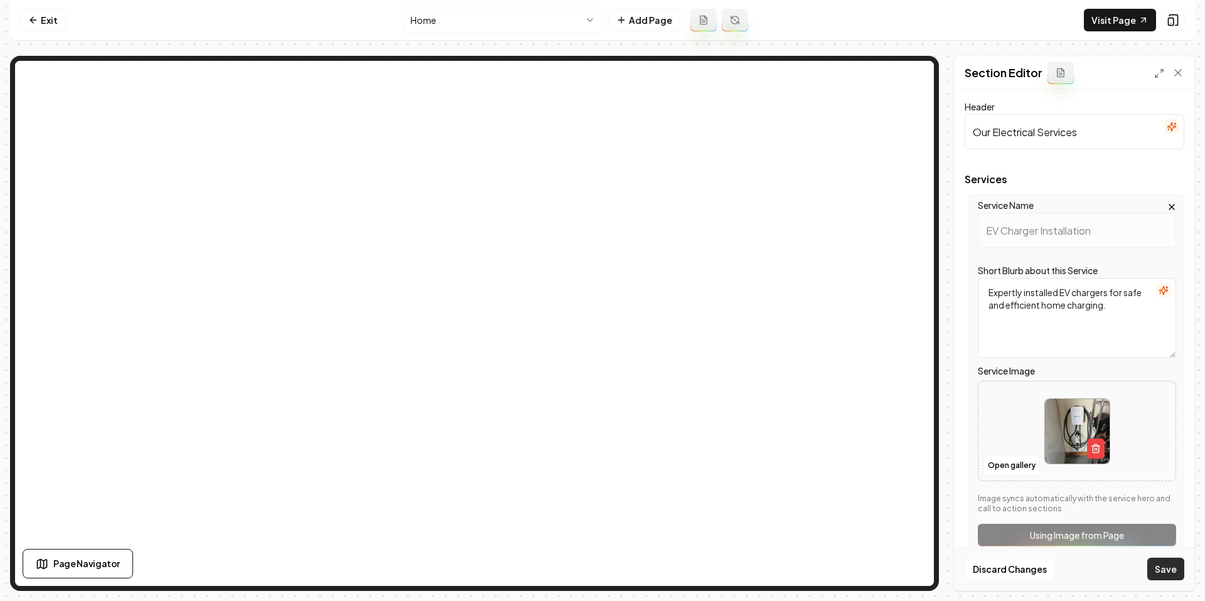
click at [1161, 565] on button "Save" at bounding box center [1166, 569] width 37 height 23
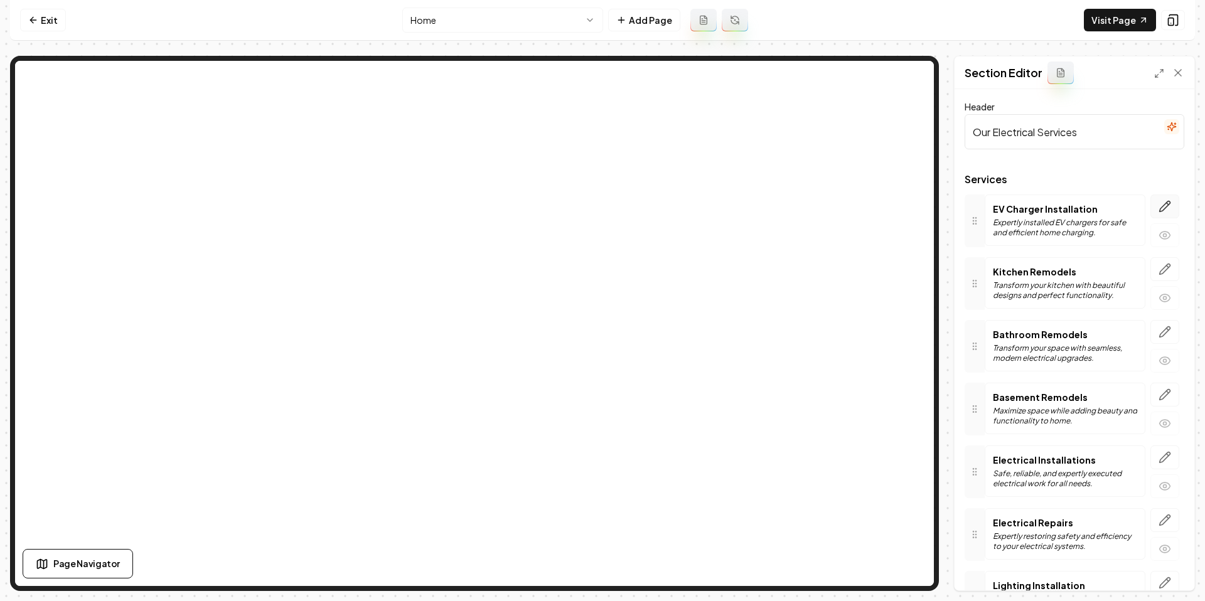
click at [1178, 203] on button "button" at bounding box center [1165, 207] width 29 height 24
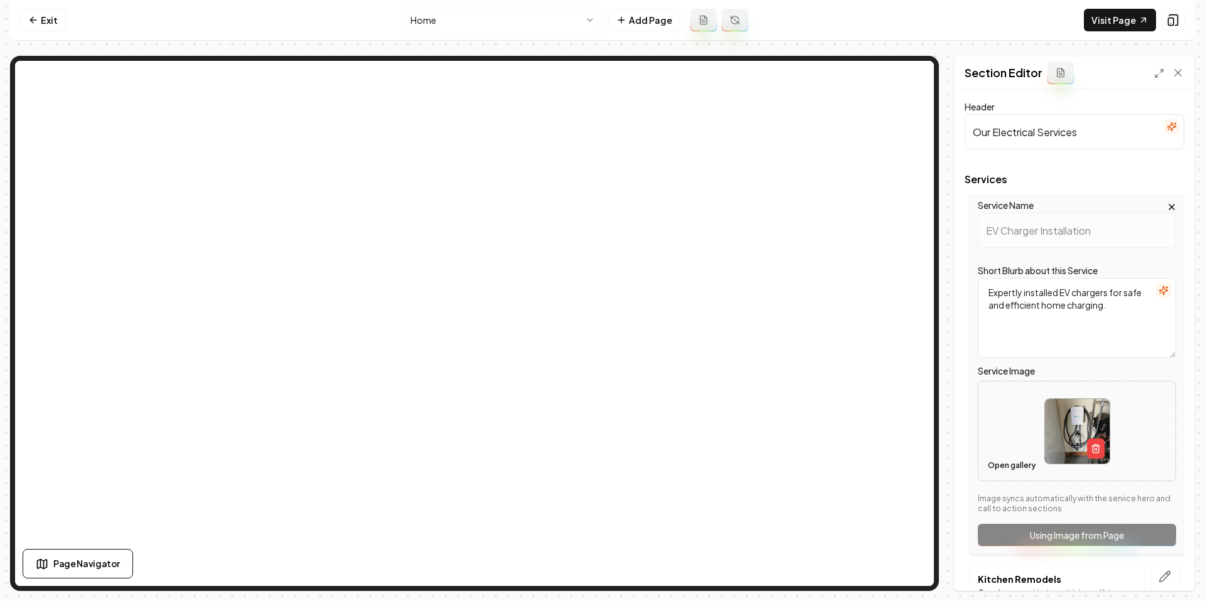
click at [1023, 470] on button "Open gallery" at bounding box center [1012, 466] width 57 height 20
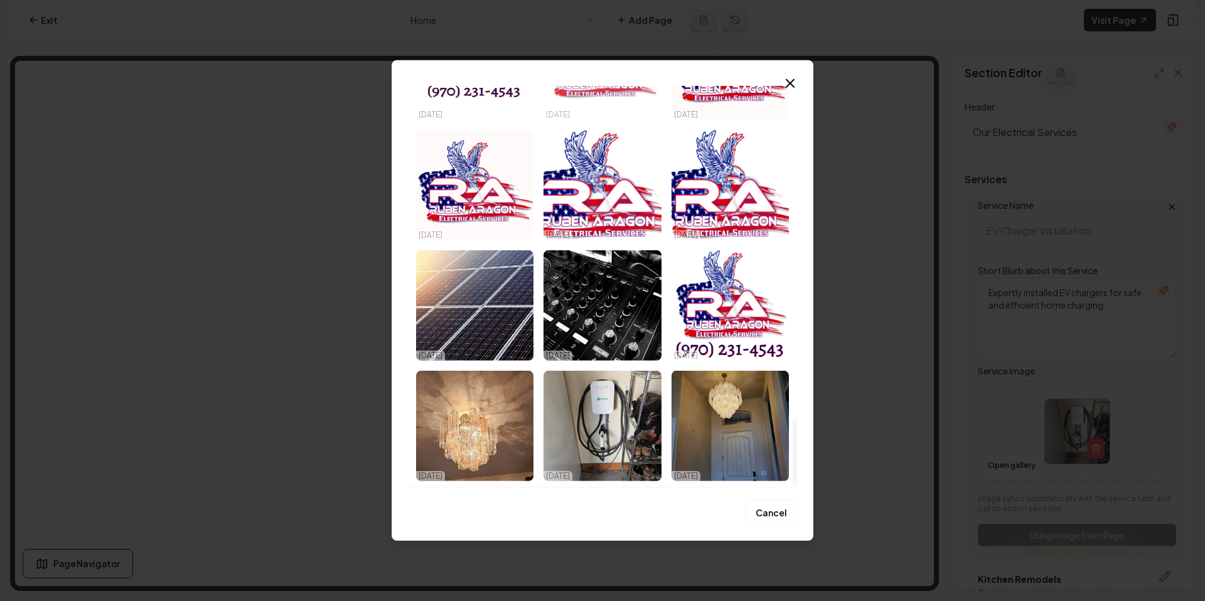
scroll to position [1959, 0]
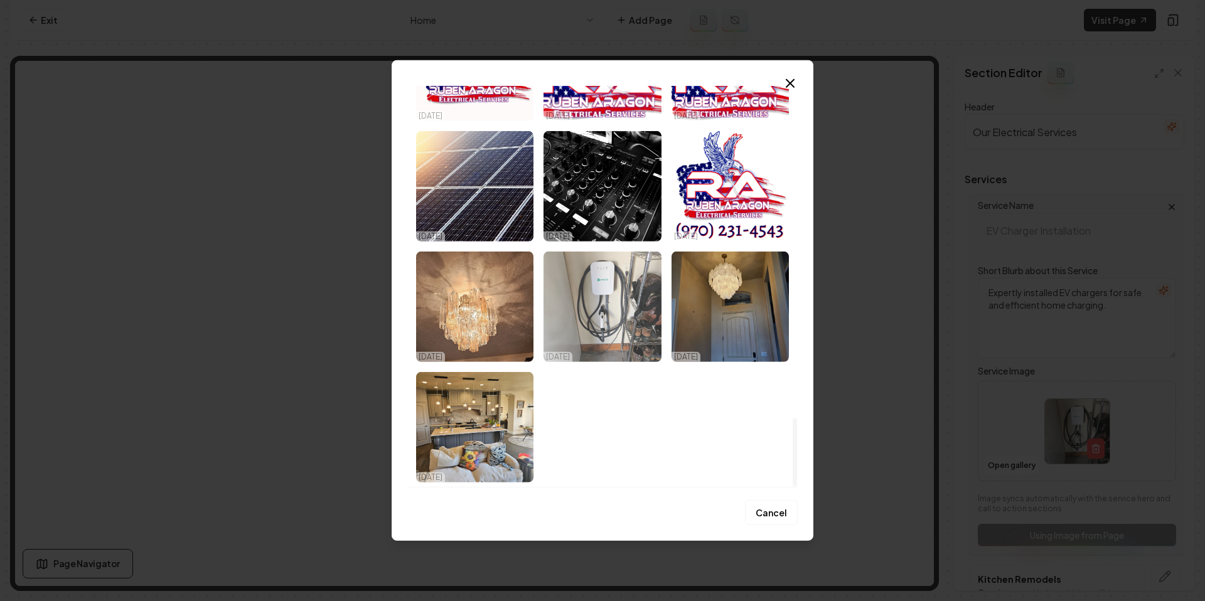
click at [611, 324] on img "Select image image_688281735c7cd75eb849a613.jpeg" at bounding box center [602, 307] width 117 height 110
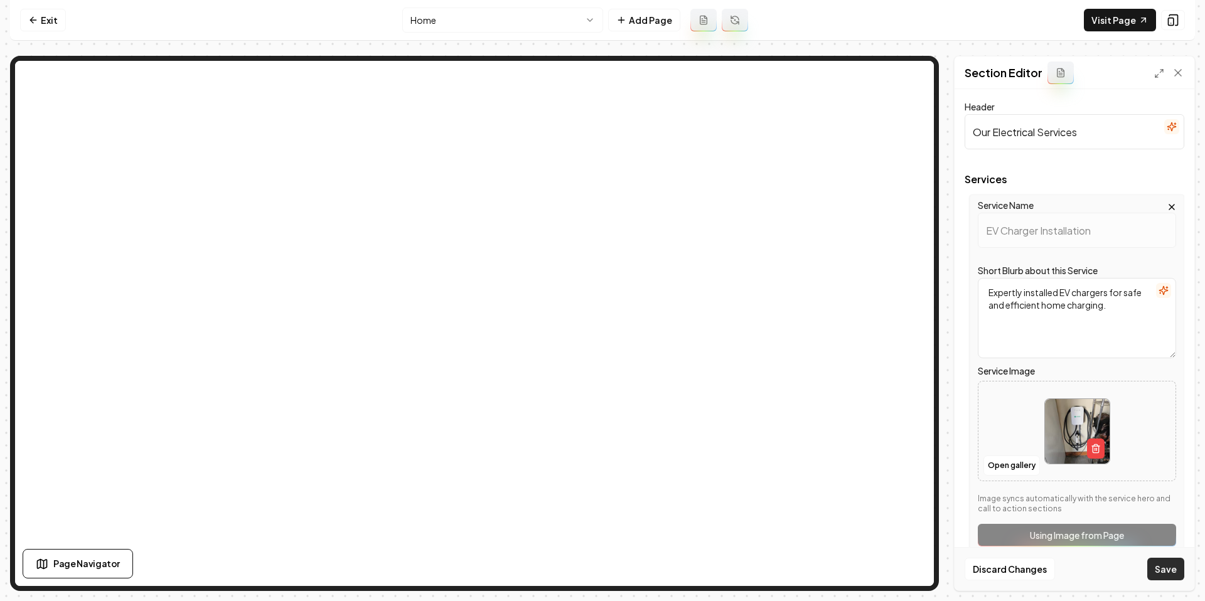
click at [1171, 568] on button "Save" at bounding box center [1166, 569] width 37 height 23
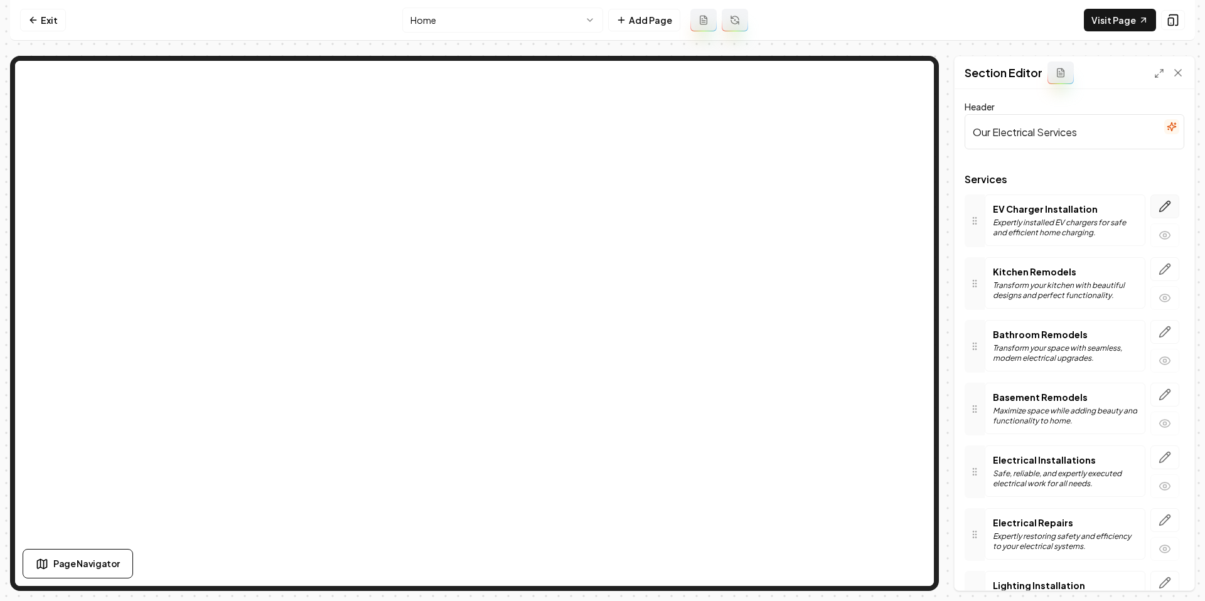
click at [1173, 202] on button "button" at bounding box center [1165, 207] width 29 height 24
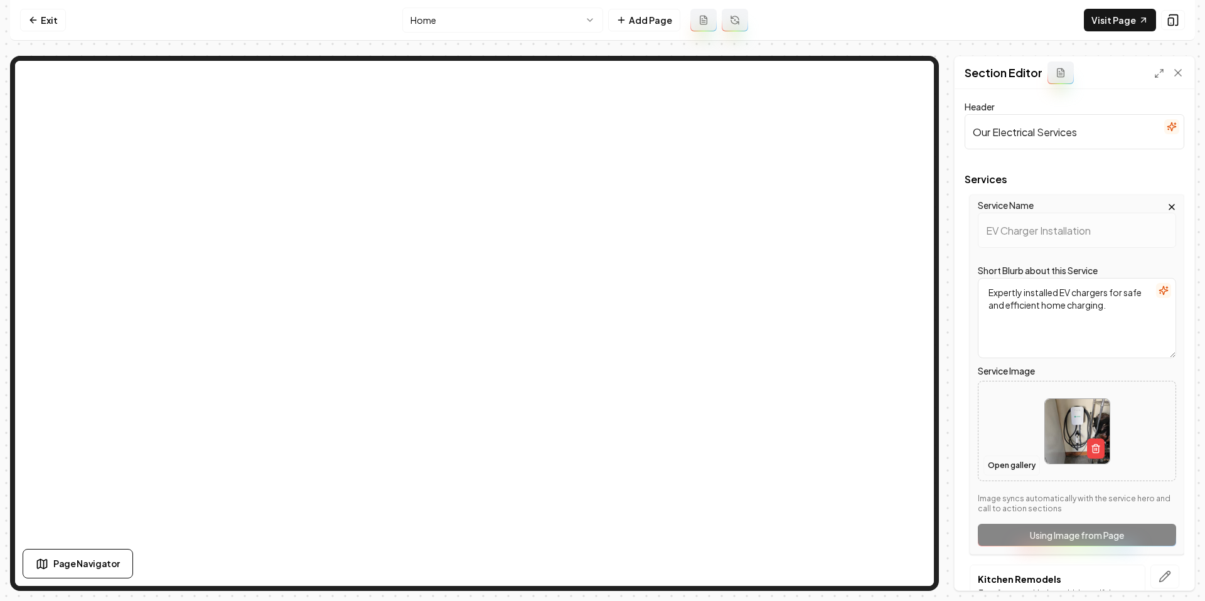
click at [1021, 470] on button "Open gallery" at bounding box center [1012, 466] width 57 height 20
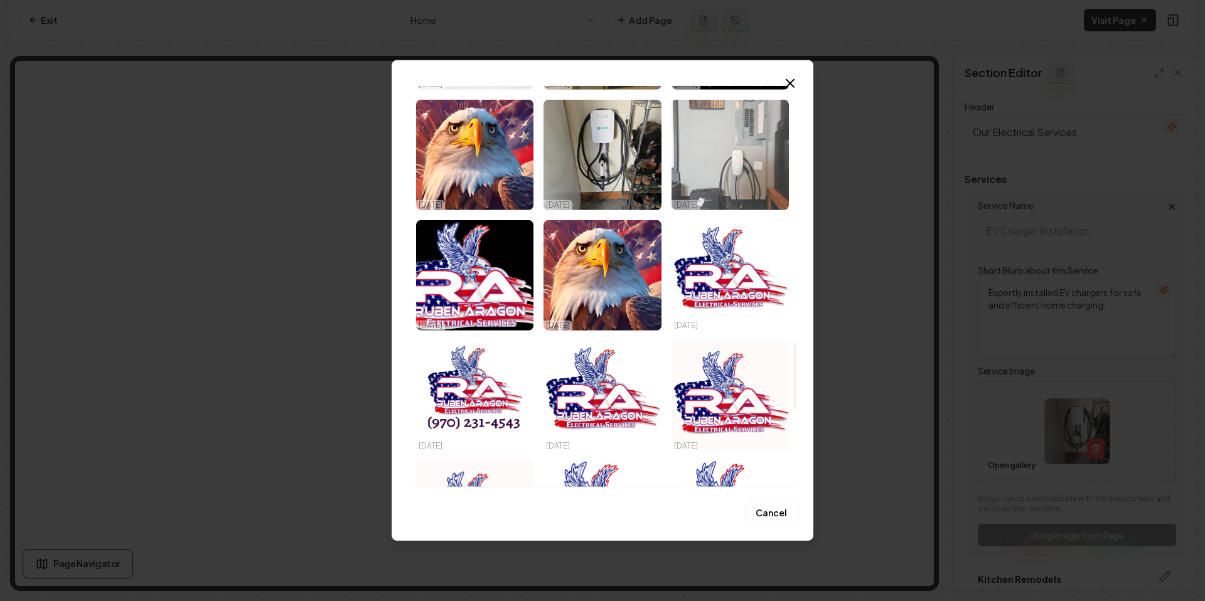
scroll to position [1266, 0]
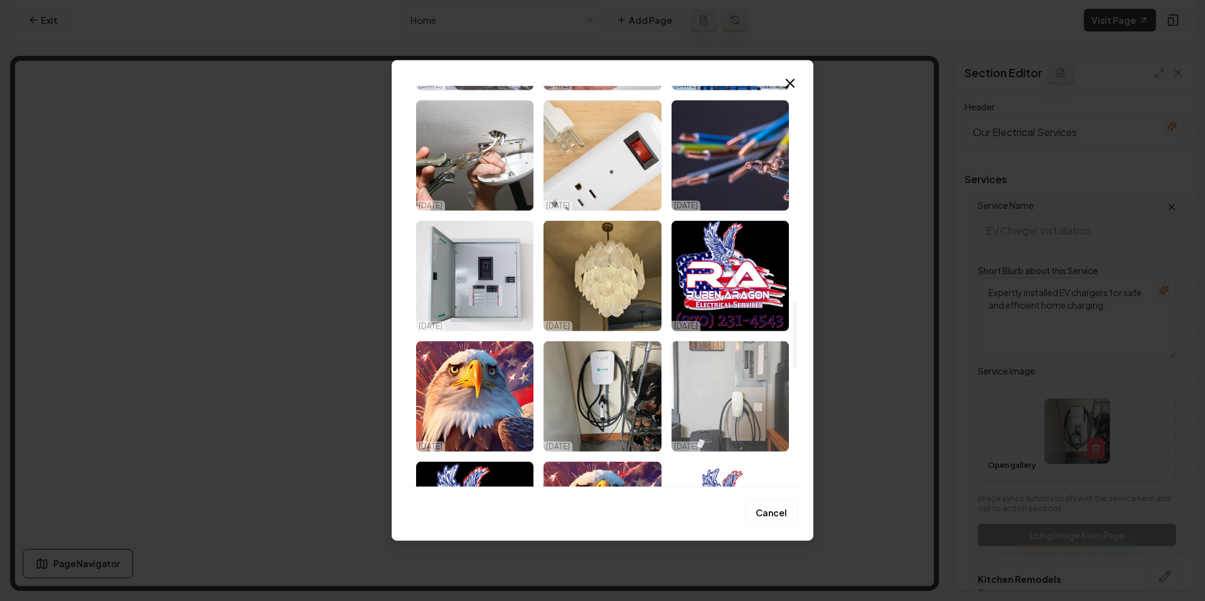
click at [717, 376] on img "Select image image_6883e1885c7cd75eb8ba567c.jpeg" at bounding box center [730, 397] width 117 height 110
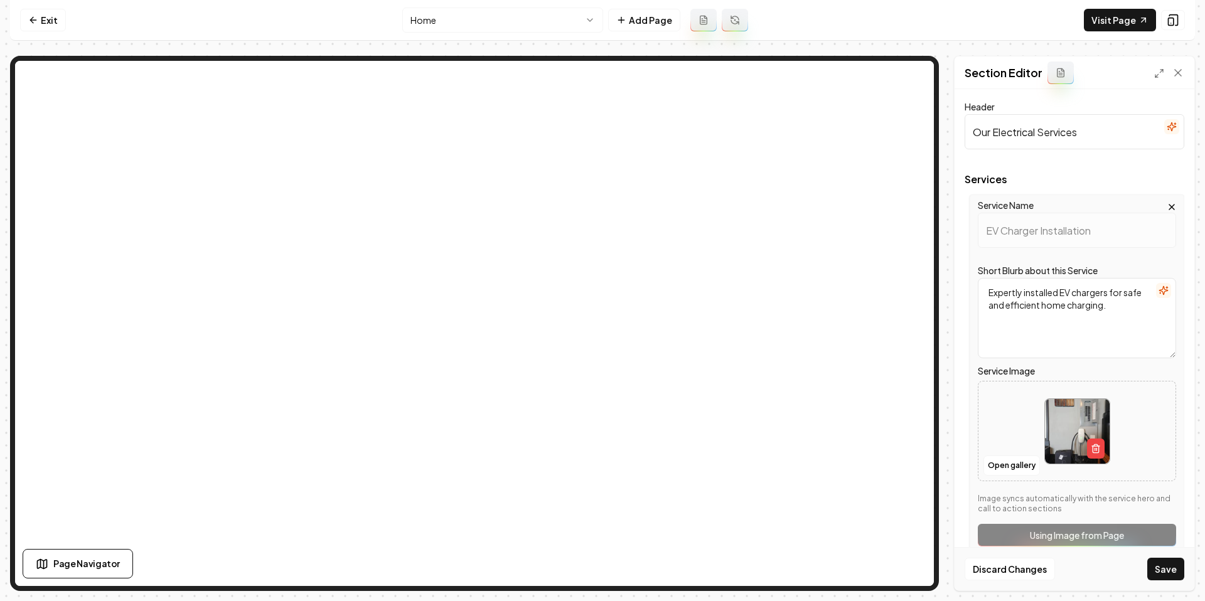
drag, startPoint x: 1177, startPoint y: 564, endPoint x: 1168, endPoint y: 564, distance: 8.2
click at [1177, 564] on button "Save" at bounding box center [1166, 569] width 37 height 23
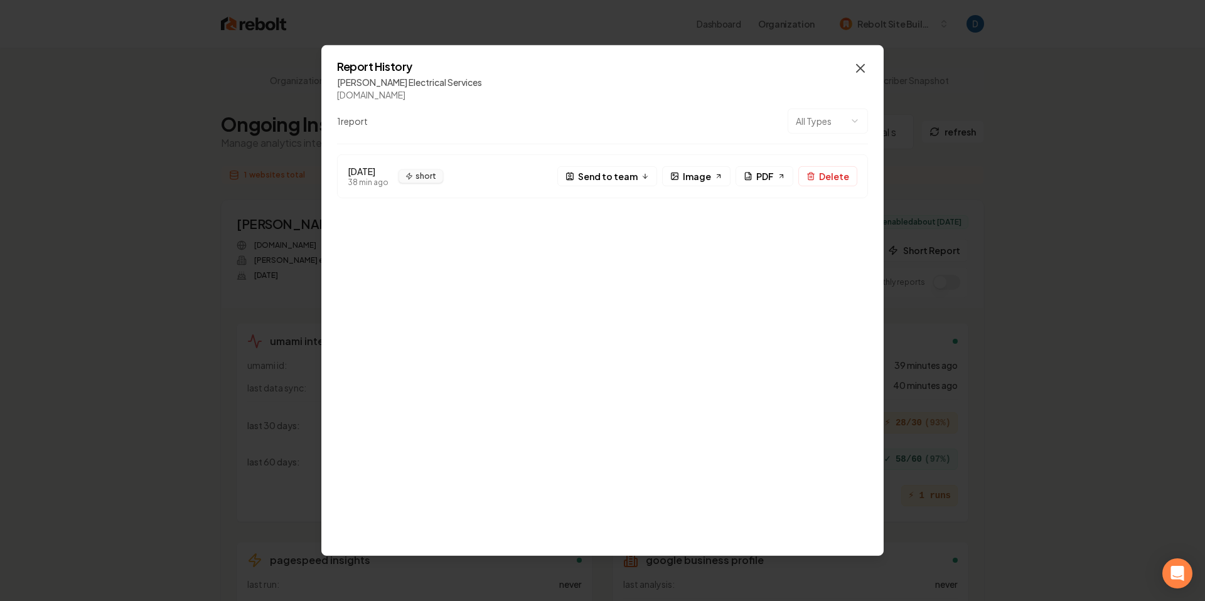
click at [862, 69] on icon "button" at bounding box center [860, 68] width 15 height 15
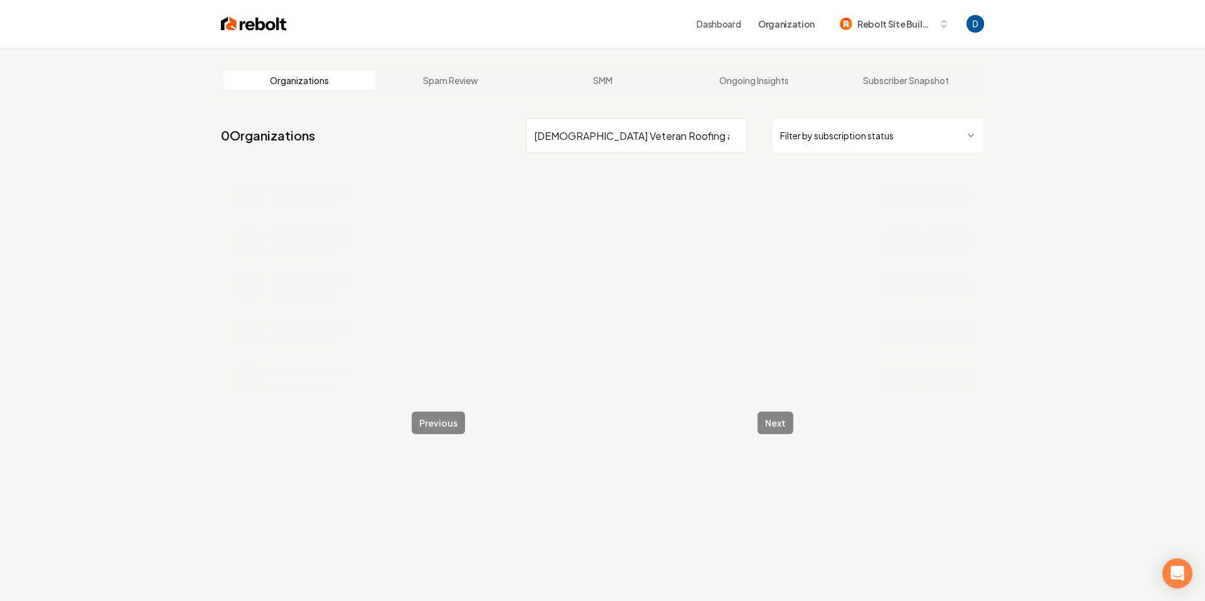
scroll to position [0, 6]
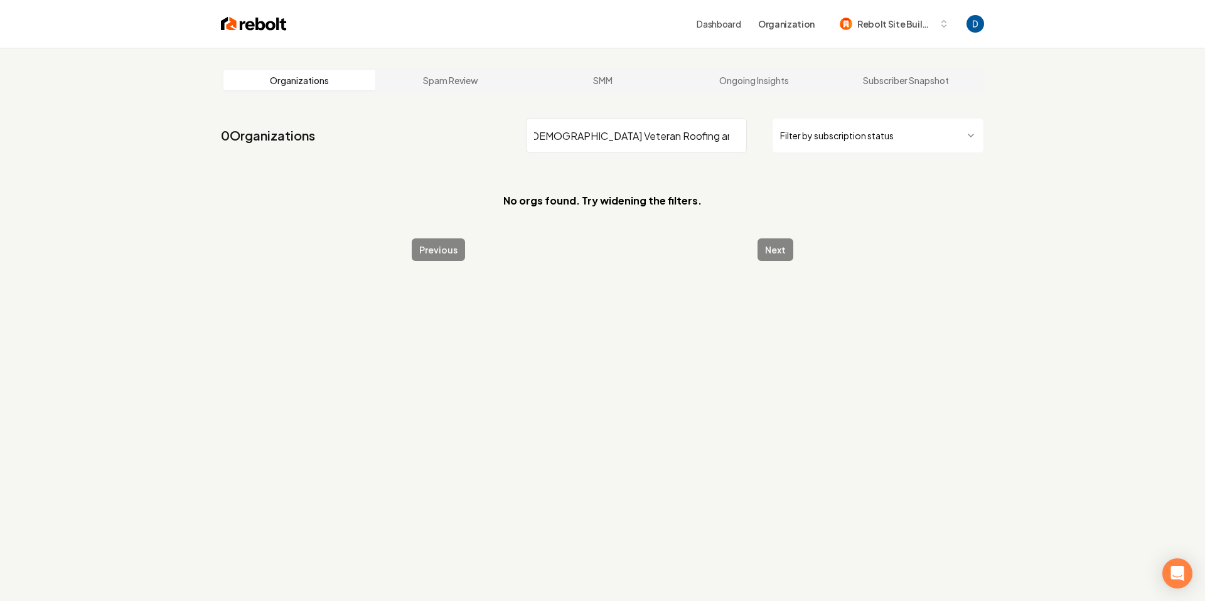
click at [547, 141] on input "American Veteran Roofing and Restoration" at bounding box center [636, 135] width 221 height 35
paste input "Endless Comfort HVAC"
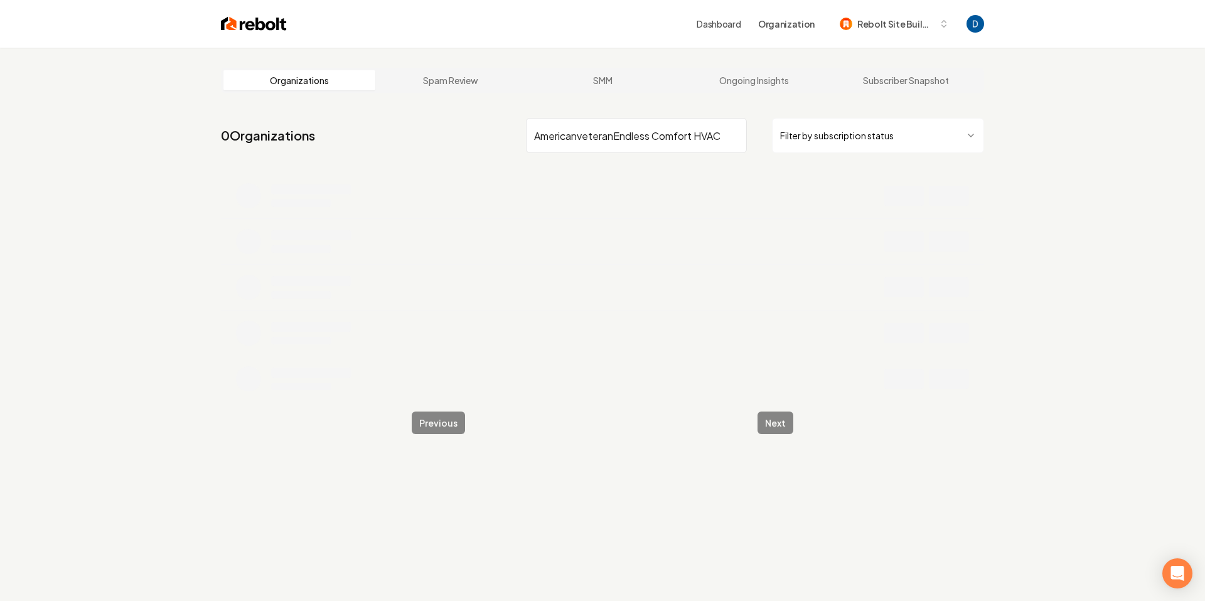
click at [576, 132] on input "AmericanveteranEndless Comfort HVAC" at bounding box center [636, 135] width 221 height 35
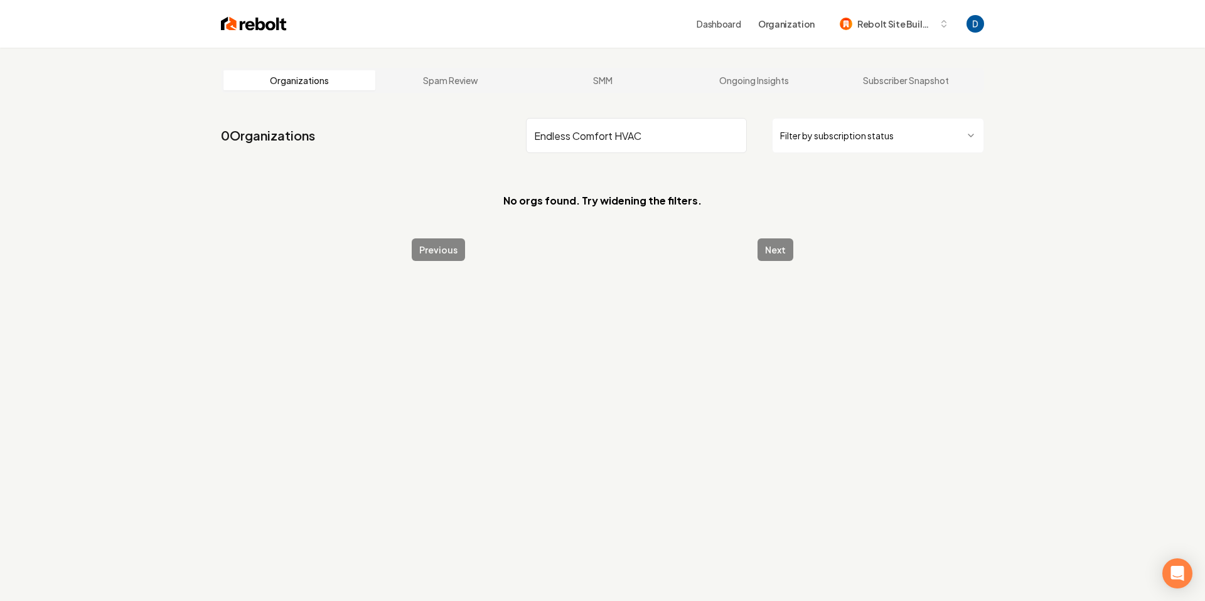
click at [576, 137] on input "Endless Comfort HVAC" at bounding box center [636, 135] width 221 height 35
type input "E"
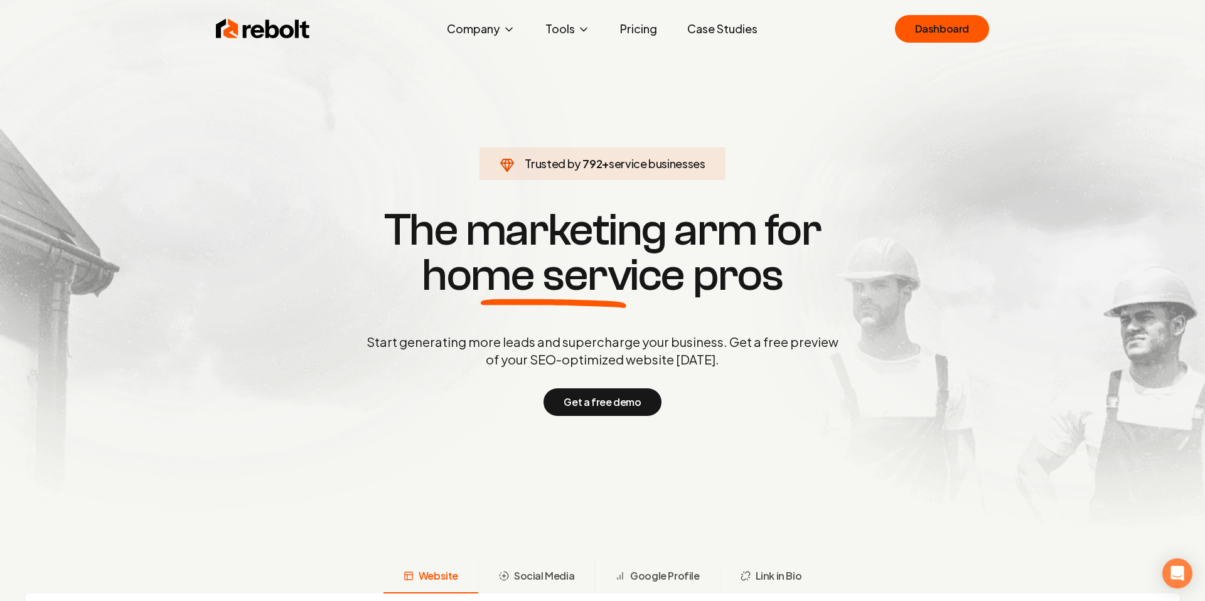
click at [656, 21] on link "Pricing" at bounding box center [638, 28] width 57 height 25
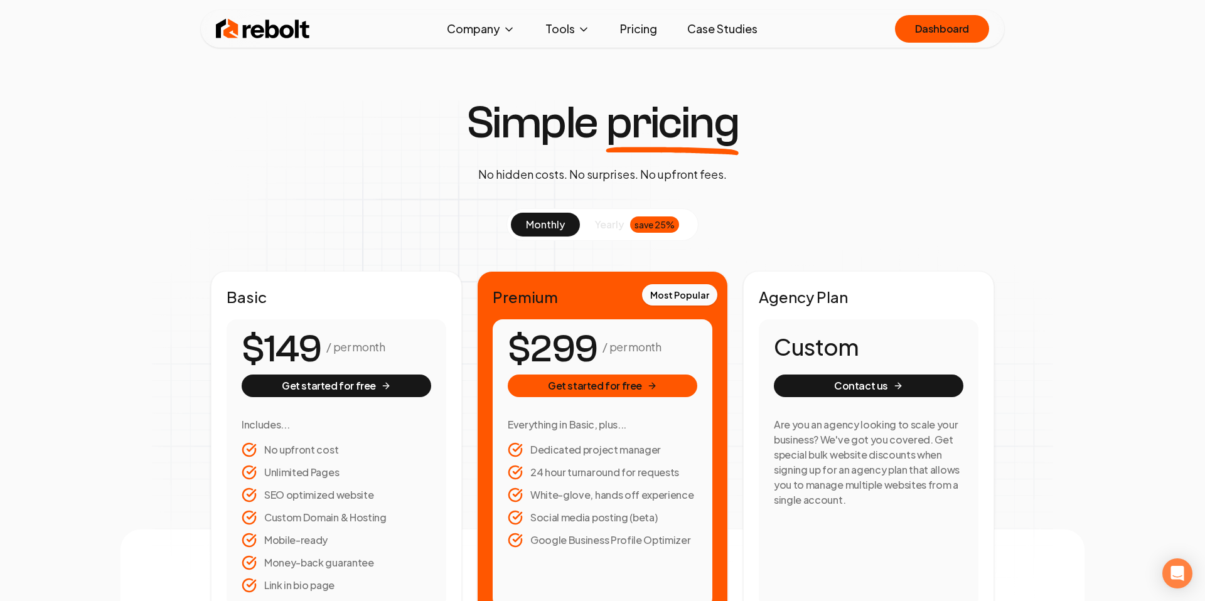
scroll to position [162, 0]
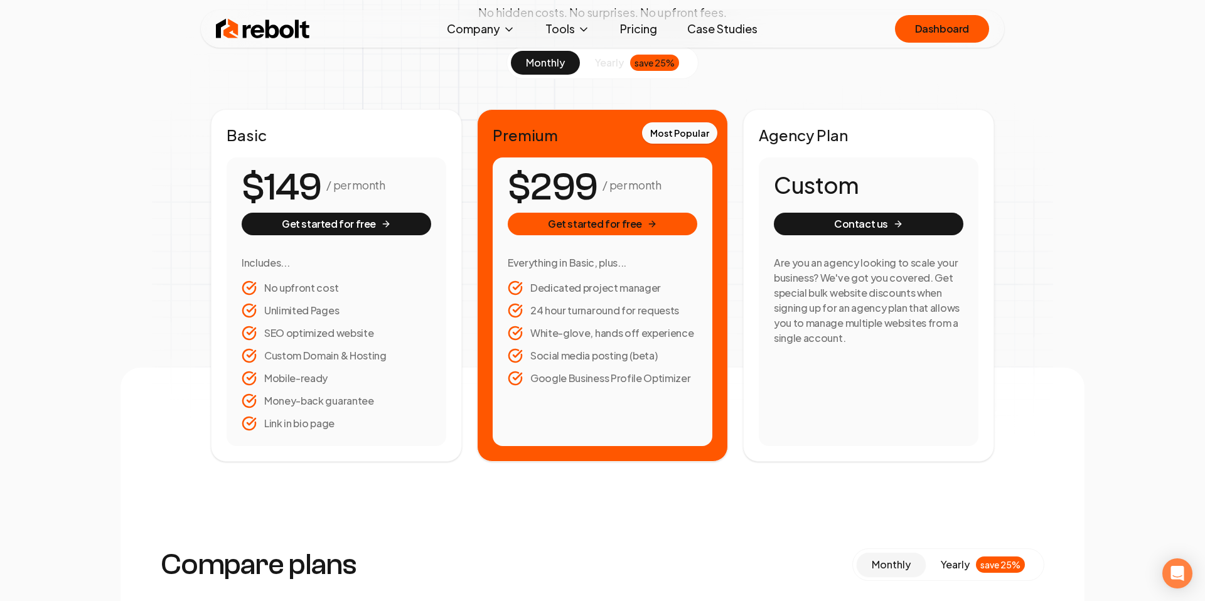
click at [561, 317] on li "24 hour turnaround for requests" at bounding box center [603, 310] width 190 height 15
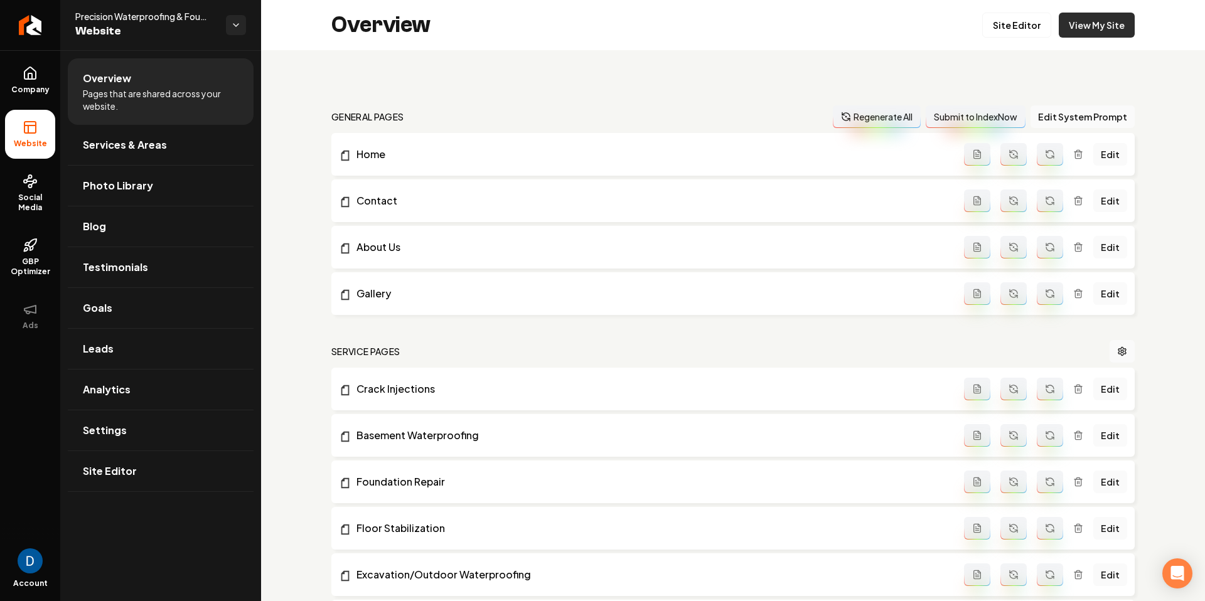
click at [1089, 35] on link "View My Site" at bounding box center [1097, 25] width 76 height 25
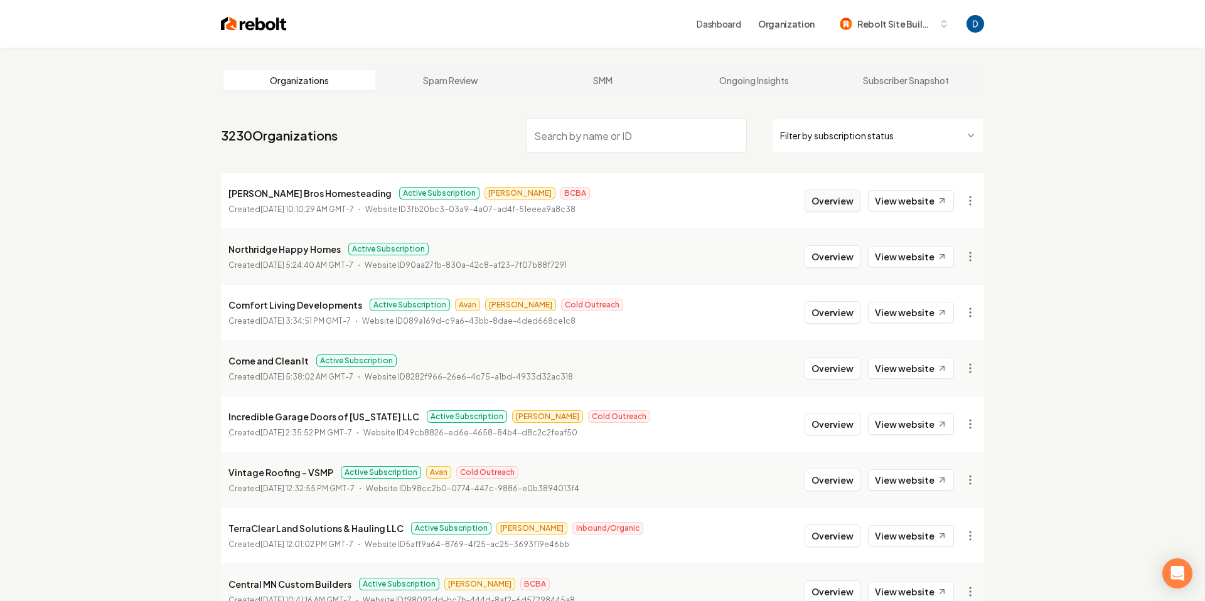
click at [833, 200] on button "Overview" at bounding box center [833, 201] width 56 height 23
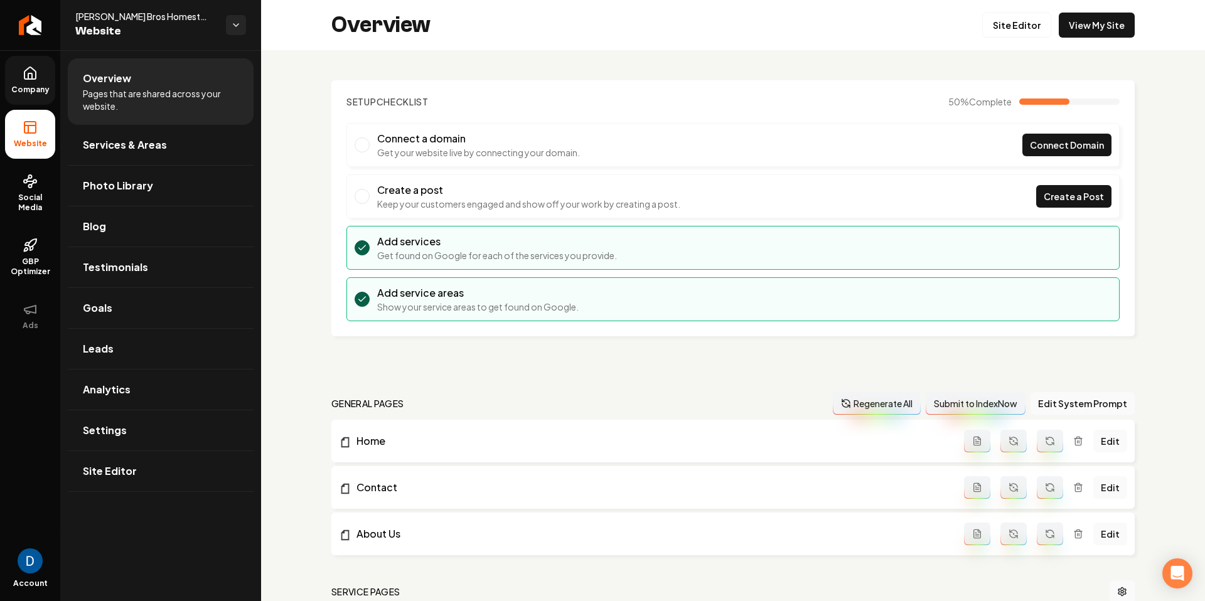
click at [43, 78] on link "Company" at bounding box center [30, 80] width 50 height 49
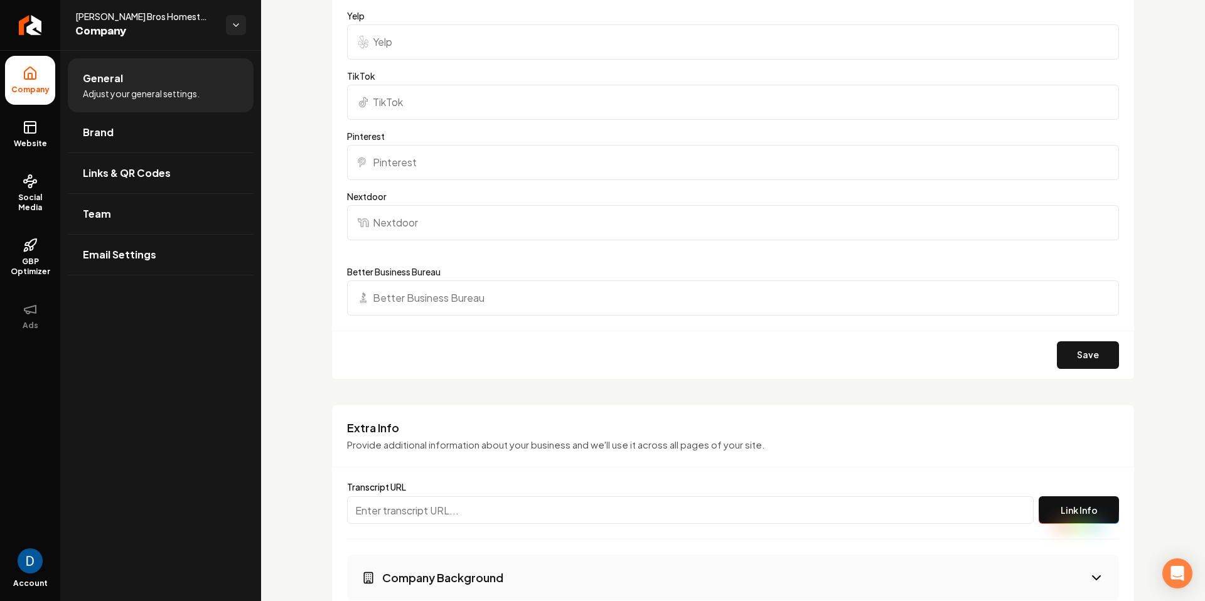
scroll to position [1542, 0]
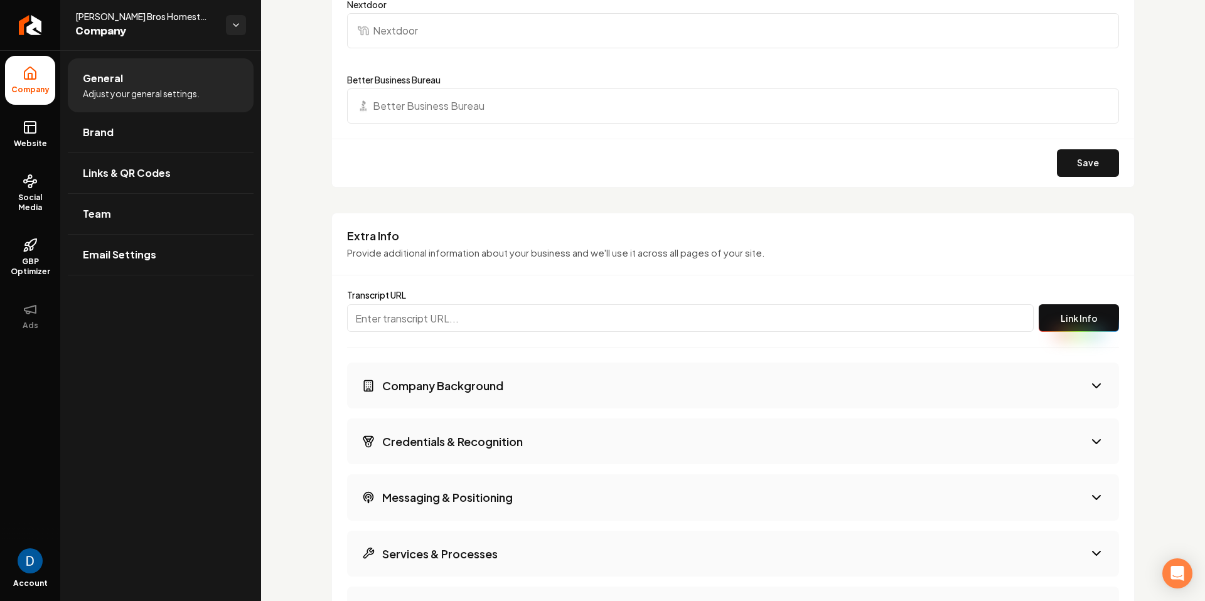
click at [402, 305] on input "Main content area" at bounding box center [690, 318] width 687 height 28
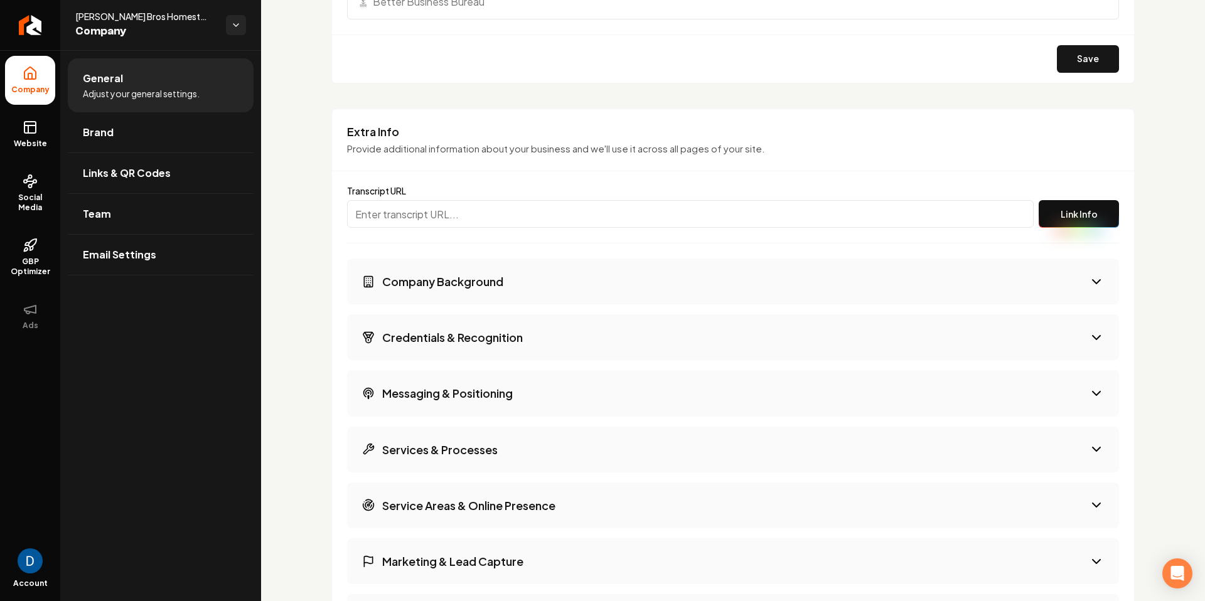
scroll to position [1654, 0]
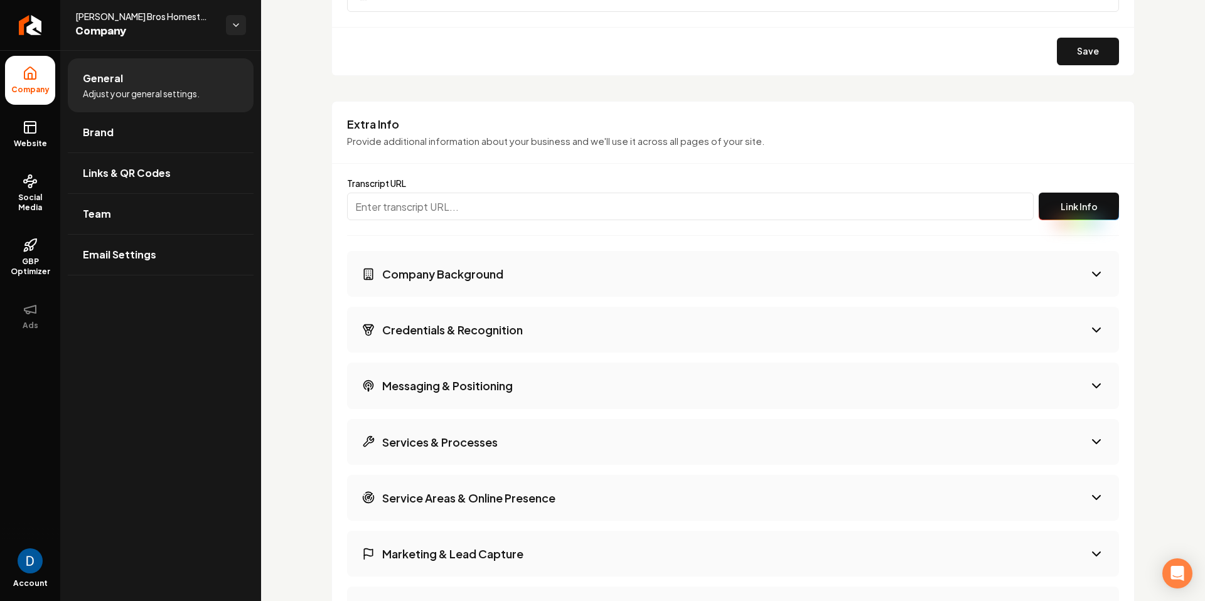
click at [492, 287] on button "Company Background" at bounding box center [733, 274] width 772 height 46
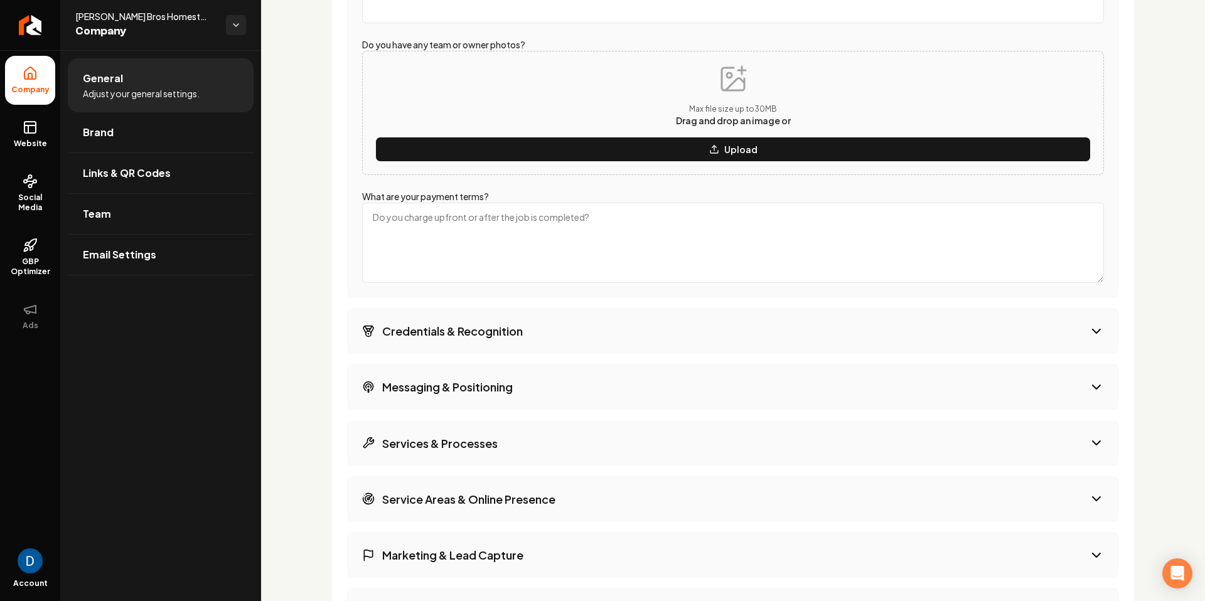
click at [493, 302] on div "Company Background What year was your company founded? How many team members / …" at bounding box center [733, 111] width 772 height 1270
click at [490, 328] on h3 "Credentials & Recognition" at bounding box center [452, 331] width 141 height 16
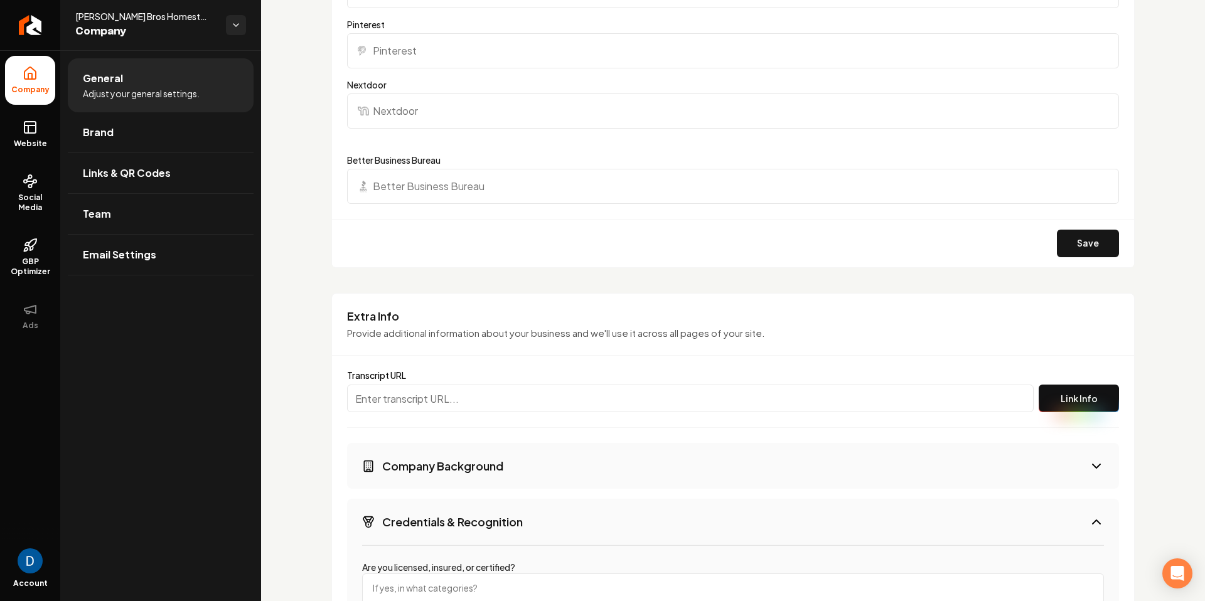
scroll to position [1293, 0]
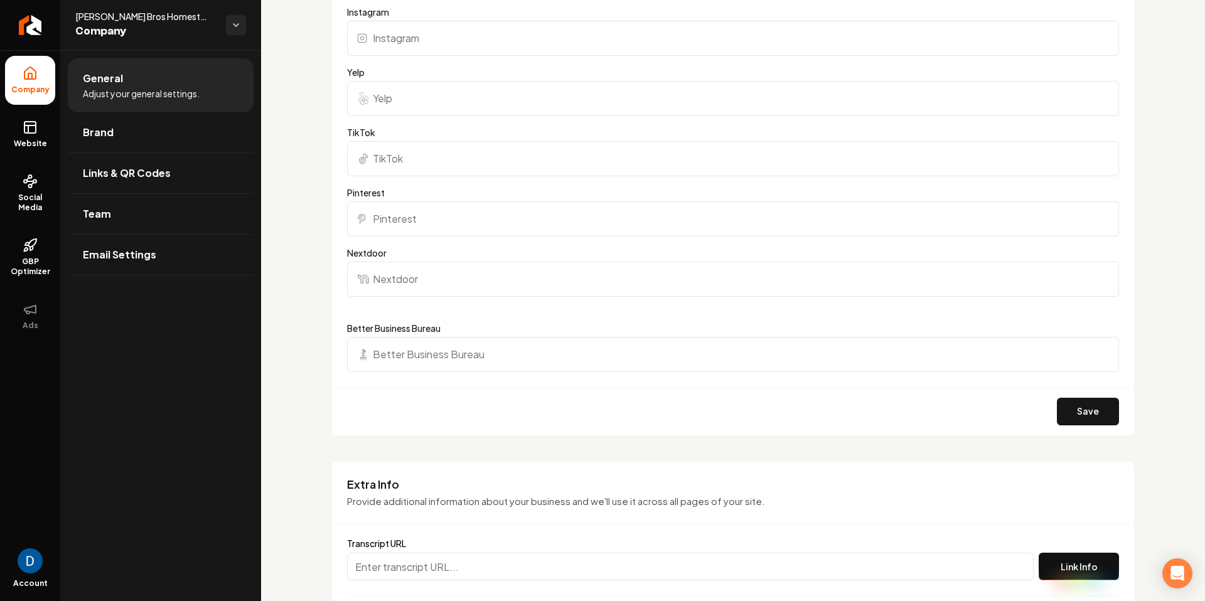
click at [384, 487] on h3 "Extra Info" at bounding box center [733, 484] width 772 height 15
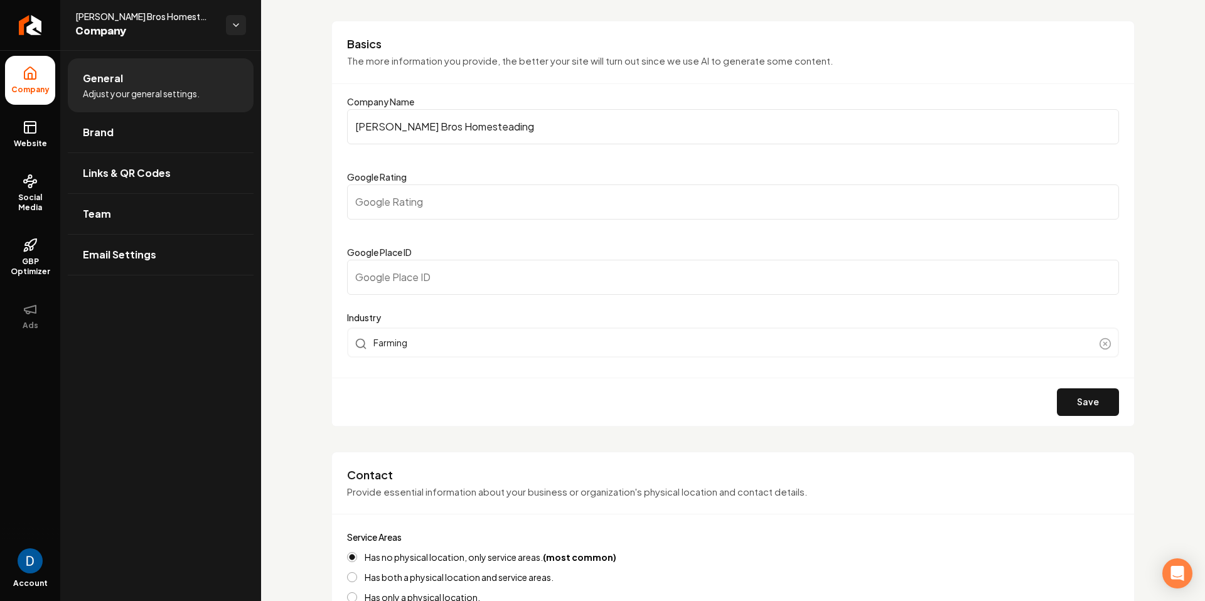
scroll to position [0, 0]
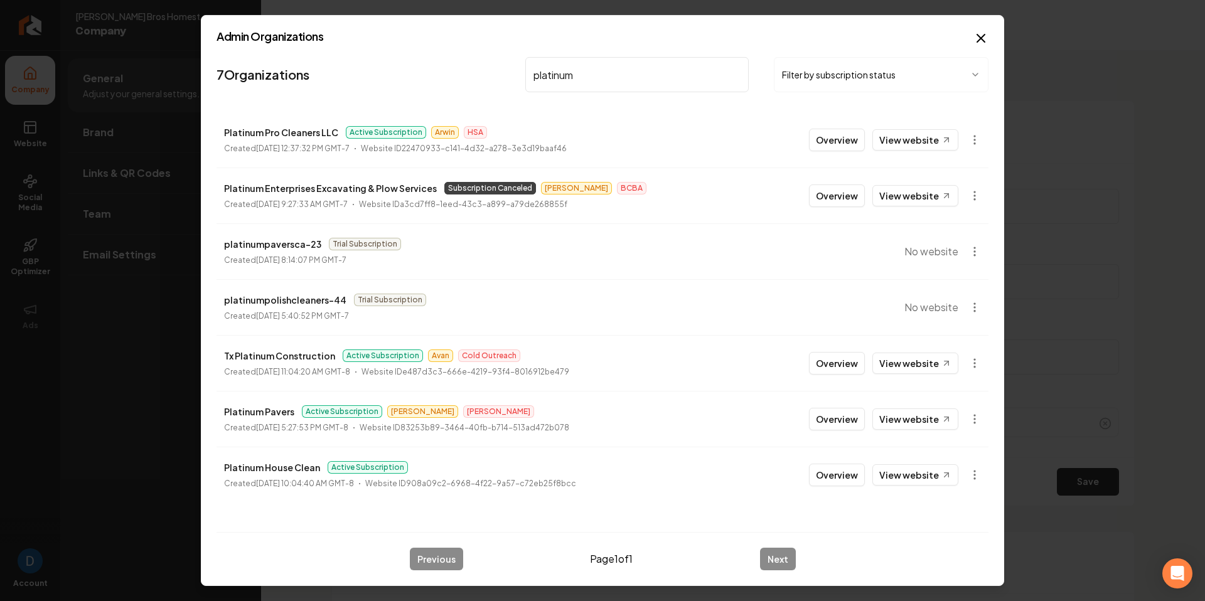
click at [600, 84] on input "platinum" at bounding box center [637, 74] width 224 height 35
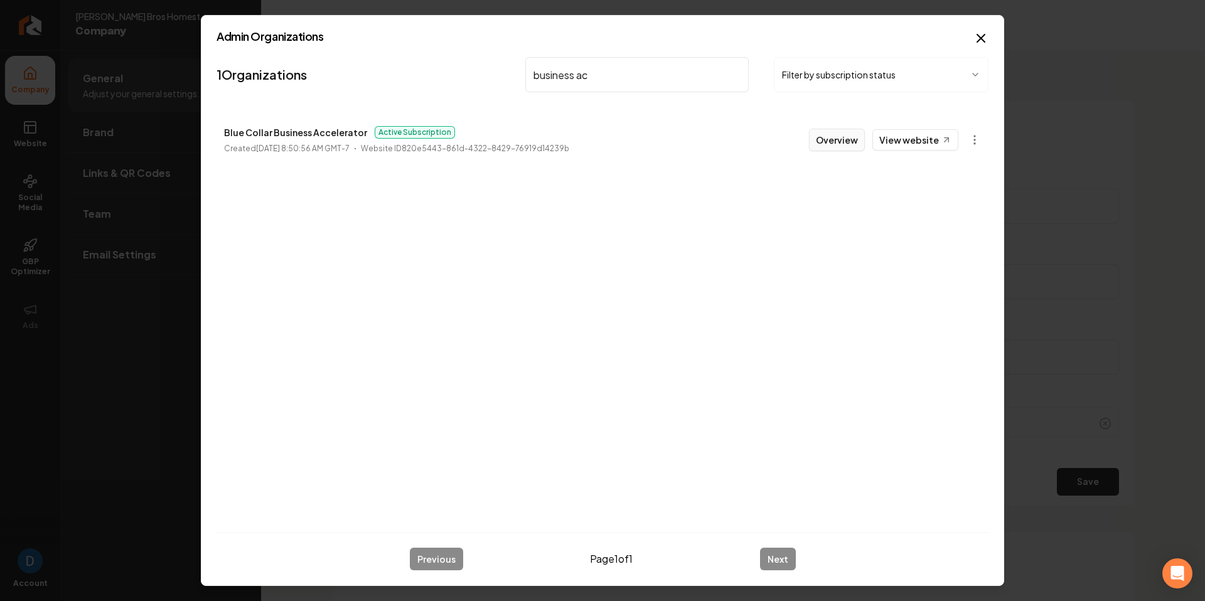
type input "business ac"
click at [846, 131] on button "Overview" at bounding box center [837, 140] width 56 height 23
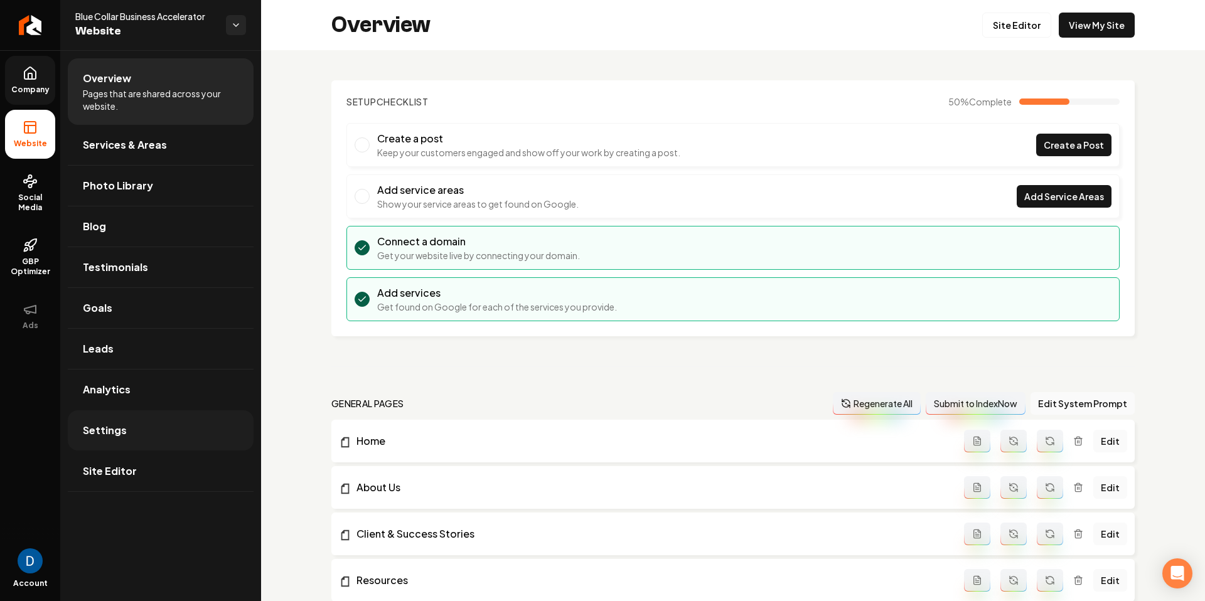
click at [108, 428] on span "Settings" at bounding box center [105, 430] width 44 height 15
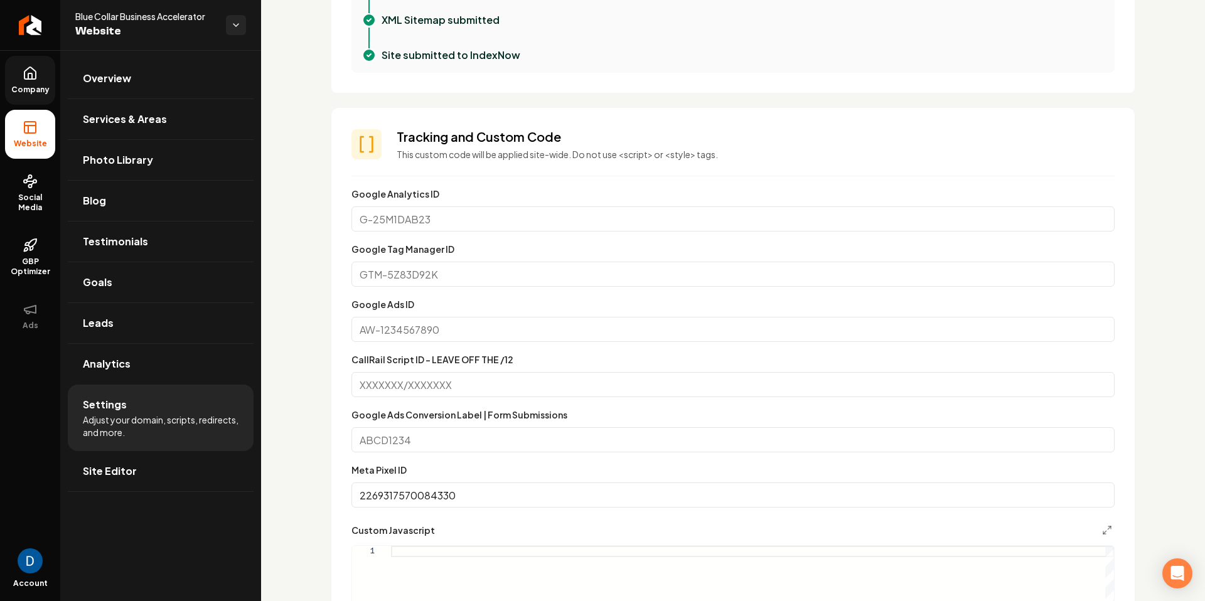
scroll to position [491, 0]
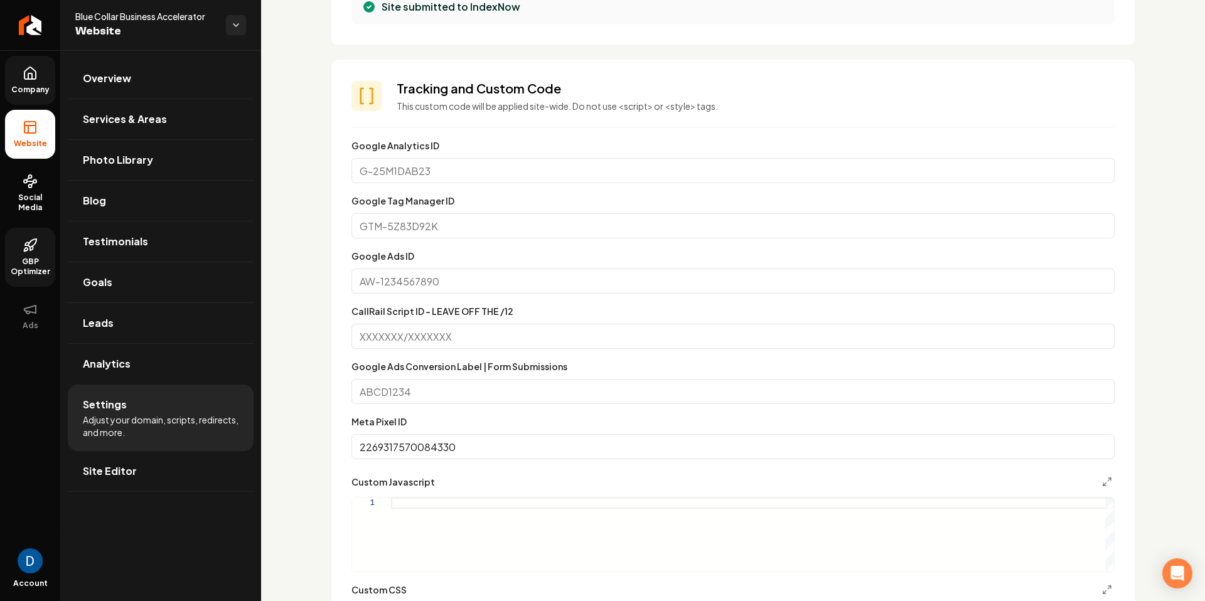
click at [31, 256] on link "GBP Optimizer" at bounding box center [30, 257] width 50 height 59
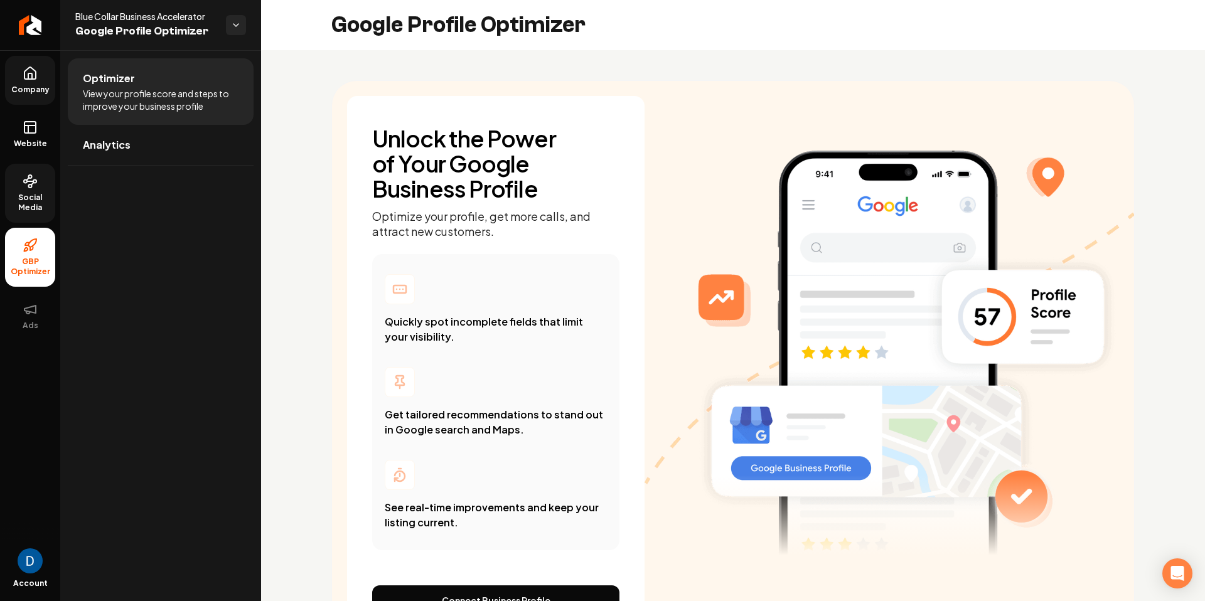
click at [28, 180] on icon at bounding box center [30, 181] width 15 height 15
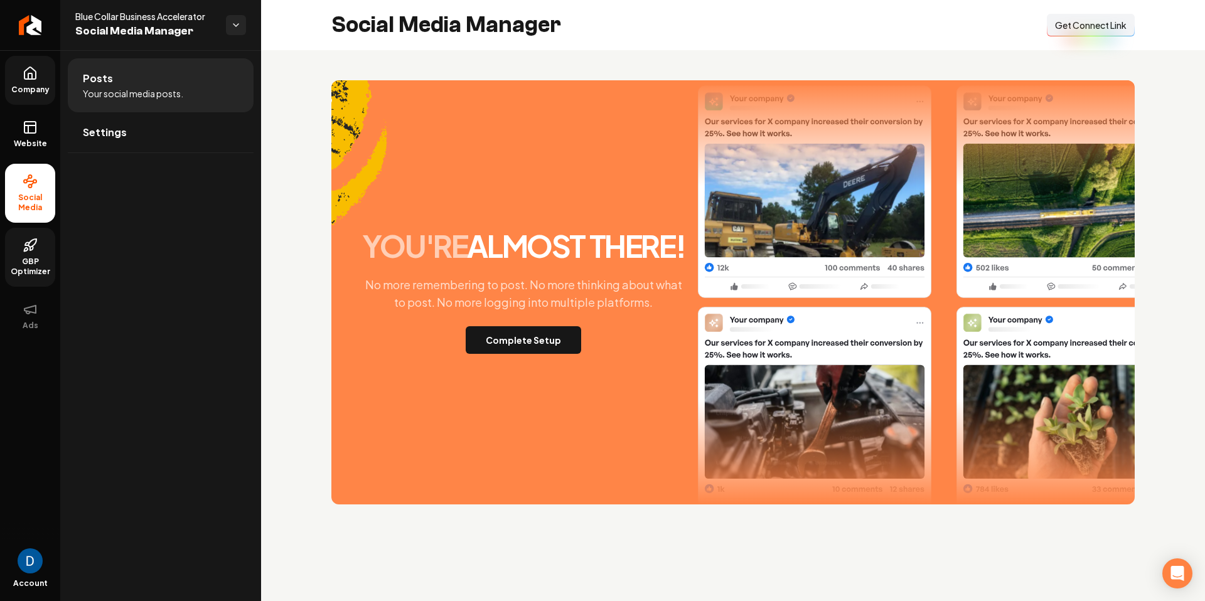
click at [28, 85] on span "Company" at bounding box center [30, 90] width 48 height 10
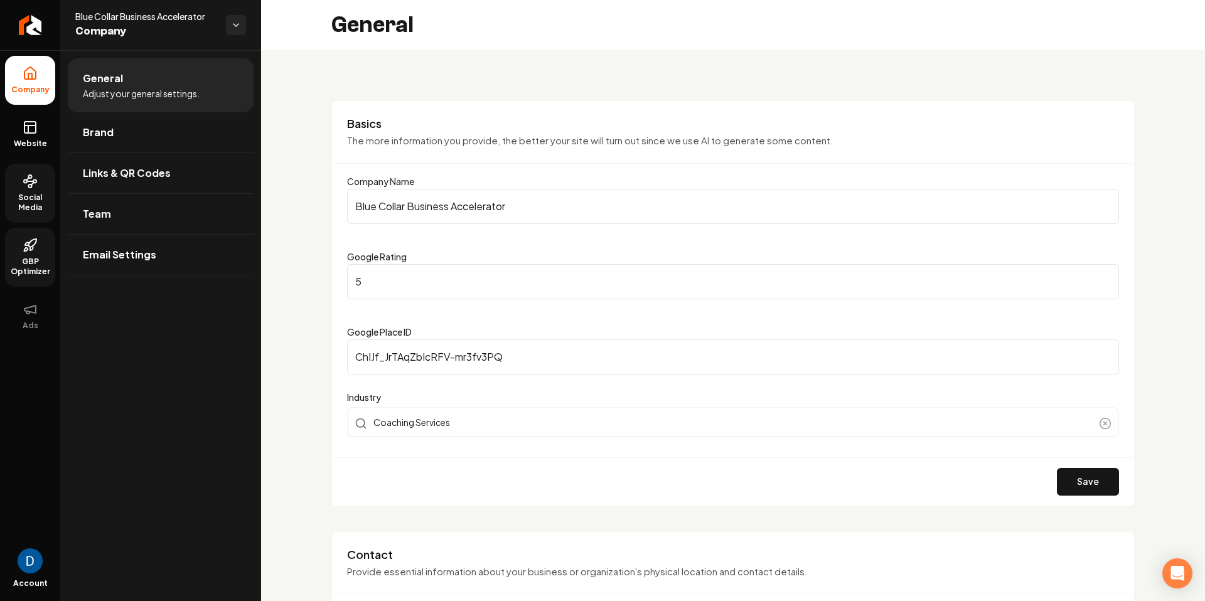
click at [397, 351] on input "ChIJf_JrTAqZbIcRFV-mr3fv3PQ" at bounding box center [733, 357] width 772 height 35
click at [9, 250] on link "GBP Optimizer" at bounding box center [30, 257] width 50 height 59
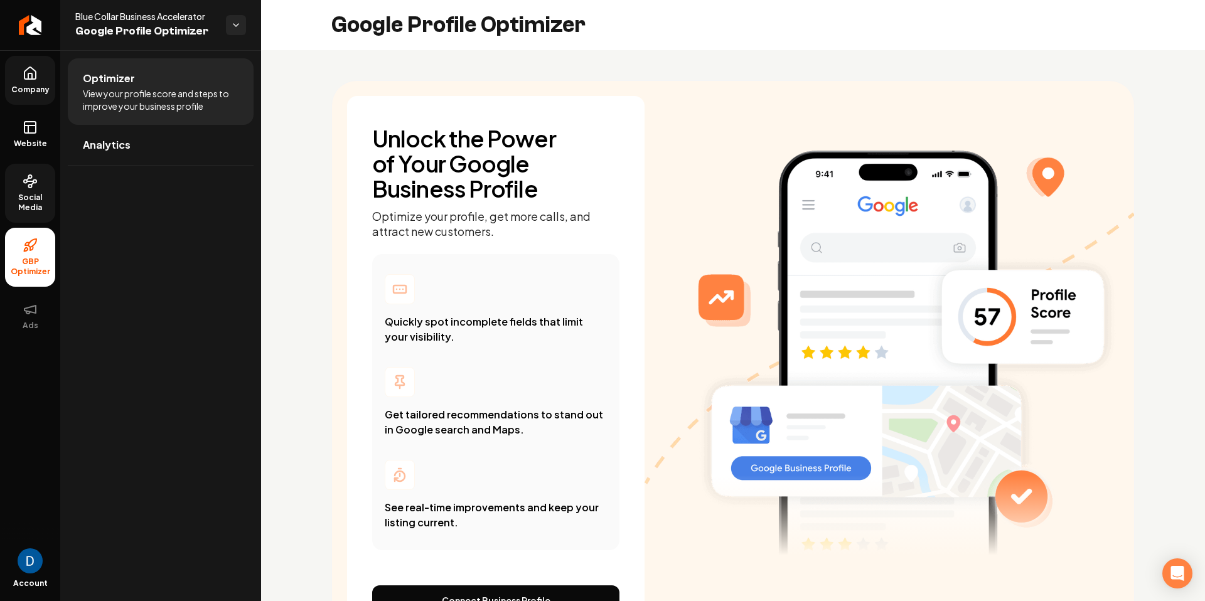
click at [23, 207] on span "Social Media" at bounding box center [30, 203] width 50 height 20
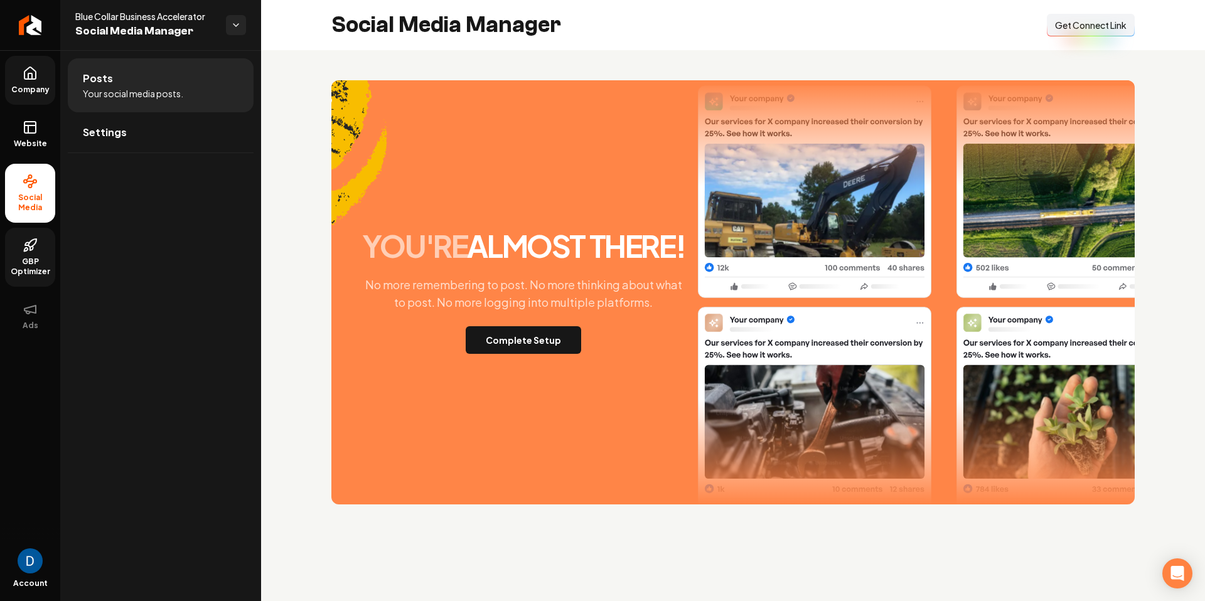
click at [28, 274] on span "GBP Optimizer" at bounding box center [30, 267] width 50 height 20
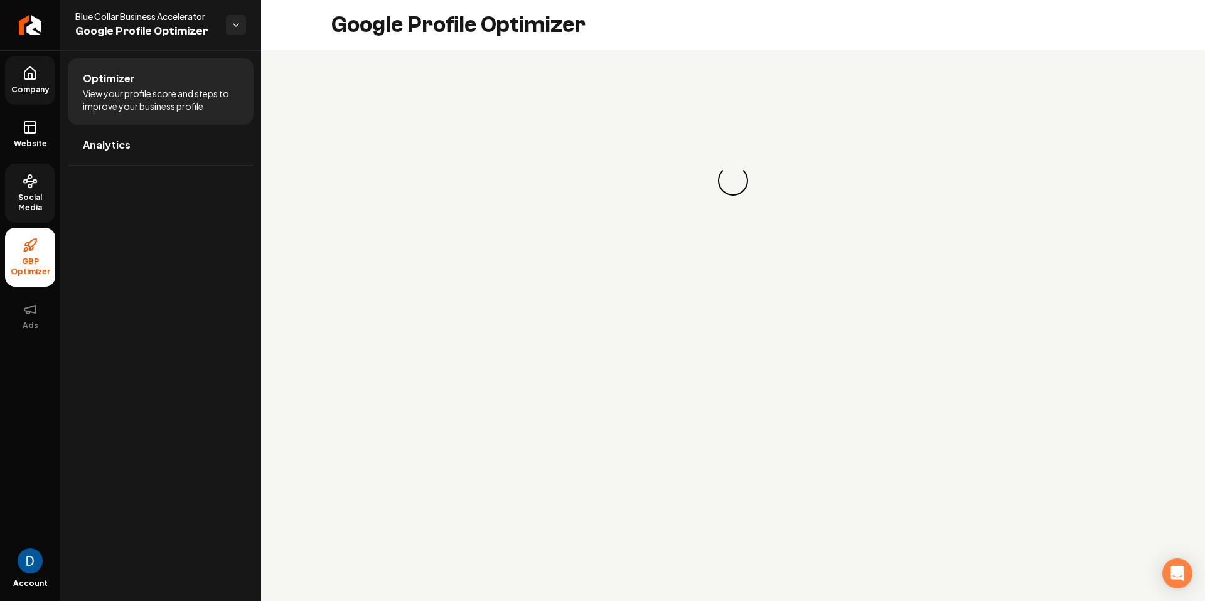
click at [49, 193] on span "Social Media" at bounding box center [30, 203] width 50 height 20
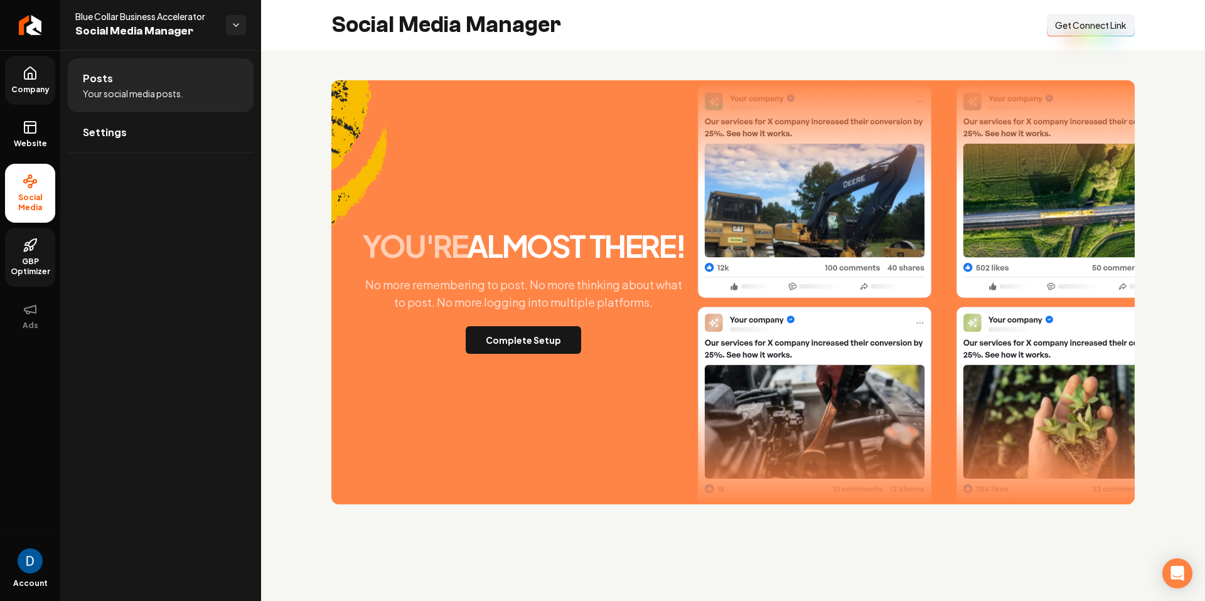
click at [26, 254] on link "GBP Optimizer" at bounding box center [30, 257] width 50 height 59
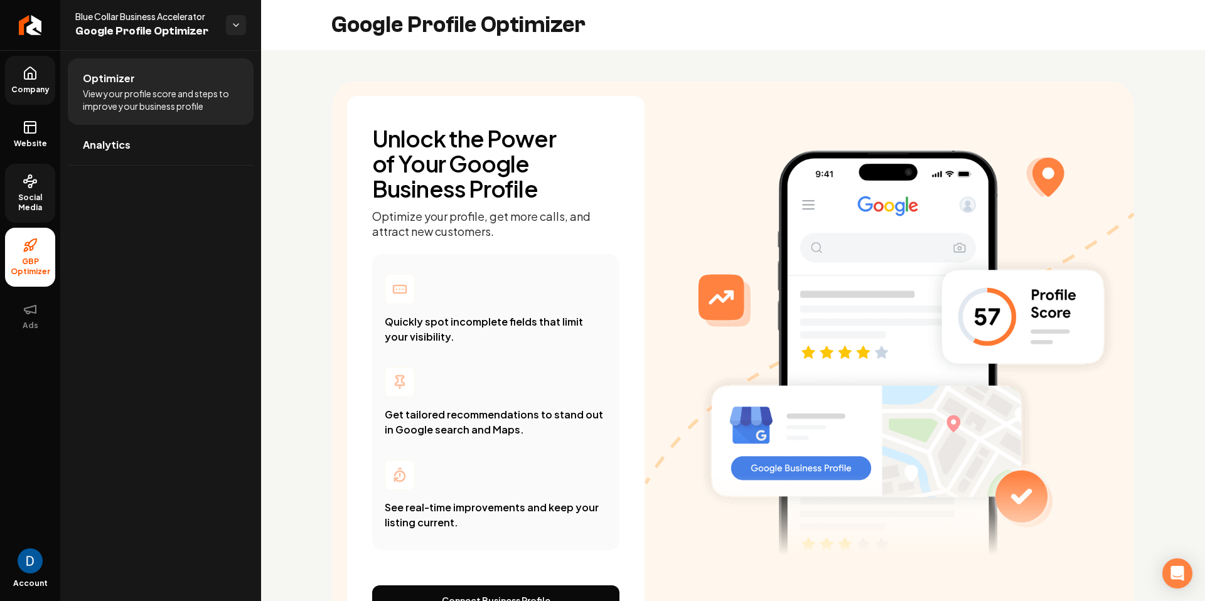
click at [34, 172] on link "Social Media" at bounding box center [30, 193] width 50 height 59
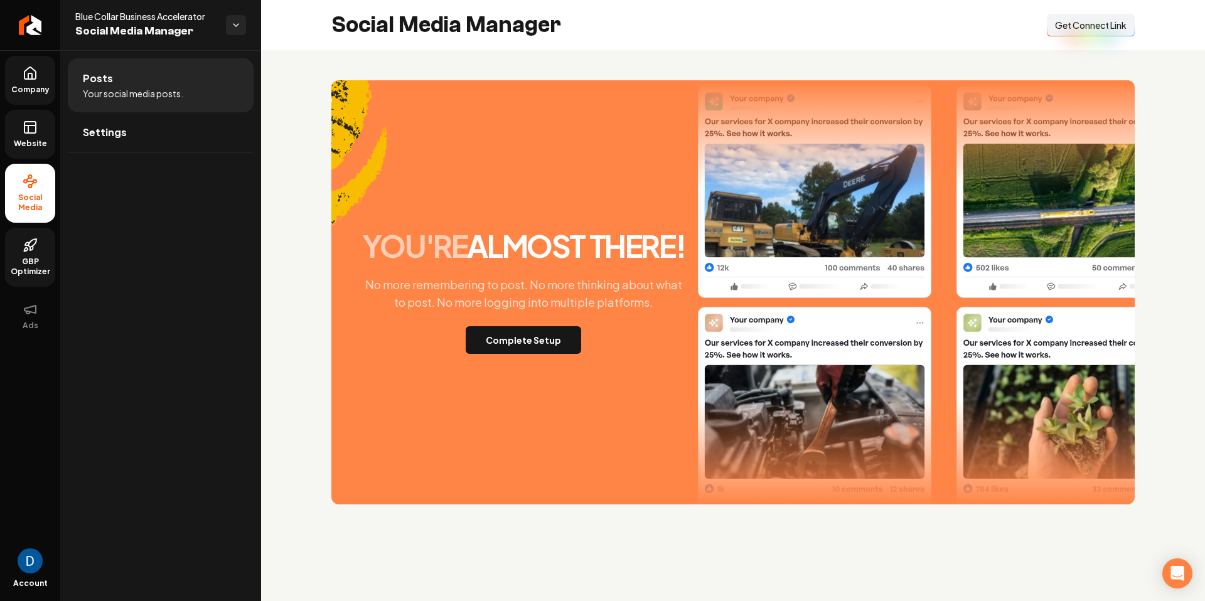
click at [38, 127] on link "Website" at bounding box center [30, 134] width 50 height 49
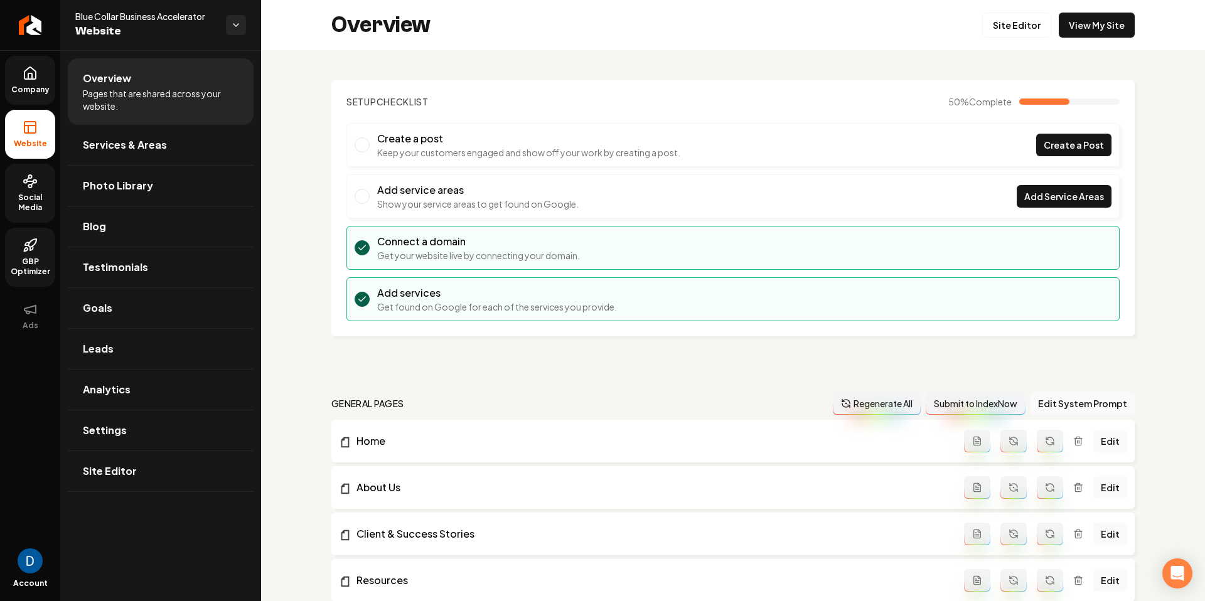
click at [51, 84] on link "Company" at bounding box center [30, 80] width 50 height 49
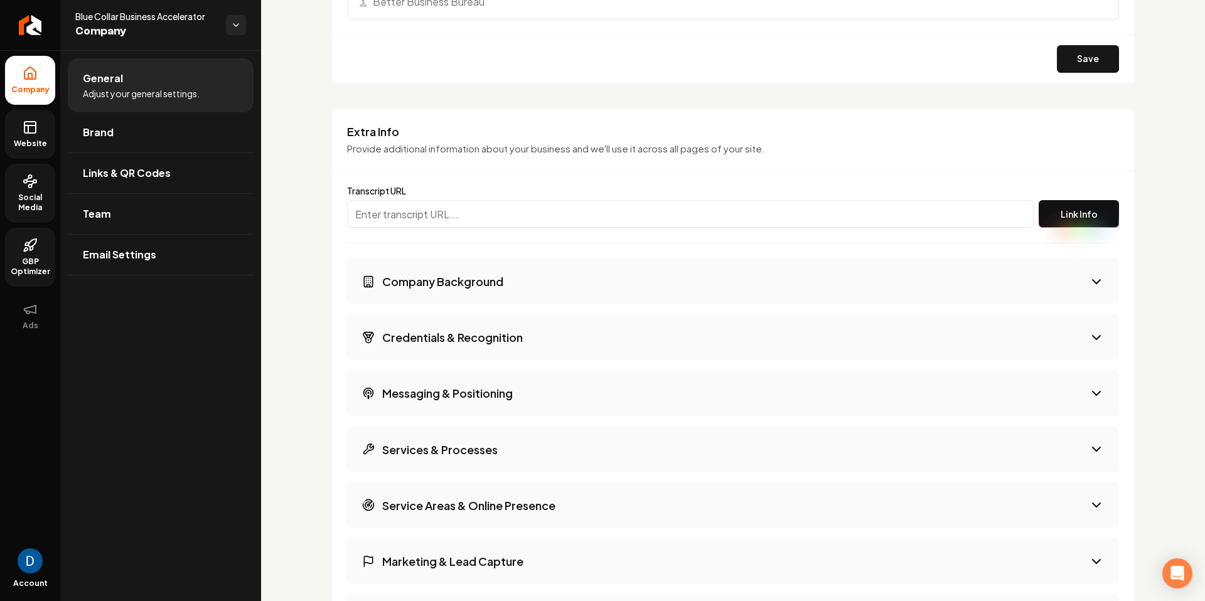
scroll to position [1932, 0]
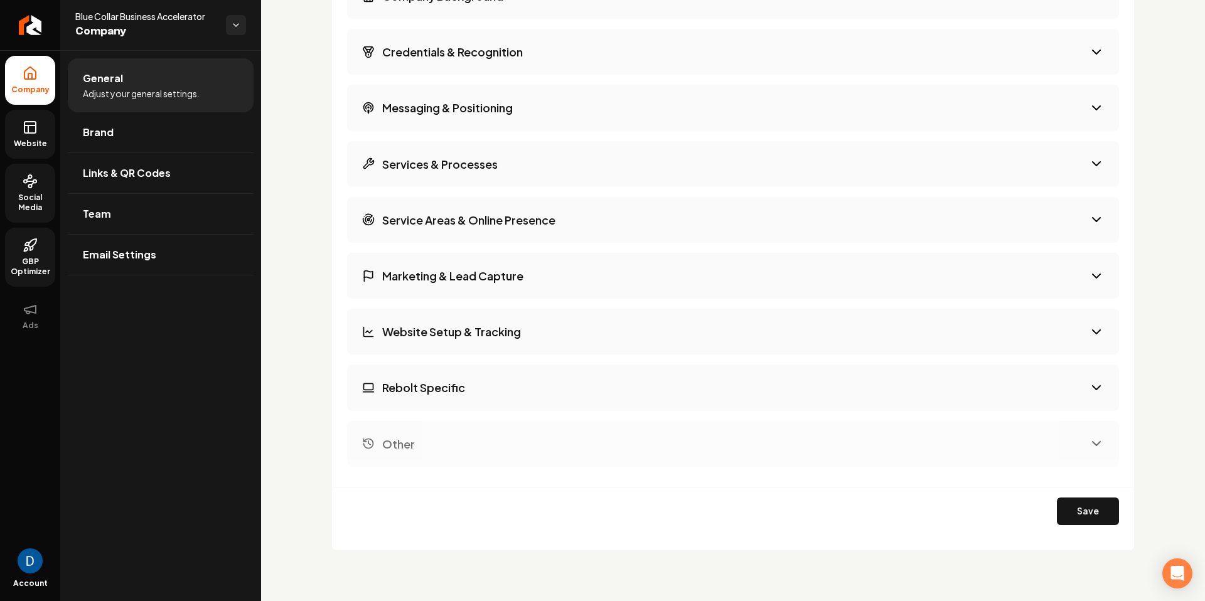
click at [16, 125] on link "Website" at bounding box center [30, 134] width 50 height 49
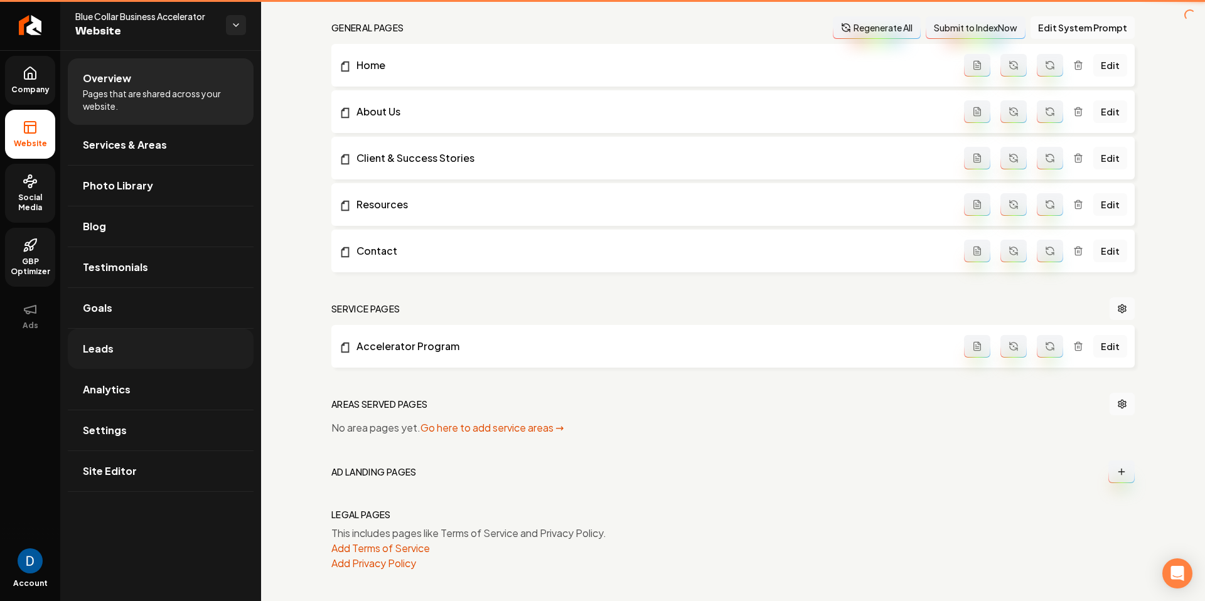
scroll to position [376, 0]
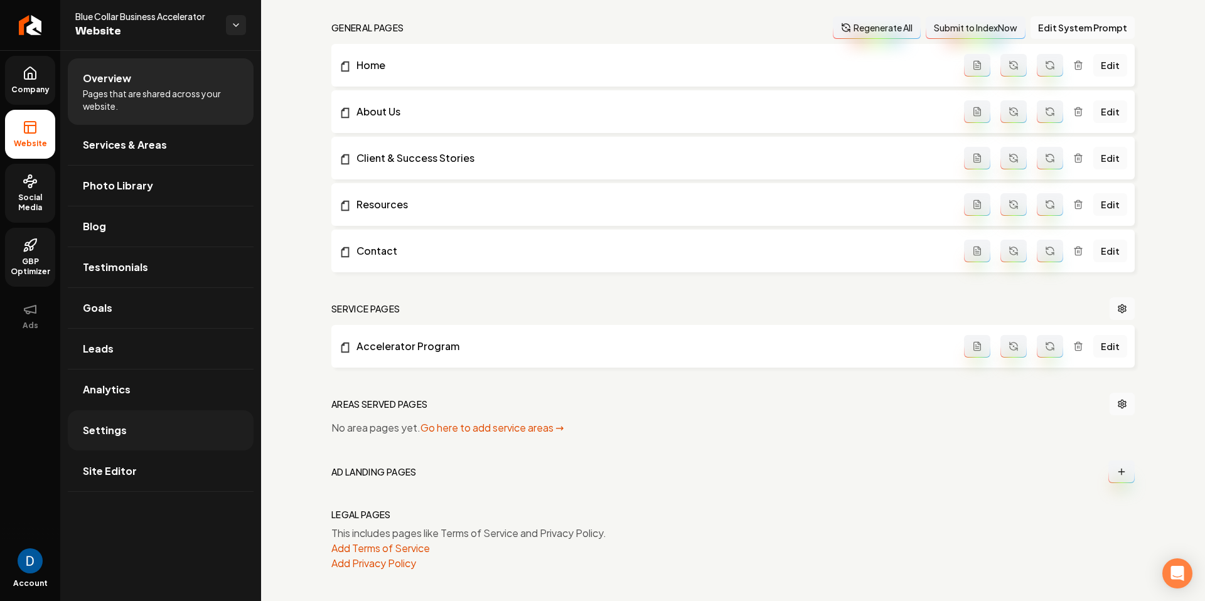
click at [139, 429] on link "Settings" at bounding box center [161, 431] width 186 height 40
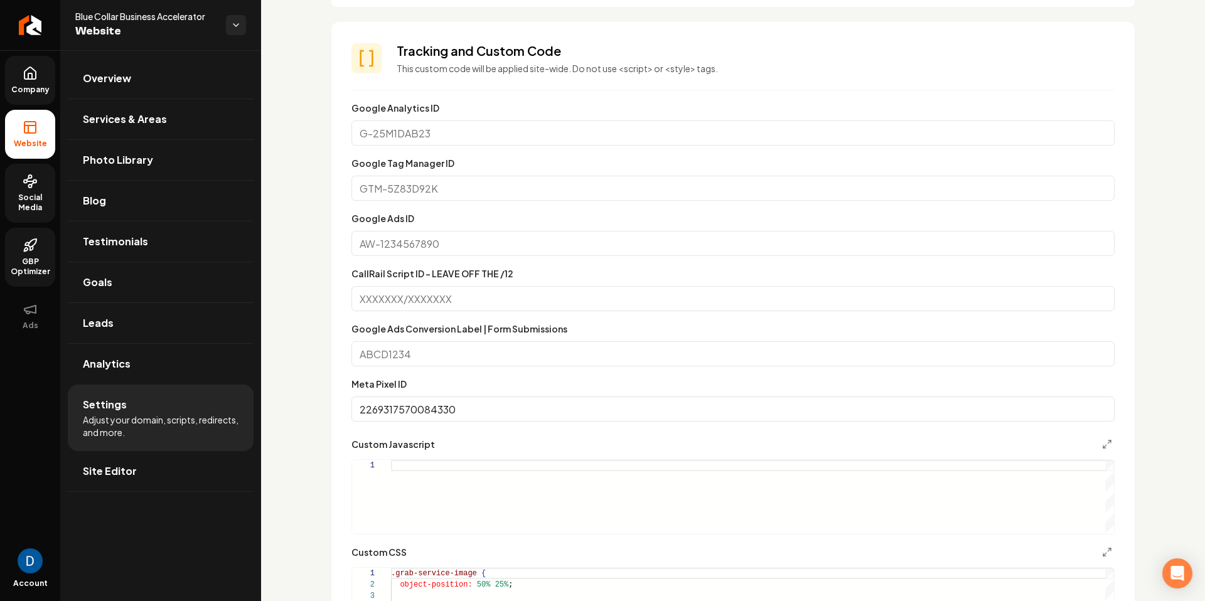
scroll to position [532, 0]
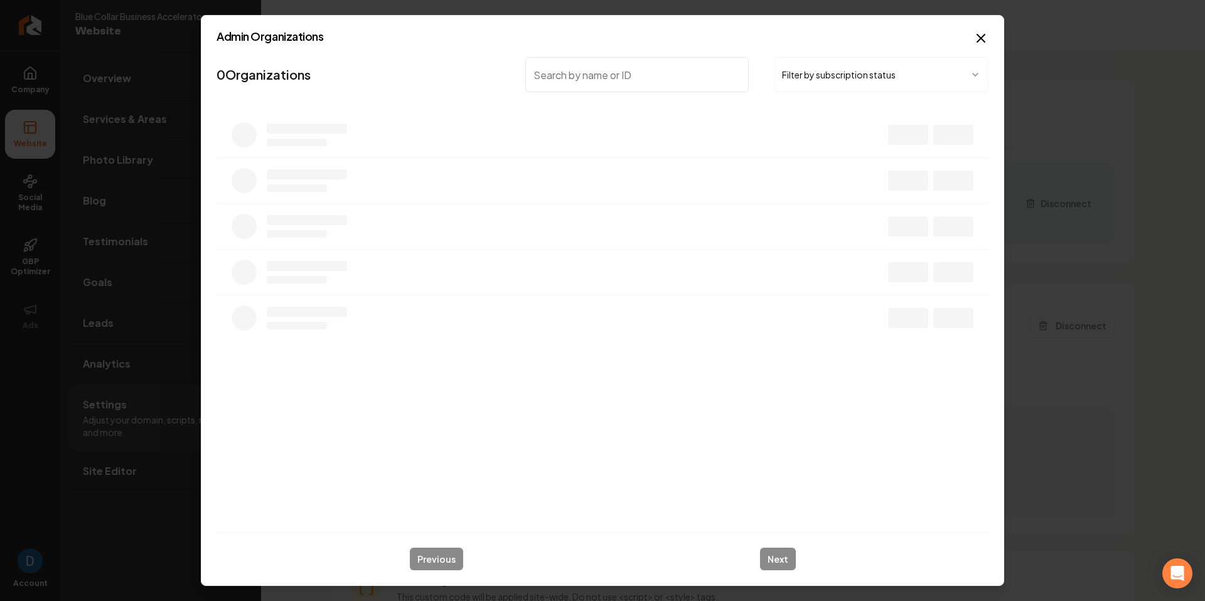
scroll to position [34, 0]
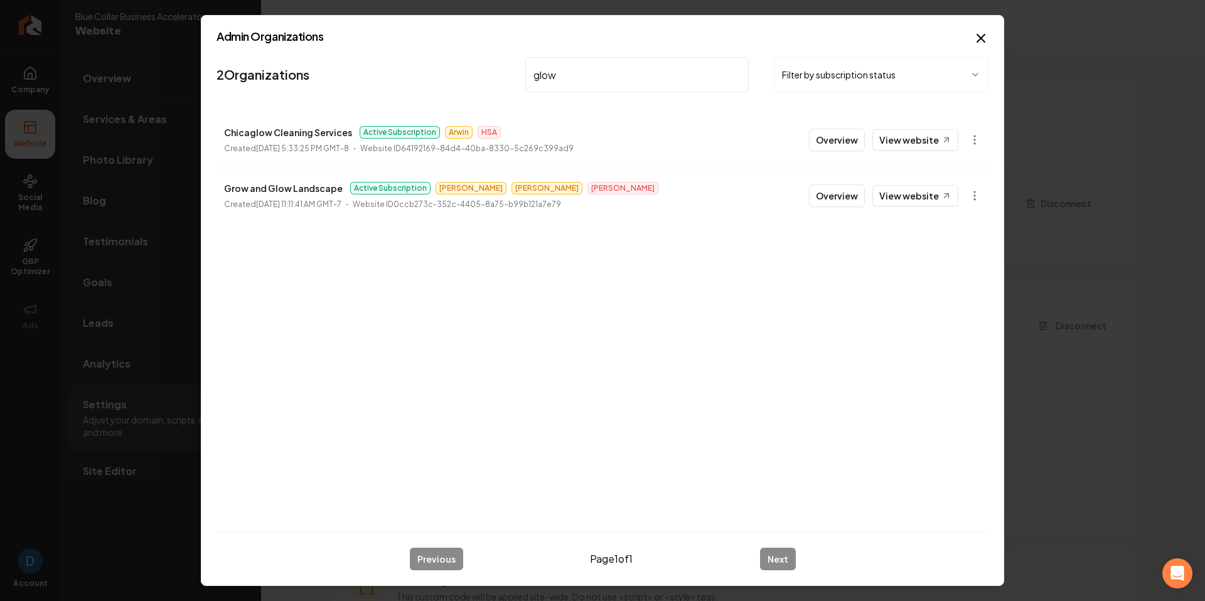
click at [620, 91] on input "glow" at bounding box center [637, 74] width 224 height 35
click at [623, 78] on input "glow" at bounding box center [637, 74] width 224 height 35
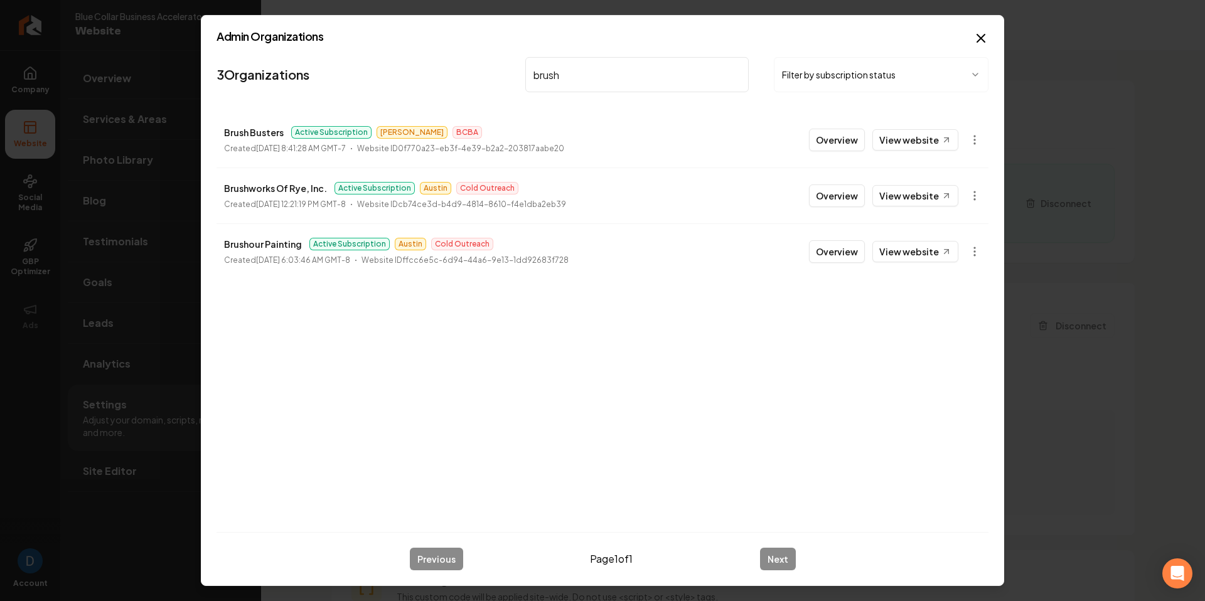
type input "brush"
click at [910, 199] on link "View website" at bounding box center [916, 195] width 86 height 21
click at [865, 205] on button "Overview" at bounding box center [837, 196] width 56 height 23
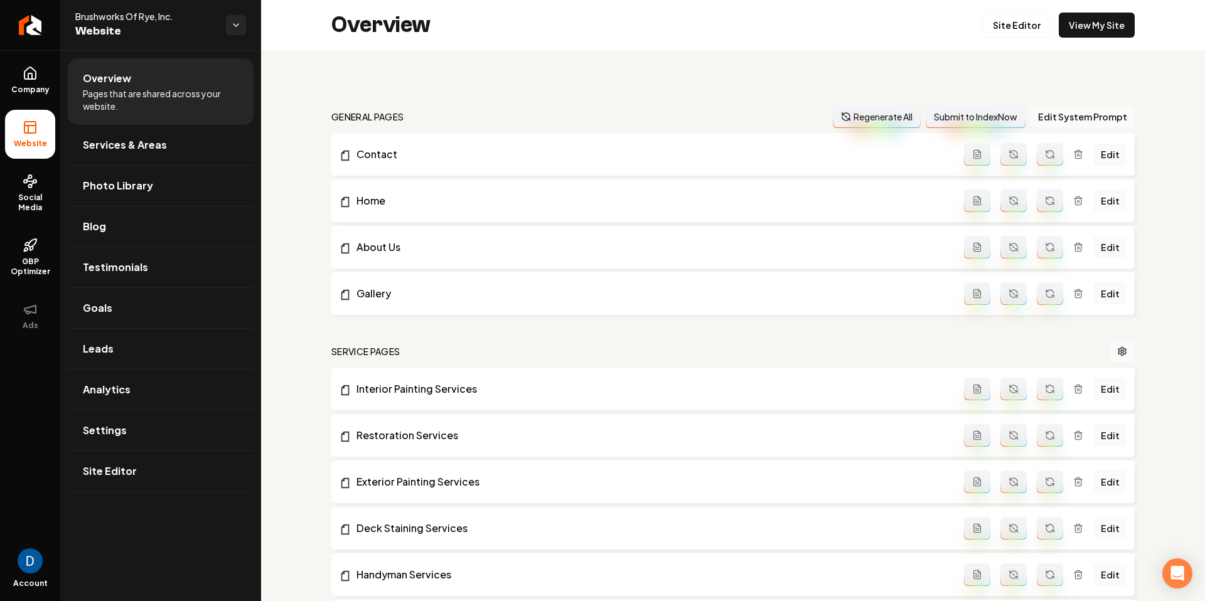
click at [112, 10] on span "Brushworks Of Rye, Inc." at bounding box center [145, 16] width 141 height 13
click at [110, 16] on span "Brushworks Of Rye, Inc." at bounding box center [145, 16] width 141 height 13
copy span "Brushworks"
click at [50, 197] on span "Social Media" at bounding box center [30, 203] width 50 height 20
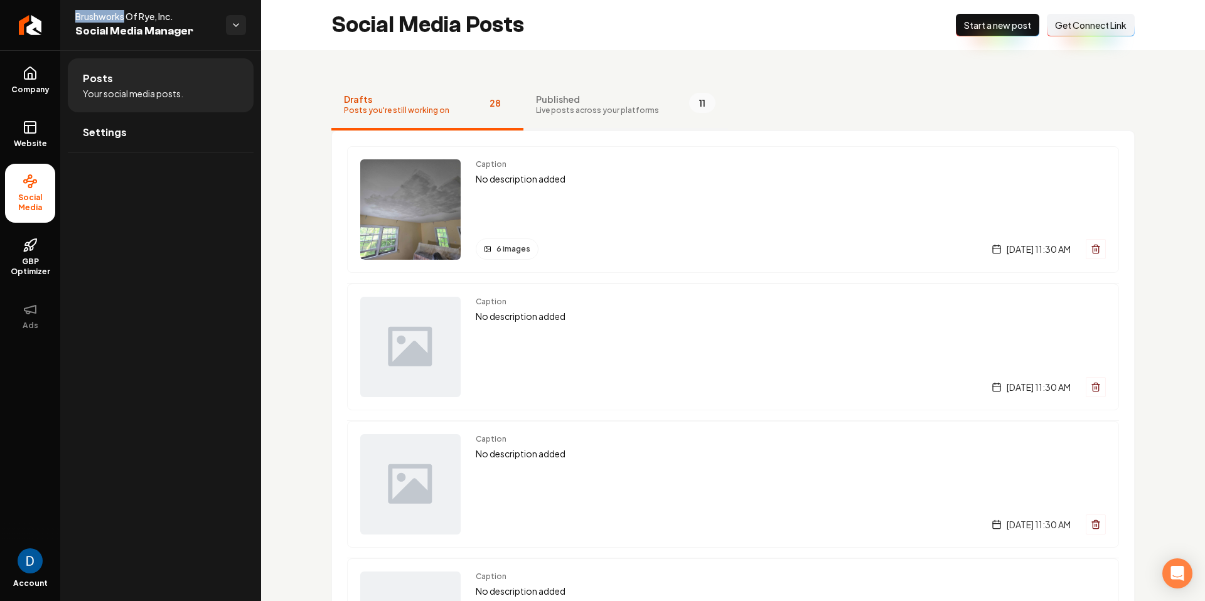
click at [592, 103] on span "Published" at bounding box center [597, 99] width 123 height 13
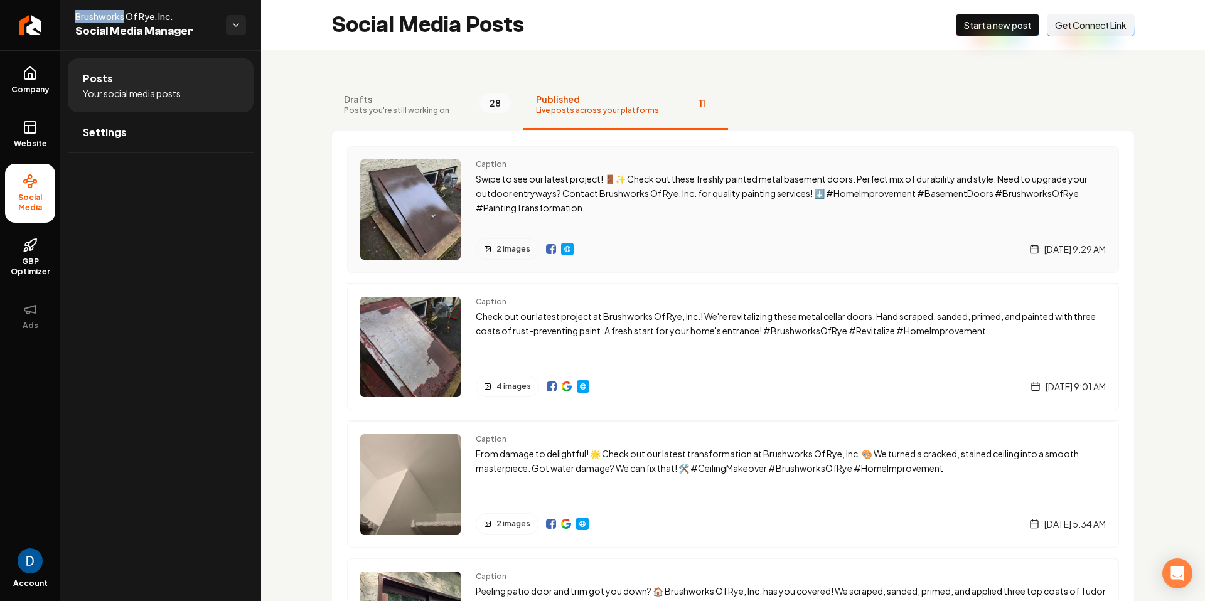
click at [578, 200] on p "Swipe to see our latest project! 🚪✨ Check out these freshly painted metal basem…" at bounding box center [791, 193] width 630 height 43
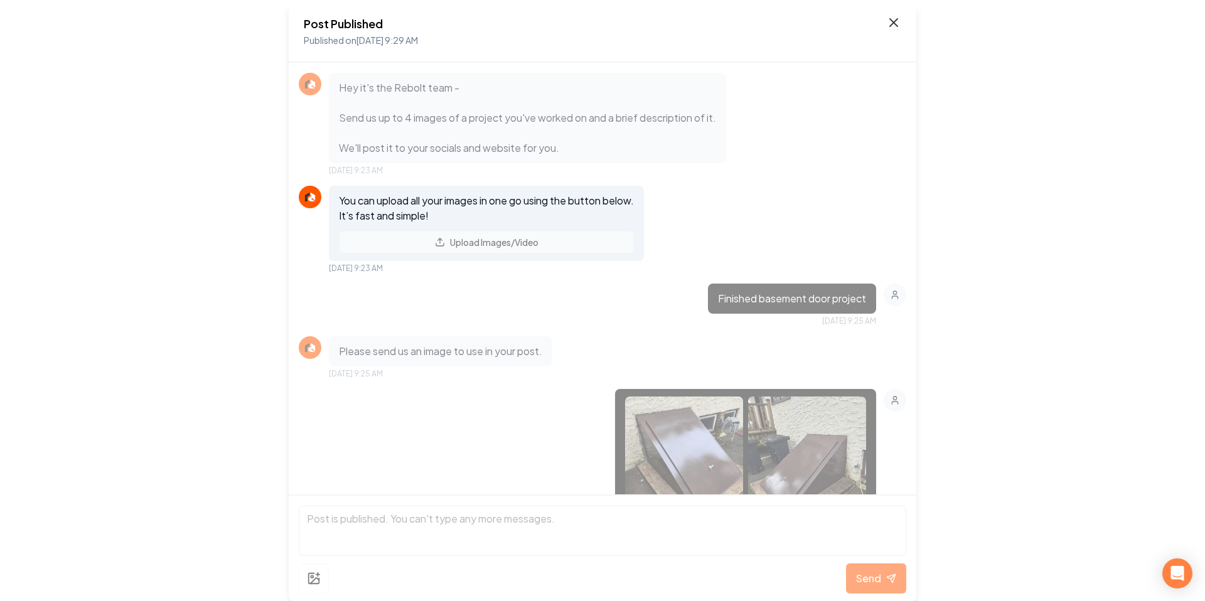
click at [893, 19] on icon at bounding box center [893, 22] width 15 height 15
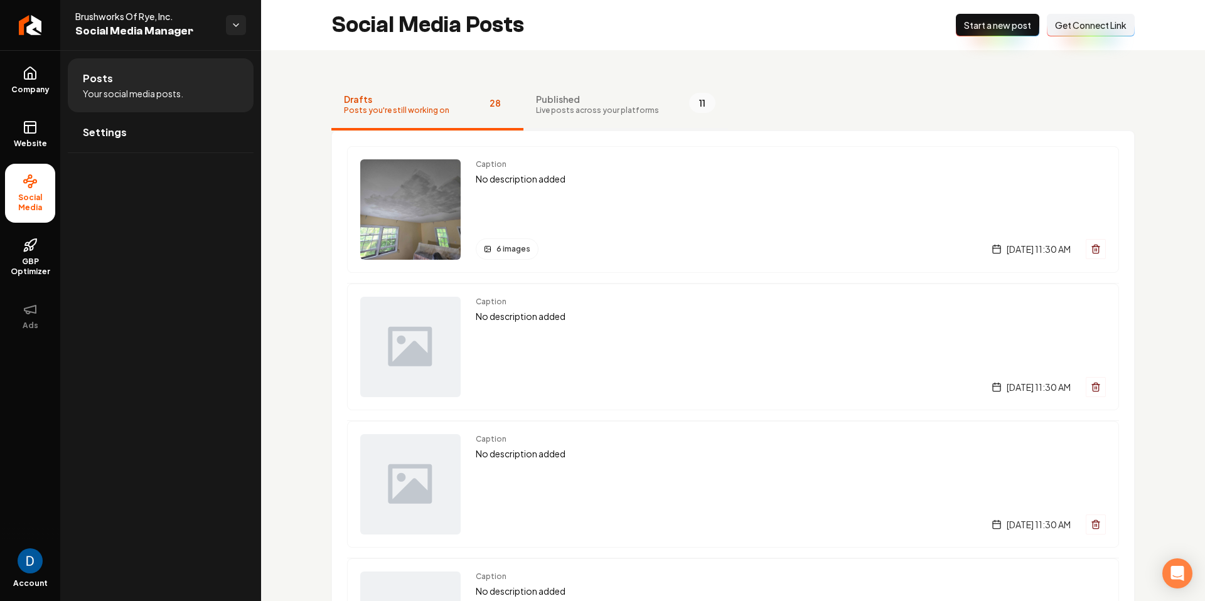
click at [567, 105] on span "Live posts across your platforms" at bounding box center [597, 110] width 123 height 10
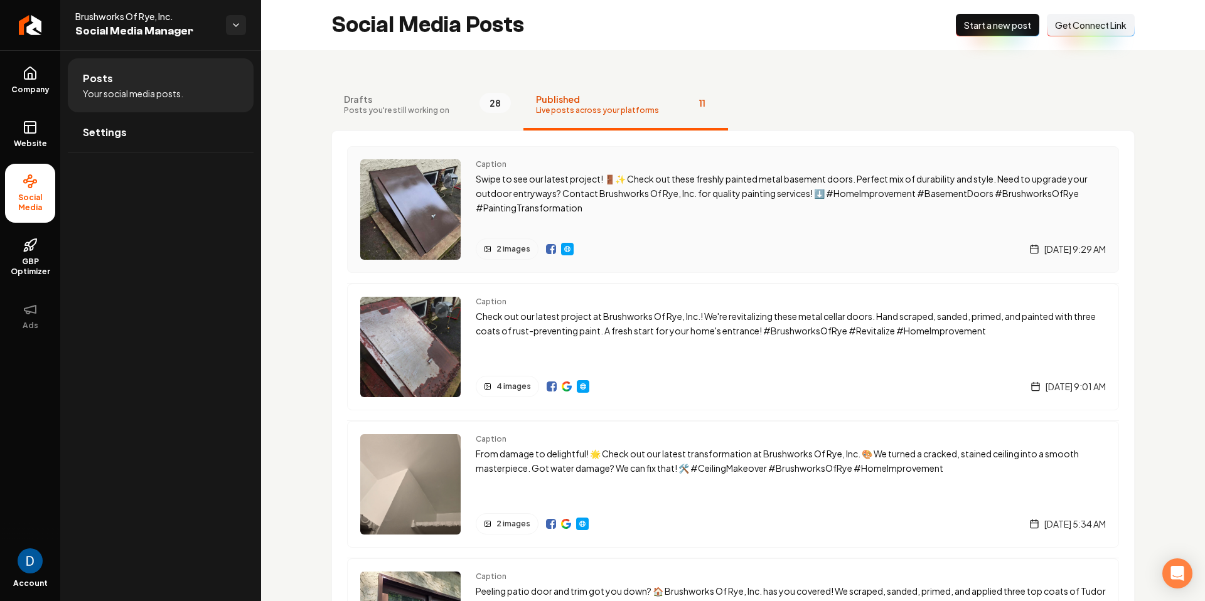
click at [564, 249] on img "Main content area" at bounding box center [568, 249] width 10 height 10
click at [21, 133] on link "Website" at bounding box center [30, 134] width 50 height 49
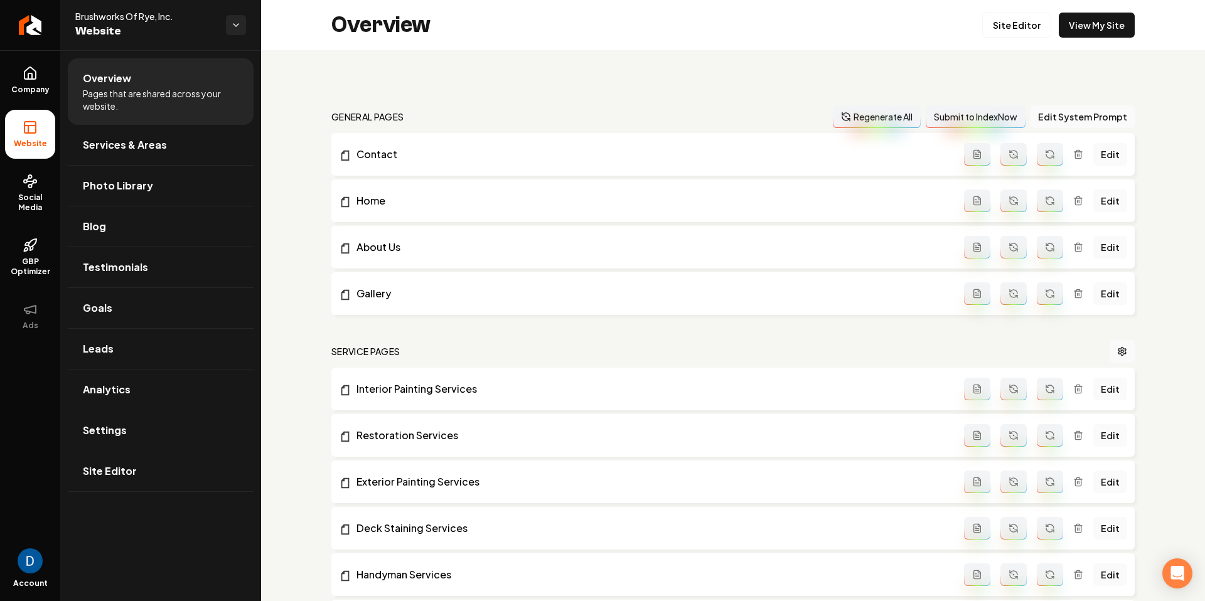
click at [149, 443] on link "Settings" at bounding box center [161, 431] width 186 height 40
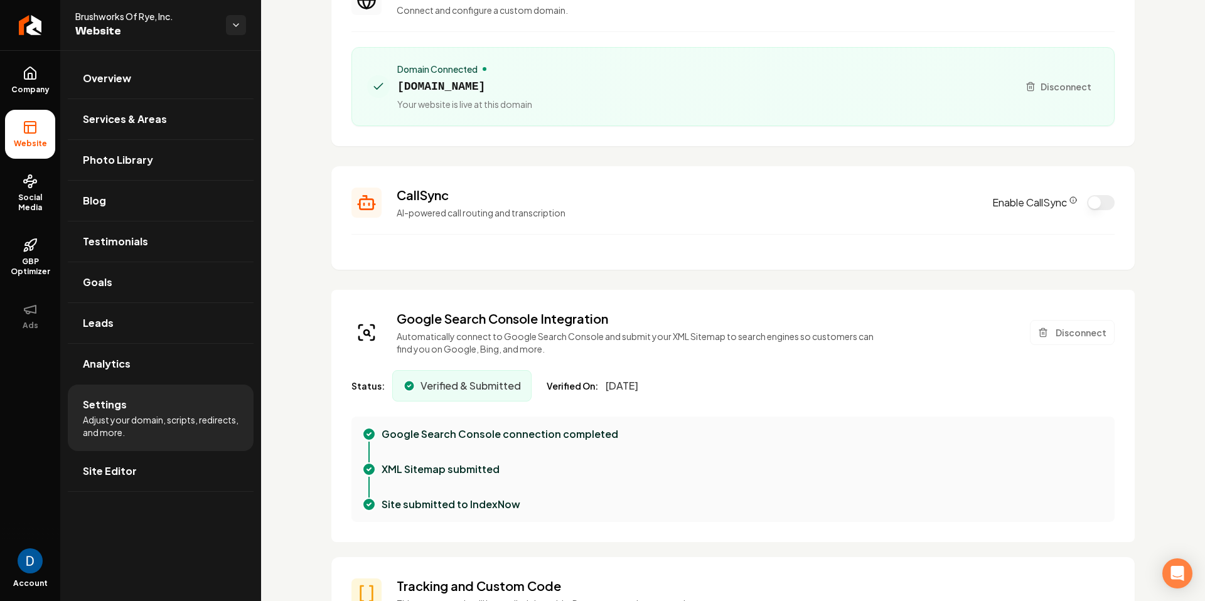
scroll to position [121, 0]
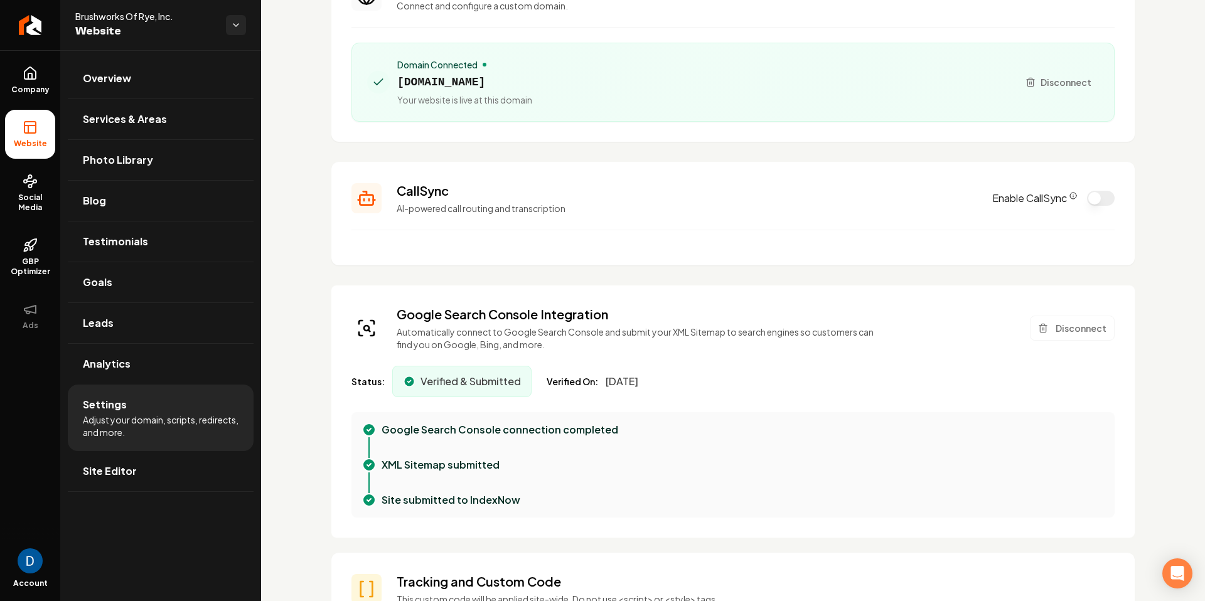
click at [702, 328] on p "Automatically connect to Google Search Console and submit your XML Sitemap to s…" at bounding box center [640, 338] width 487 height 25
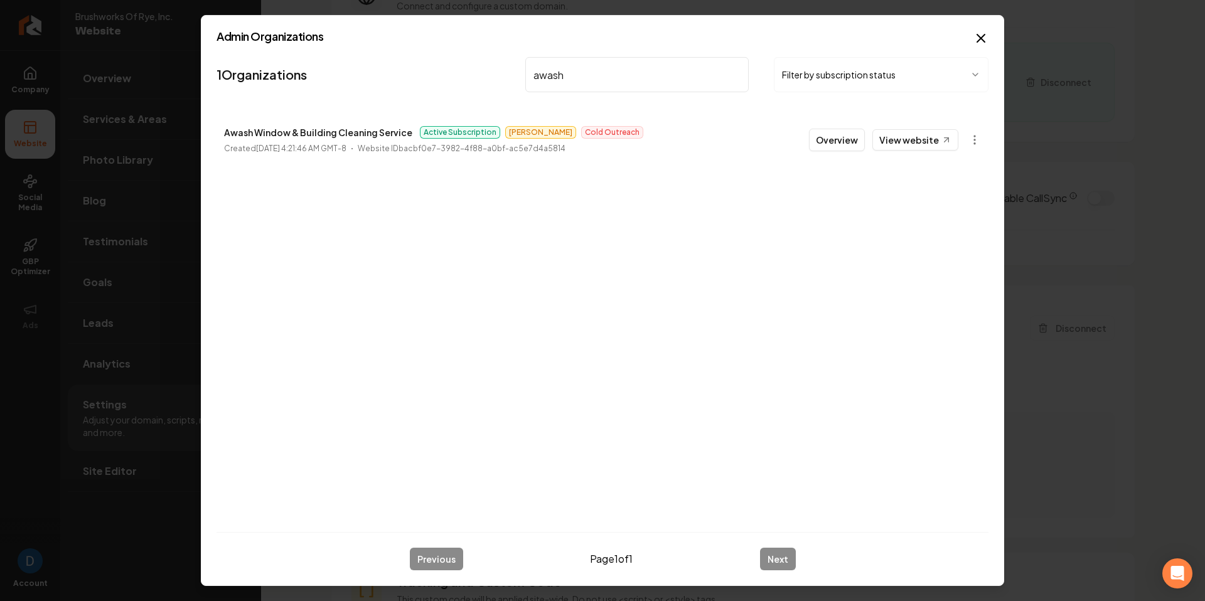
type input "awash"
click at [293, 132] on p "Awash Window & Building Cleaning Service" at bounding box center [318, 132] width 188 height 15
click at [916, 139] on link "View website" at bounding box center [916, 139] width 86 height 21
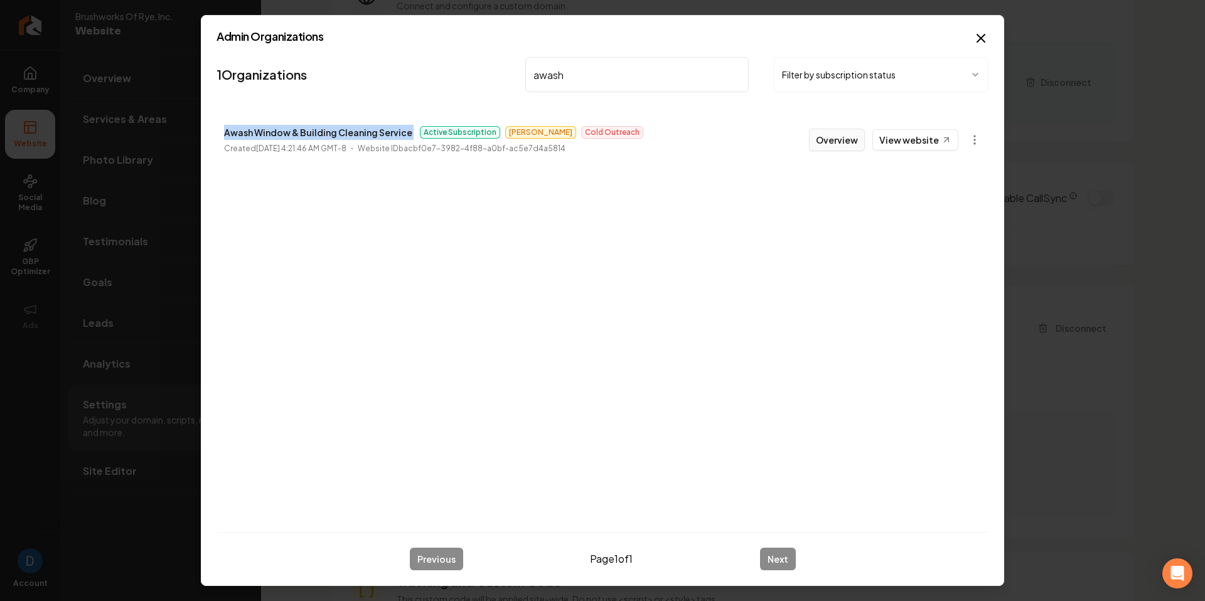
click at [838, 150] on button "Overview" at bounding box center [837, 140] width 56 height 23
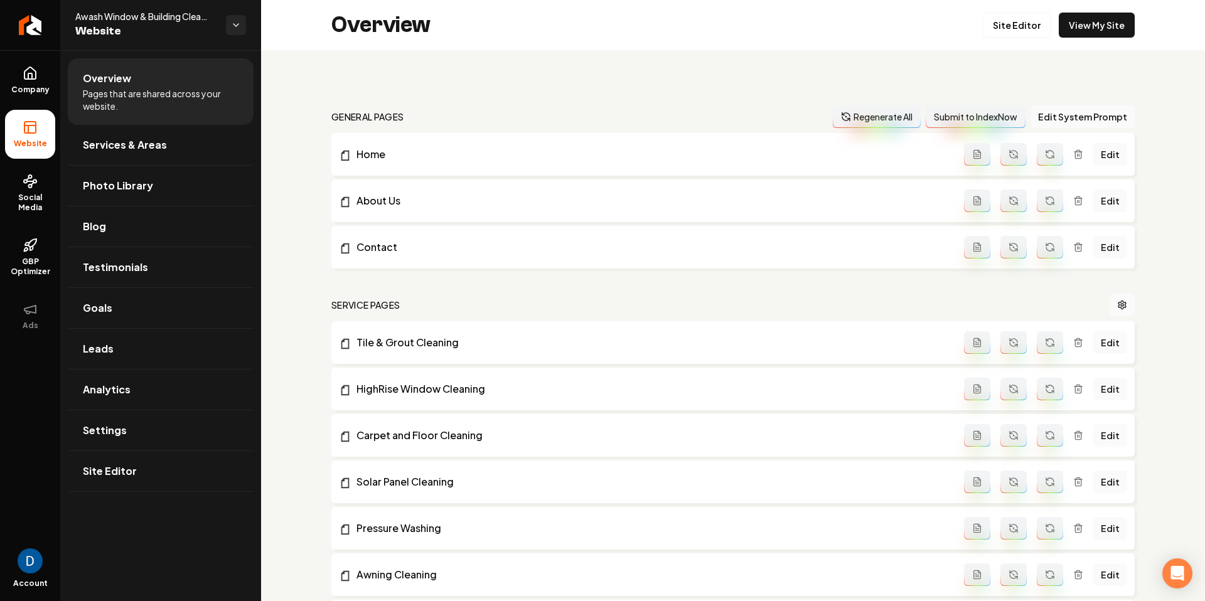
click at [360, 121] on h2 "general pages" at bounding box center [367, 116] width 73 height 13
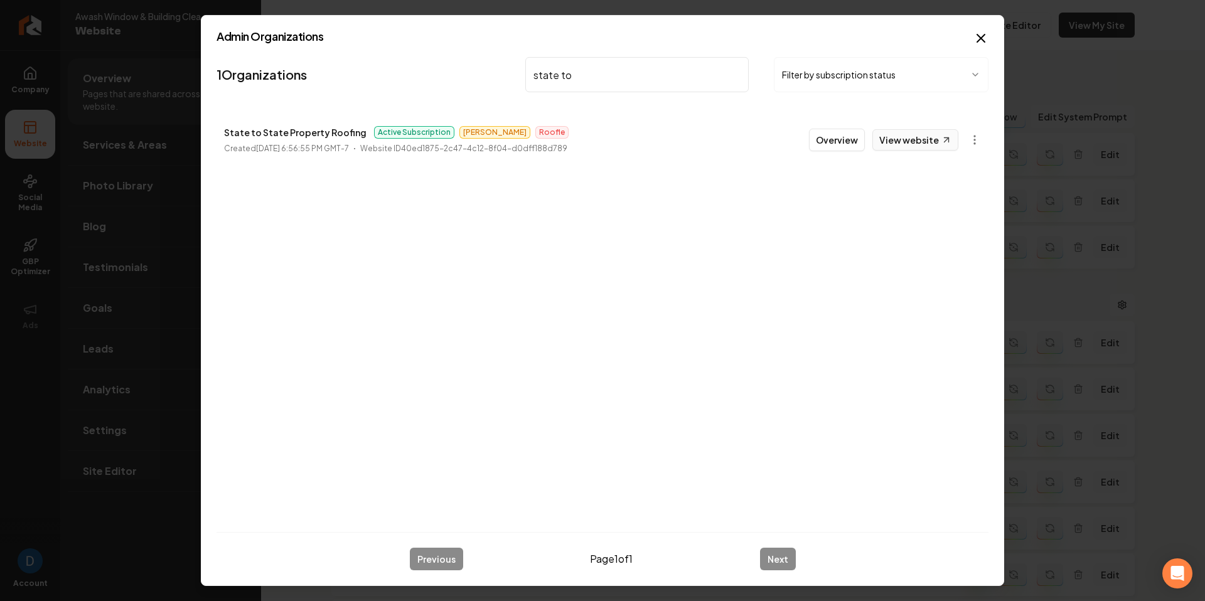
type input "state to"
click at [933, 135] on link "View website" at bounding box center [916, 139] width 86 height 21
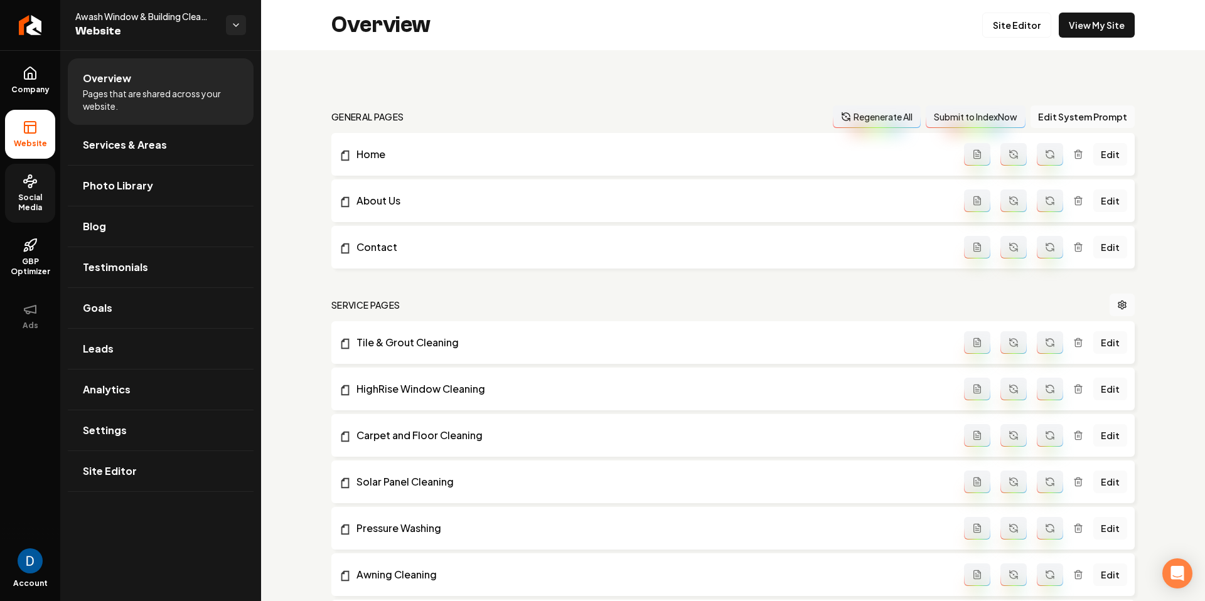
drag, startPoint x: 104, startPoint y: 103, endPoint x: 46, endPoint y: 166, distance: 84.9
click at [131, 232] on link "Blog" at bounding box center [161, 227] width 186 height 40
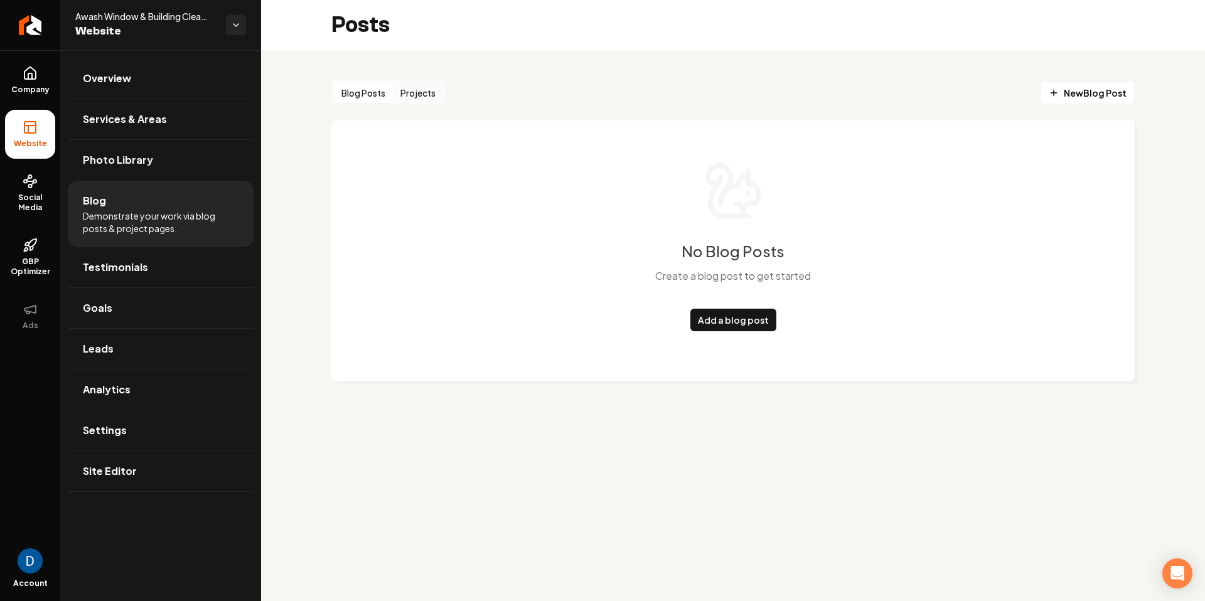
click at [416, 95] on button "Projects" at bounding box center [418, 93] width 50 height 20
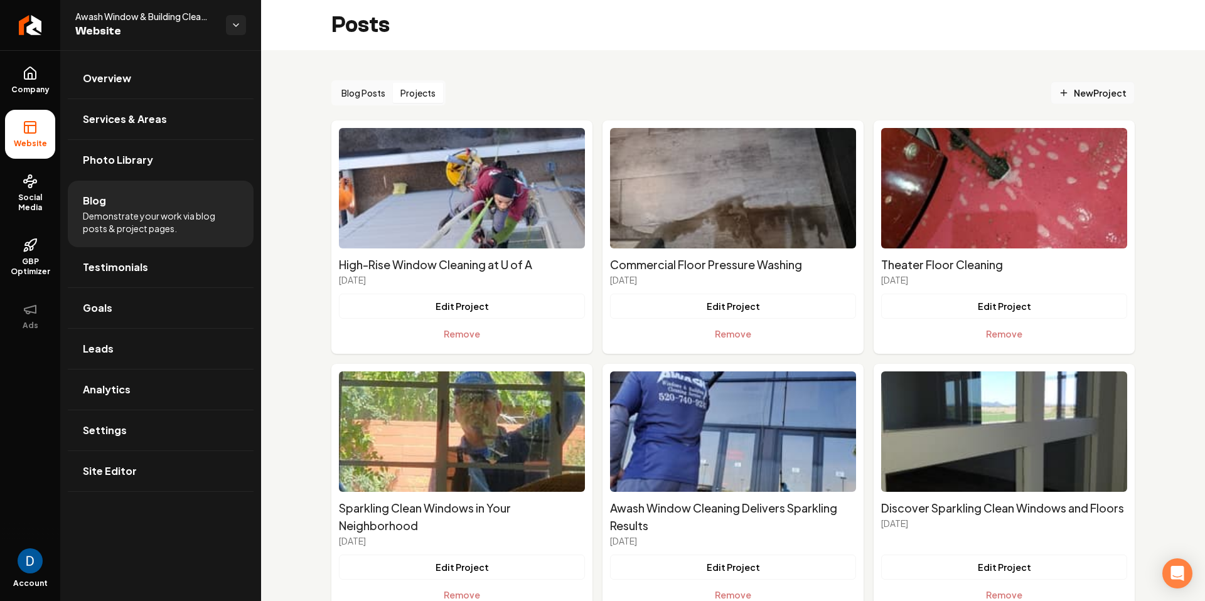
click at [1089, 91] on span "New Project" at bounding box center [1093, 93] width 68 height 13
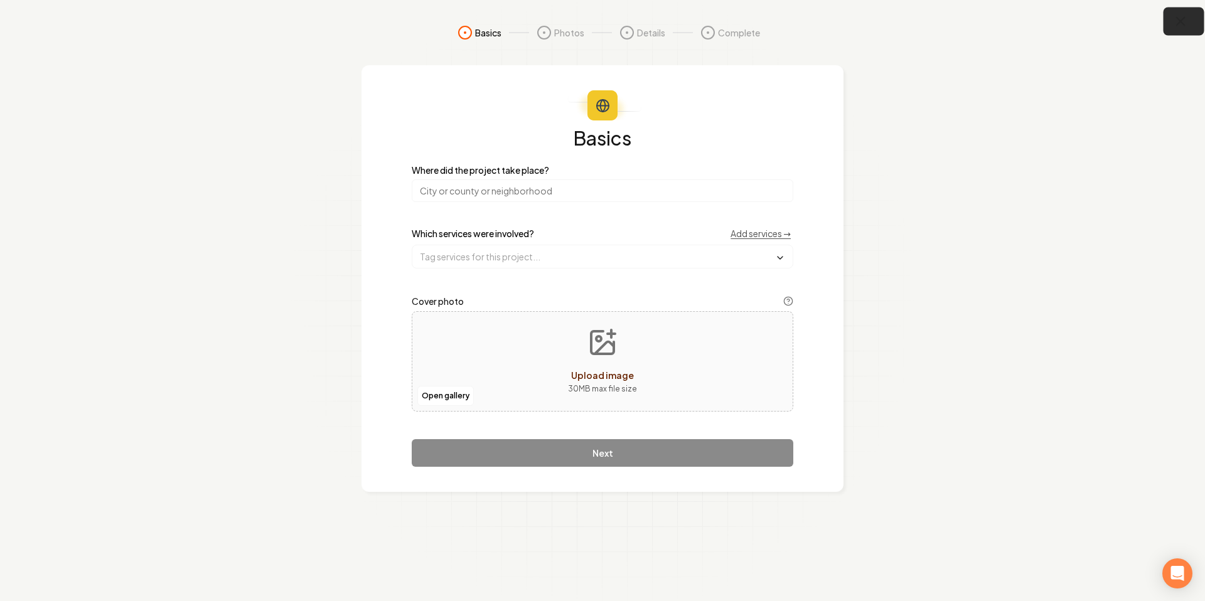
click at [1180, 18] on icon "button" at bounding box center [1181, 22] width 16 height 16
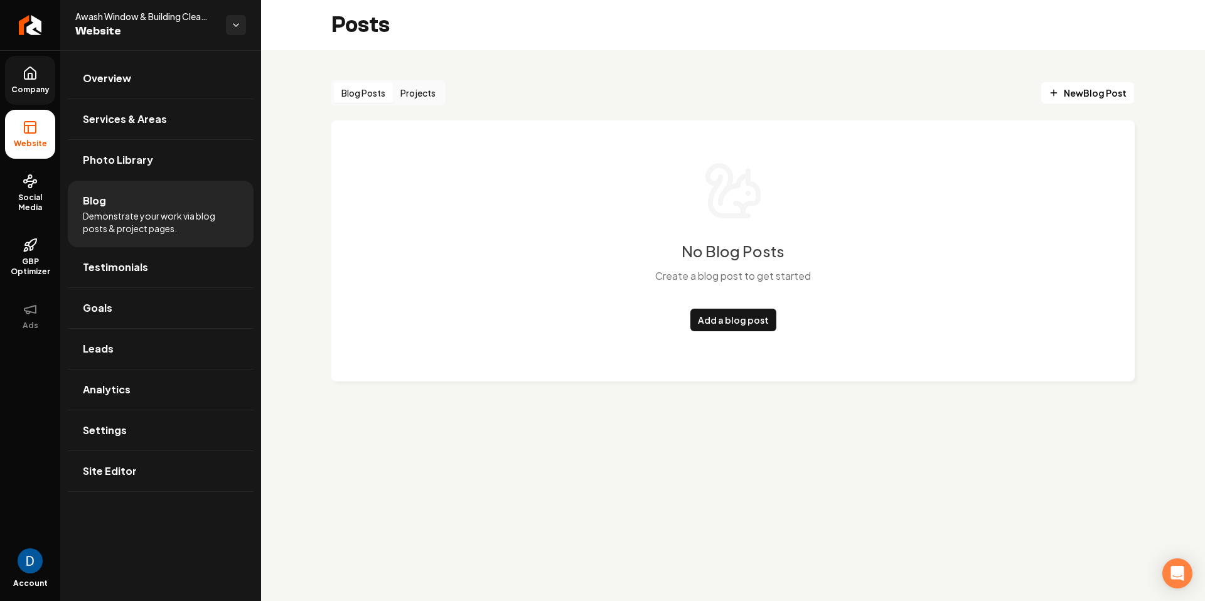
click at [19, 89] on span "Company" at bounding box center [30, 90] width 48 height 10
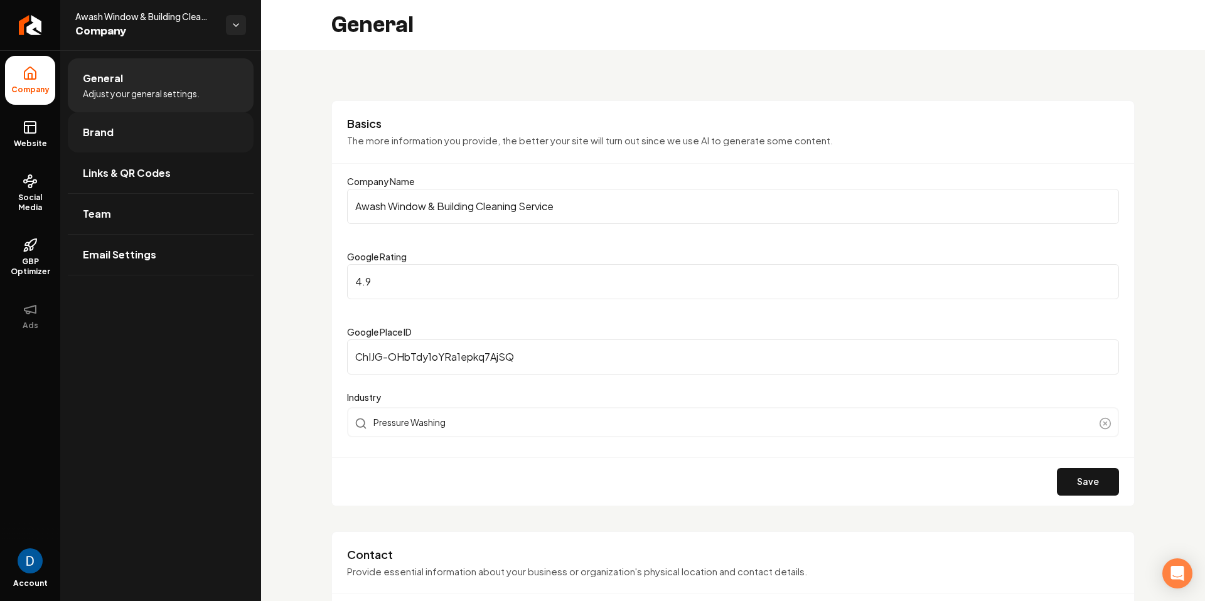
click at [157, 141] on link "Brand" at bounding box center [161, 132] width 186 height 40
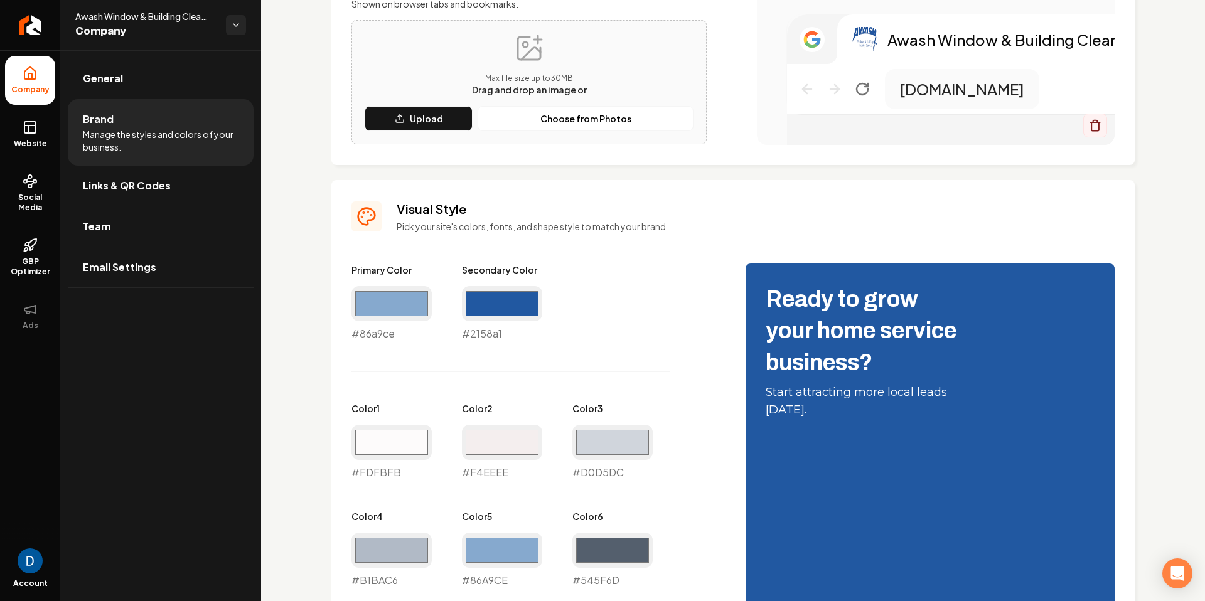
scroll to position [478, 0]
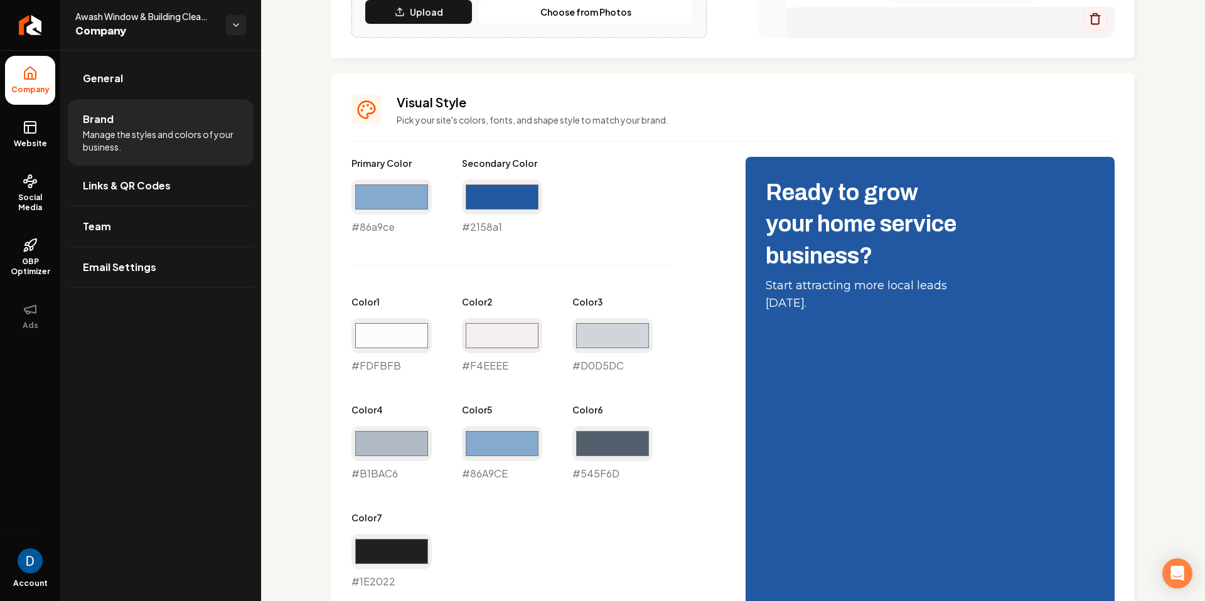
click at [380, 216] on div "#86a9ce #86a9ce" at bounding box center [392, 207] width 80 height 55
click at [397, 197] on input "#86a9ce" at bounding box center [392, 197] width 80 height 35
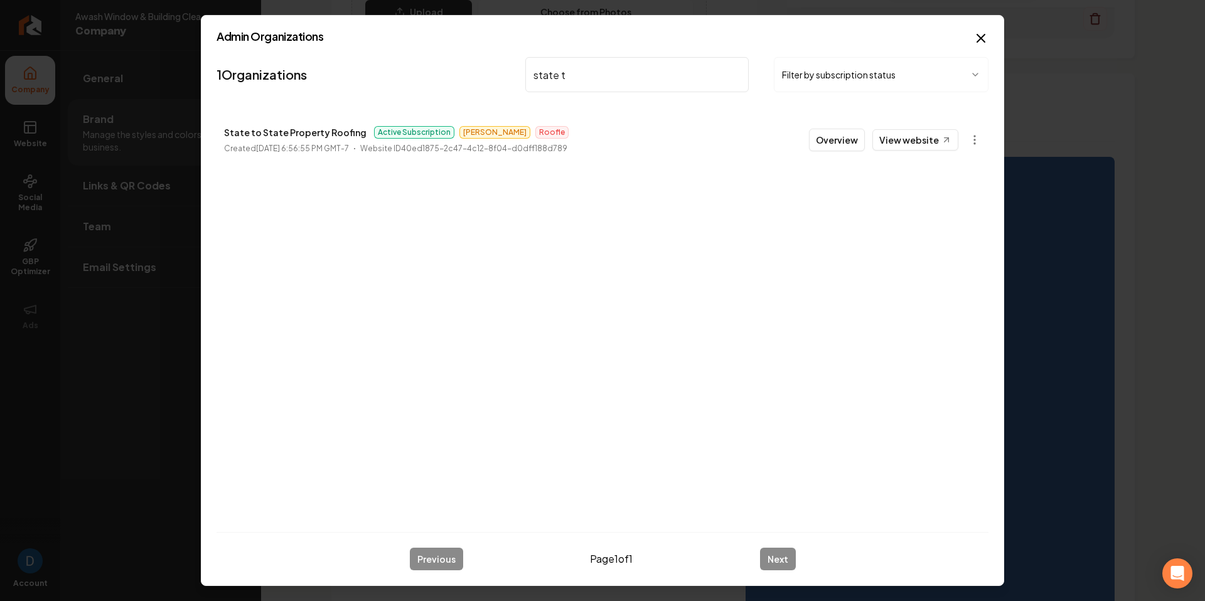
click at [324, 134] on p "State to State Property Roofing" at bounding box center [295, 132] width 143 height 15
copy p "State to State Property Roofing"
click at [645, 127] on li "State to State Property Roofing Active Subscription [PERSON_NAME] Created [DATE…" at bounding box center [603, 139] width 772 height 55
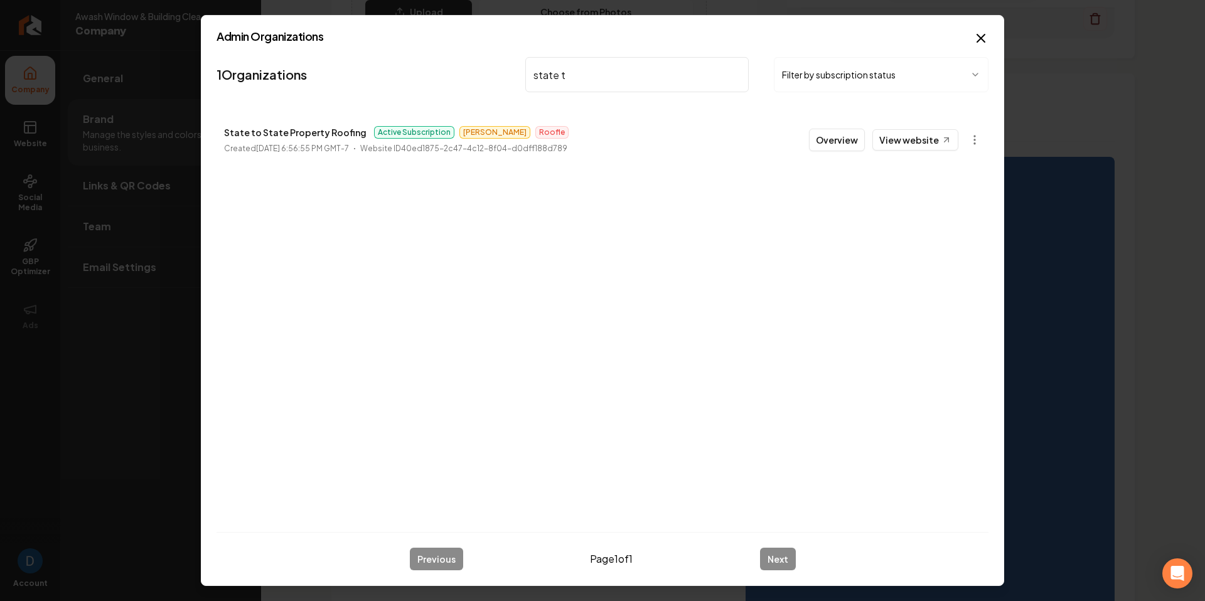
click at [289, 131] on p "State to State Property Roofing" at bounding box center [295, 132] width 143 height 15
click at [592, 76] on input "state t" at bounding box center [637, 74] width 224 height 35
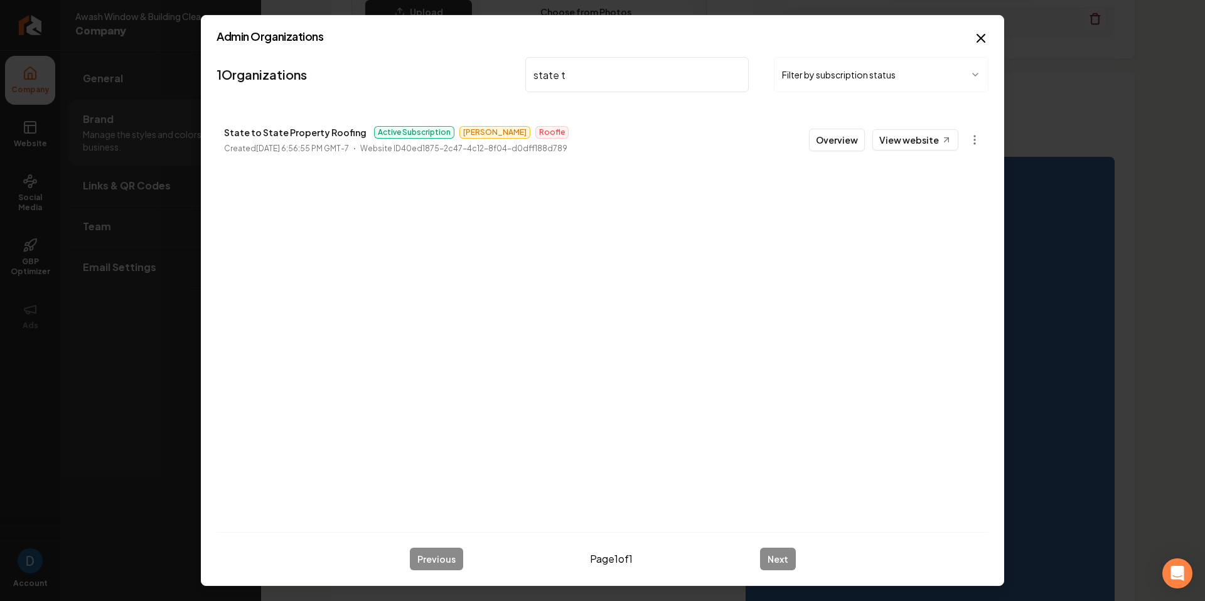
click at [592, 76] on input "state t" at bounding box center [637, 74] width 224 height 35
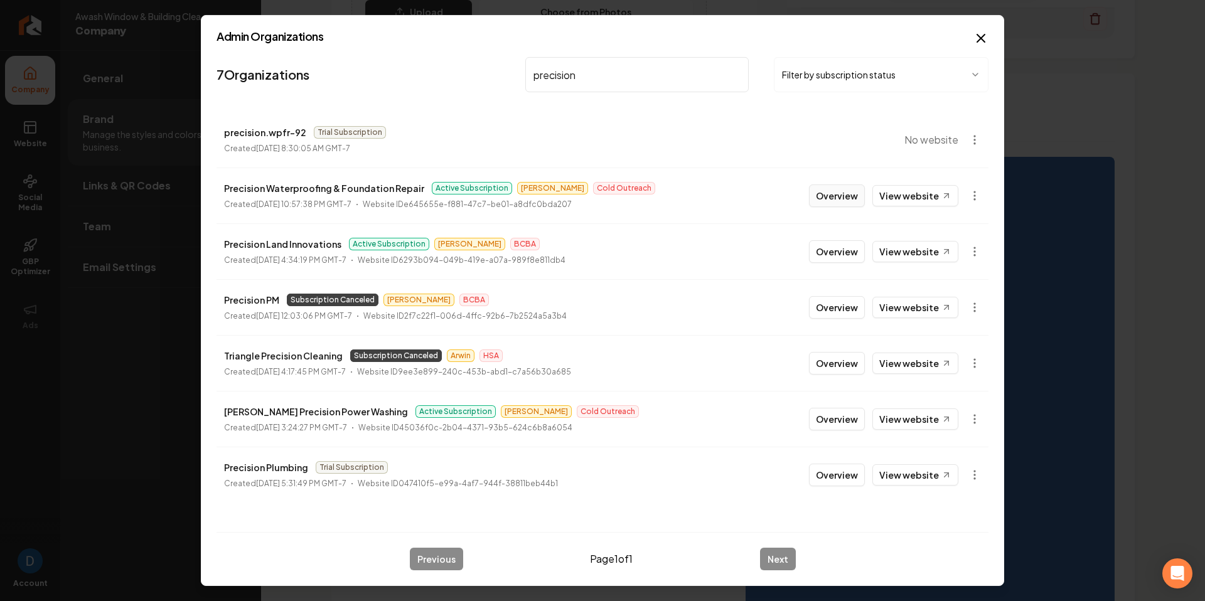
type input "precision"
click at [857, 200] on button "Overview" at bounding box center [837, 196] width 56 height 23
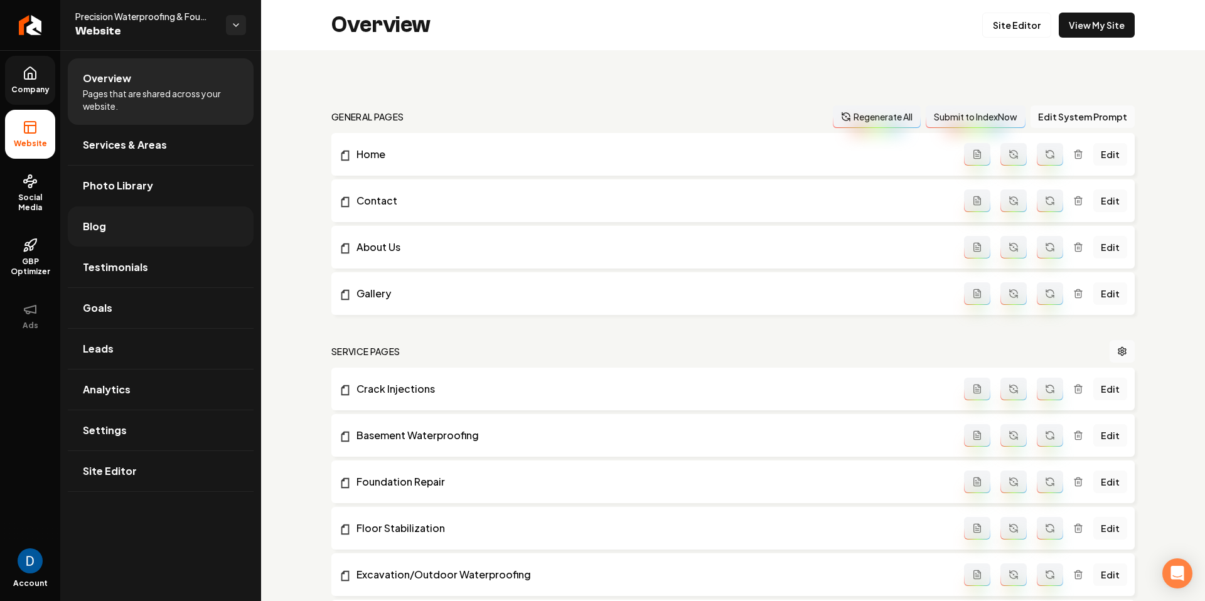
click at [172, 227] on link "Blog" at bounding box center [161, 227] width 186 height 40
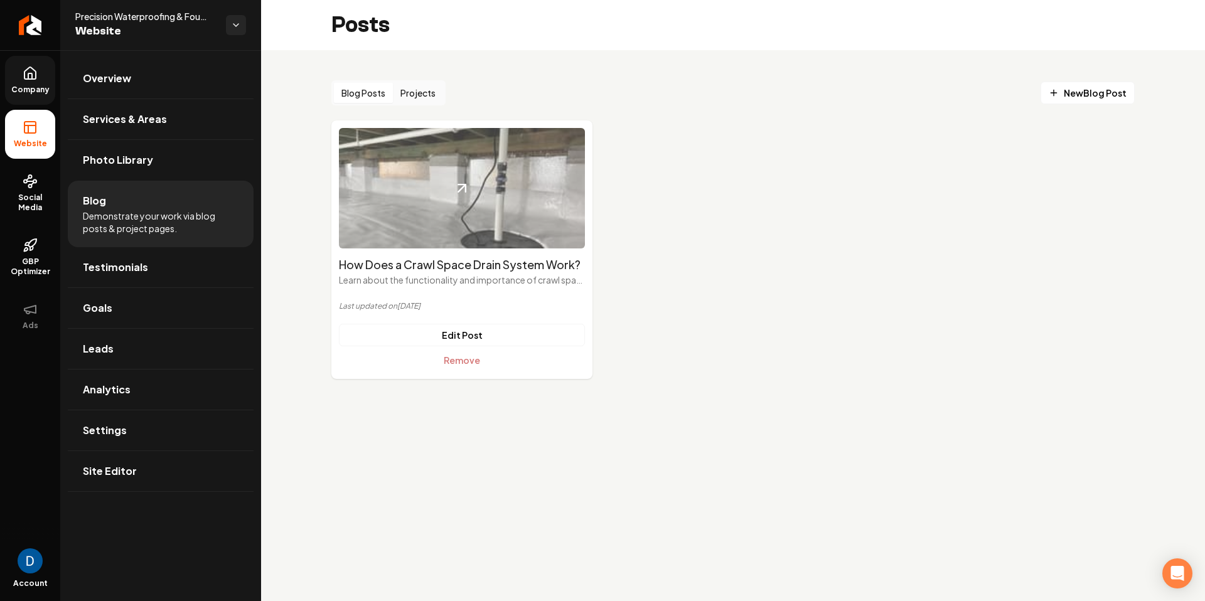
click at [397, 179] on img "Main content area" at bounding box center [462, 188] width 246 height 121
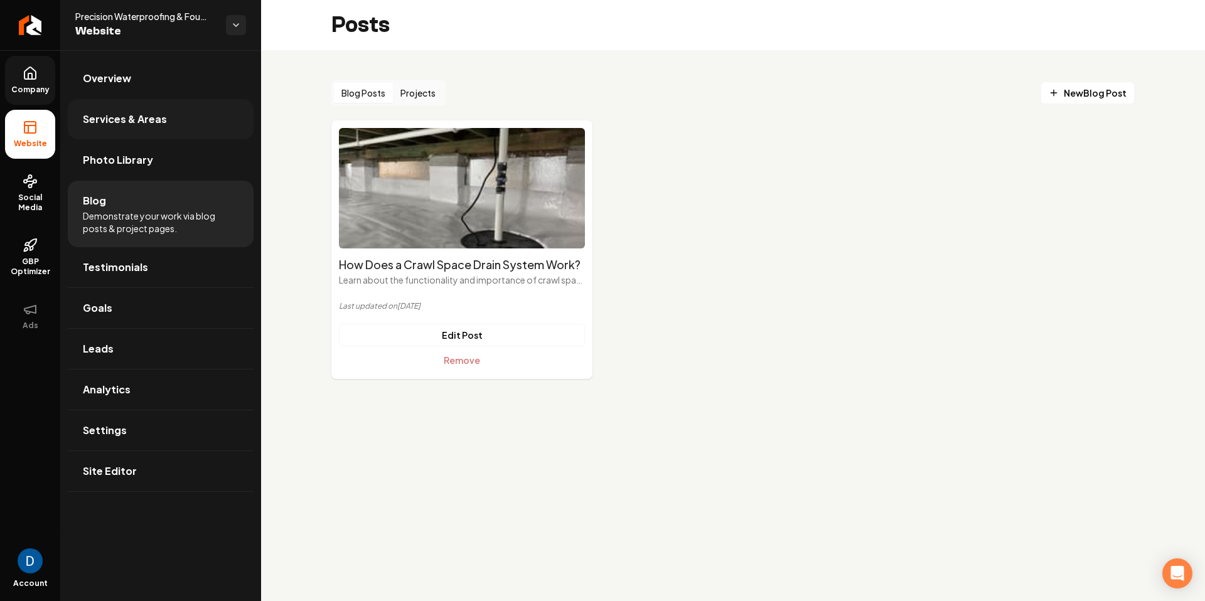
click at [109, 114] on span "Services & Areas" at bounding box center [125, 119] width 84 height 15
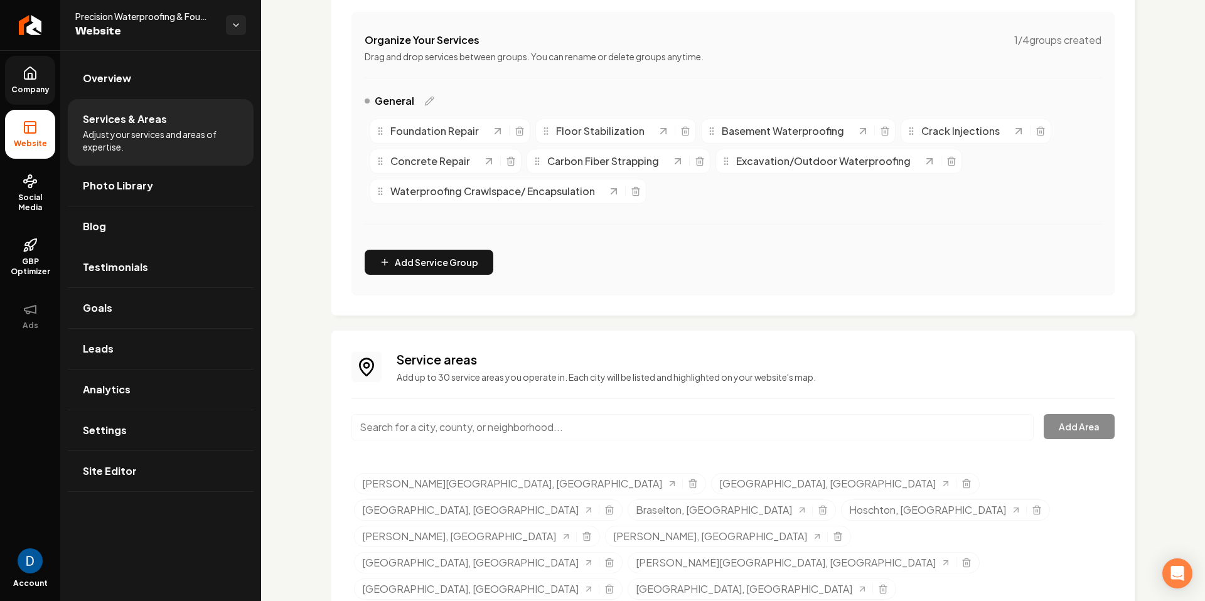
scroll to position [233, 0]
click at [149, 173] on link "Photo Library" at bounding box center [161, 186] width 186 height 40
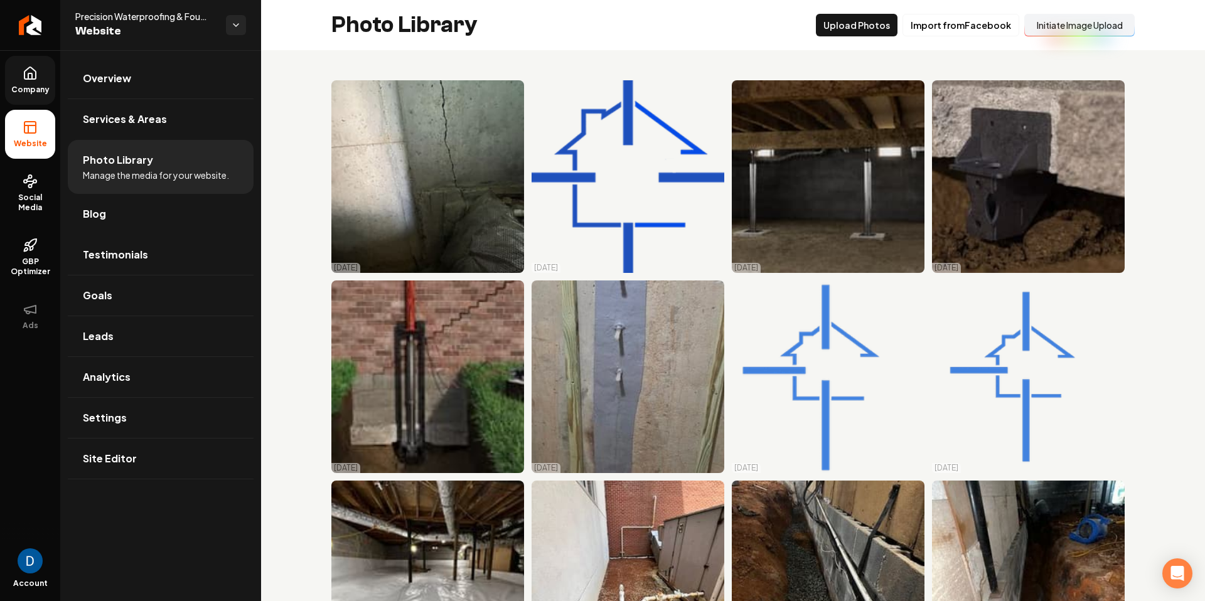
click at [1094, 24] on button "Initiate Image Upload" at bounding box center [1080, 25] width 110 height 23
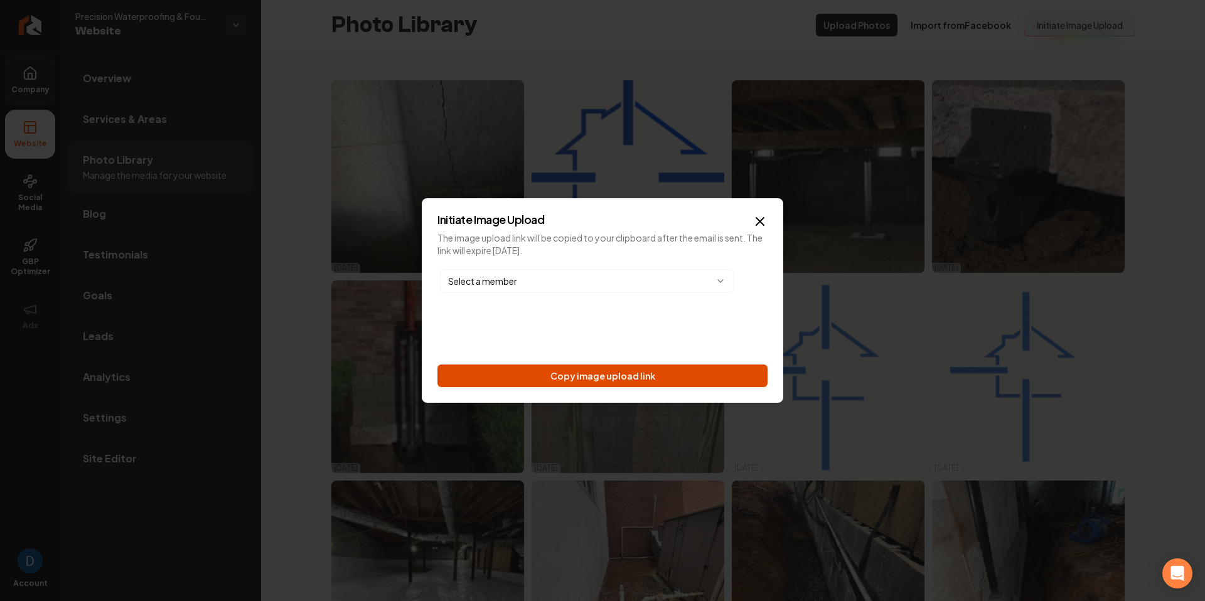
click at [605, 376] on button "Copy image upload link" at bounding box center [603, 376] width 330 height 23
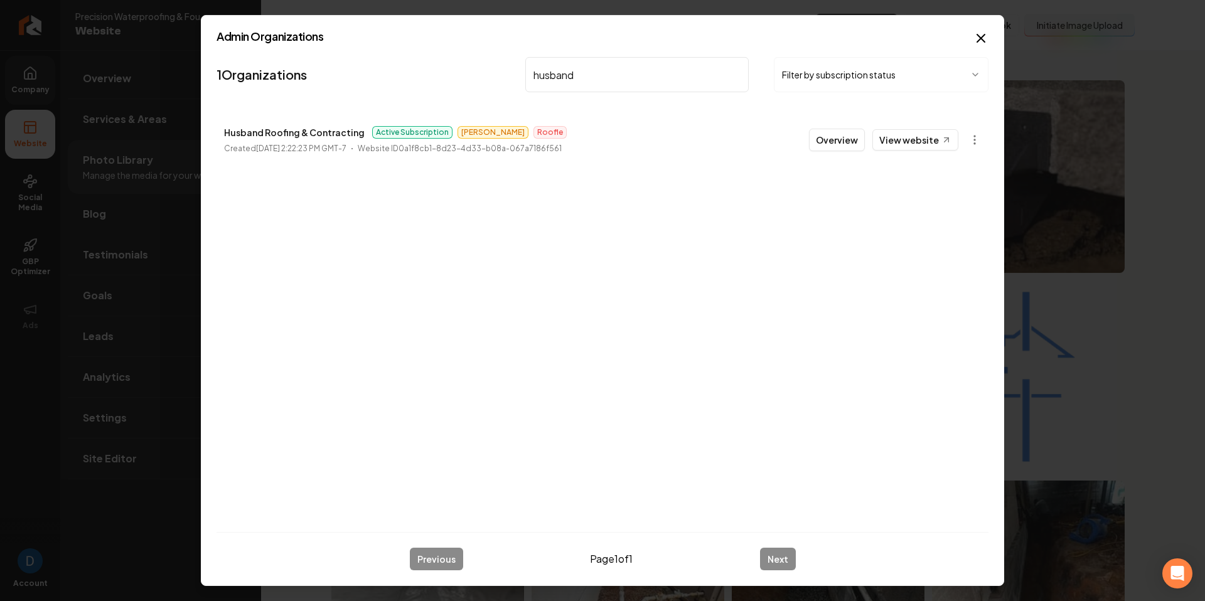
click at [354, 134] on p "Husband Roofing & Contracting" at bounding box center [294, 132] width 141 height 15
copy p "Husband Roofing & Contracting"
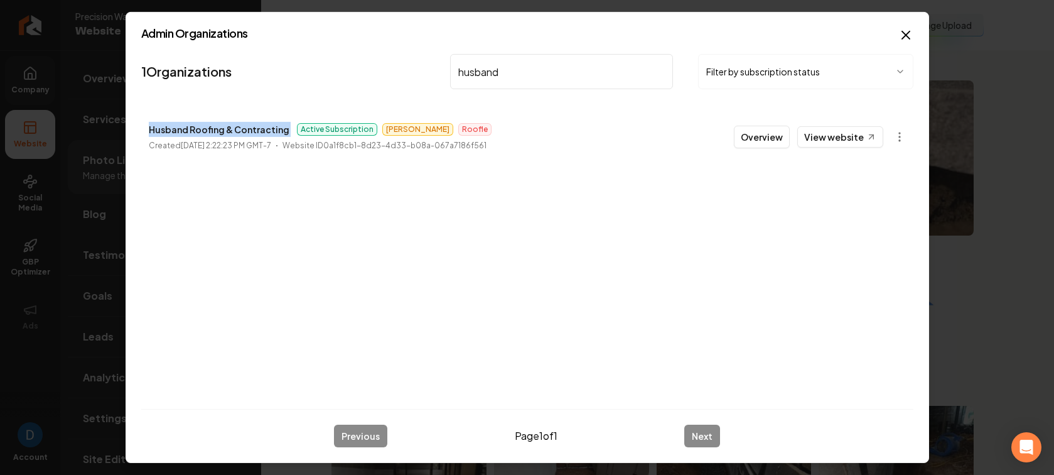
click at [485, 79] on input "husband" at bounding box center [562, 71] width 224 height 35
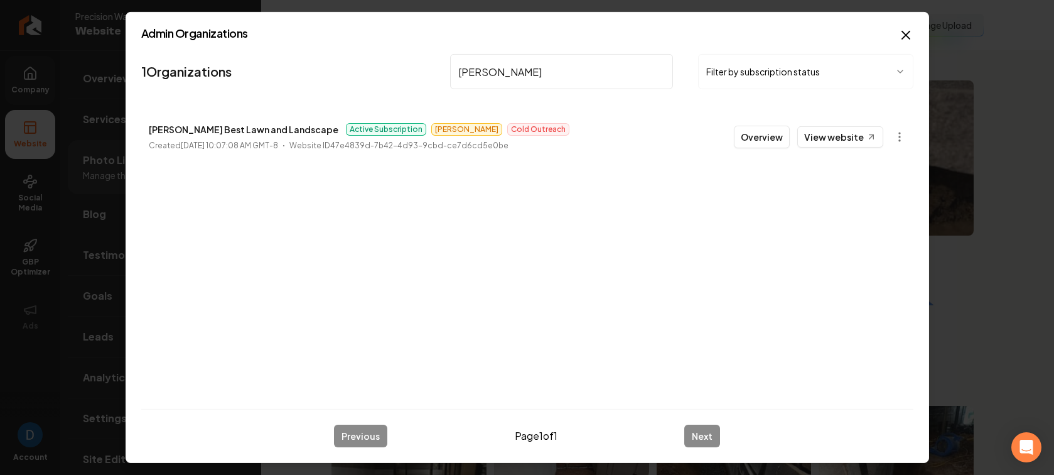
click at [277, 126] on p "[PERSON_NAME] Best Lawn and Landscape" at bounding box center [244, 129] width 190 height 15
copy p "[PERSON_NAME] Best Lawn and Landscape"
click at [522, 67] on input "[PERSON_NAME]" at bounding box center [562, 71] width 224 height 35
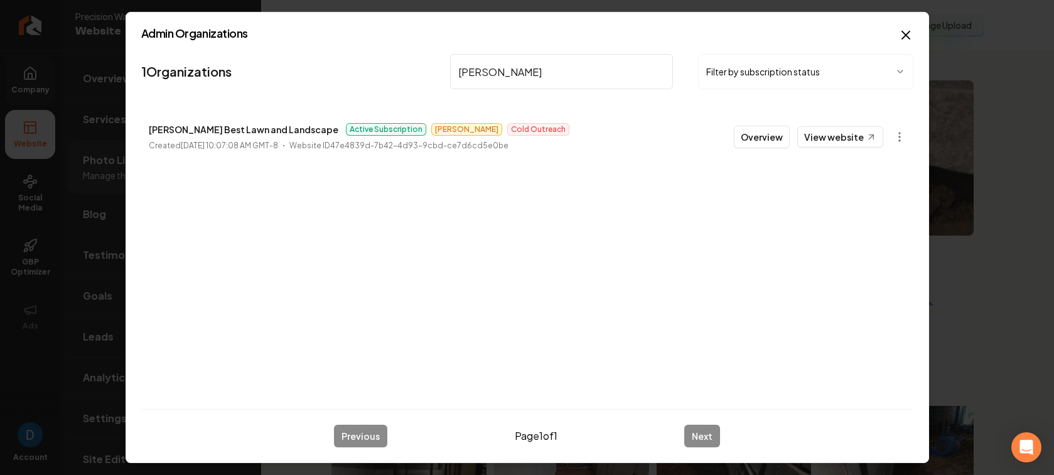
click at [522, 67] on input "[PERSON_NAME]" at bounding box center [562, 71] width 224 height 35
paste input "Swift Cleaning Pros"
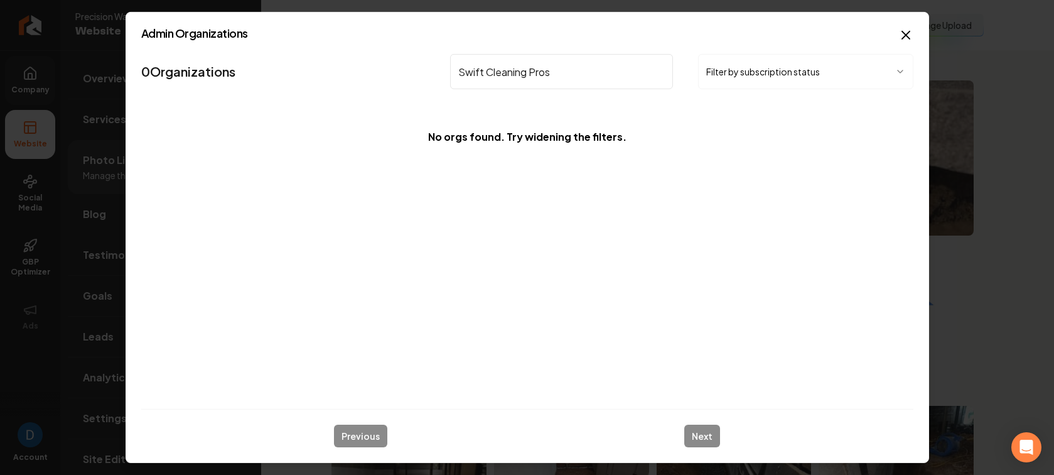
type input "Swift Cleaning Pros"
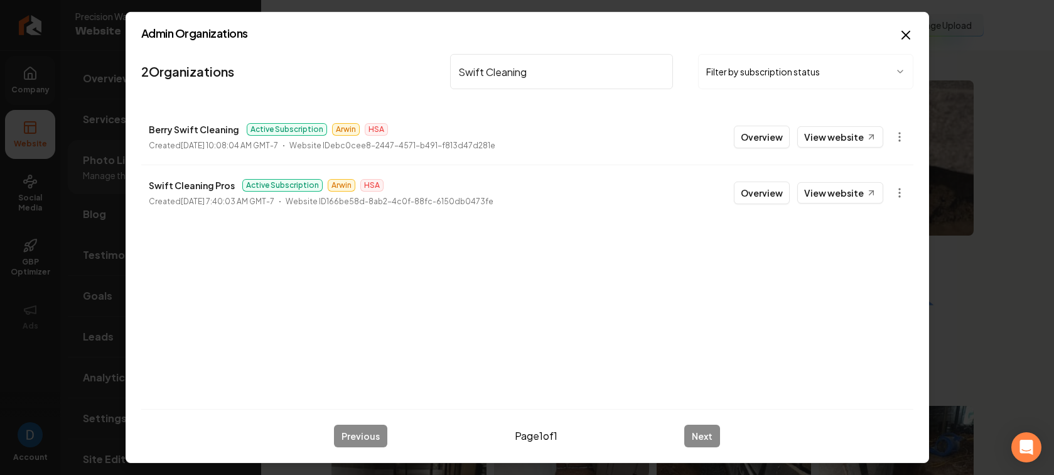
click at [566, 78] on input "Swift Cleaning" at bounding box center [562, 71] width 224 height 35
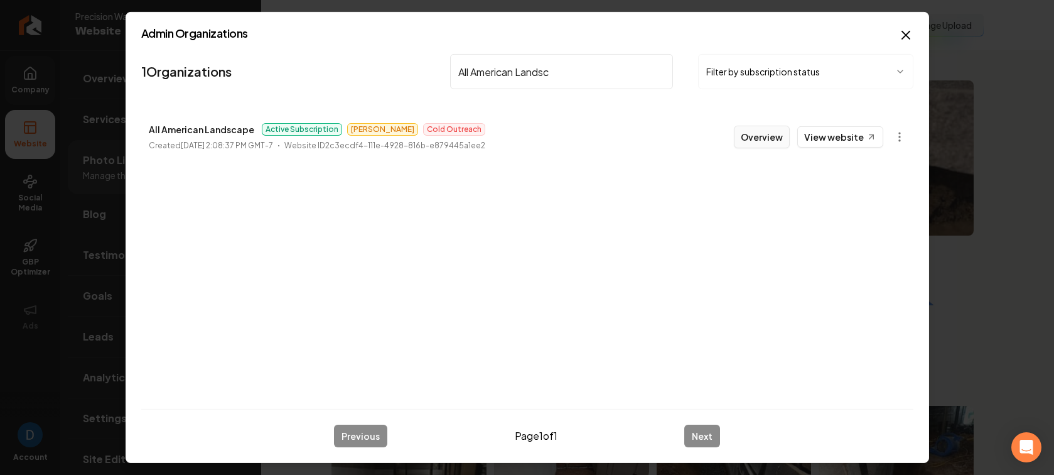
type input "All American Landsc"
click at [777, 137] on button "Overview" at bounding box center [762, 137] width 56 height 23
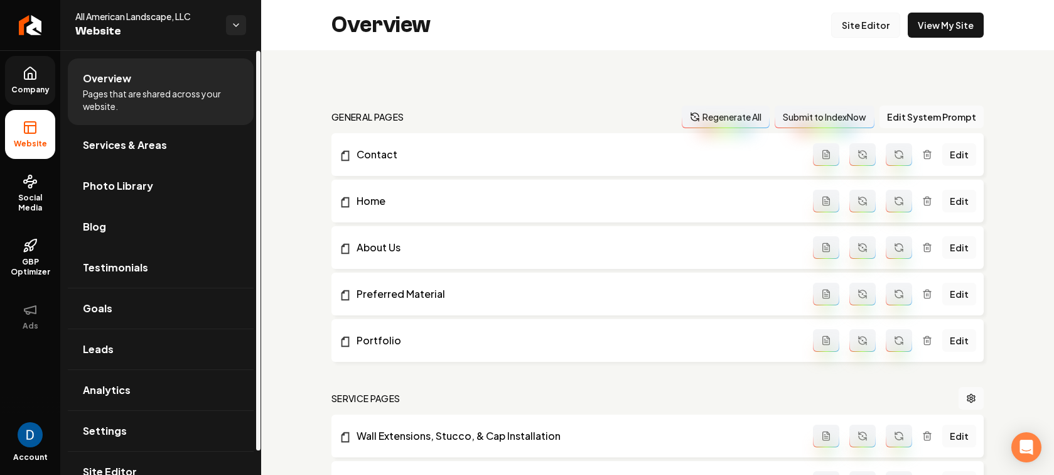
click at [871, 28] on link "Site Editor" at bounding box center [865, 25] width 69 height 25
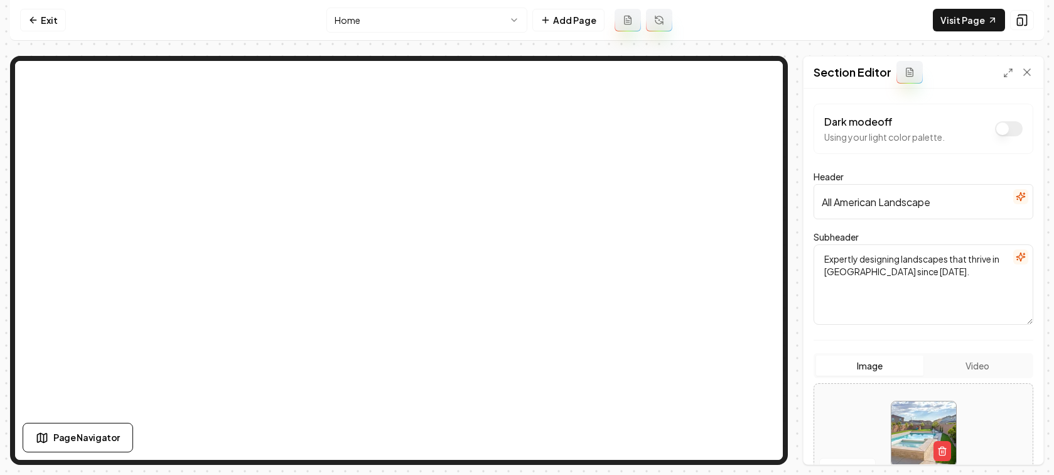
scroll to position [56, 0]
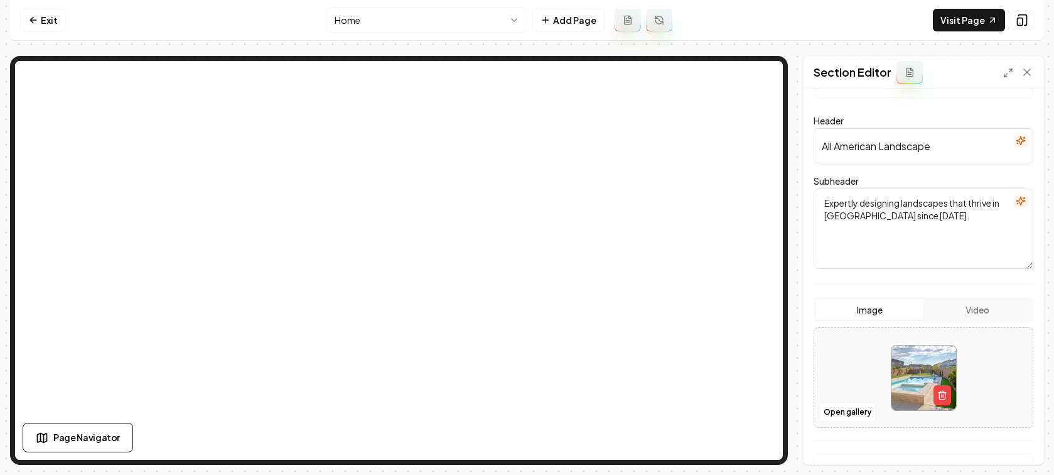
click at [969, 316] on button "Video" at bounding box center [977, 309] width 107 height 20
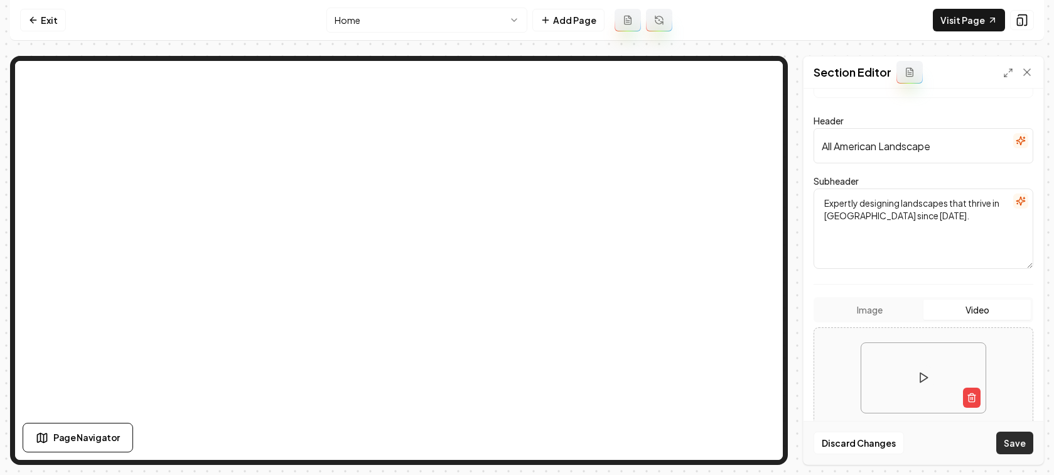
click at [1018, 441] on button "Save" at bounding box center [1014, 442] width 37 height 23
click at [973, 26] on link "Visit Page" at bounding box center [969, 20] width 72 height 23
click at [928, 370] on button at bounding box center [923, 377] width 25 height 25
click at [913, 379] on video at bounding box center [923, 378] width 124 height 70
click at [980, 20] on link "Visit Page" at bounding box center [969, 20] width 72 height 23
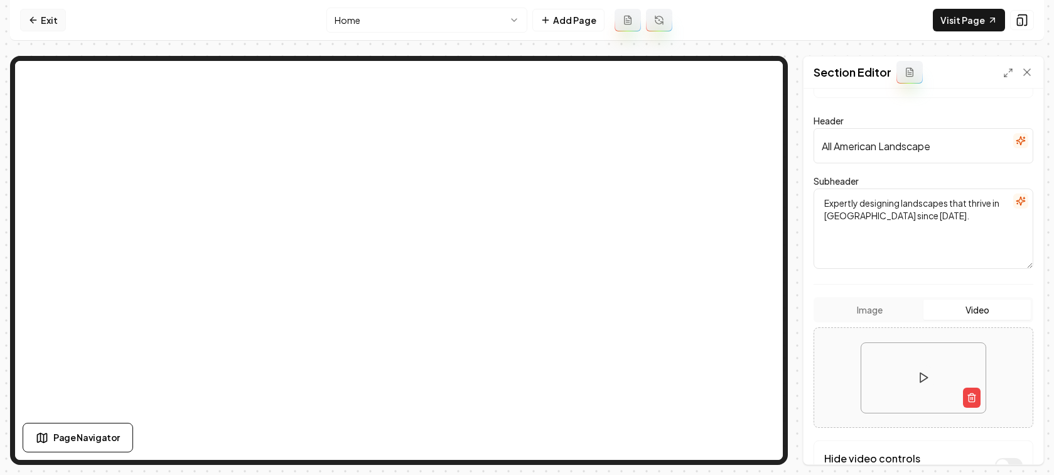
click at [56, 26] on link "Exit" at bounding box center [43, 20] width 46 height 23
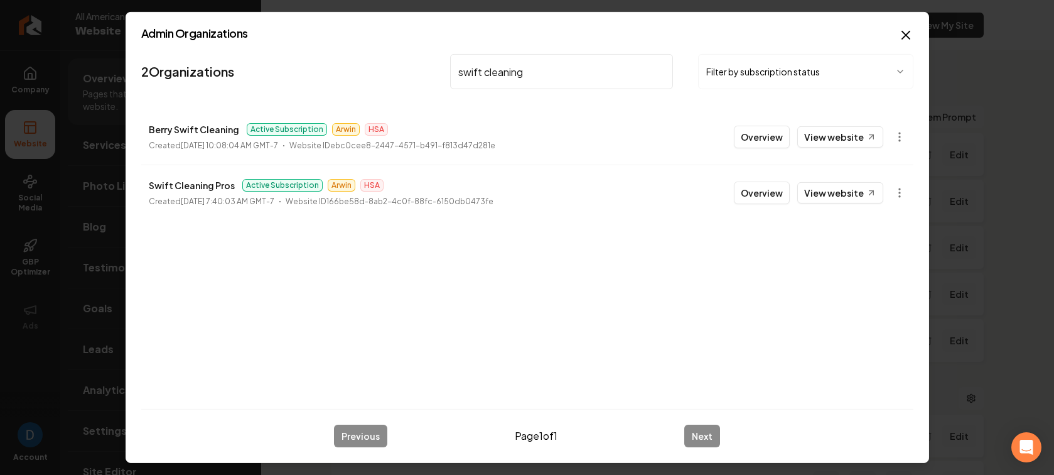
type input "swift cleaning"
click at [189, 133] on p "Berry Swift Cleaning" at bounding box center [194, 129] width 90 height 15
click at [184, 182] on p "Swift Cleaning Pros" at bounding box center [192, 185] width 86 height 15
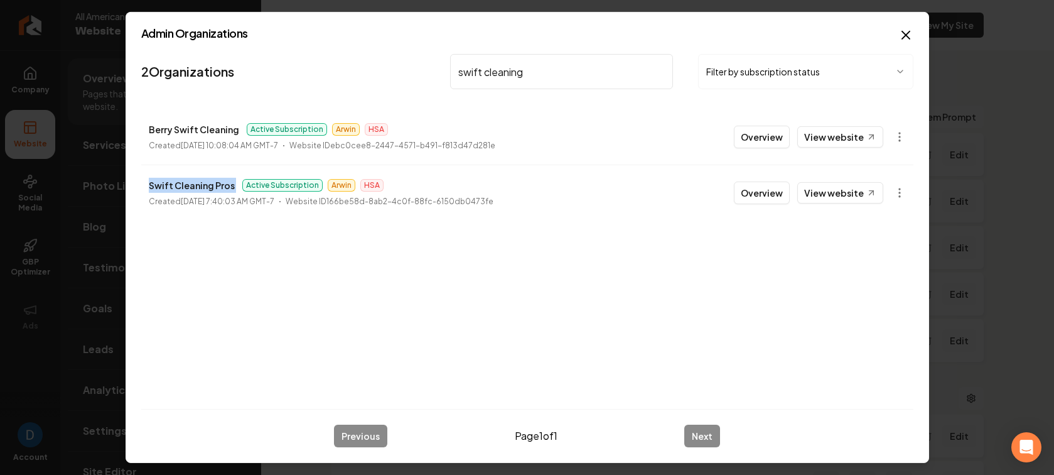
copy p "Swift Cleaning Pros"
click at [907, 30] on icon "button" at bounding box center [905, 35] width 15 height 15
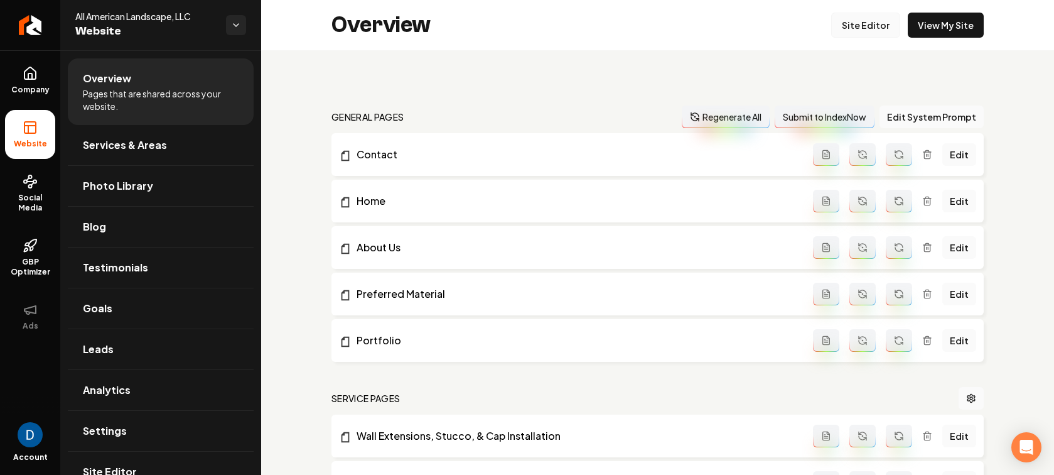
click at [853, 35] on link "Site Editor" at bounding box center [865, 25] width 69 height 25
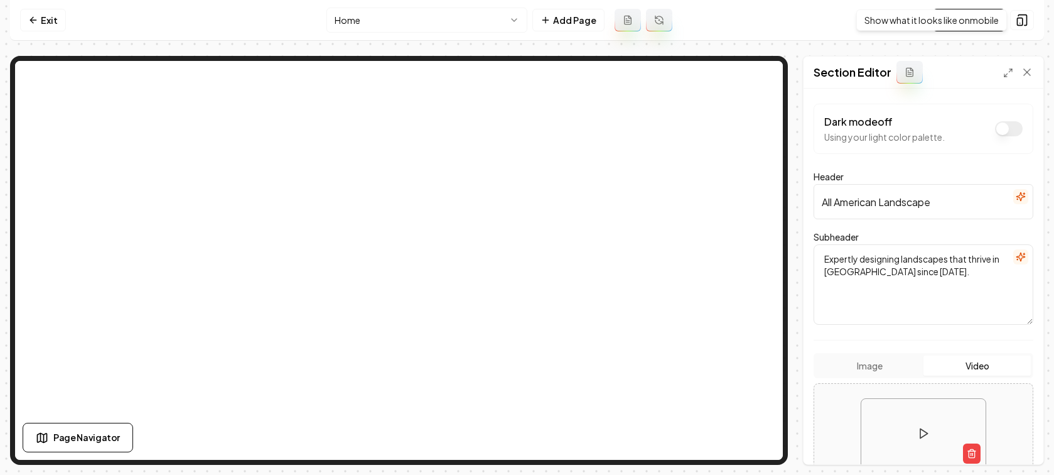
click at [972, 27] on div "Show what it looks like on mobile Show what it looks like on mobile" at bounding box center [931, 19] width 151 height 21
click at [949, 19] on link "Visit Page" at bounding box center [969, 20] width 72 height 23
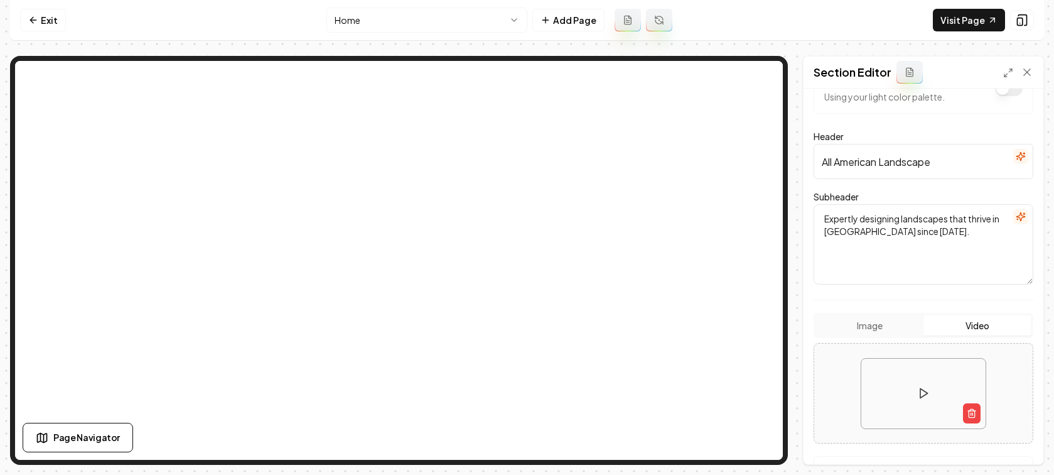
scroll to position [58, 0]
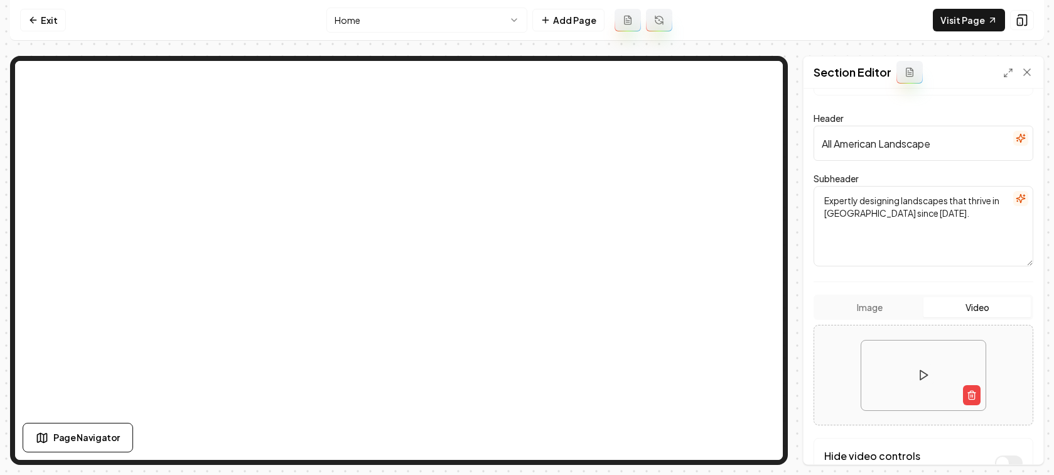
click at [908, 154] on input "All American Landscape" at bounding box center [924, 143] width 220 height 35
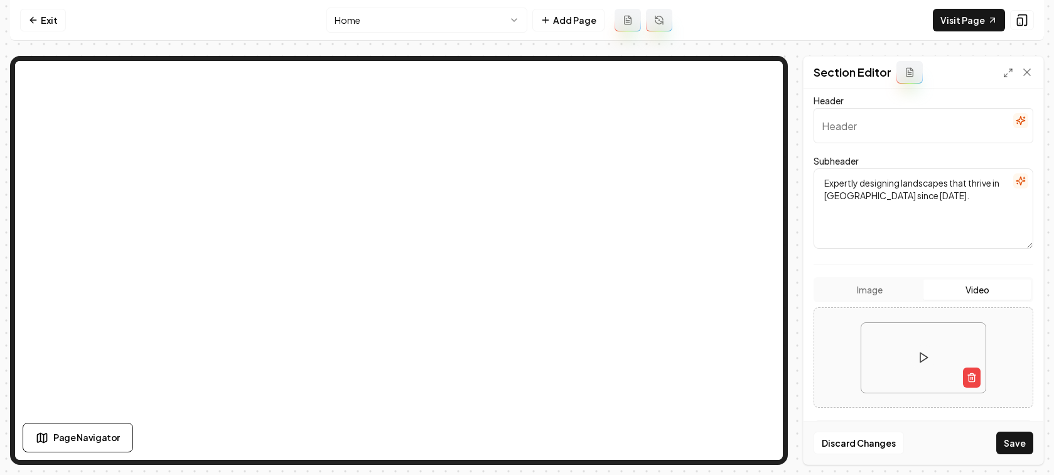
scroll to position [77, 0]
click at [1015, 441] on button "Save" at bounding box center [1014, 442] width 37 height 23
type input "All American Landscape"
click at [794, 243] on div "Page Settings Section Editor Dark mode off Using your light color palette. Head…" at bounding box center [527, 260] width 1034 height 409
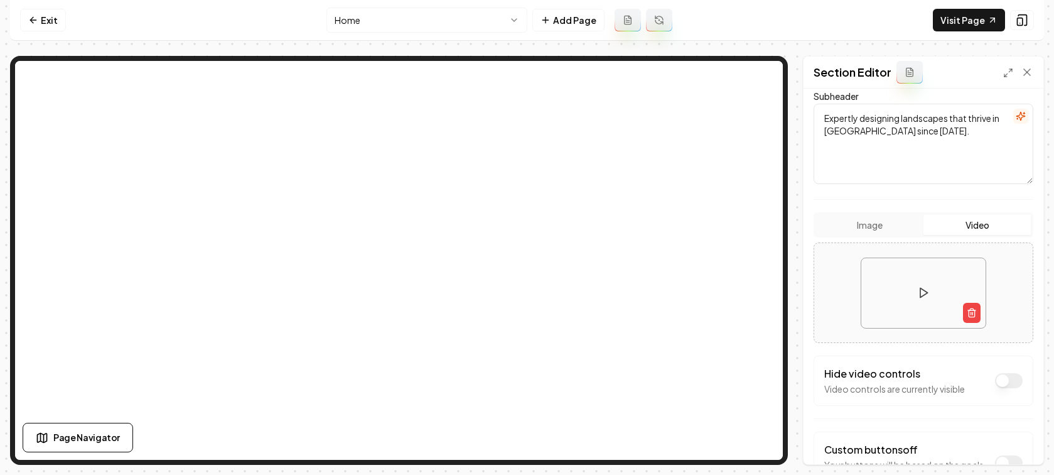
scroll to position [236, 0]
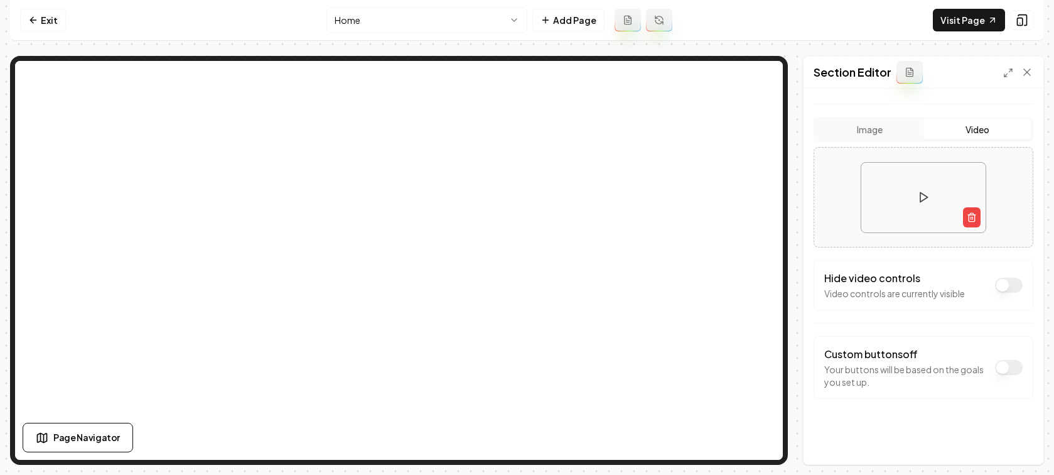
click at [869, 139] on div "Image Video" at bounding box center [924, 129] width 220 height 25
click at [870, 129] on form "Dark mode off Using your light color palette. Header All American Landscape Sub…" at bounding box center [924, 159] width 220 height 581
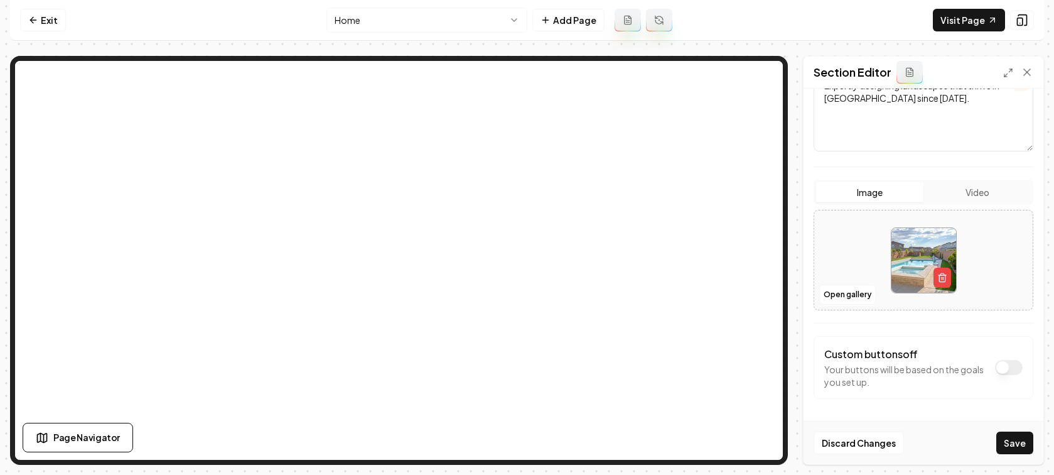
scroll to position [0, 0]
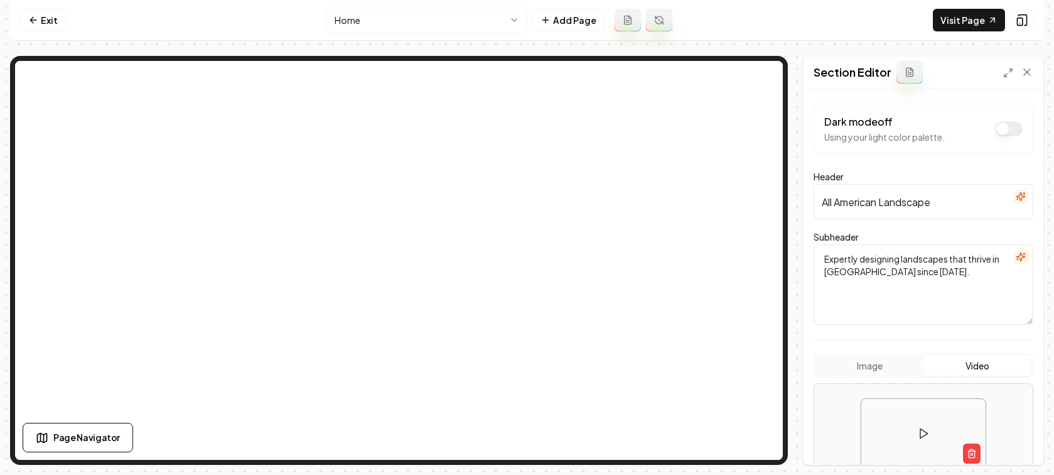
click at [962, 357] on button "Video" at bounding box center [977, 365] width 107 height 20
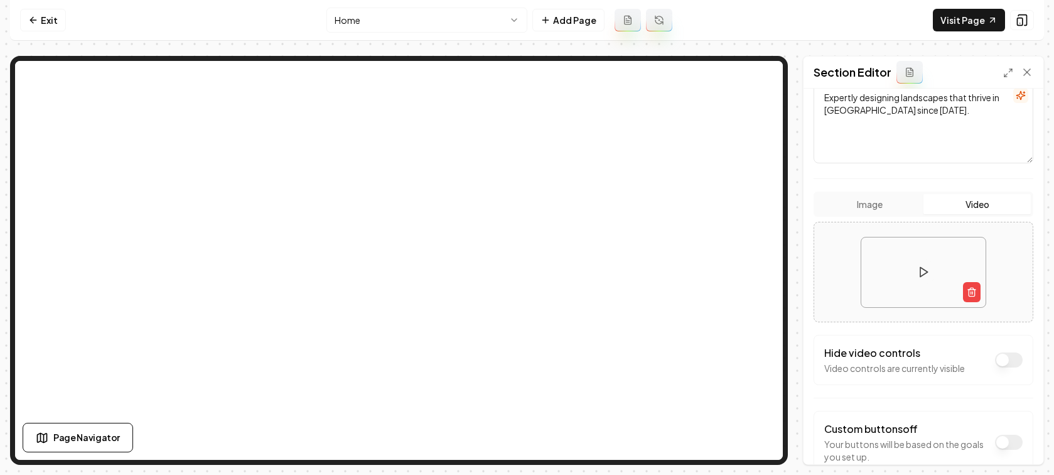
scroll to position [205, 0]
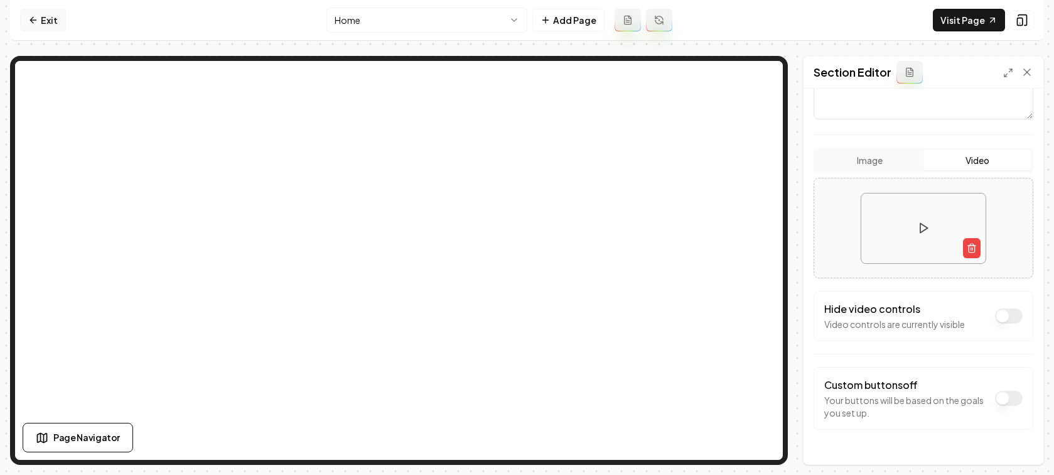
click at [40, 20] on link "Exit" at bounding box center [43, 20] width 46 height 23
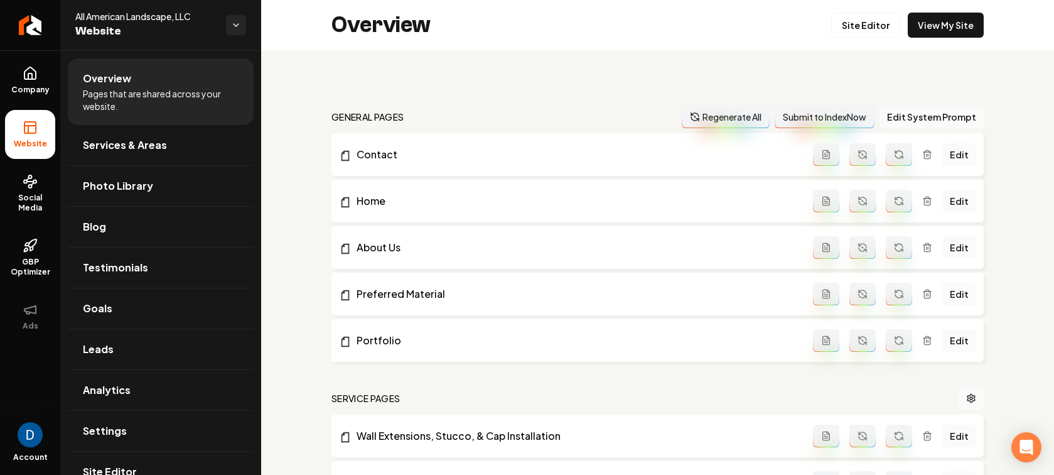
click at [93, 11] on span "All American Landscape, LLC" at bounding box center [145, 16] width 141 height 13
copy span "All American Landscape, LLC"
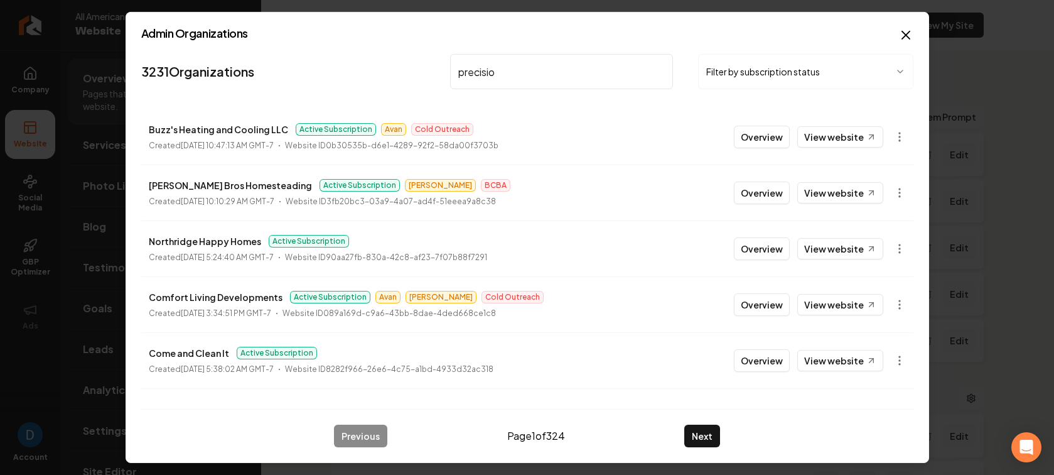
type input "precision"
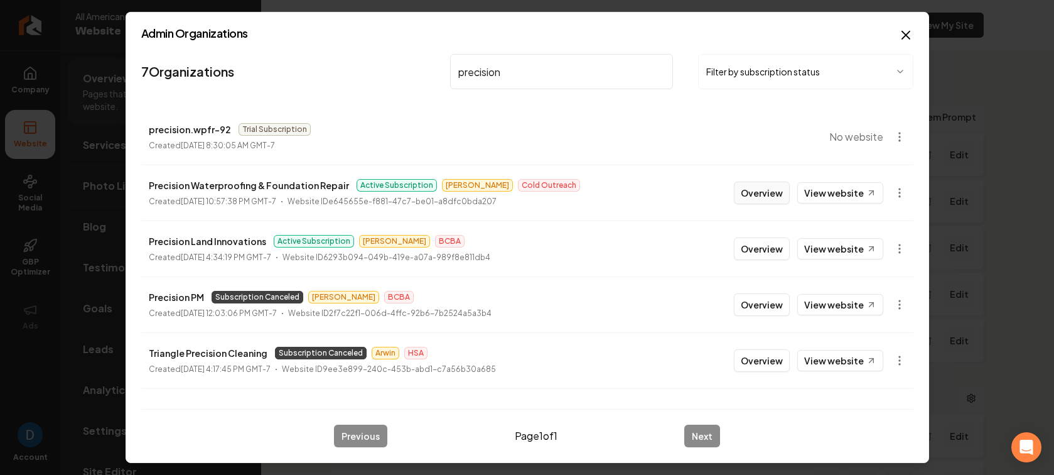
click at [772, 186] on button "Overview" at bounding box center [762, 192] width 56 height 23
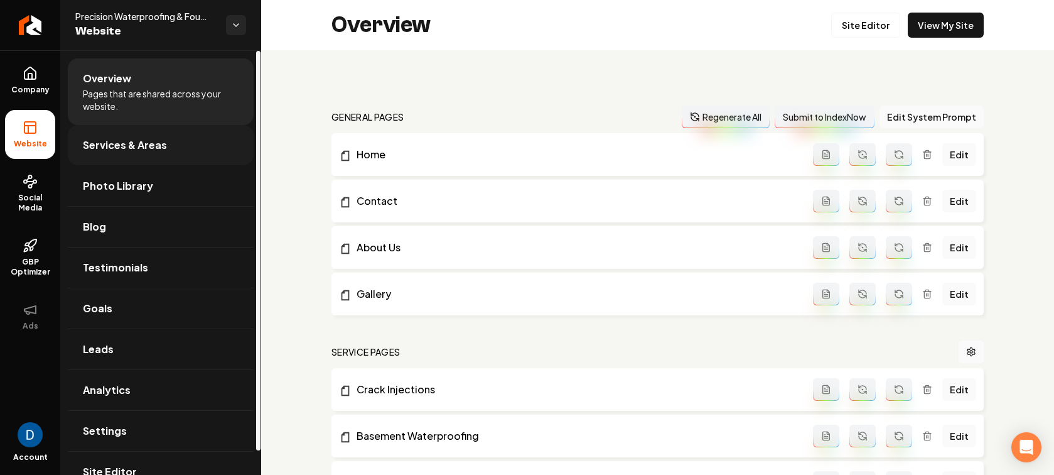
click at [170, 146] on link "Services & Areas" at bounding box center [161, 145] width 186 height 40
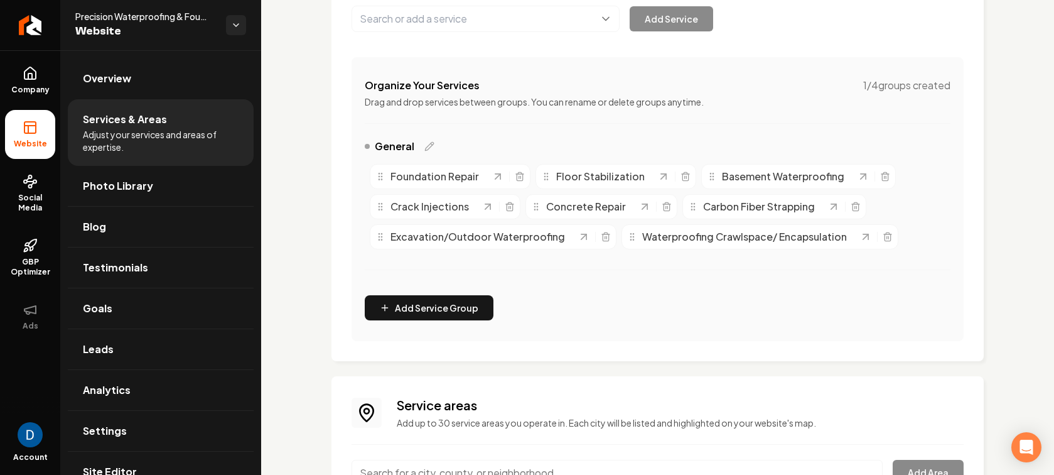
scroll to position [189, 0]
click at [887, 236] on line "Main content area" at bounding box center [887, 236] width 0 height 3
click at [460, 14] on button "Main content area" at bounding box center [486, 18] width 268 height 26
paste input "Crawl Space Repair"
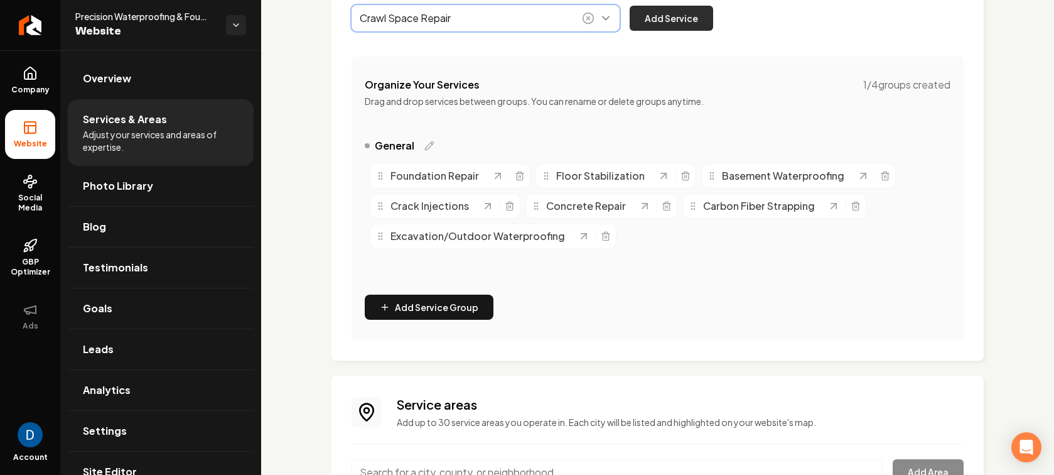
type input "Crawl Space Repair"
click at [674, 24] on button "Add Service" at bounding box center [672, 18] width 84 height 25
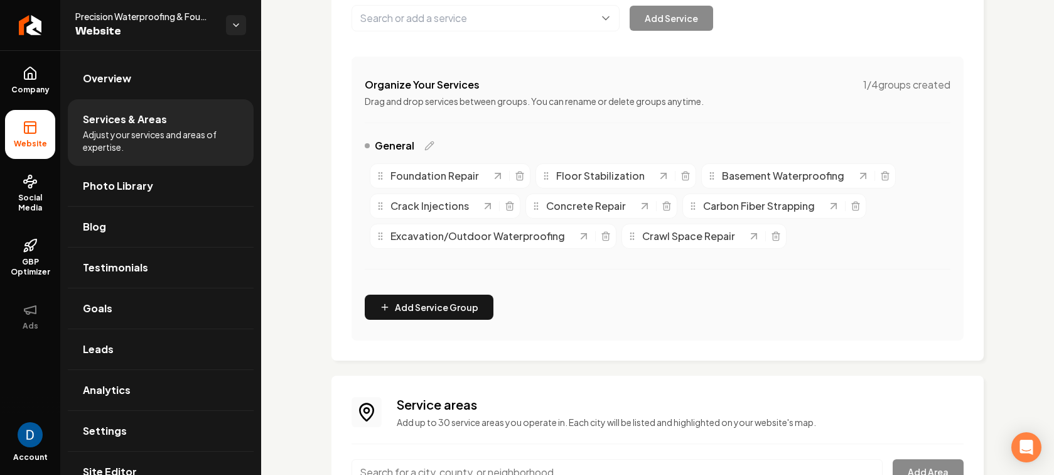
scroll to position [0, 0]
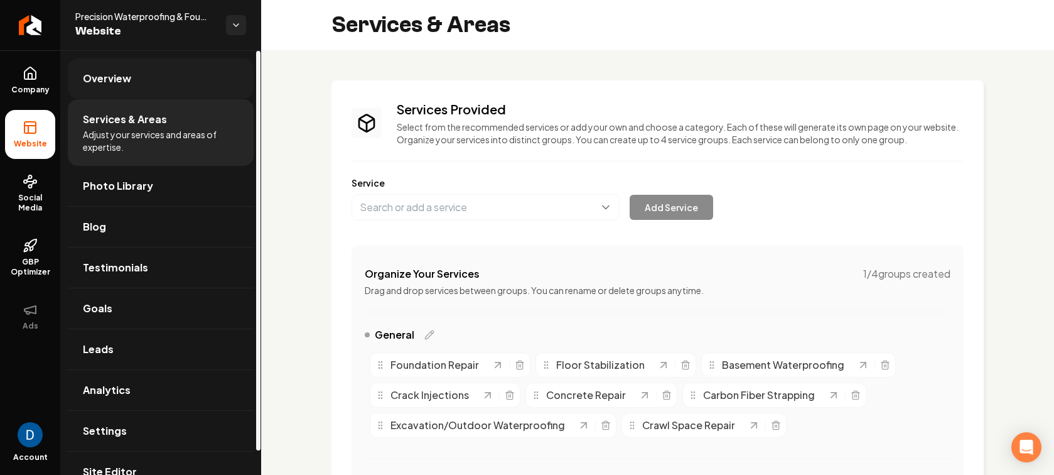
click at [216, 95] on link "Overview" at bounding box center [161, 78] width 186 height 40
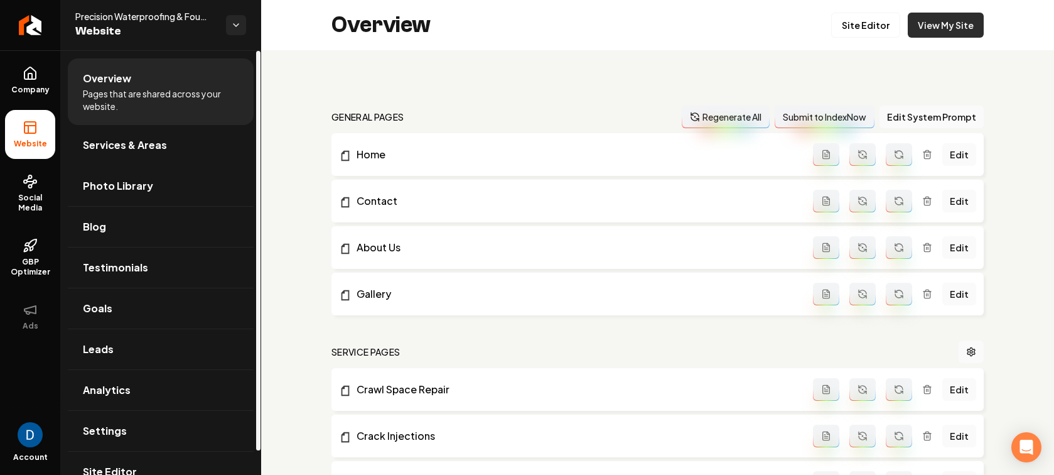
click at [930, 19] on link "View My Site" at bounding box center [946, 25] width 76 height 25
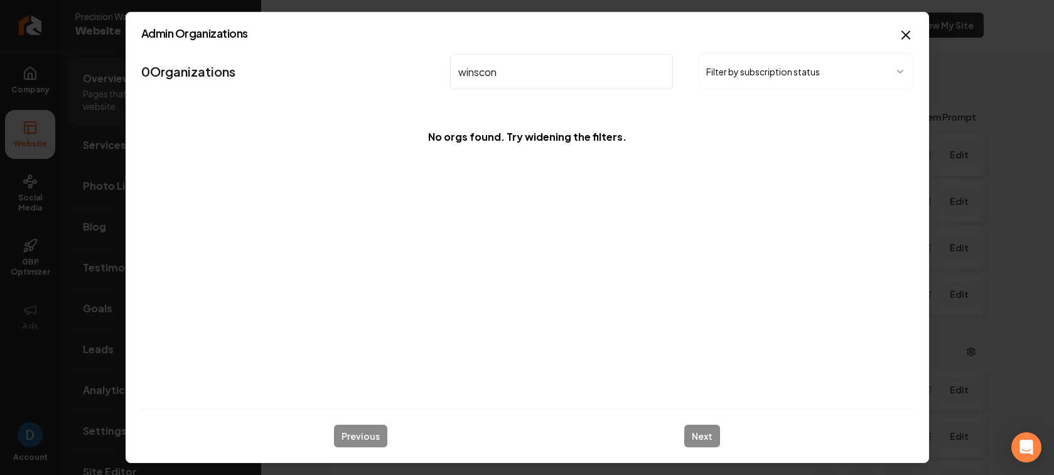
click at [470, 77] on input "winscon" at bounding box center [562, 71] width 224 height 35
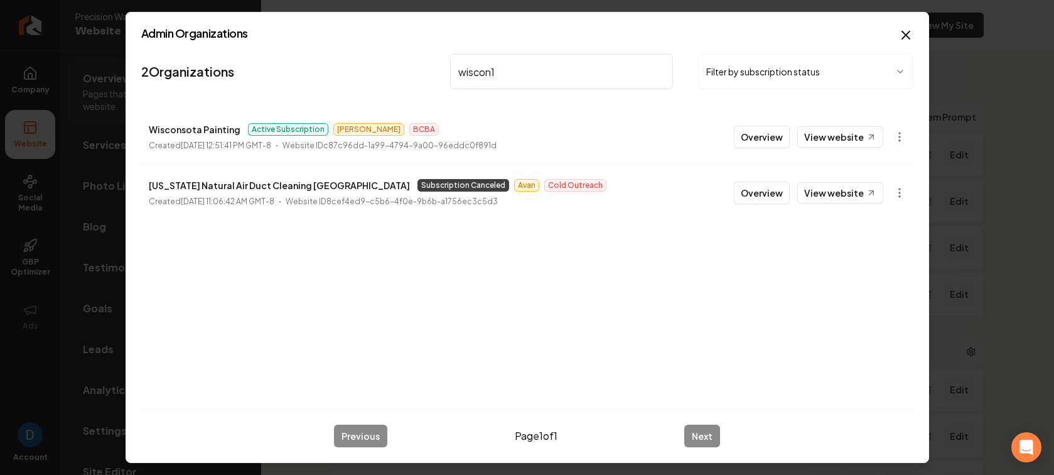
type input "wiscon"
click at [780, 132] on button "Overview" at bounding box center [762, 137] width 56 height 23
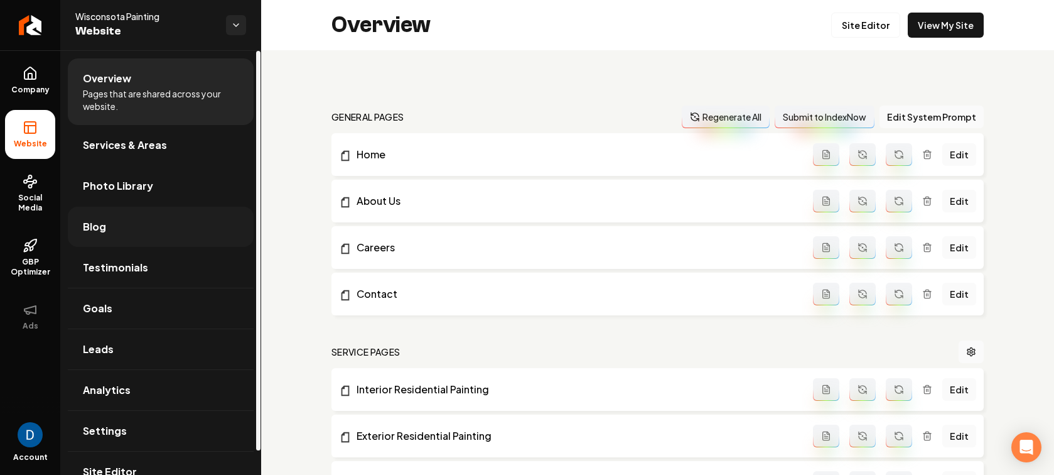
click at [131, 226] on link "Blog" at bounding box center [161, 227] width 186 height 40
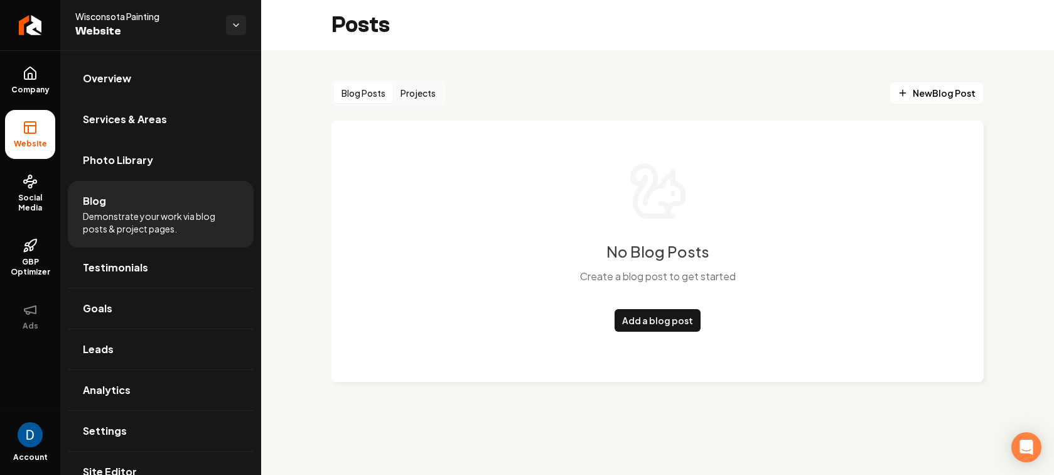
click at [402, 95] on button "Projects" at bounding box center [418, 93] width 50 height 20
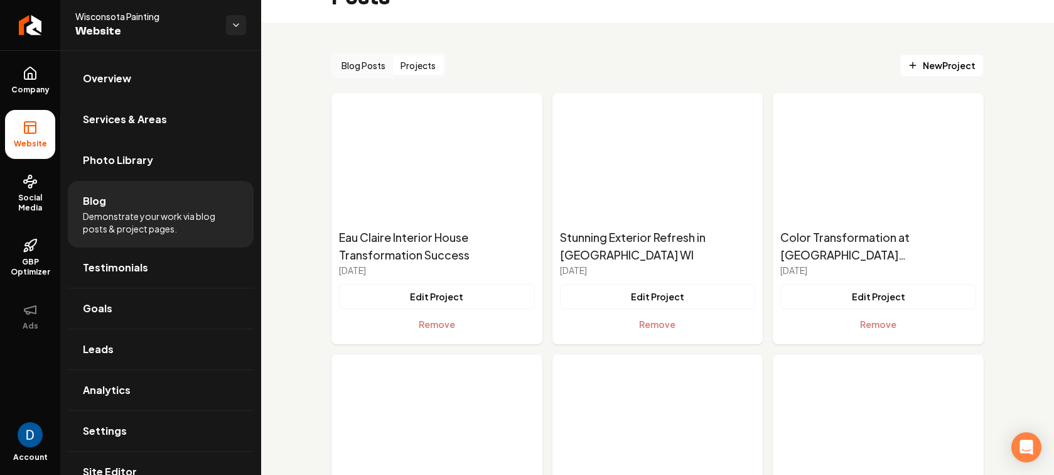
scroll to position [3684, 0]
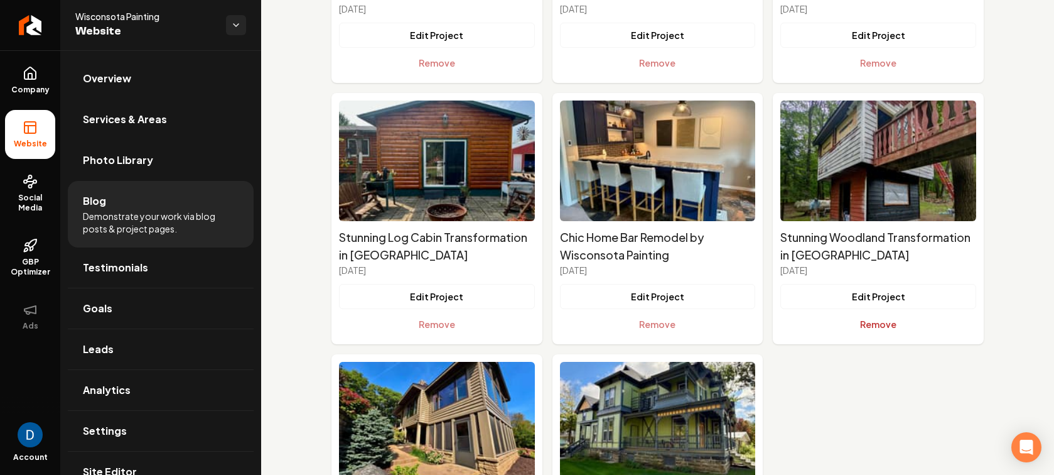
click at [881, 316] on button "Remove" at bounding box center [878, 323] width 196 height 25
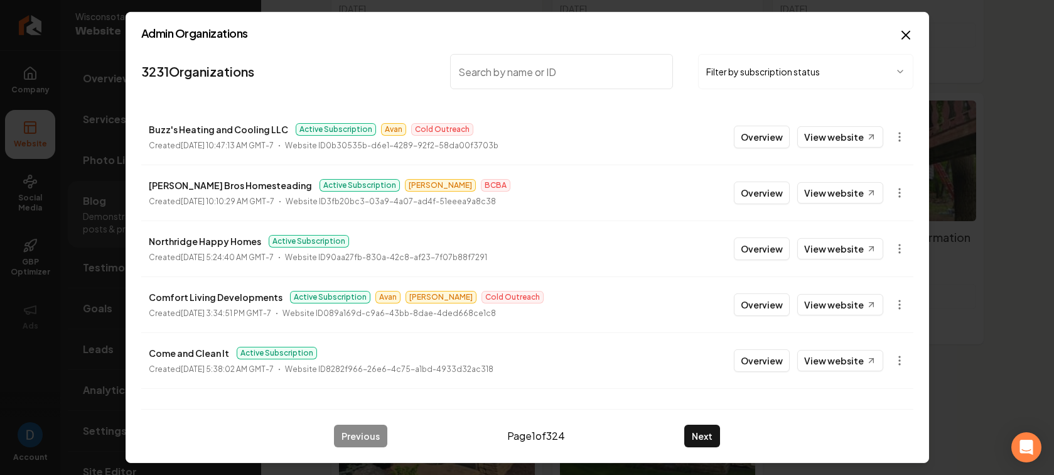
type input "o"
type input "precision"
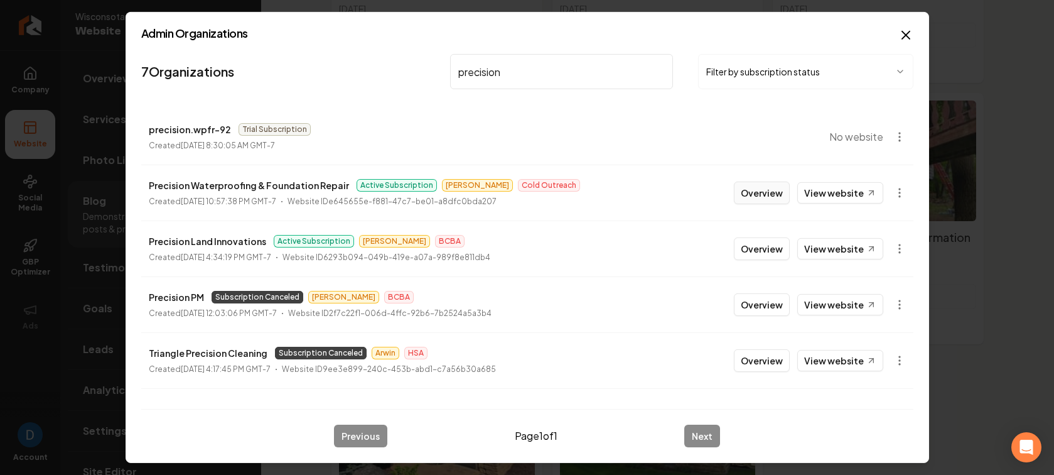
click at [770, 190] on button "Overview" at bounding box center [762, 192] width 56 height 23
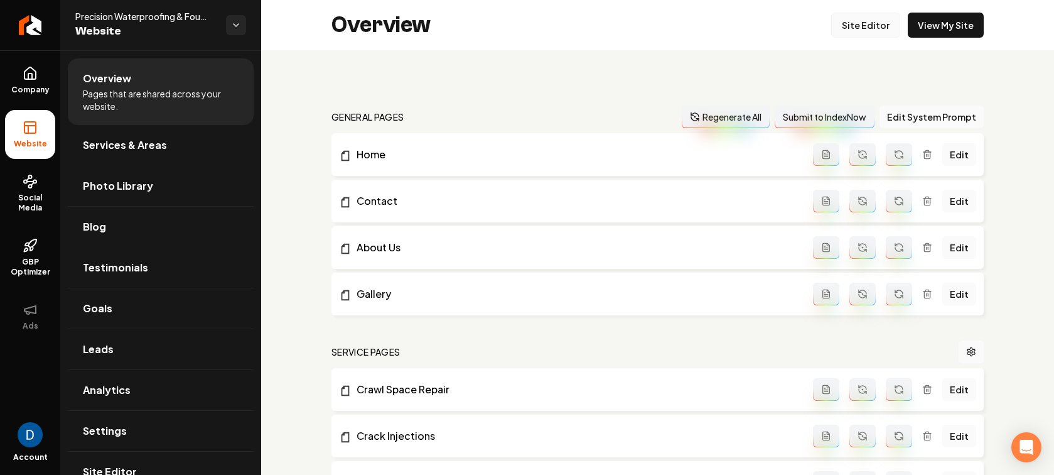
click at [870, 30] on link "Site Editor" at bounding box center [865, 25] width 69 height 25
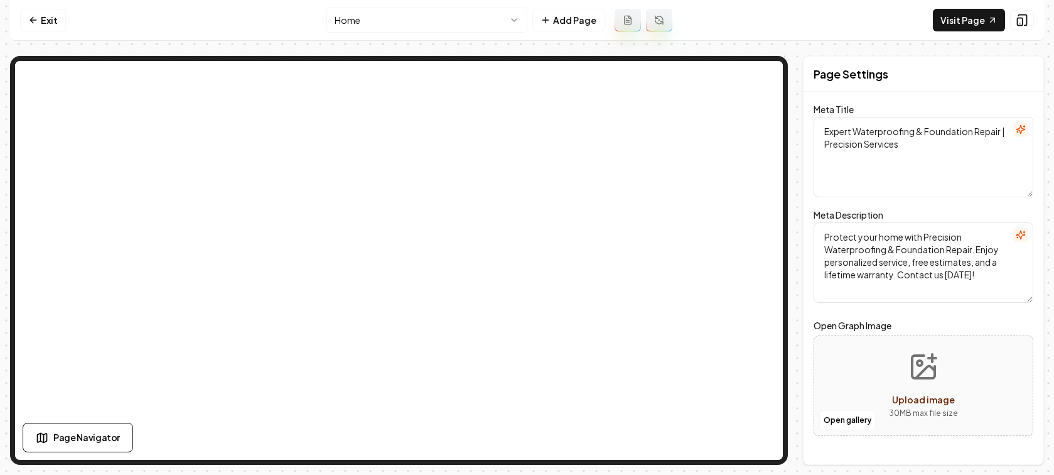
click at [407, 25] on html "Computer Required This feature is only available on a computer. Please switch t…" at bounding box center [527, 237] width 1054 height 475
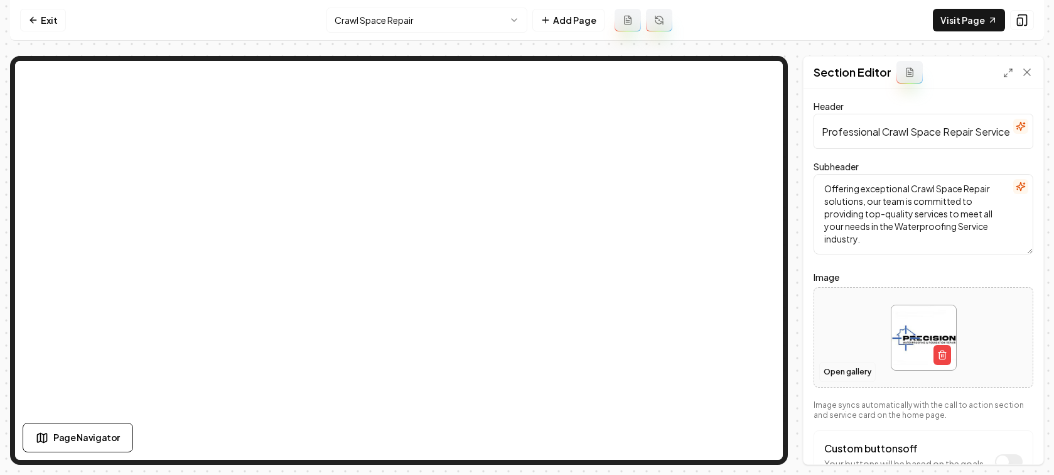
click at [835, 367] on button "Open gallery" at bounding box center [847, 372] width 57 height 20
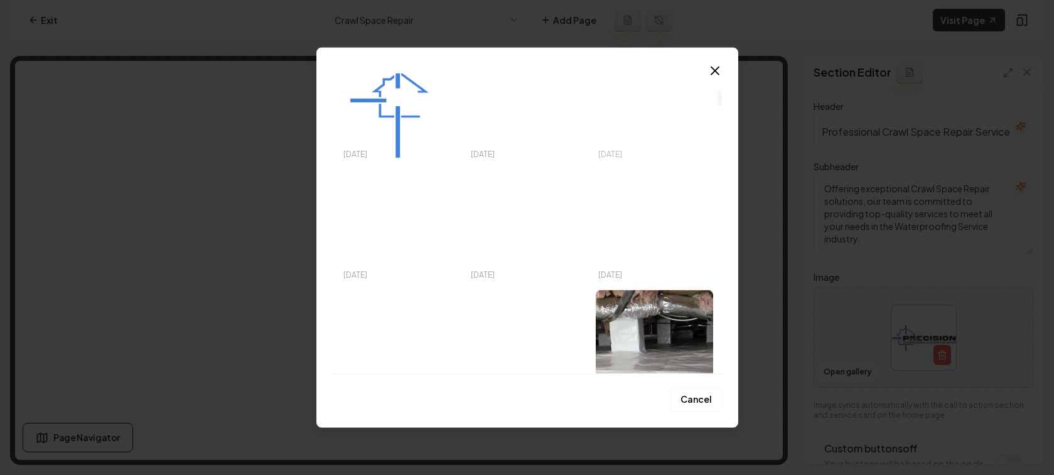
scroll to position [302, 0]
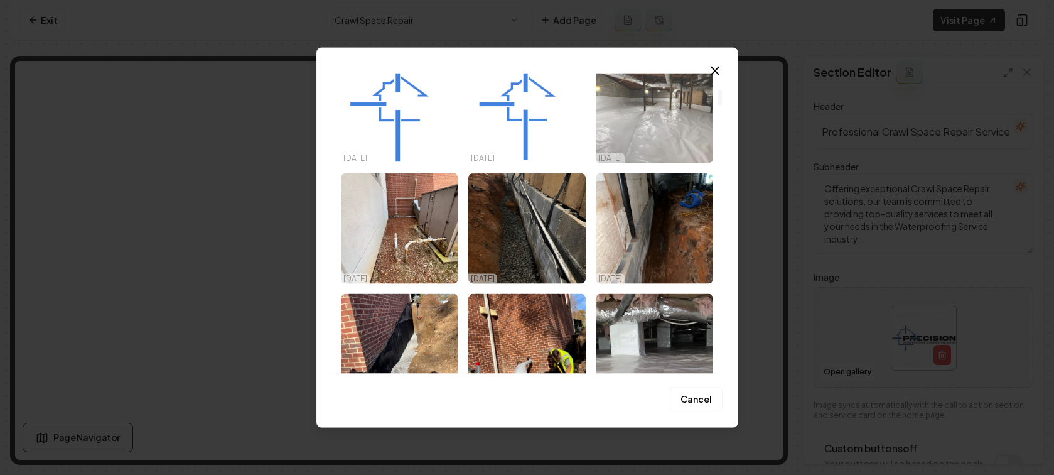
click at [667, 126] on img "Select image image_68c485485c7cd75eb8503141.jpeg" at bounding box center [654, 108] width 117 height 110
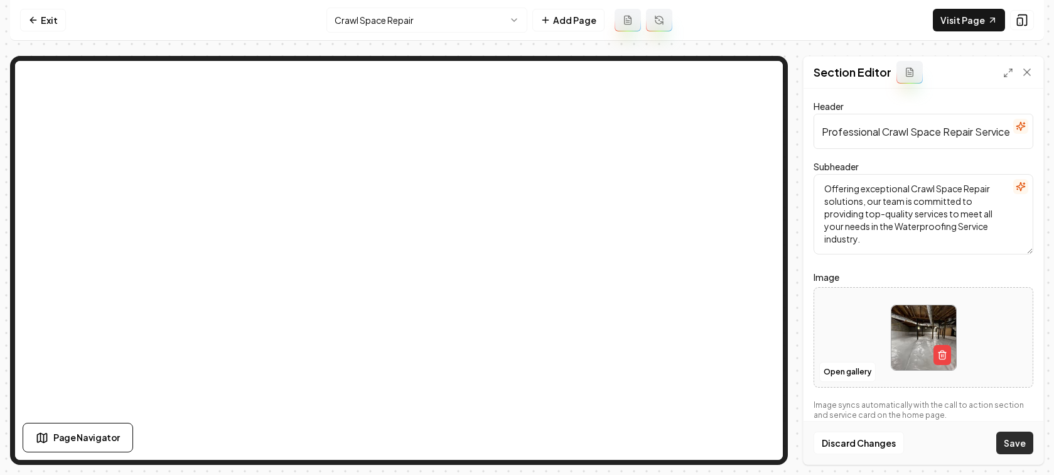
click at [1021, 440] on button "Save" at bounding box center [1014, 442] width 37 height 23
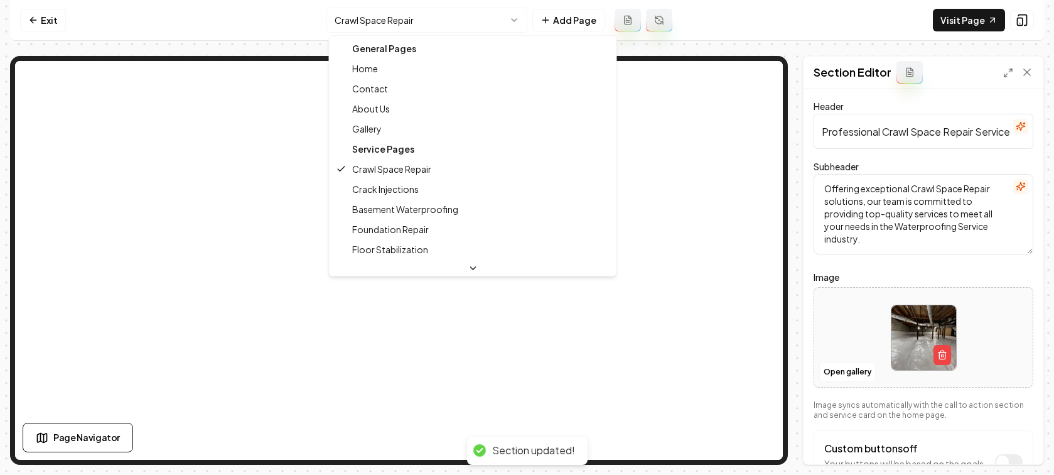
click at [407, 18] on html "Computer Required This feature is only available on a computer. Please switch t…" at bounding box center [527, 237] width 1054 height 475
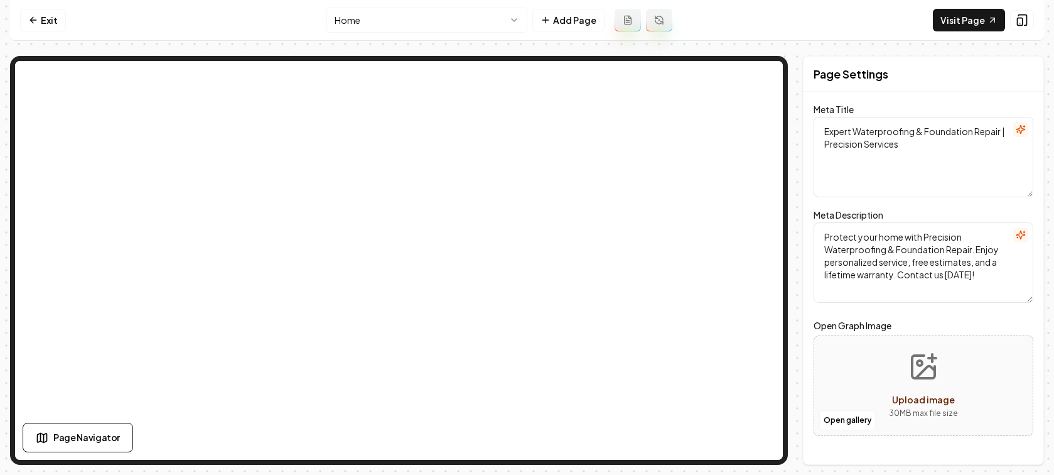
click at [49, 33] on nav "Exit Home Add Page Visit Page" at bounding box center [527, 20] width 1034 height 41
click at [55, 17] on link "Exit" at bounding box center [43, 20] width 46 height 23
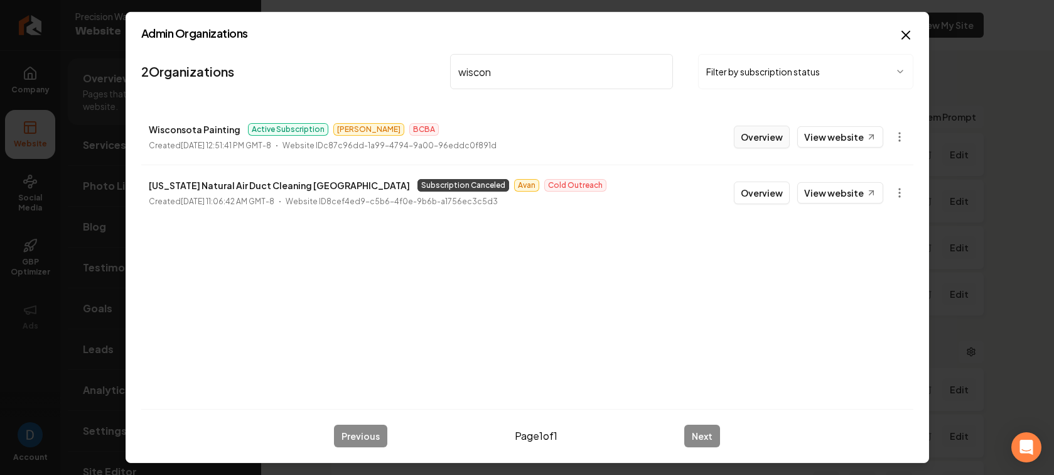
type input "wiscon"
click at [754, 141] on button "Overview" at bounding box center [762, 137] width 56 height 23
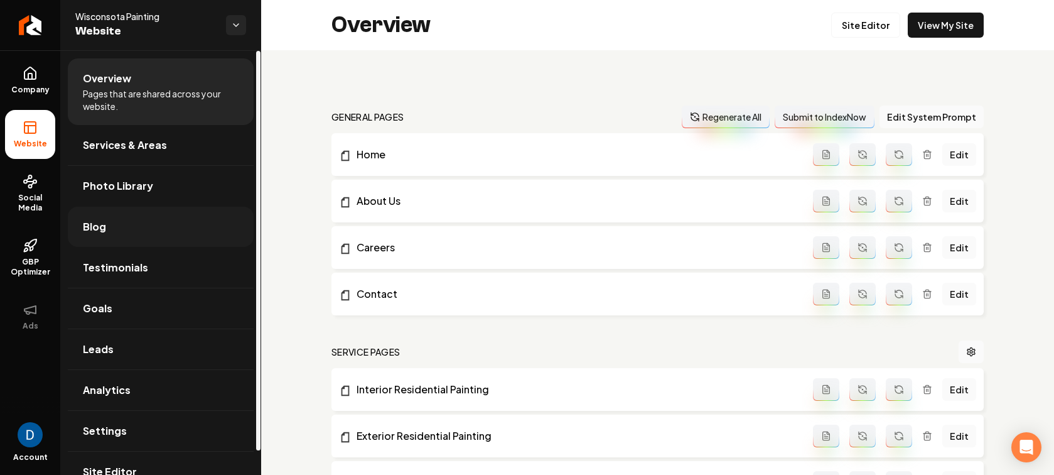
click at [180, 225] on link "Blog" at bounding box center [161, 227] width 186 height 40
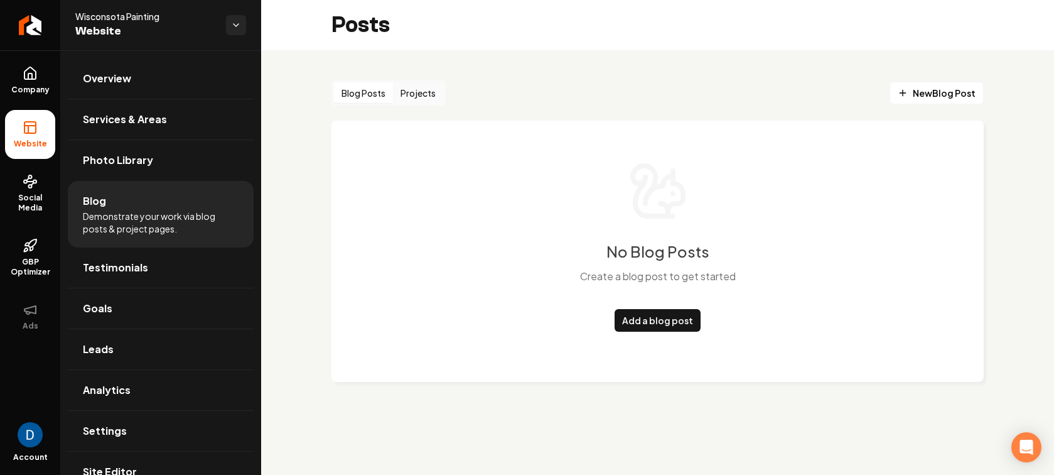
click at [434, 82] on div "Blog Posts Projects" at bounding box center [388, 92] width 114 height 25
click at [428, 94] on button "Projects" at bounding box center [418, 93] width 50 height 20
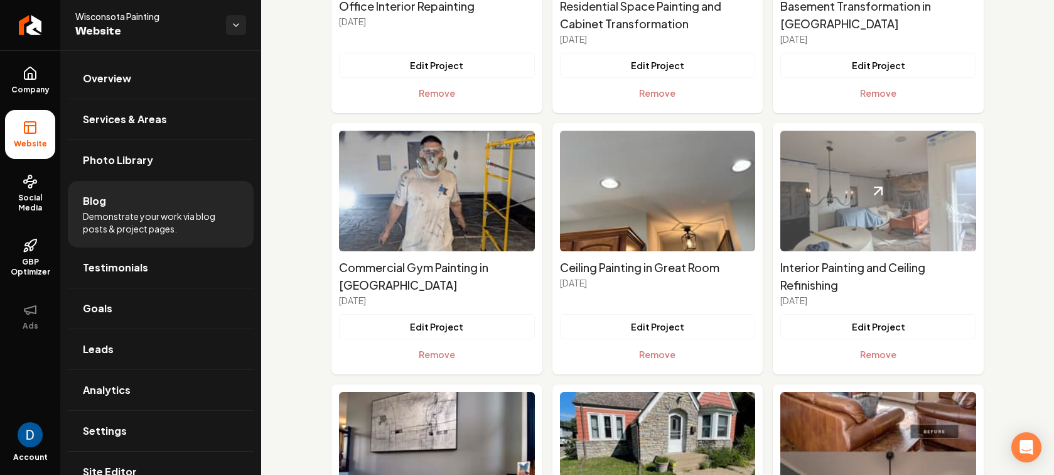
scroll to position [3684, 0]
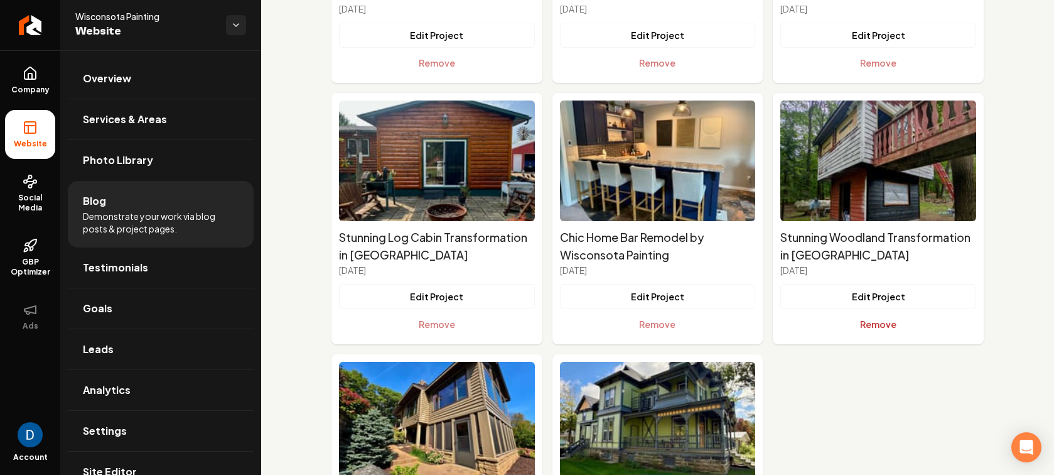
click at [858, 323] on button "Remove" at bounding box center [878, 323] width 196 height 25
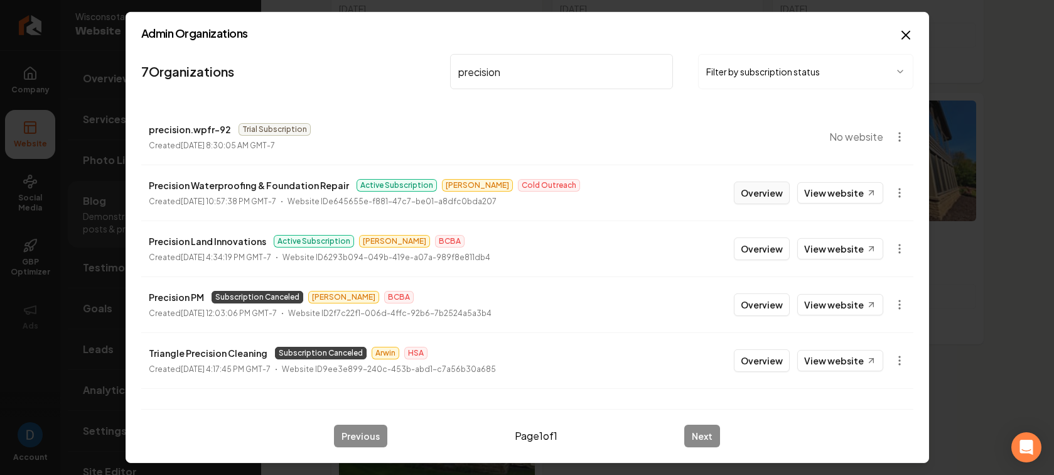
type input "precision"
click at [787, 191] on button "Overview" at bounding box center [762, 192] width 56 height 23
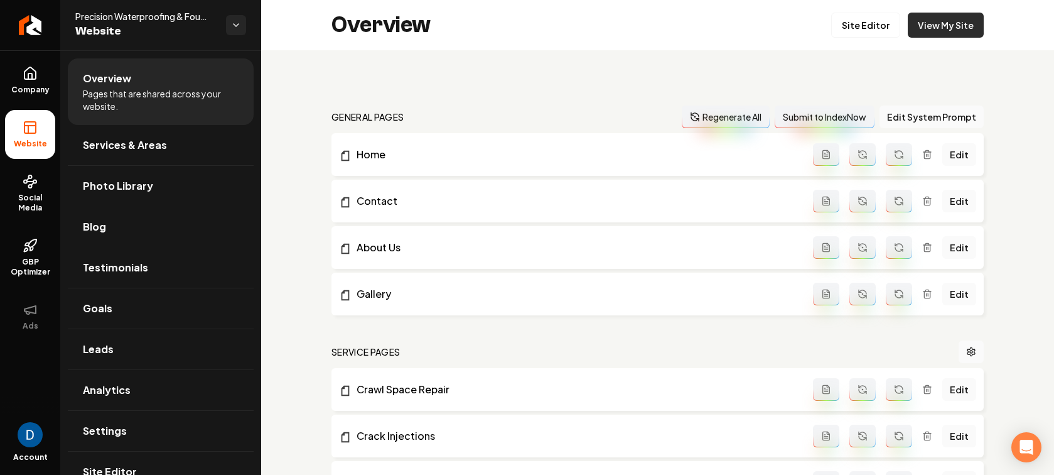
click at [928, 24] on link "View My Site" at bounding box center [946, 25] width 76 height 25
click at [890, 26] on link "Site Editor" at bounding box center [865, 25] width 69 height 25
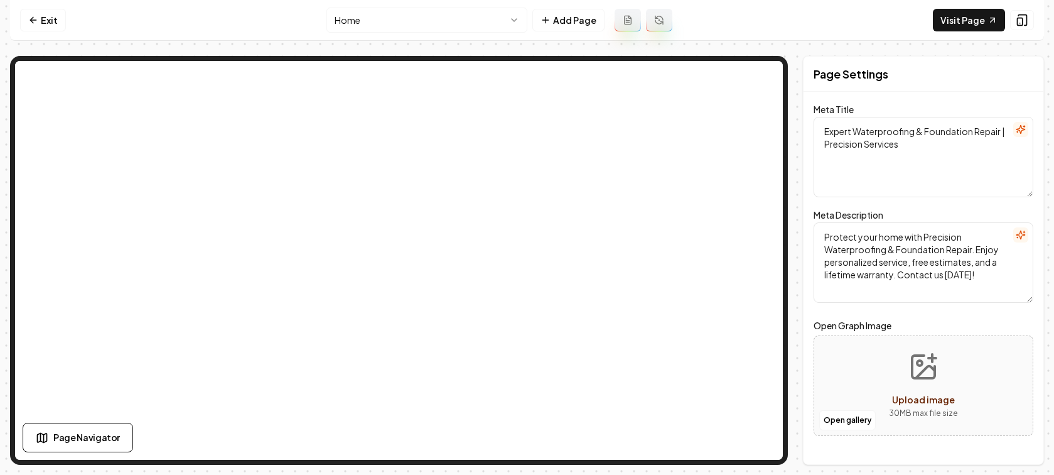
click at [463, 24] on html "Computer Required This feature is only available on a computer. Please switch t…" at bounding box center [527, 237] width 1054 height 475
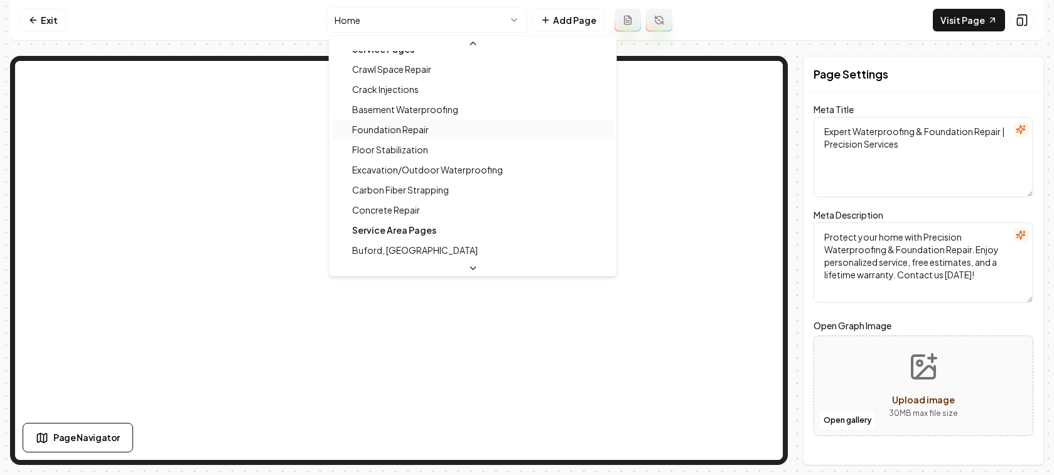
scroll to position [113, 0]
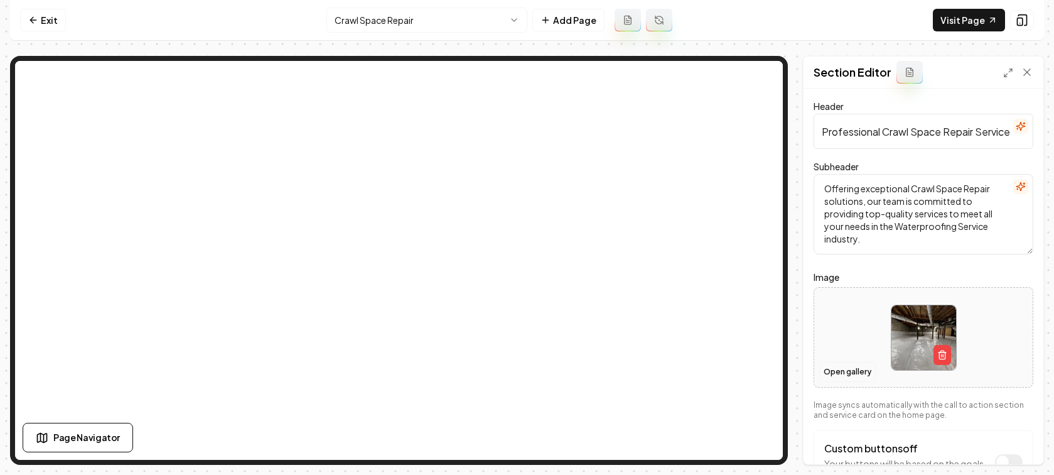
click at [851, 372] on button "Open gallery" at bounding box center [847, 372] width 57 height 20
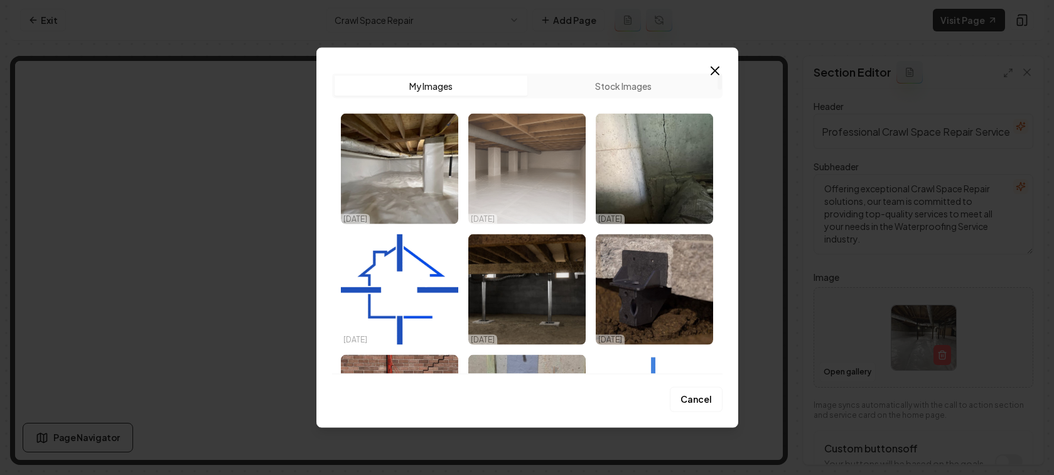
click at [536, 186] on img "Select image image_68e0260d5c7cd75eb8c576df.png" at bounding box center [526, 169] width 117 height 110
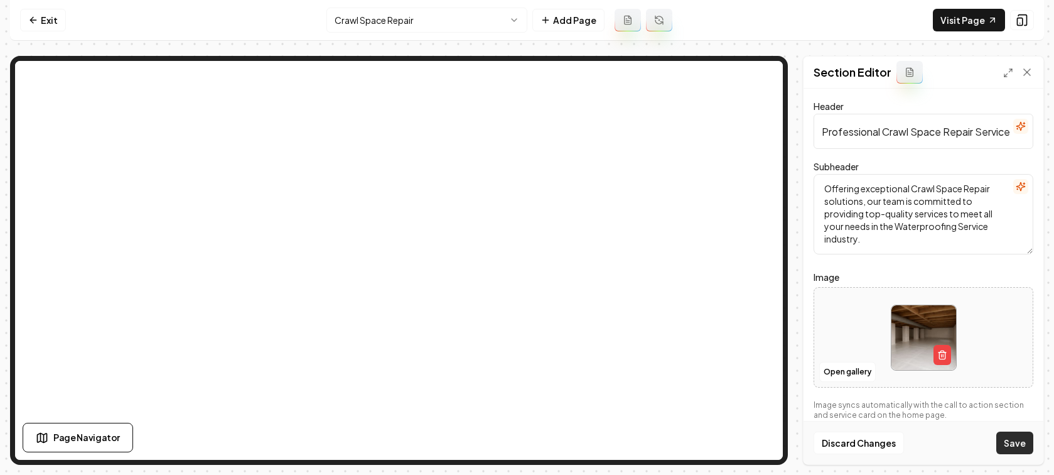
click at [1008, 438] on button "Save" at bounding box center [1014, 442] width 37 height 23
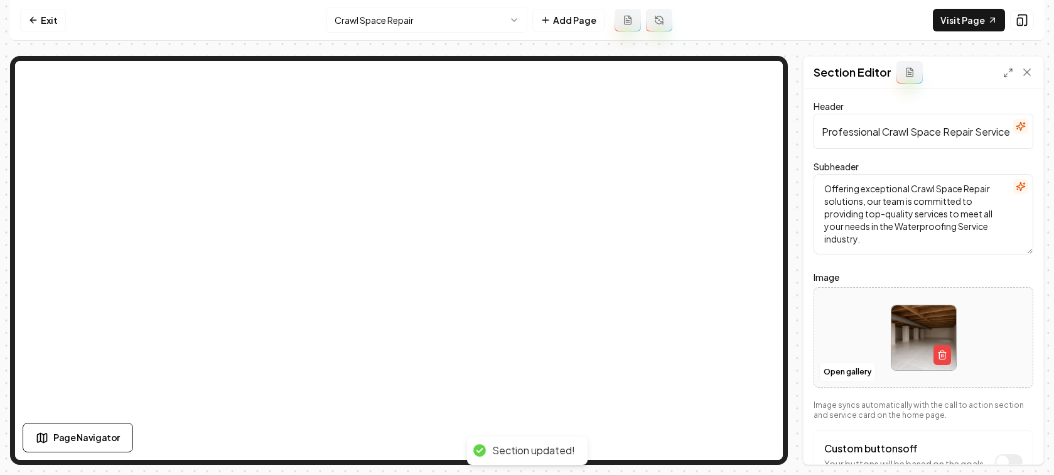
click at [423, 23] on html "Computer Required This feature is only available on a computer. Please switch t…" at bounding box center [527, 237] width 1054 height 475
